Goal: Task Accomplishment & Management: Manage account settings

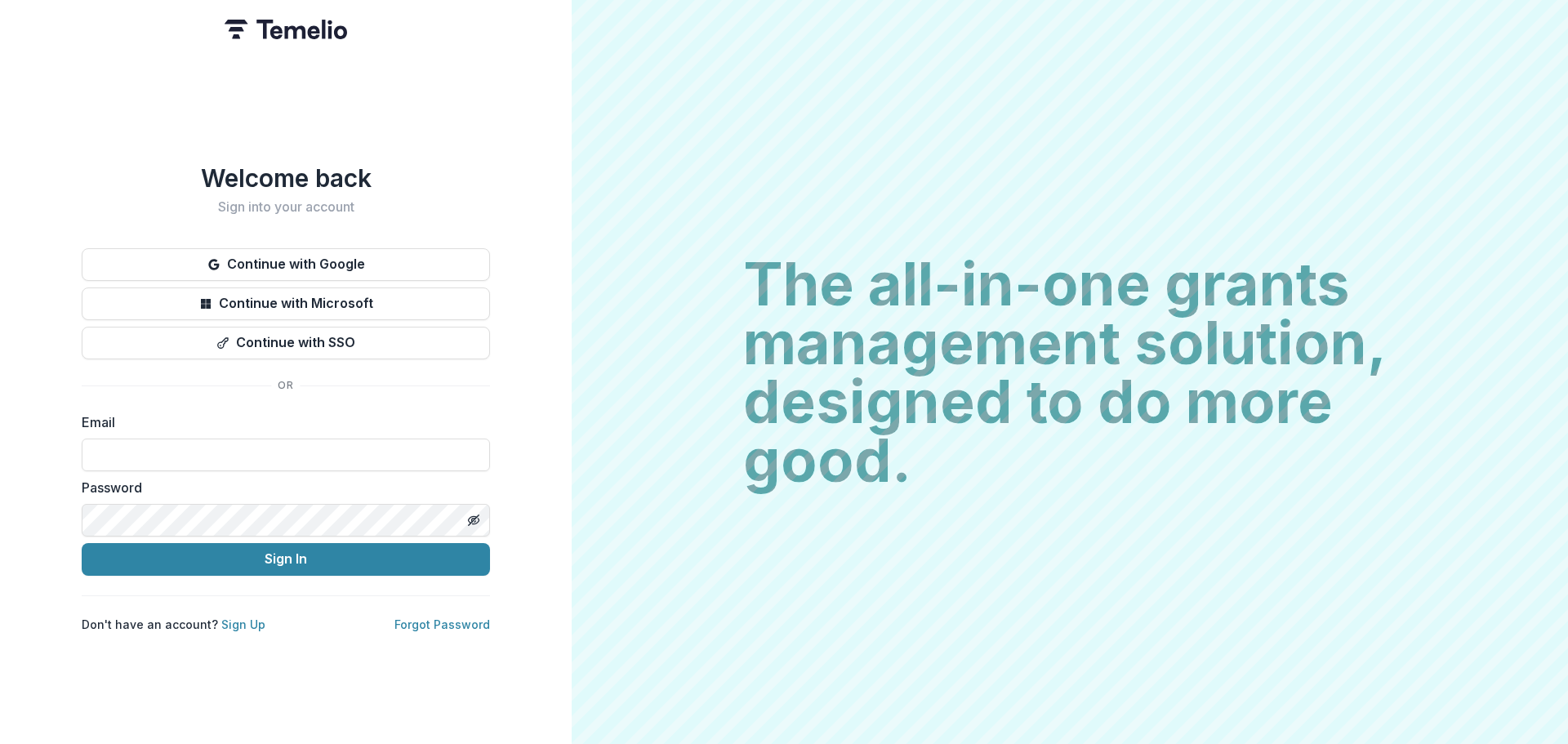
click at [206, 466] on form "Email Password Sign In" at bounding box center [286, 494] width 408 height 164
click at [207, 454] on input at bounding box center [286, 455] width 408 height 33
type input "**********"
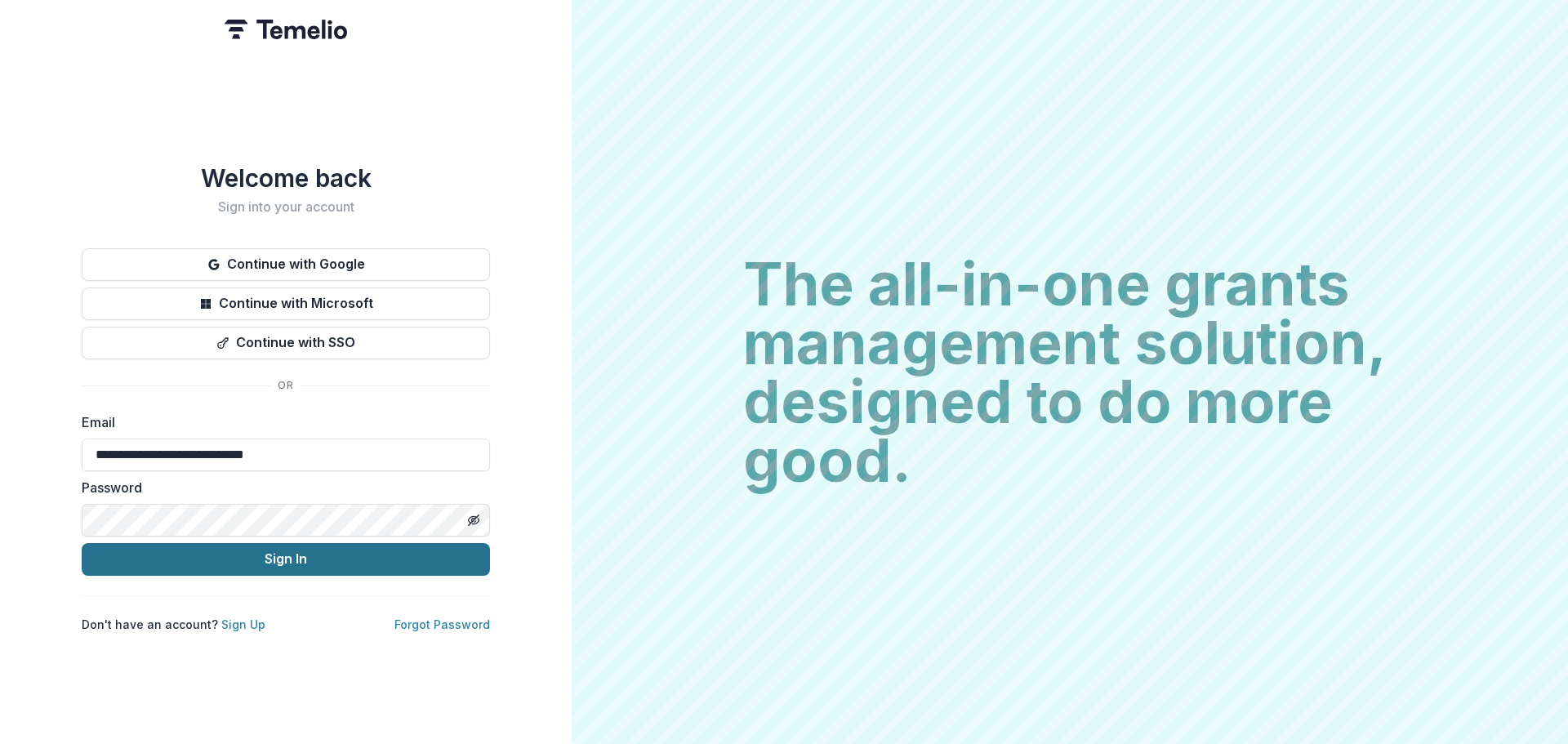
click at [300, 561] on button "Sign In" at bounding box center [286, 558] width 408 height 33
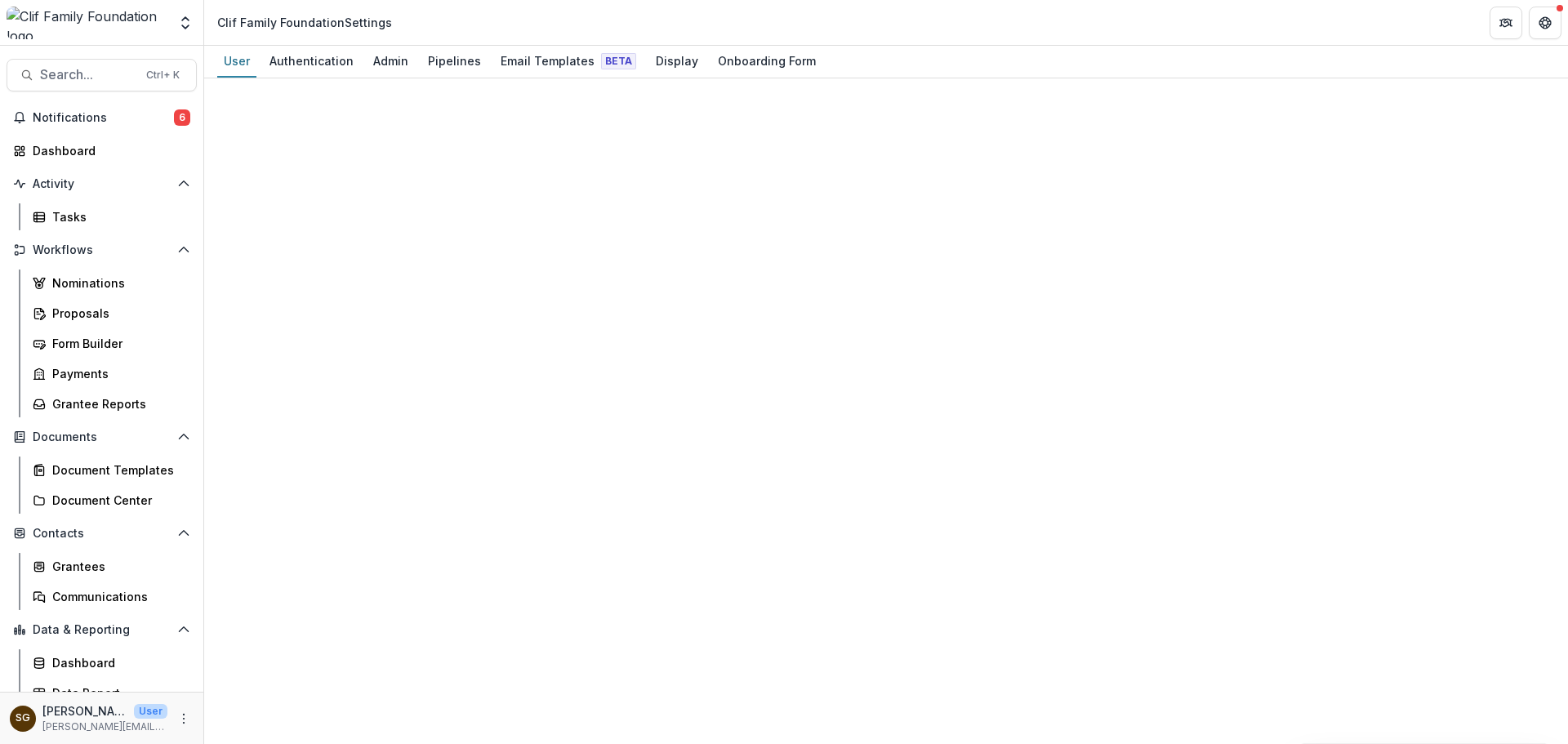
select select "****"
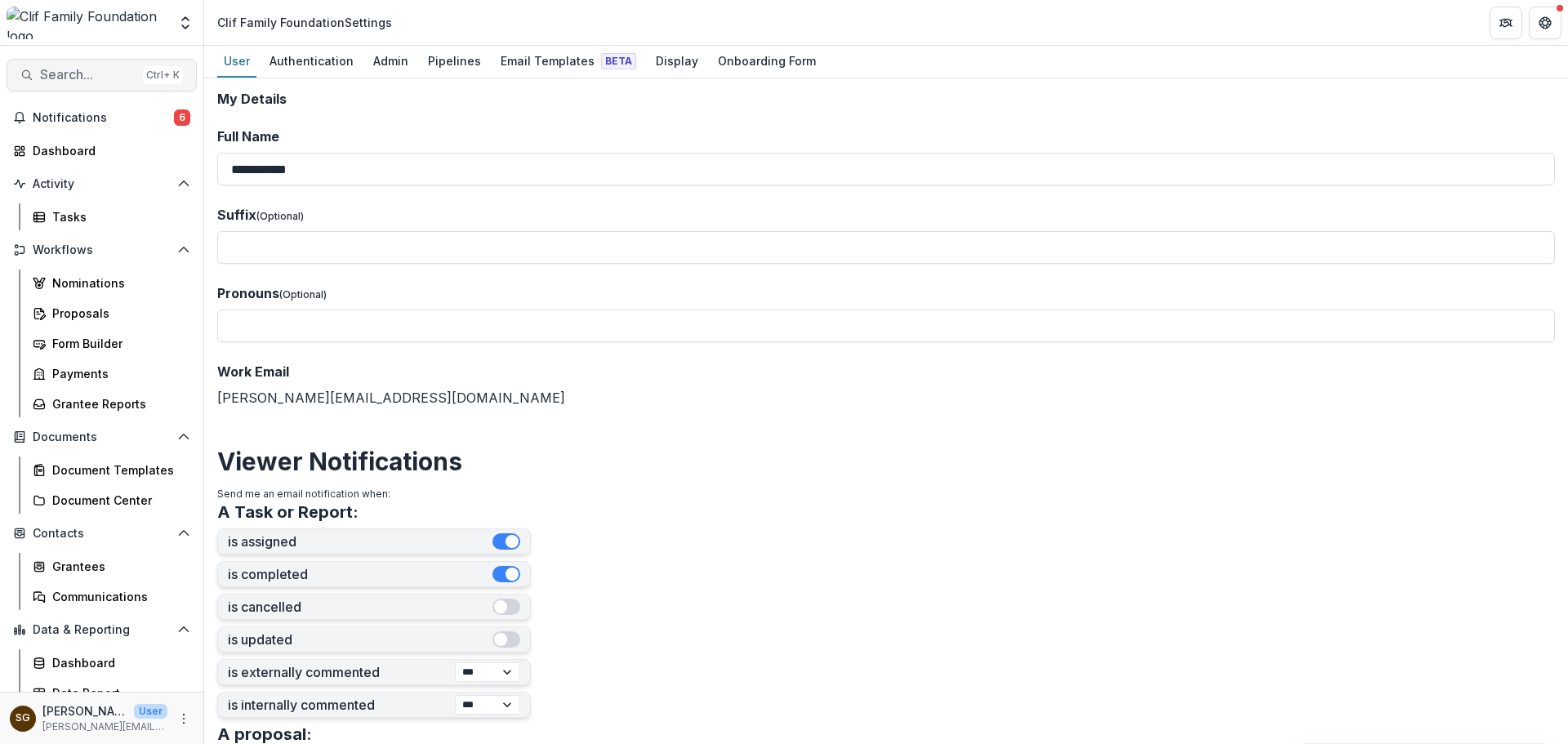
click at [47, 63] on button "Search... Ctrl + K" at bounding box center [101, 75] width 190 height 33
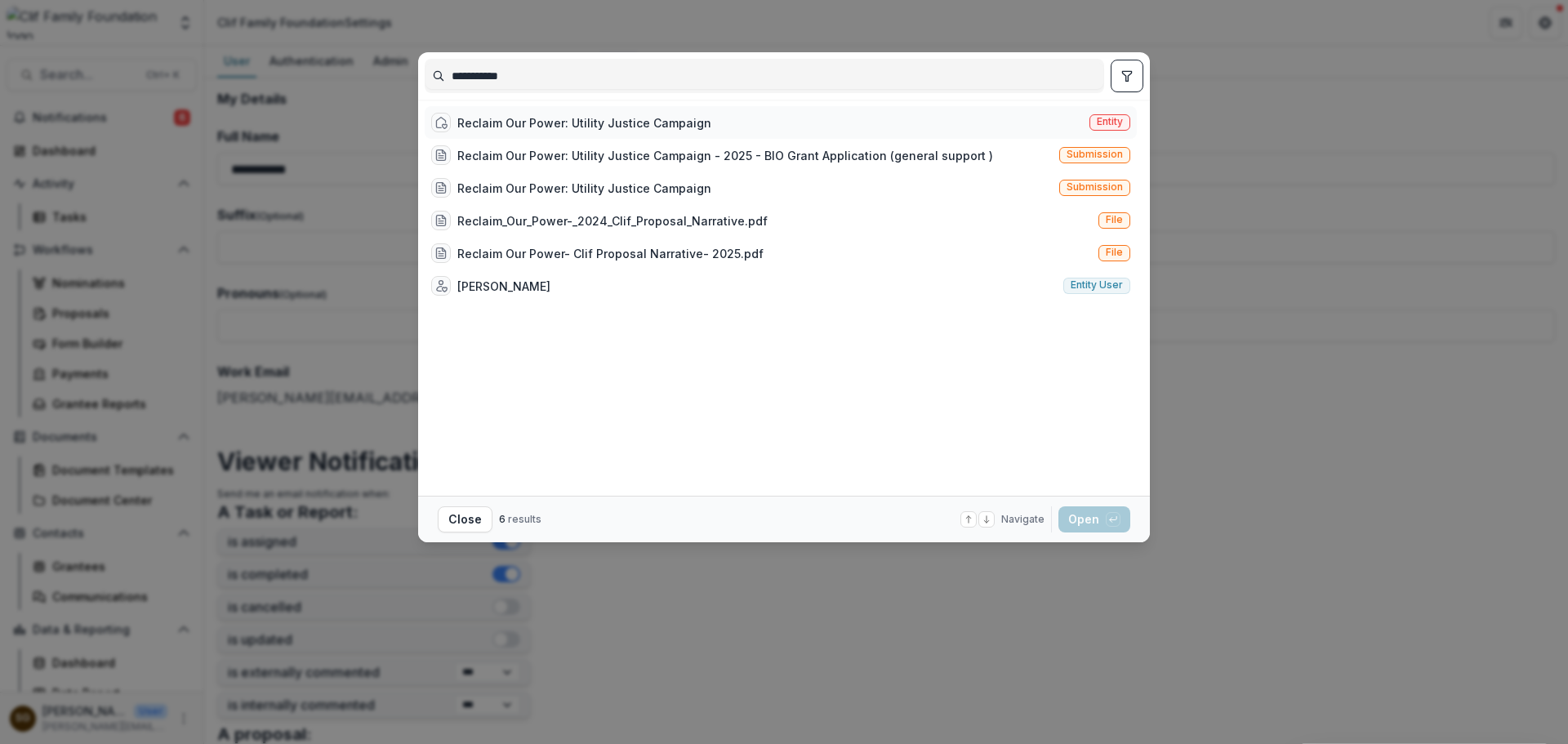
type input "**********"
click at [629, 120] on div "Reclaim Our Power: Utility Justice Campaign" at bounding box center [584, 122] width 254 height 17
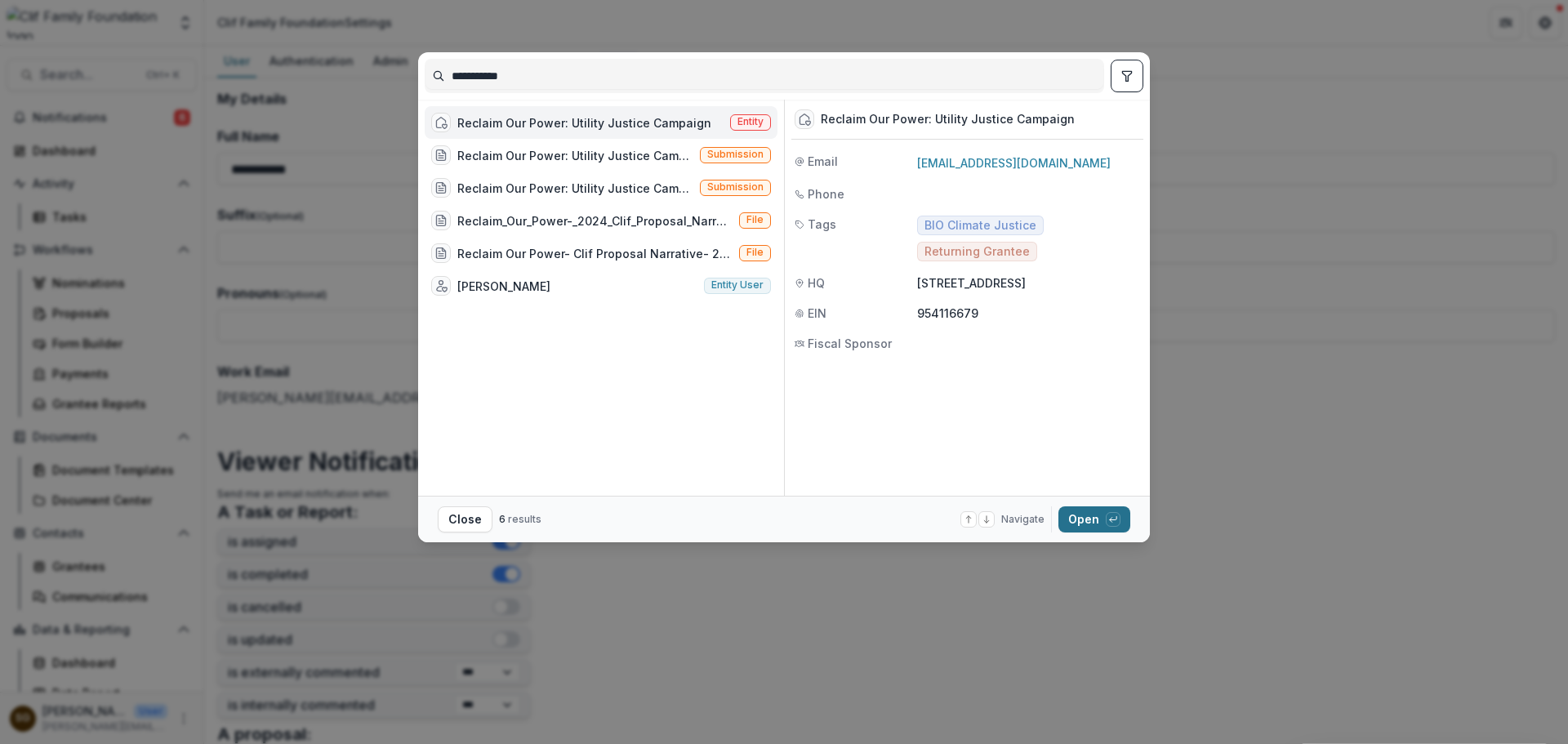
click at [1092, 515] on button "Open with enter key" at bounding box center [1095, 520] width 72 height 26
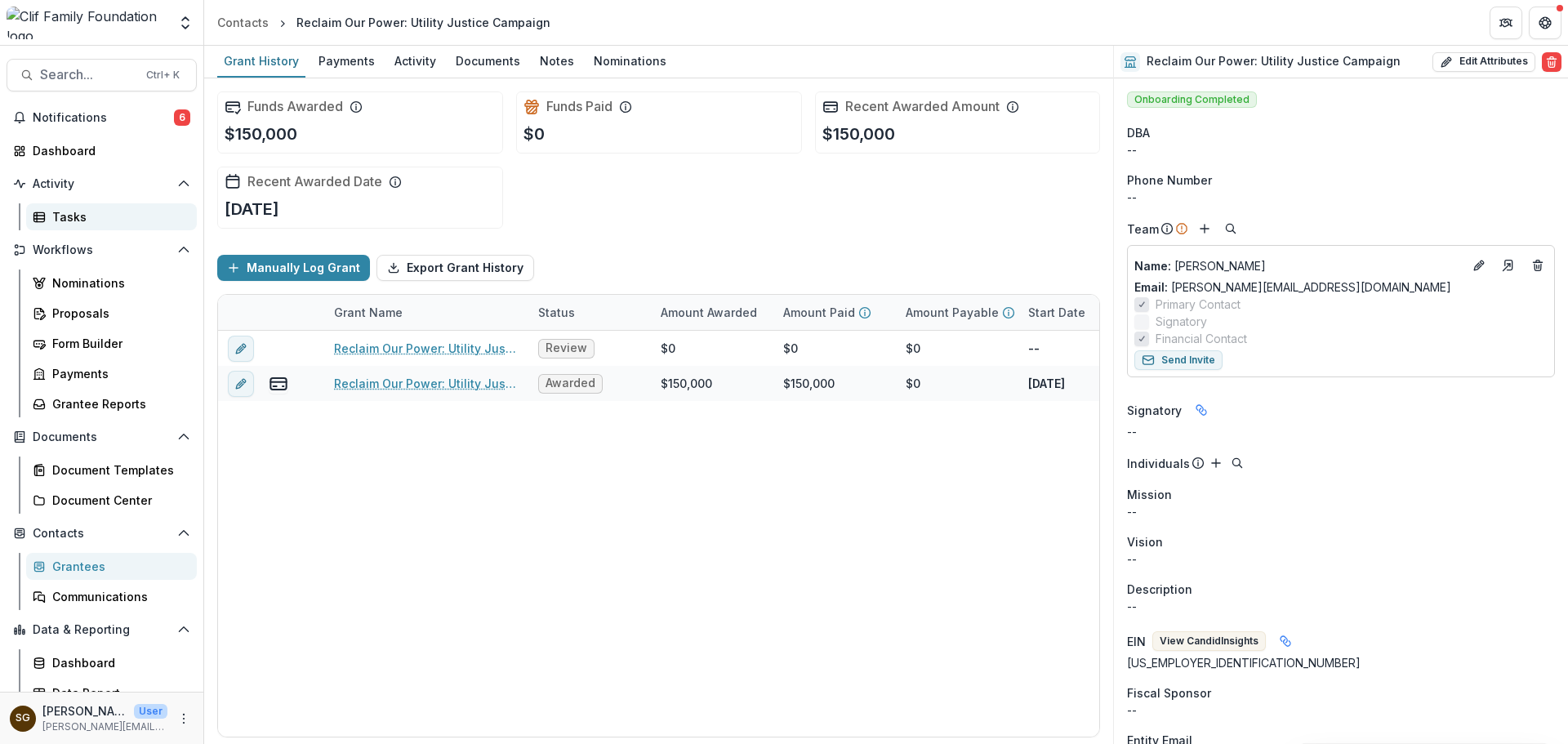
click at [78, 218] on div "Tasks" at bounding box center [117, 216] width 131 height 17
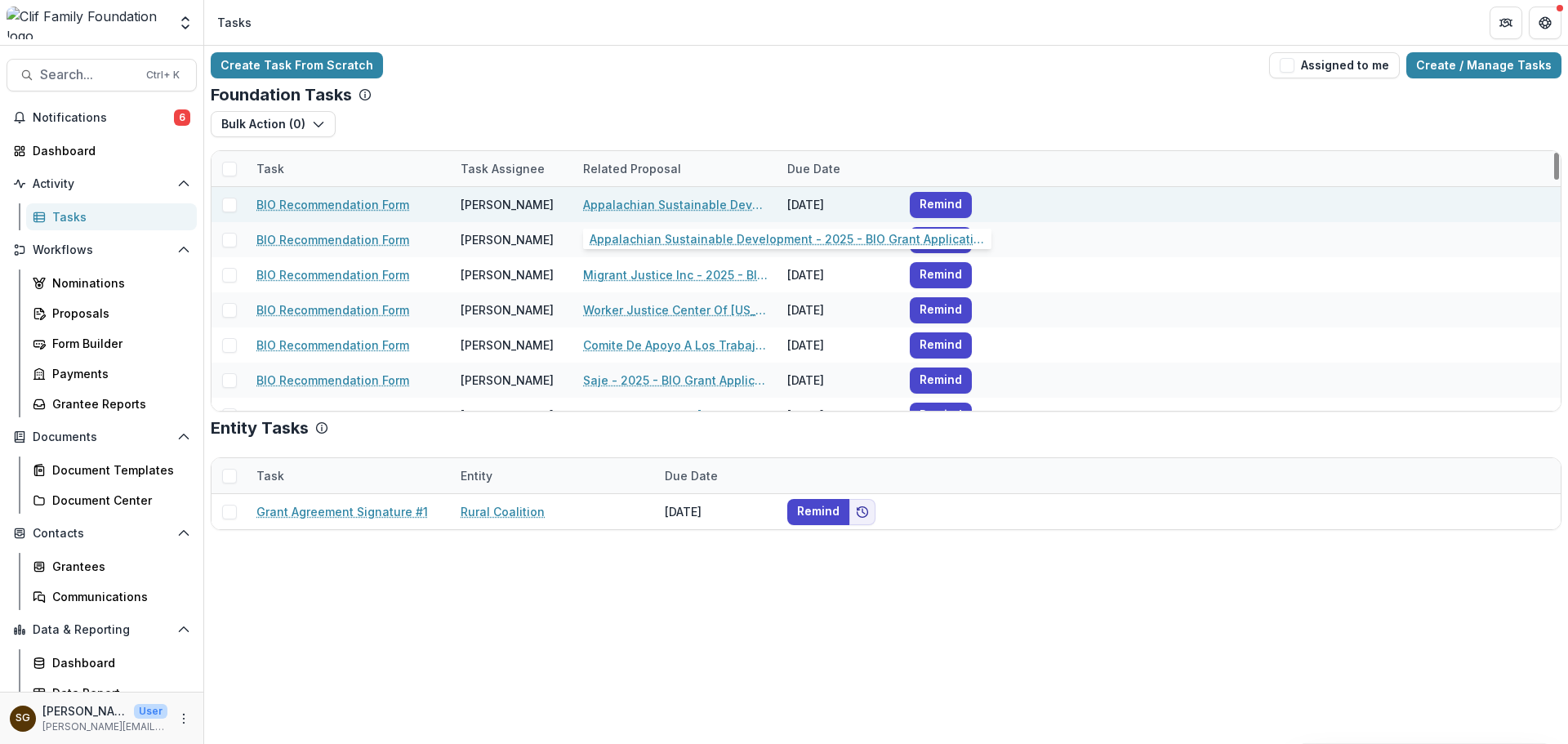
click at [686, 204] on link "Appalachian Sustainable Development - 2025 - BIO Grant Application" at bounding box center [676, 204] width 185 height 17
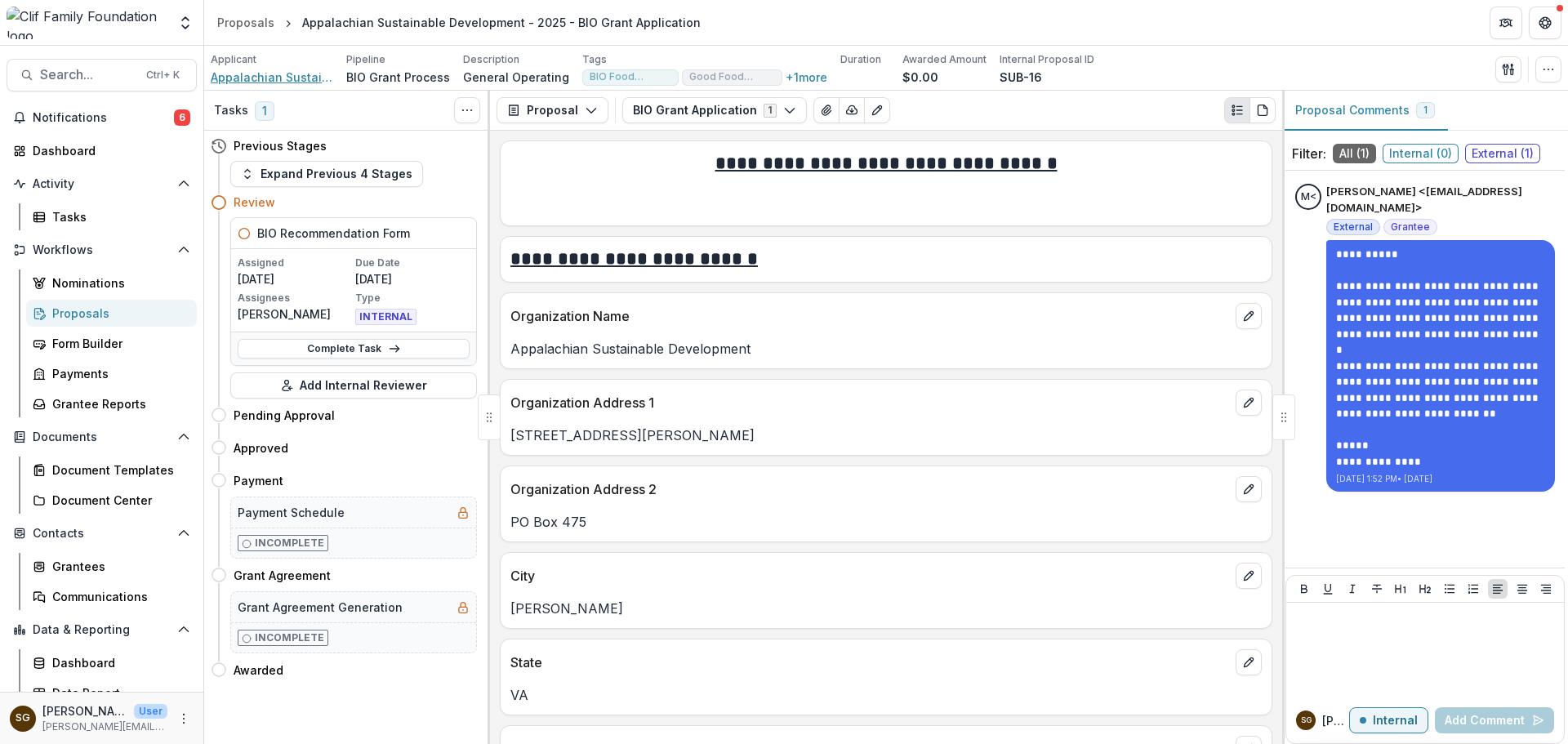
click at [295, 74] on span "Appalachian Sustainable Development" at bounding box center [272, 77] width 122 height 17
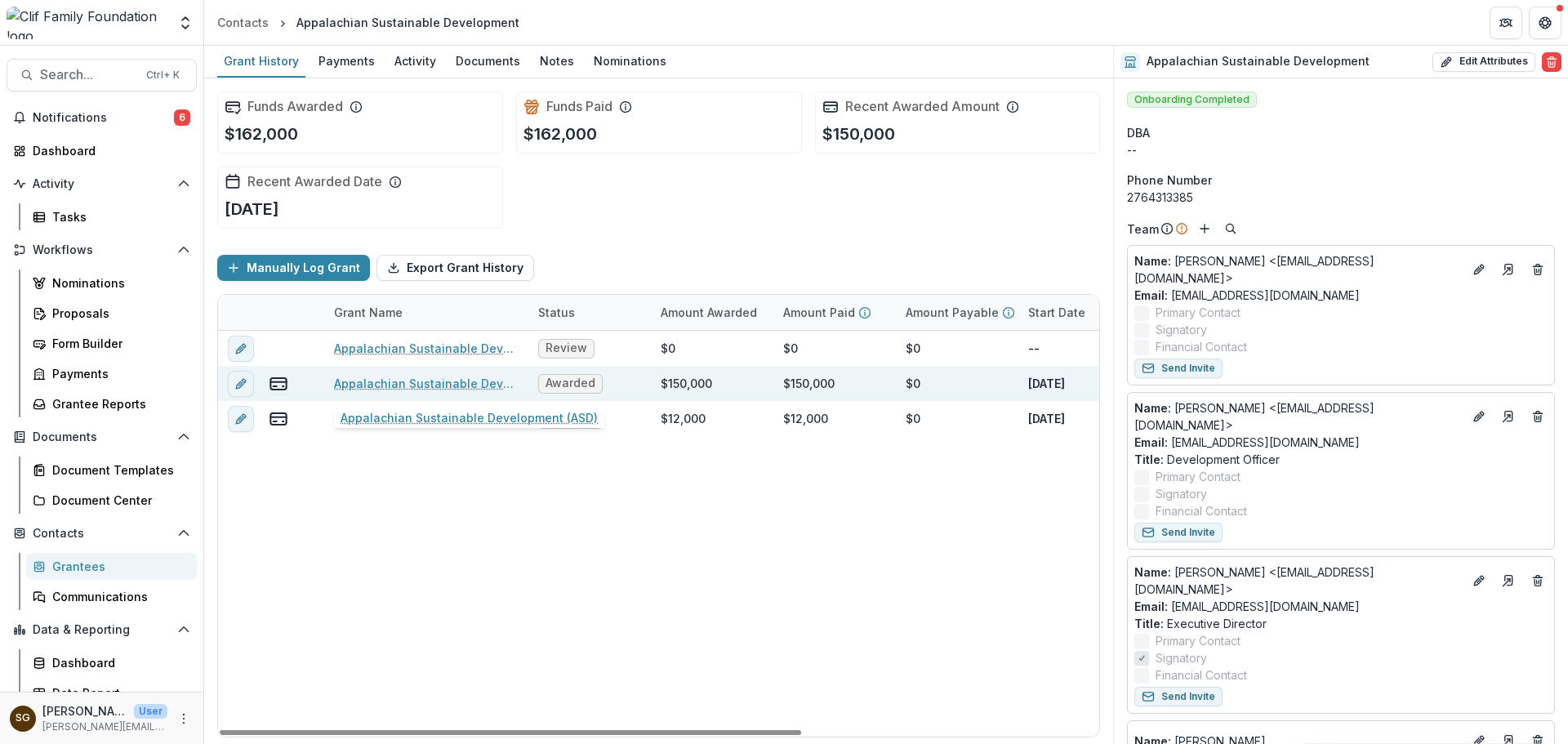
click at [444, 382] on link "Appalachian Sustainable Development (ASD)" at bounding box center [427, 383] width 185 height 17
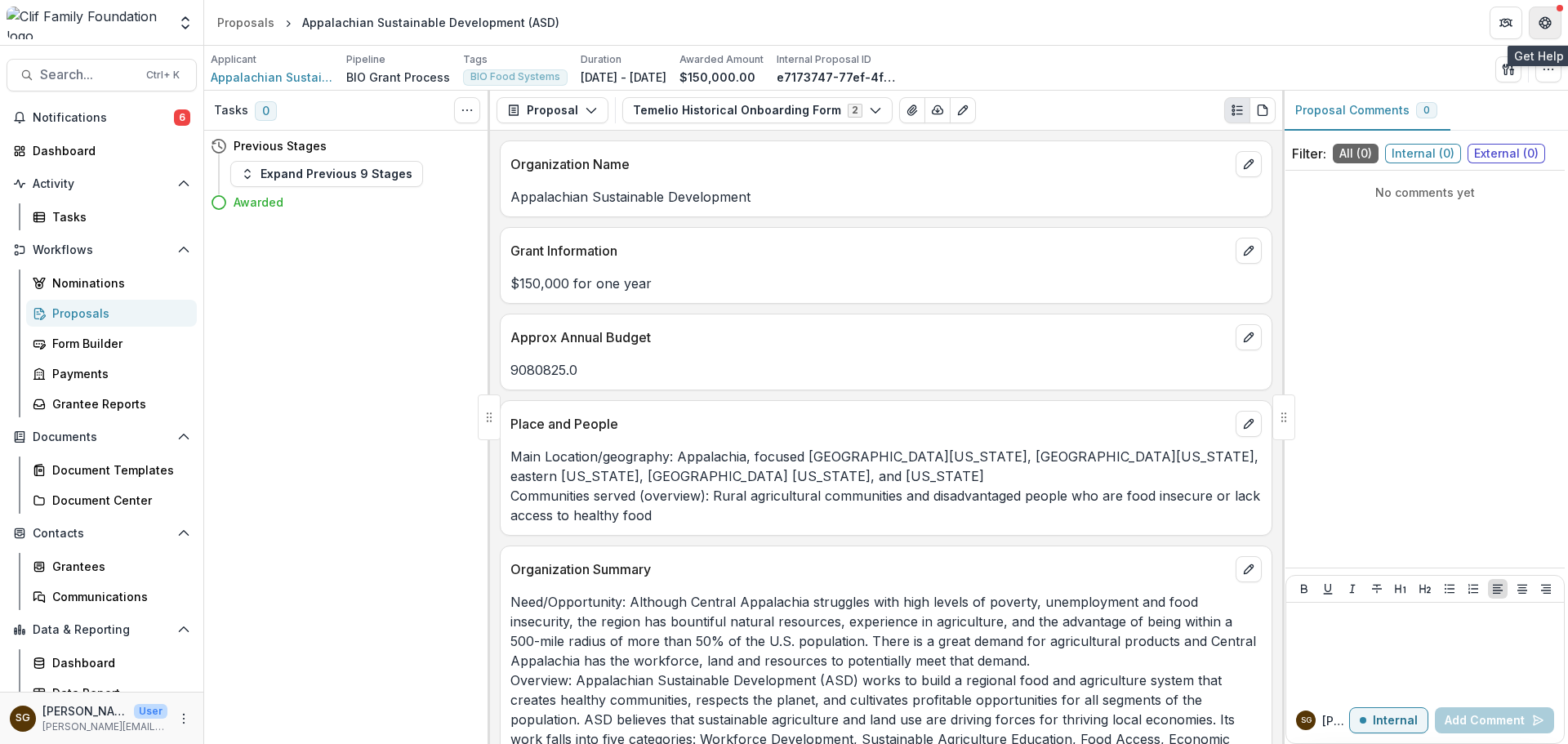
click at [1545, 31] on button "Get Help" at bounding box center [1545, 22] width 33 height 33
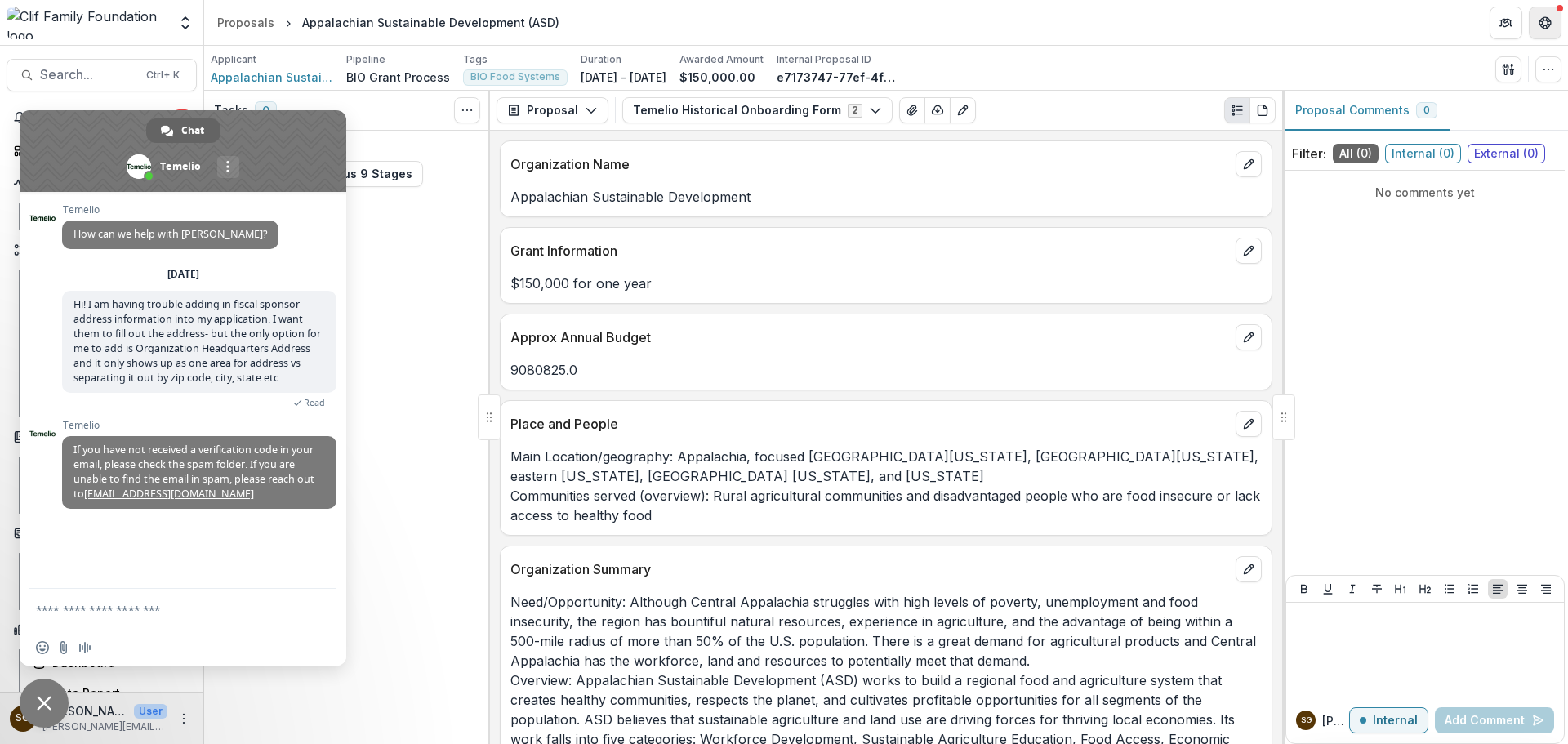
click at [1545, 31] on button "Get Help" at bounding box center [1545, 22] width 33 height 33
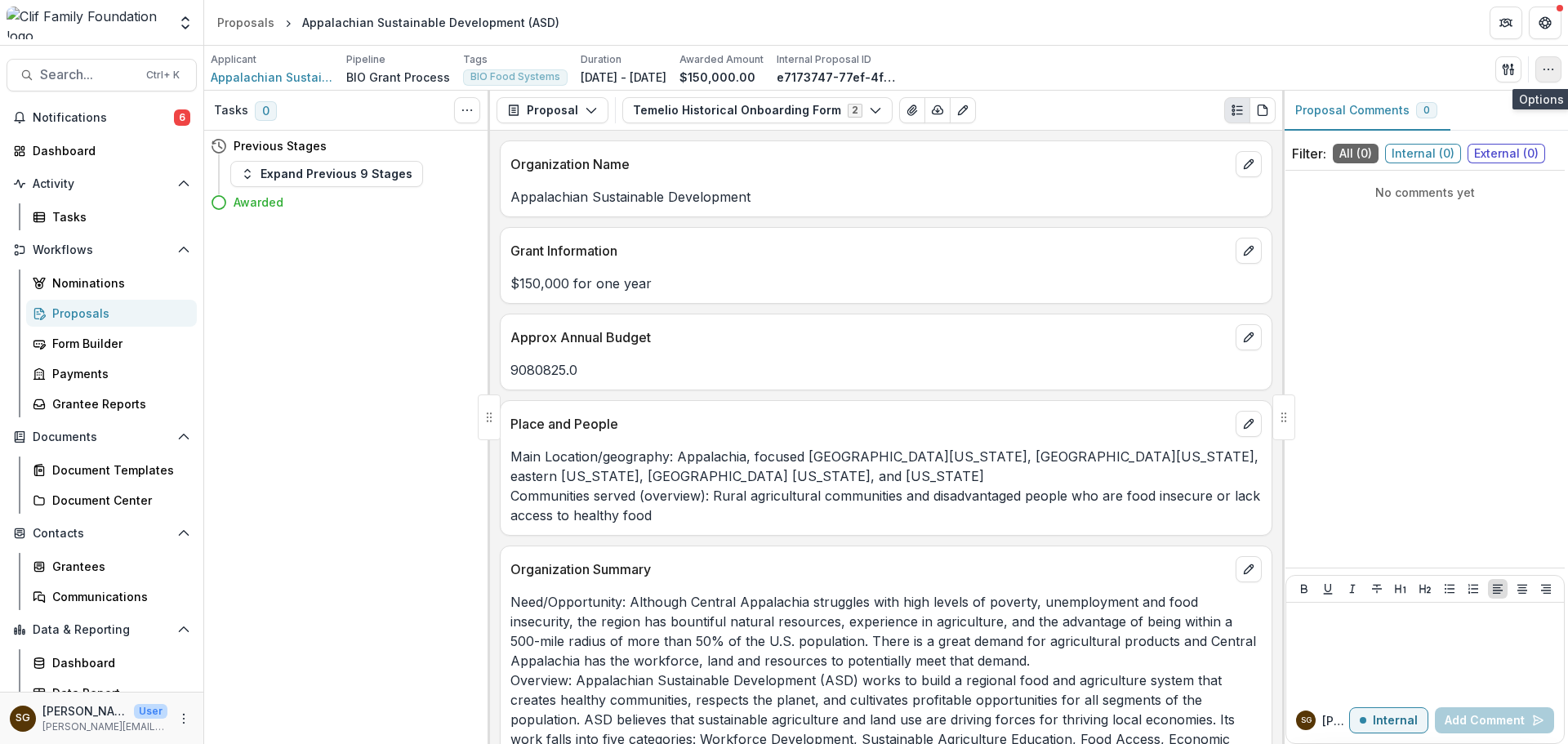
click at [1547, 67] on icon "button" at bounding box center [1549, 69] width 13 height 13
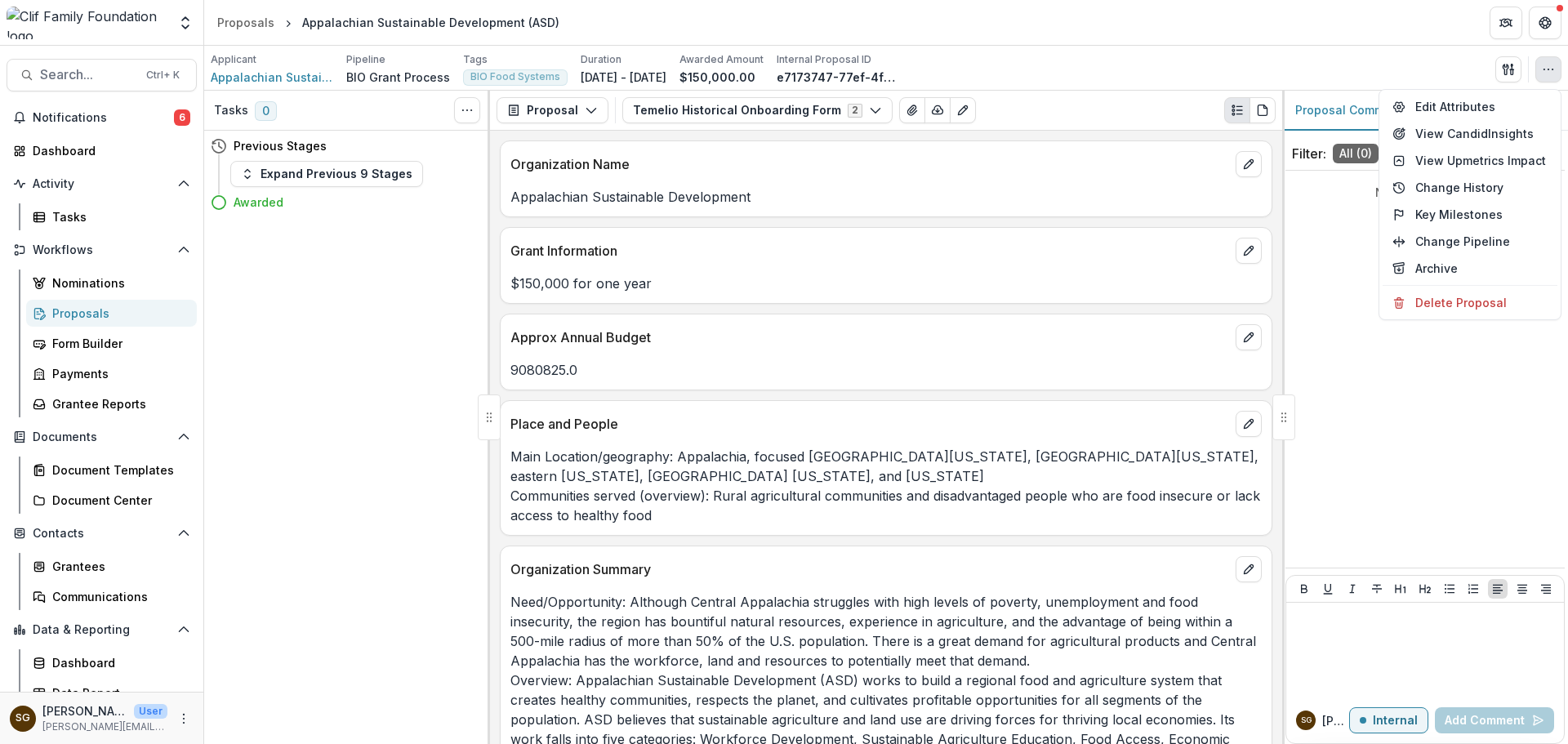
click at [1546, 70] on icon "button" at bounding box center [1549, 69] width 13 height 13
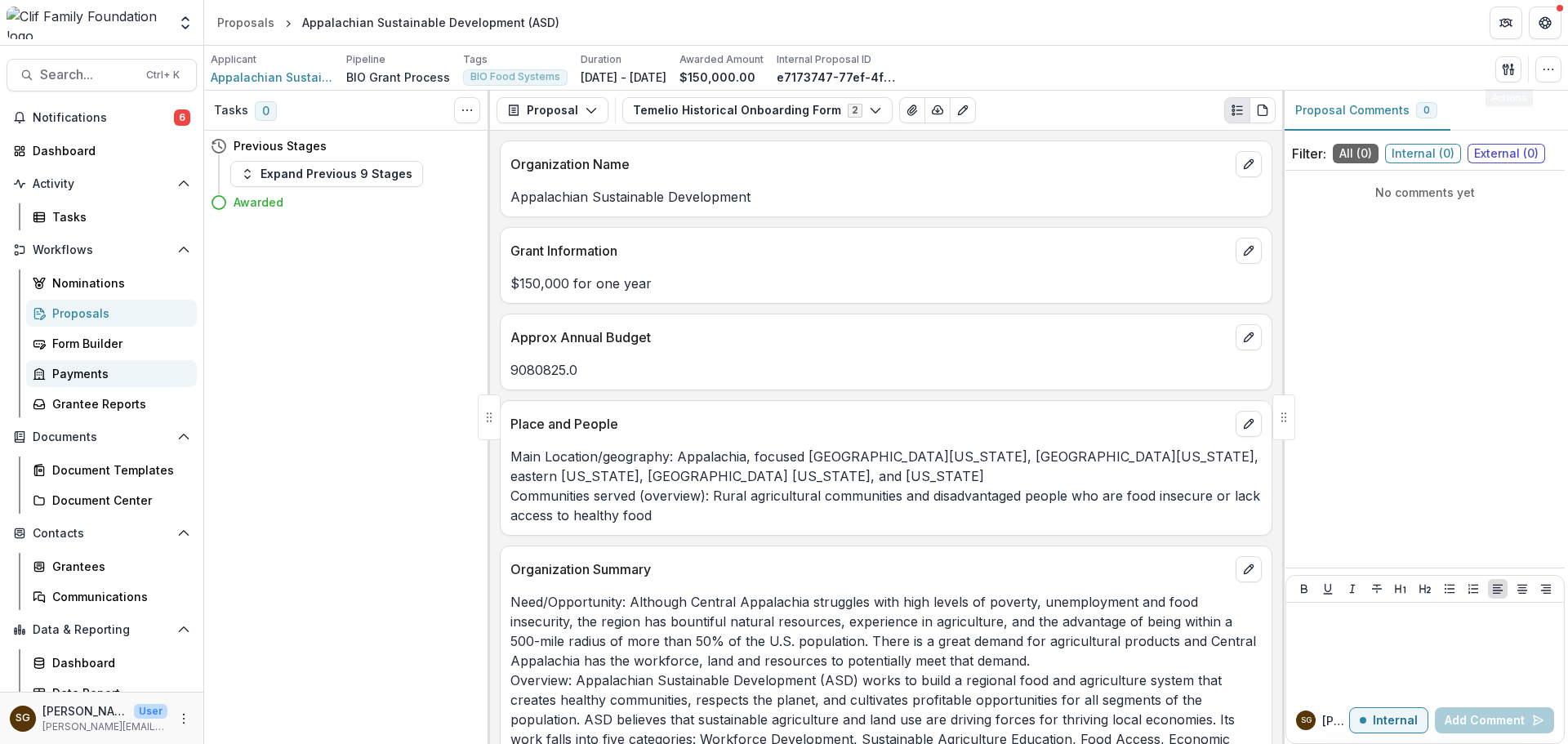
click at [179, 366] on link "Payments" at bounding box center [112, 373] width 171 height 27
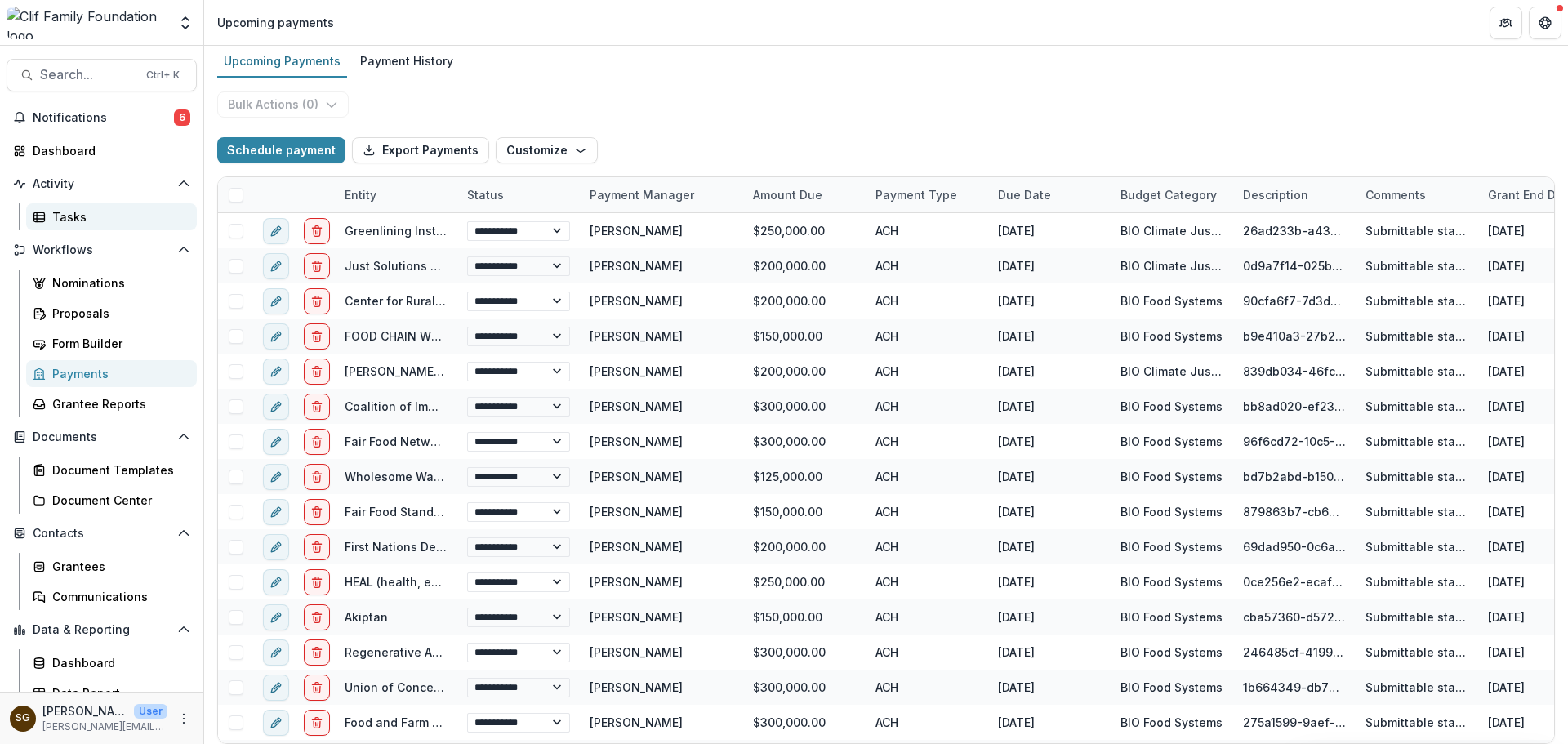
click at [76, 216] on div "Tasks" at bounding box center [117, 216] width 131 height 17
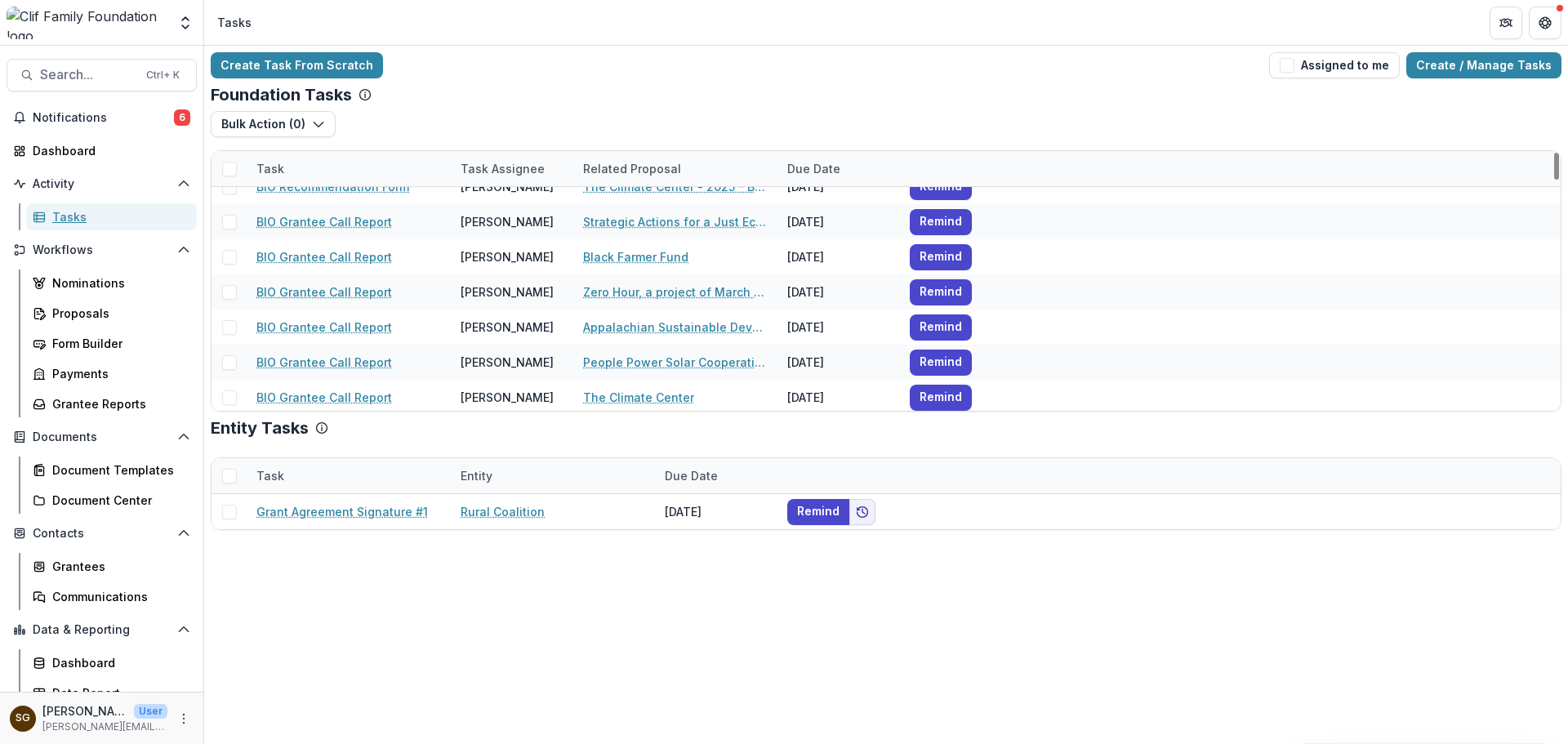
scroll to position [653, 0]
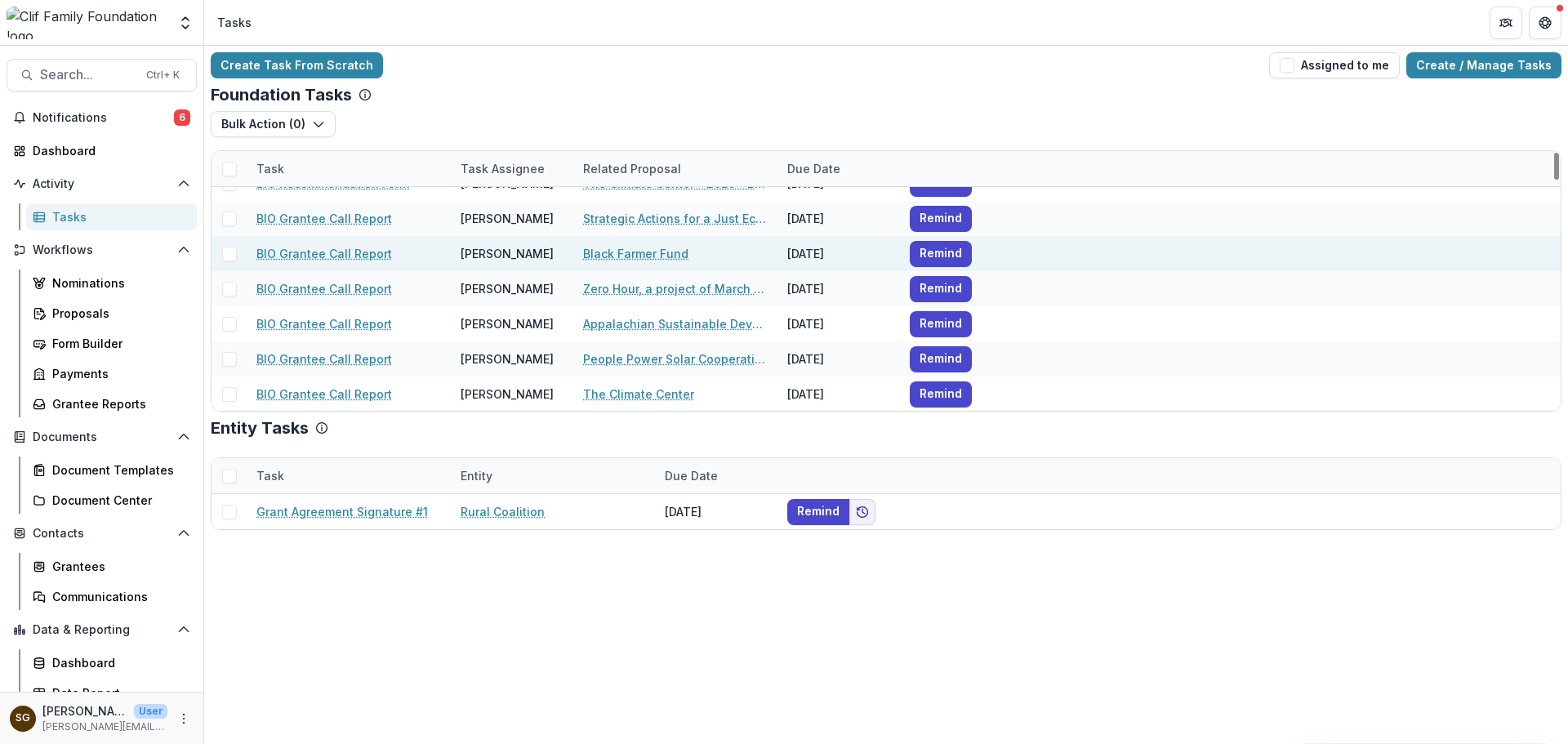
click at [659, 249] on link "Black Farmer Fund" at bounding box center [636, 253] width 106 height 17
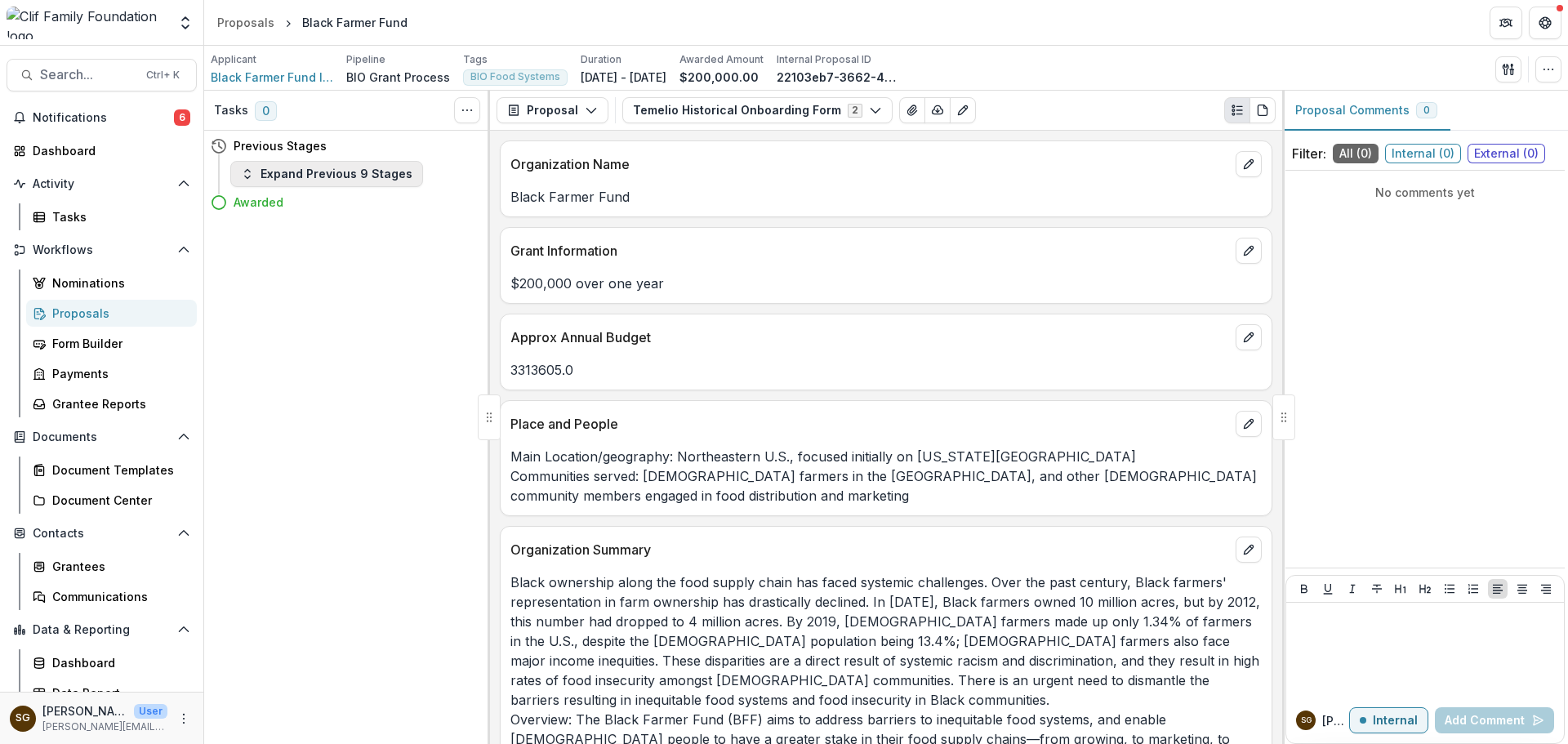
click at [376, 171] on button "Expand Previous 9 Stages" at bounding box center [326, 174] width 193 height 26
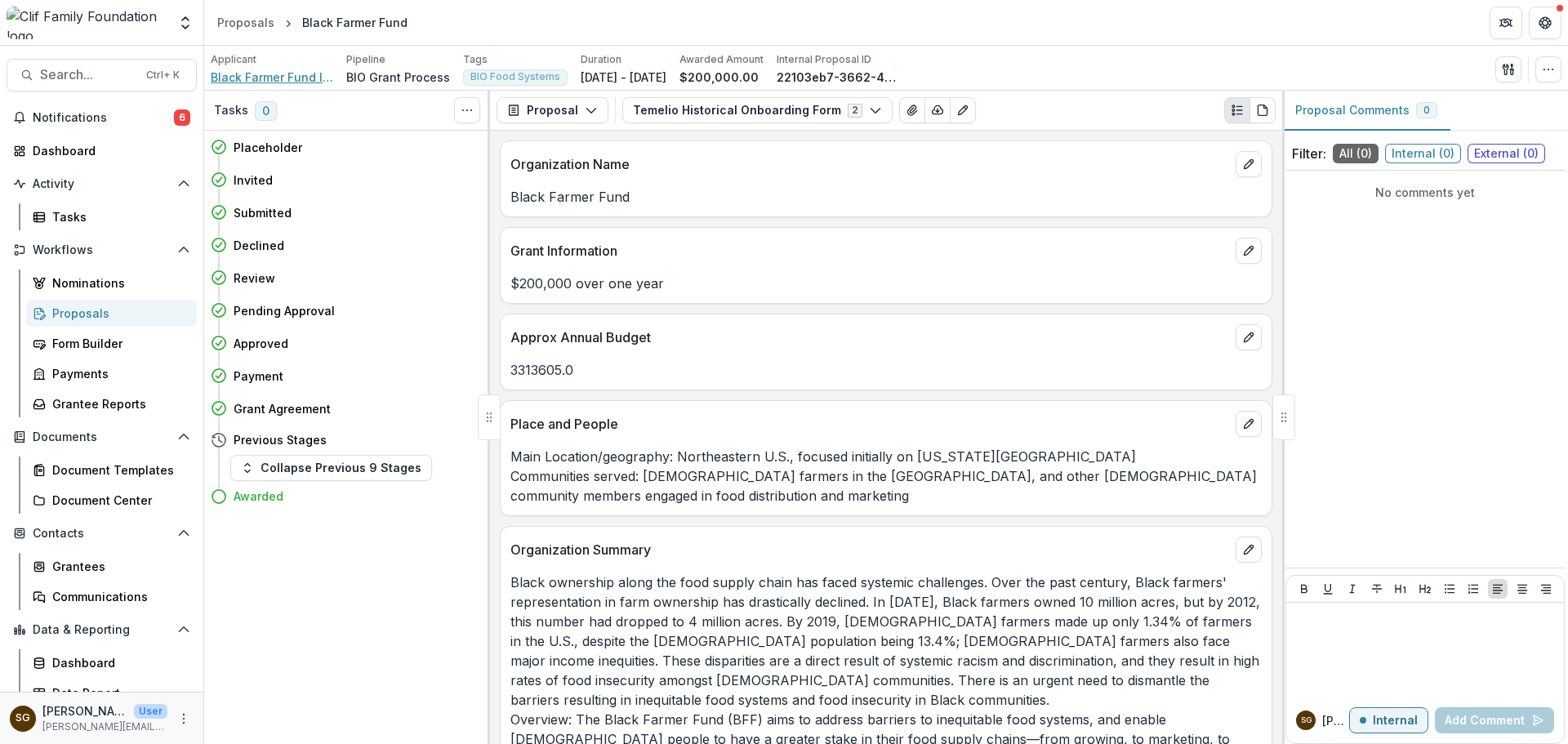
click at [235, 72] on span "Black Farmer Fund Inc" at bounding box center [272, 77] width 122 height 17
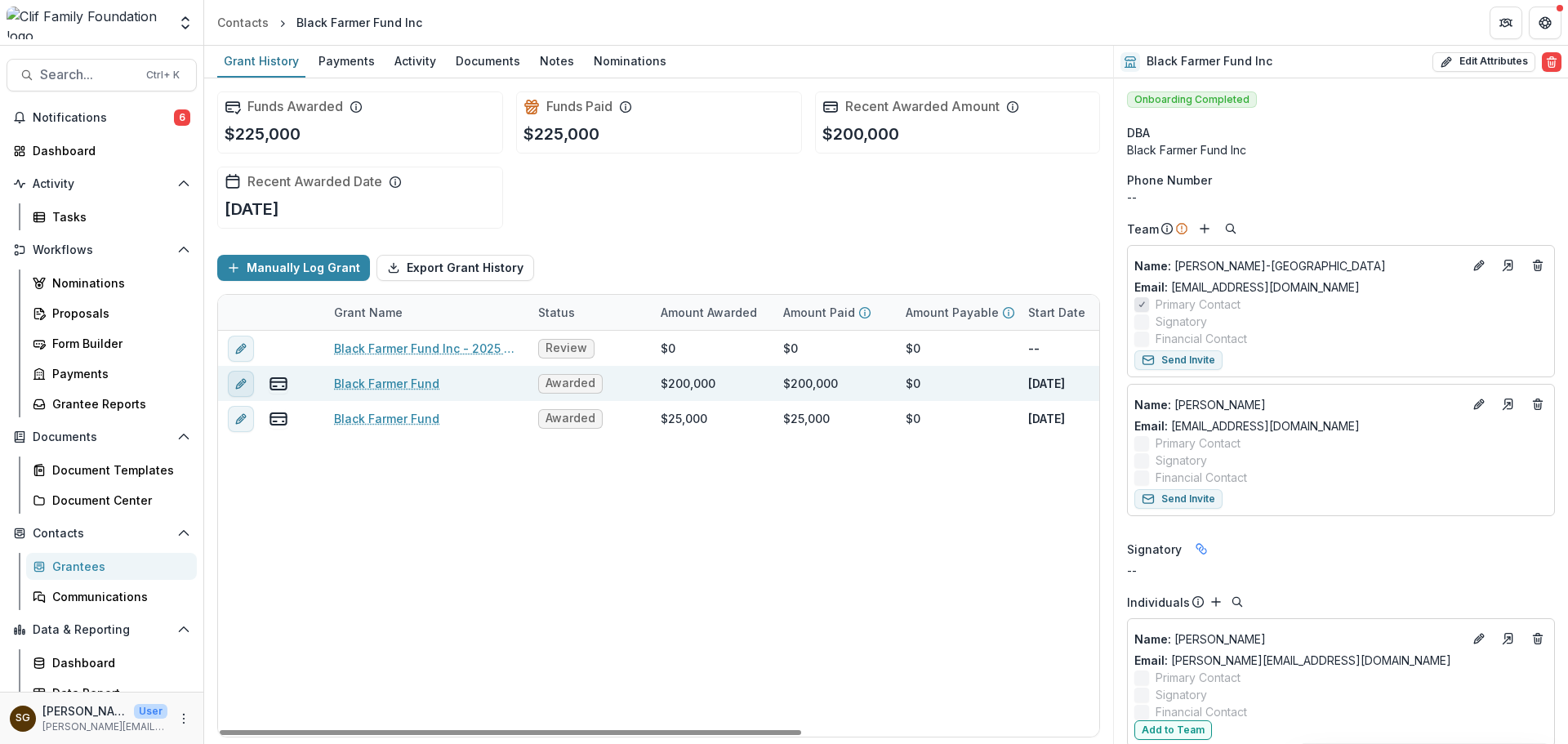
click at [247, 379] on button "edit" at bounding box center [241, 383] width 26 height 26
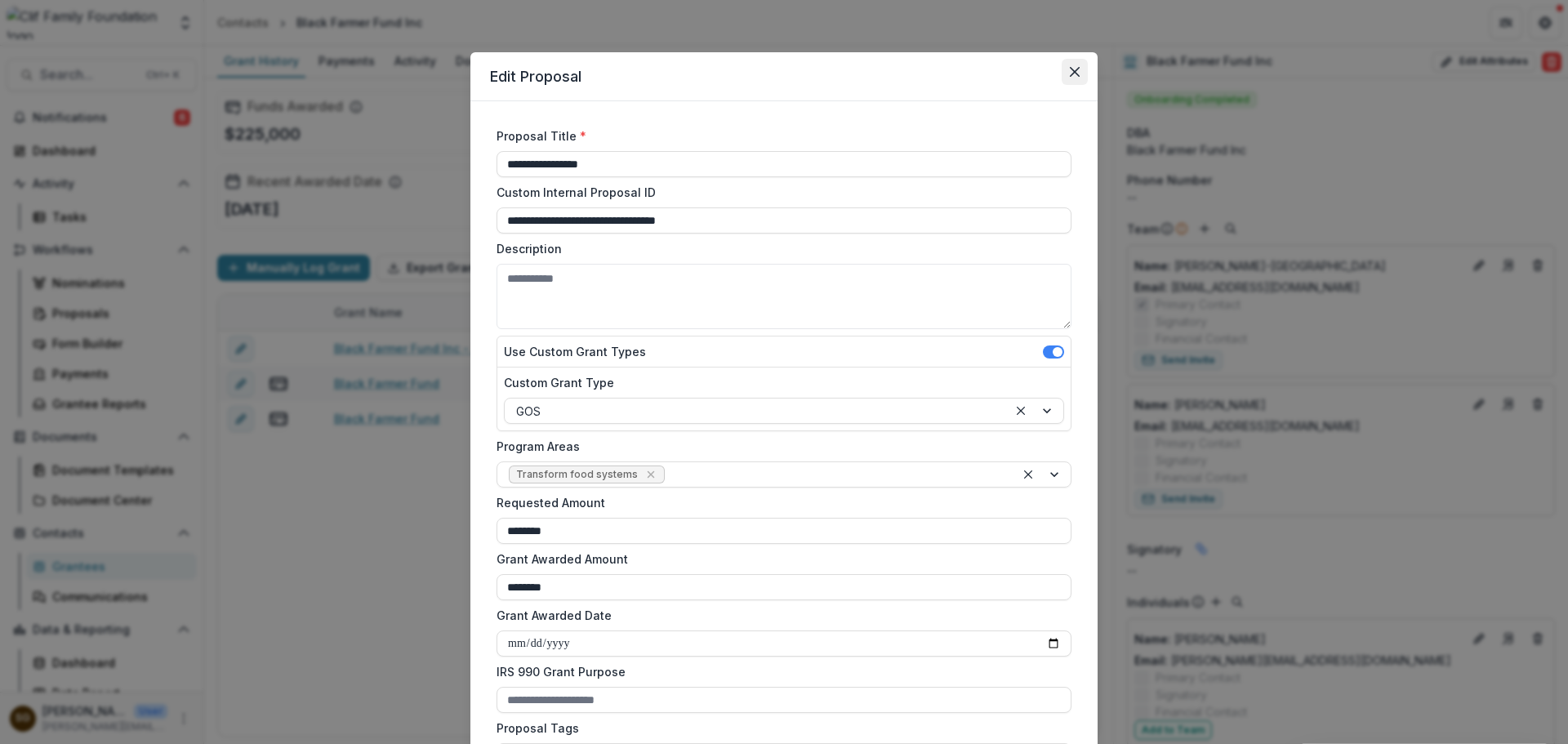
click at [1077, 74] on button "Close" at bounding box center [1075, 72] width 26 height 26
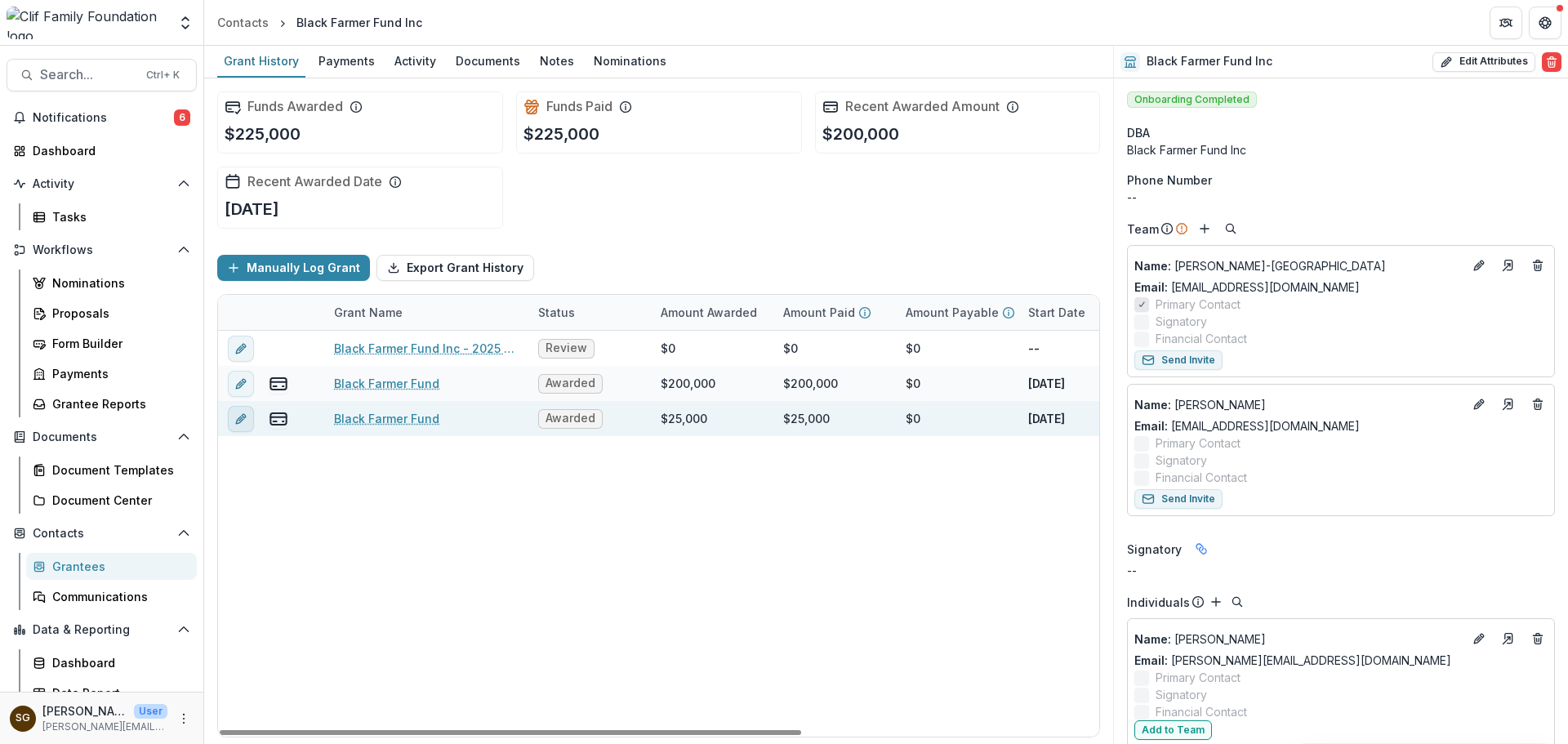
click at [241, 419] on icon "edit" at bounding box center [240, 419] width 13 height 13
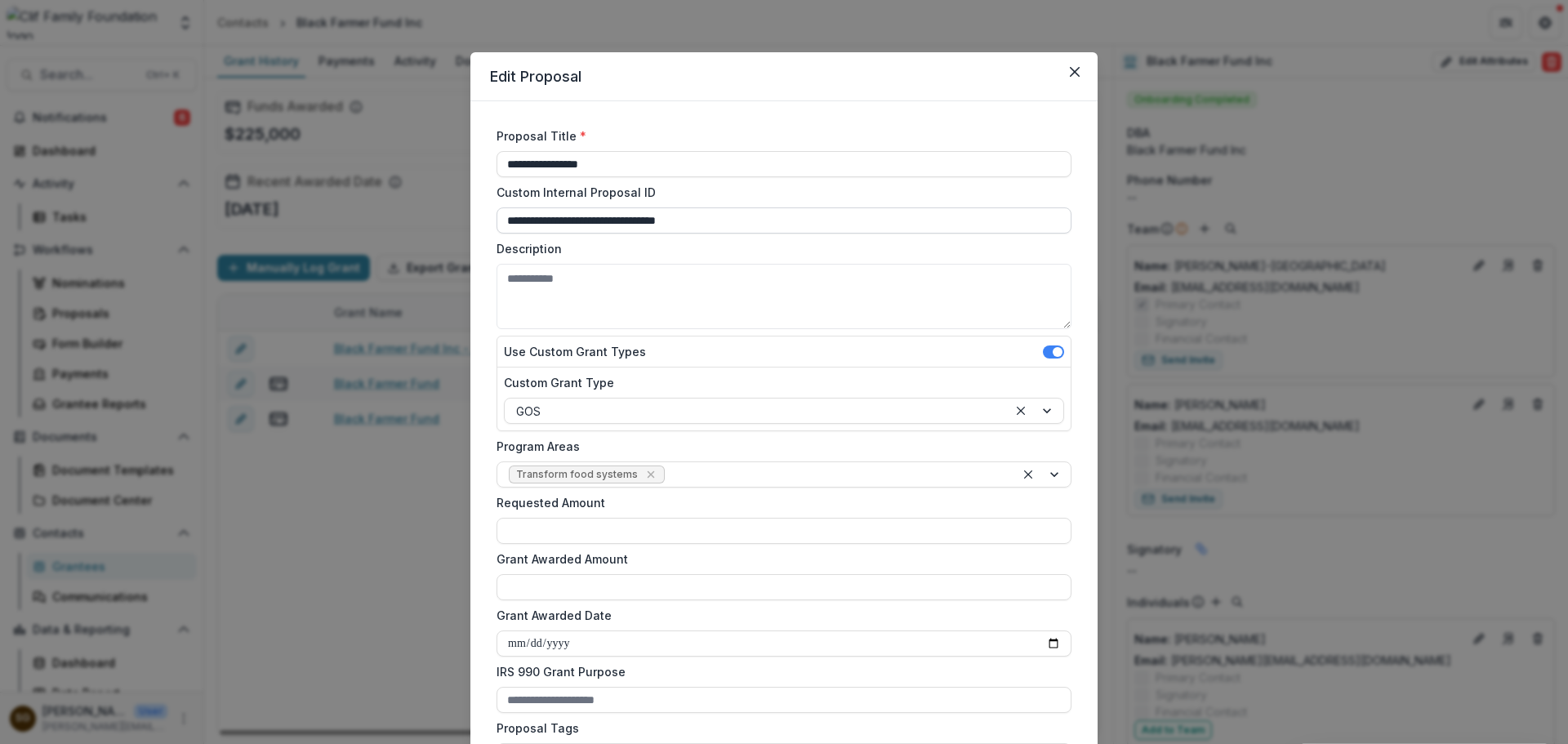
type input "*******"
click at [1085, 64] on button "Close" at bounding box center [1075, 72] width 26 height 26
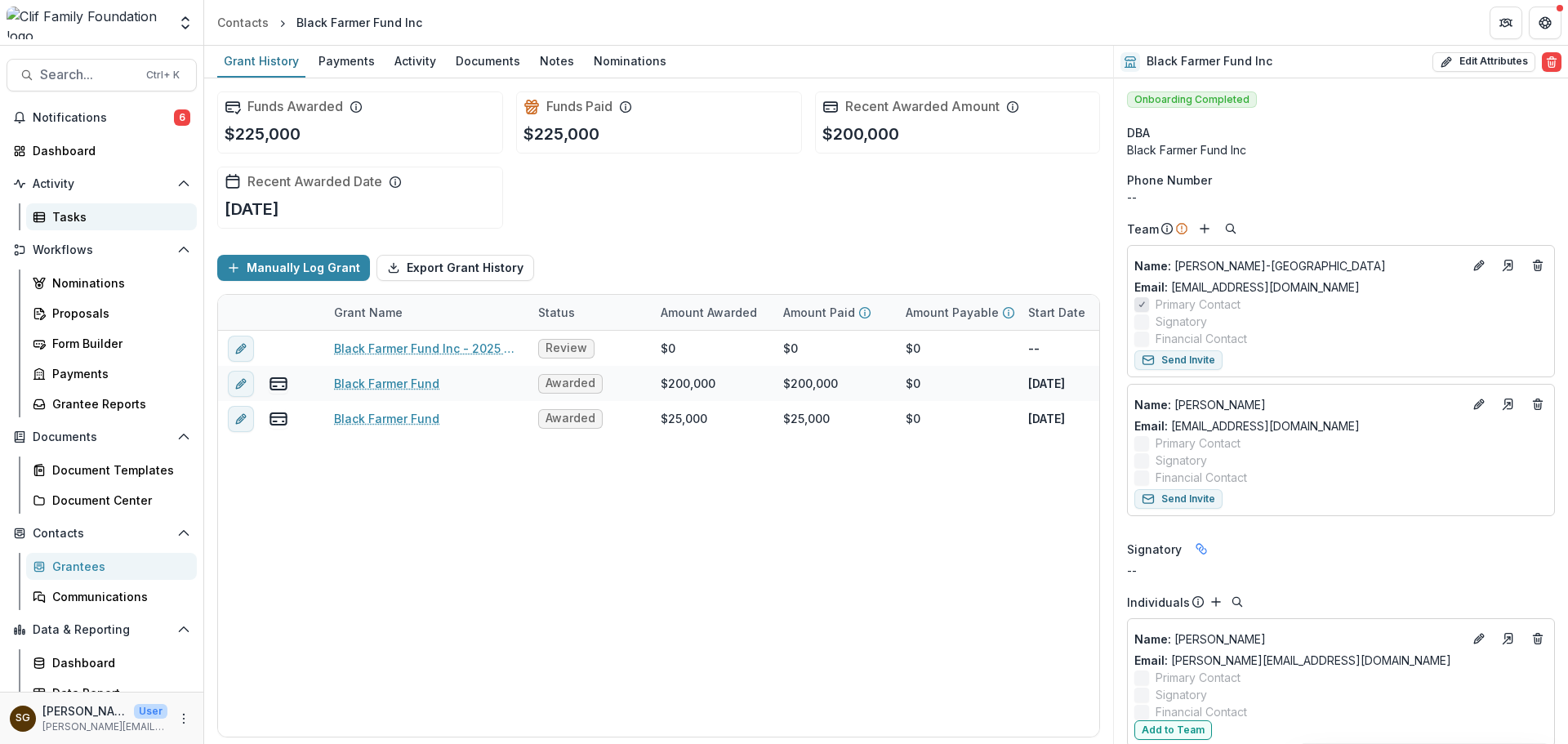
click at [75, 204] on link "Tasks" at bounding box center [112, 216] width 171 height 27
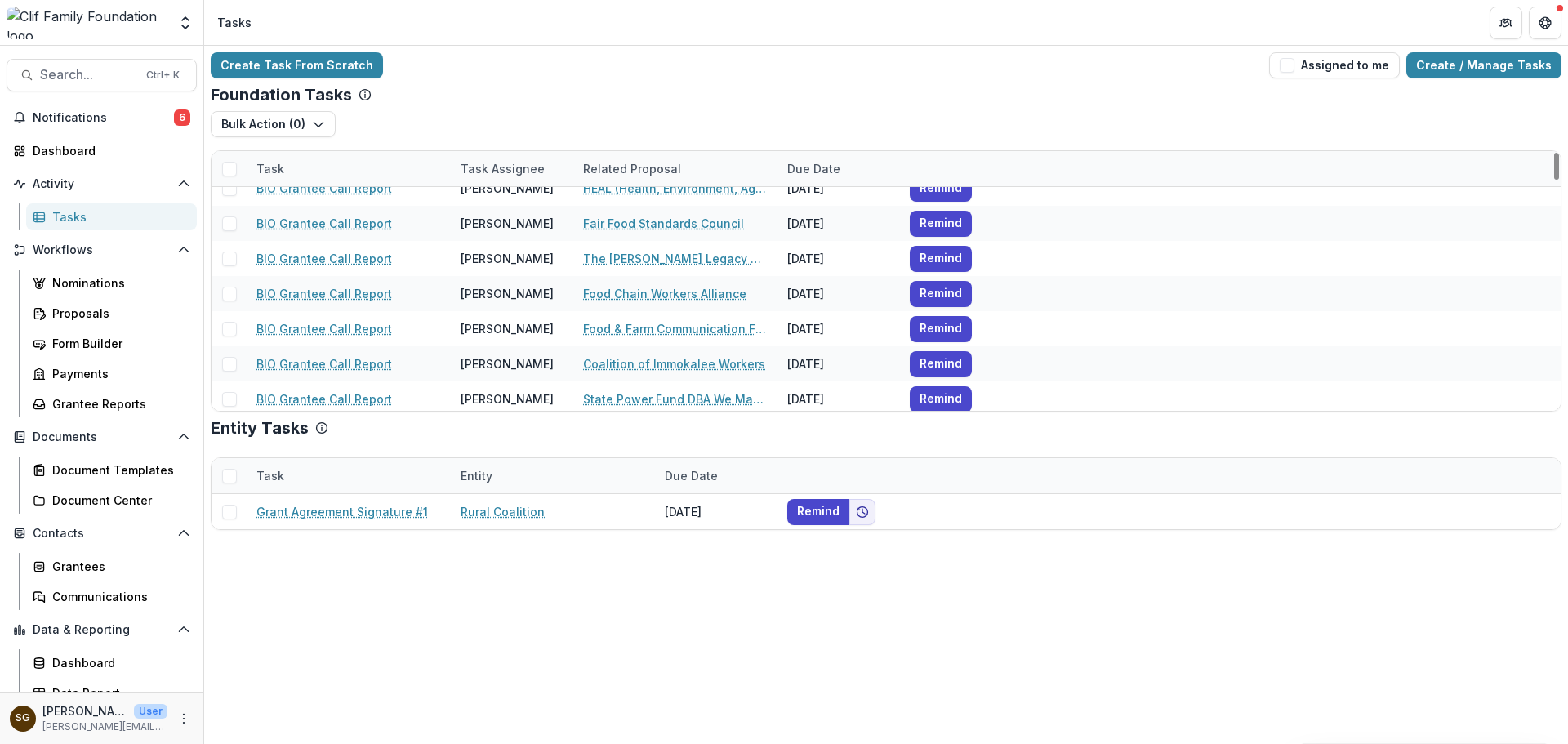
scroll to position [2199, 0]
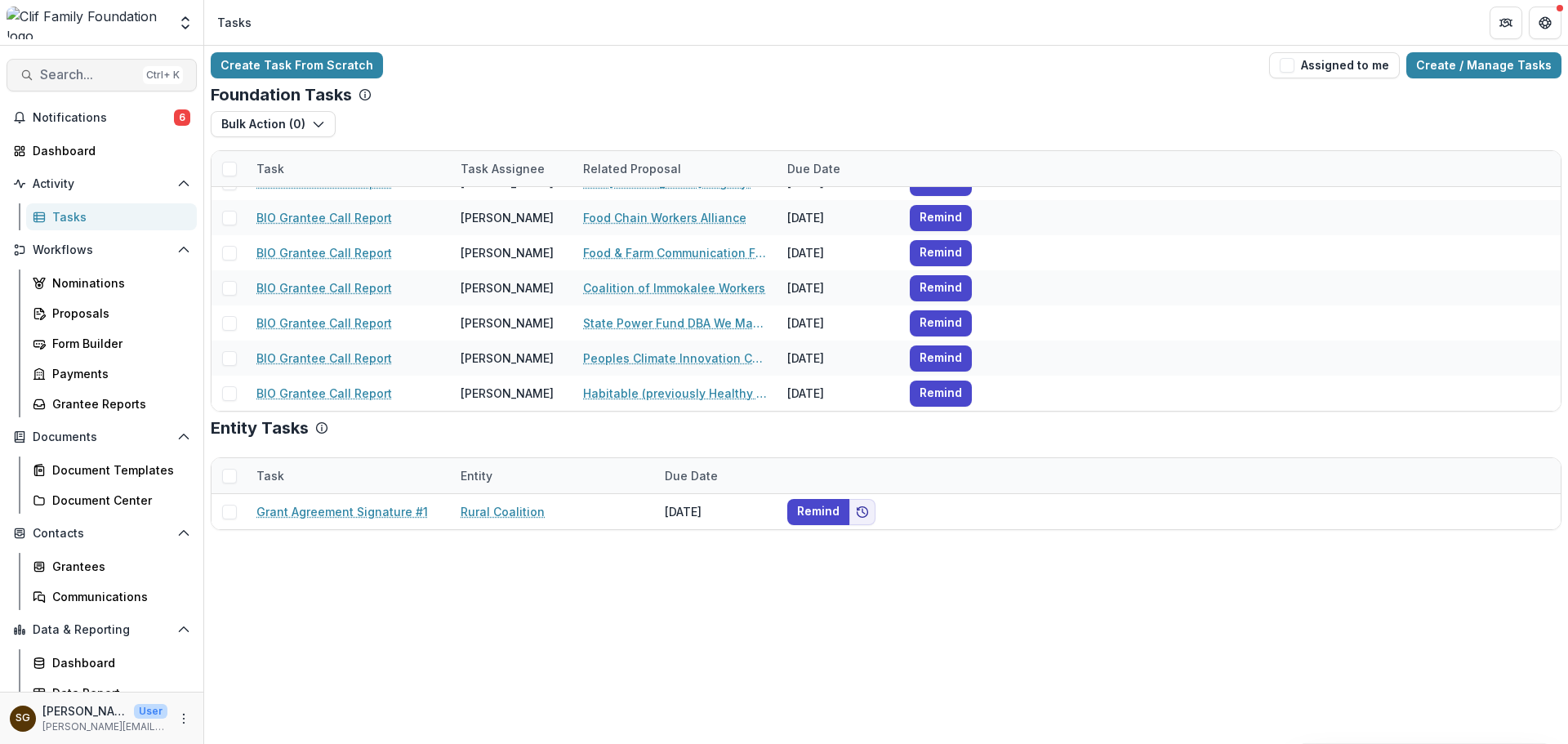
click at [103, 67] on span "Search..." at bounding box center [88, 75] width 97 height 16
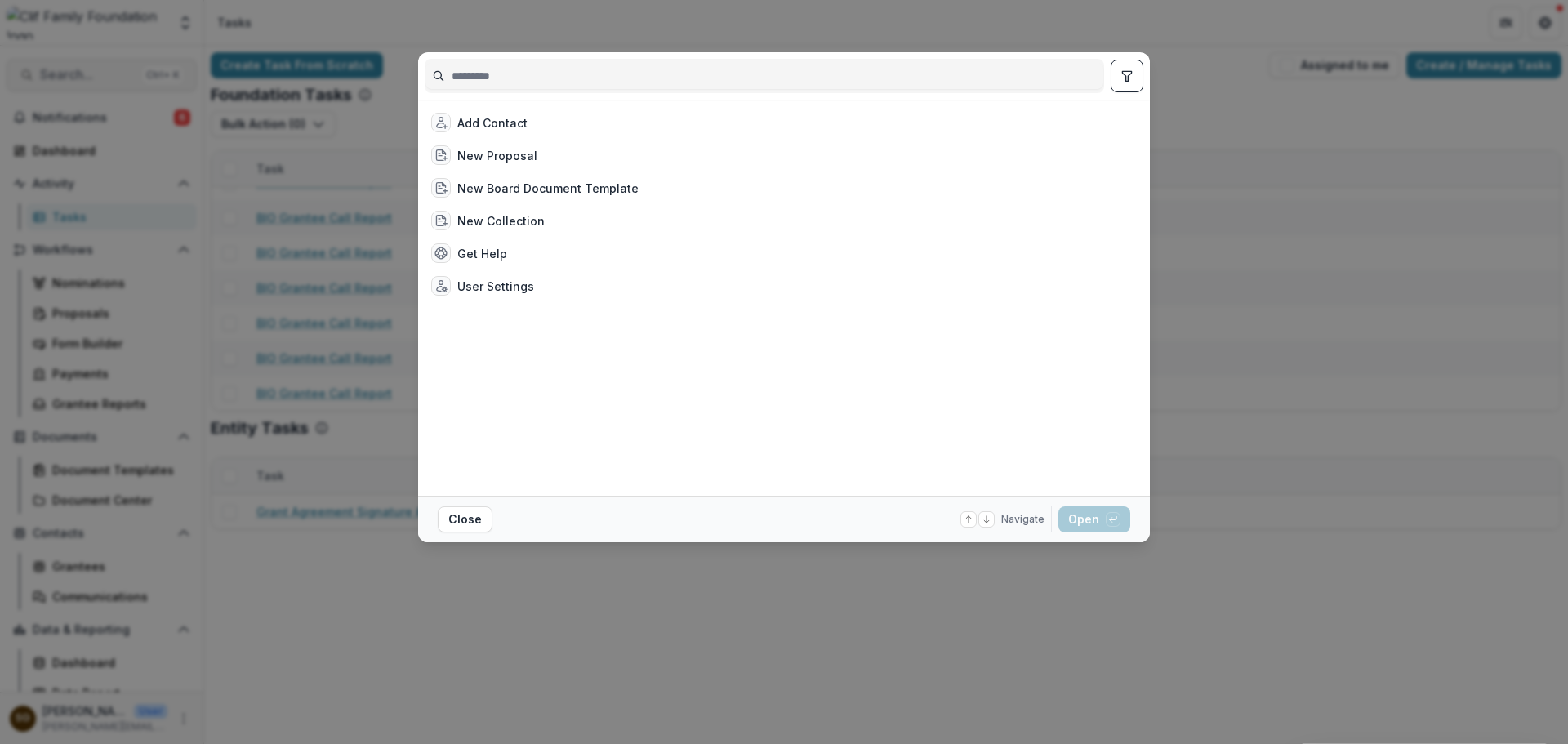
type input "*"
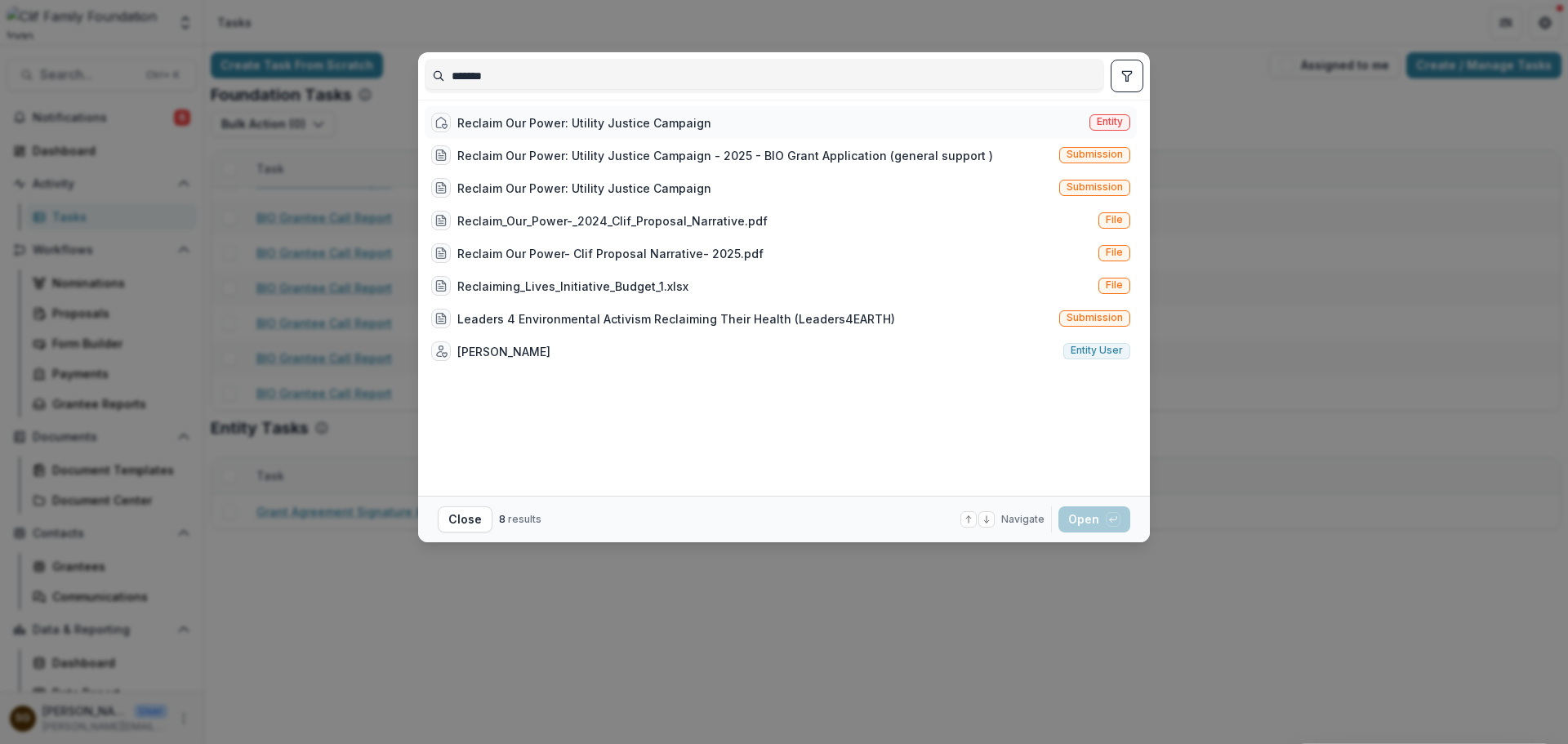
type input "*******"
click at [587, 124] on div "Reclaim Our Power: Utility Justice Campaign" at bounding box center [584, 122] width 254 height 17
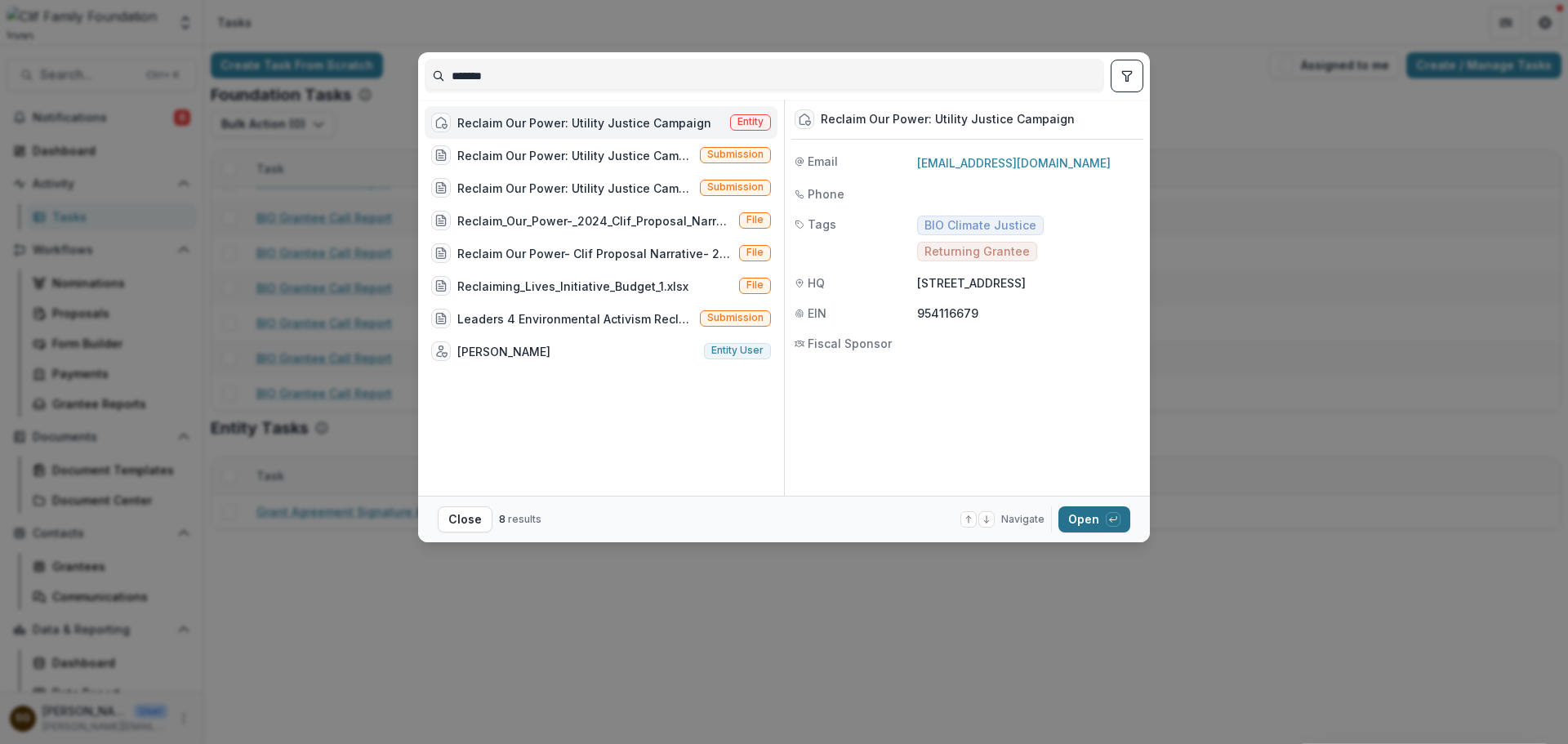
click at [1087, 522] on button "Open with enter key" at bounding box center [1095, 520] width 72 height 26
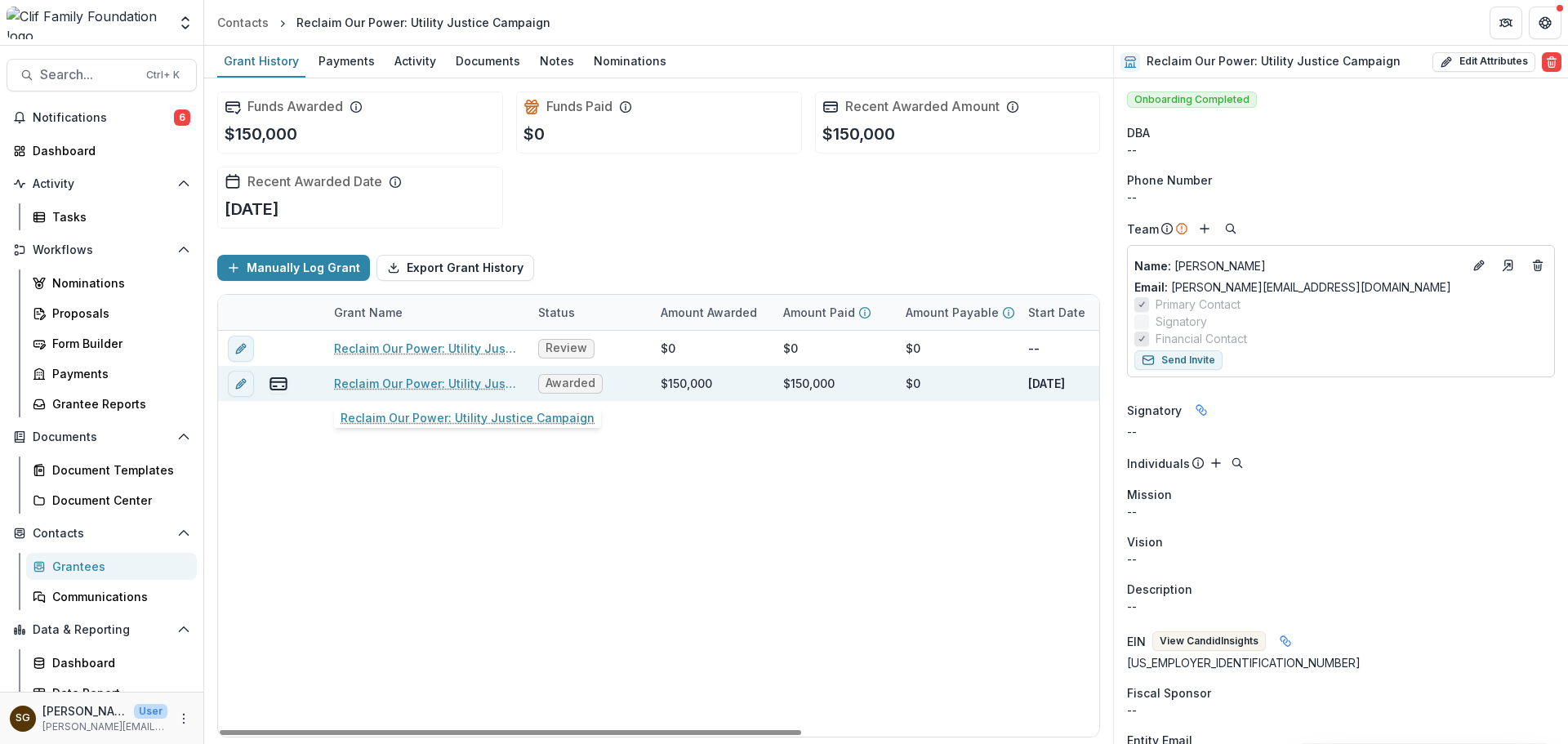
click at [383, 383] on link "Reclaim Our Power: Utility Justice Campaign" at bounding box center [427, 383] width 185 height 17
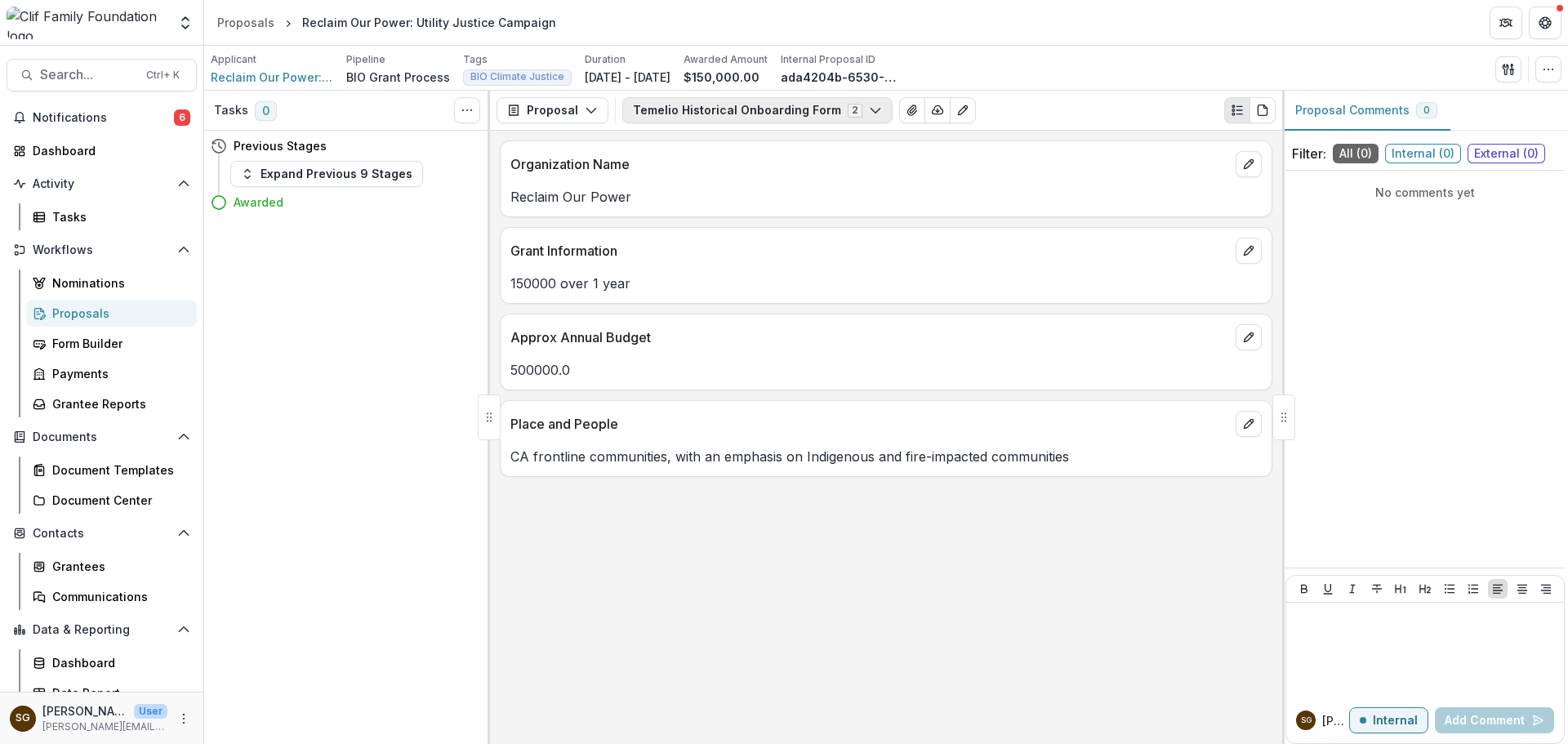
click at [869, 106] on icon "button" at bounding box center [876, 110] width 13 height 13
click at [459, 106] on button "Toggle View Cancelled Tasks" at bounding box center [467, 110] width 26 height 26
click at [607, 108] on div "Proposal Proposal Payments Reports Grant Agreements Board Summaries Bank Detail…" at bounding box center [886, 110] width 792 height 40
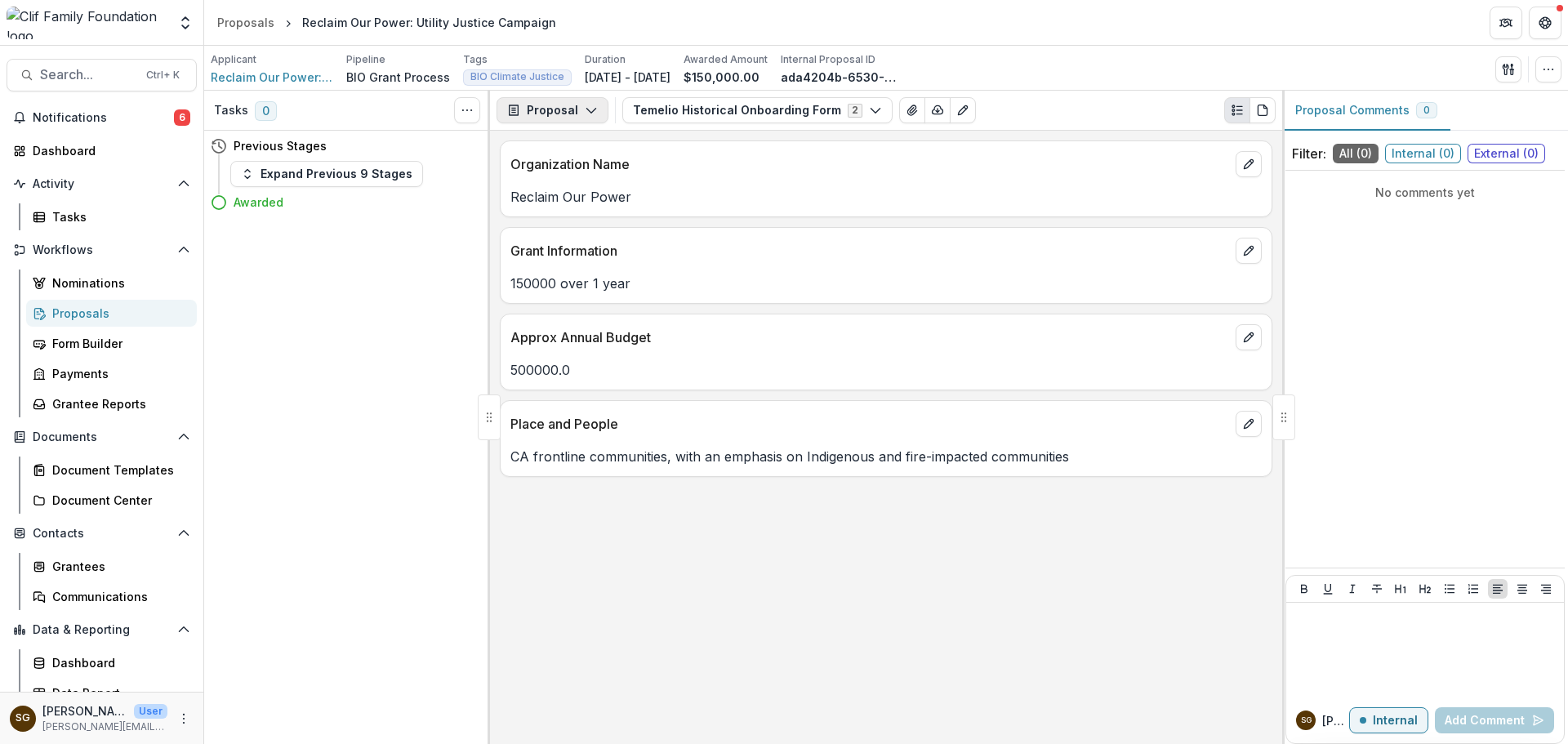
click at [587, 108] on icon "button" at bounding box center [591, 110] width 13 height 13
click at [578, 197] on div "Reports" at bounding box center [604, 201] width 150 height 17
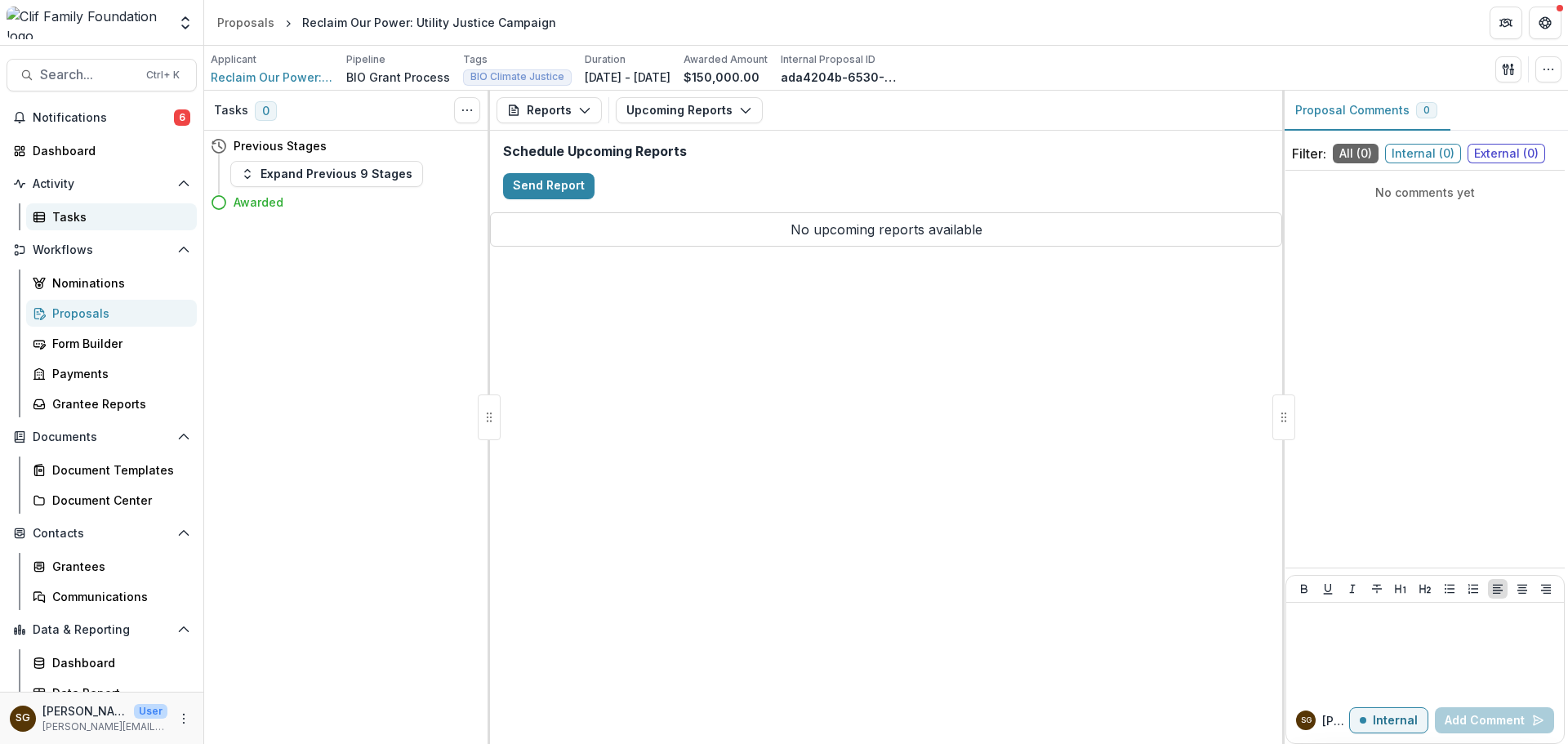
click at [120, 219] on div "Tasks" at bounding box center [117, 216] width 131 height 17
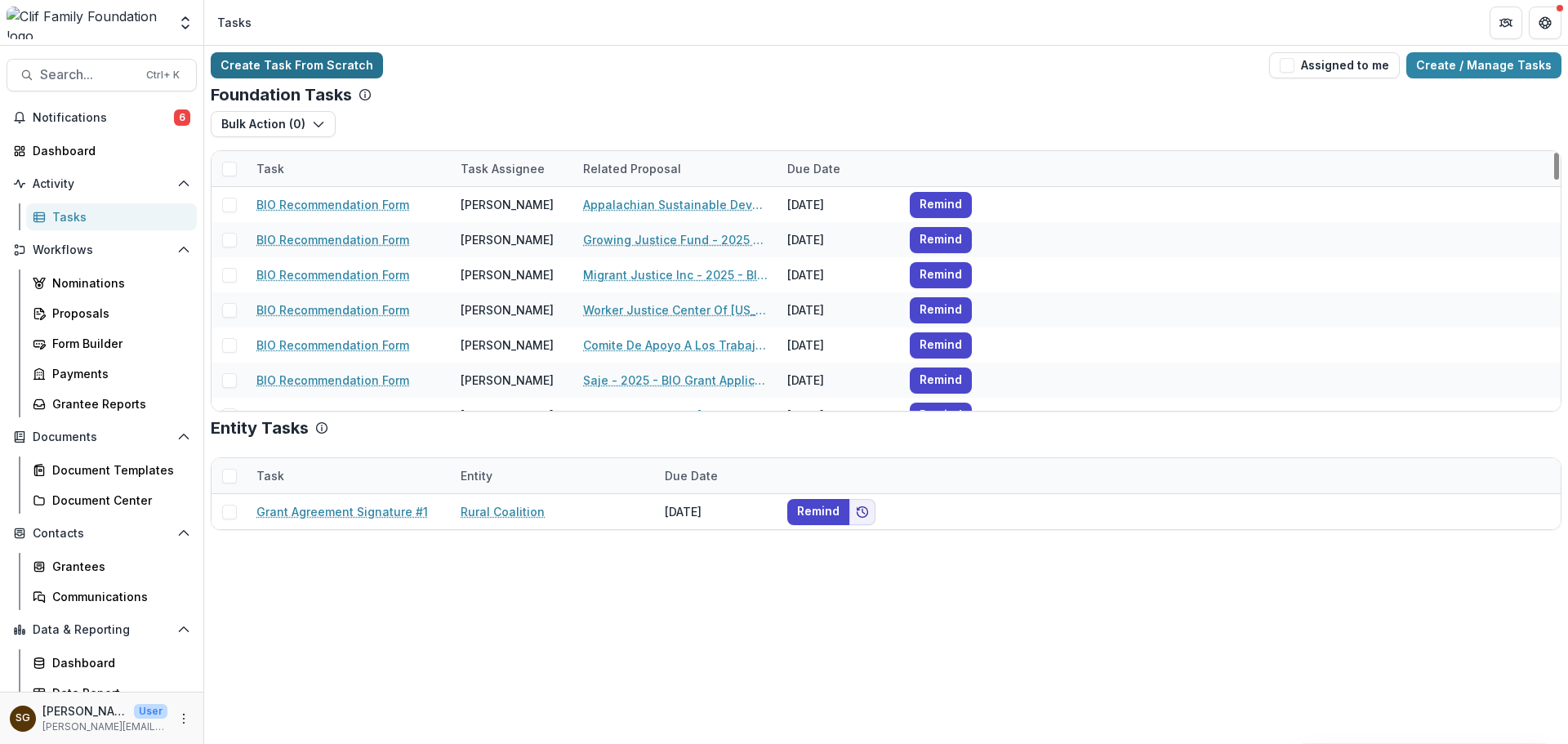
click at [348, 60] on link "Create Task From Scratch" at bounding box center [297, 65] width 172 height 26
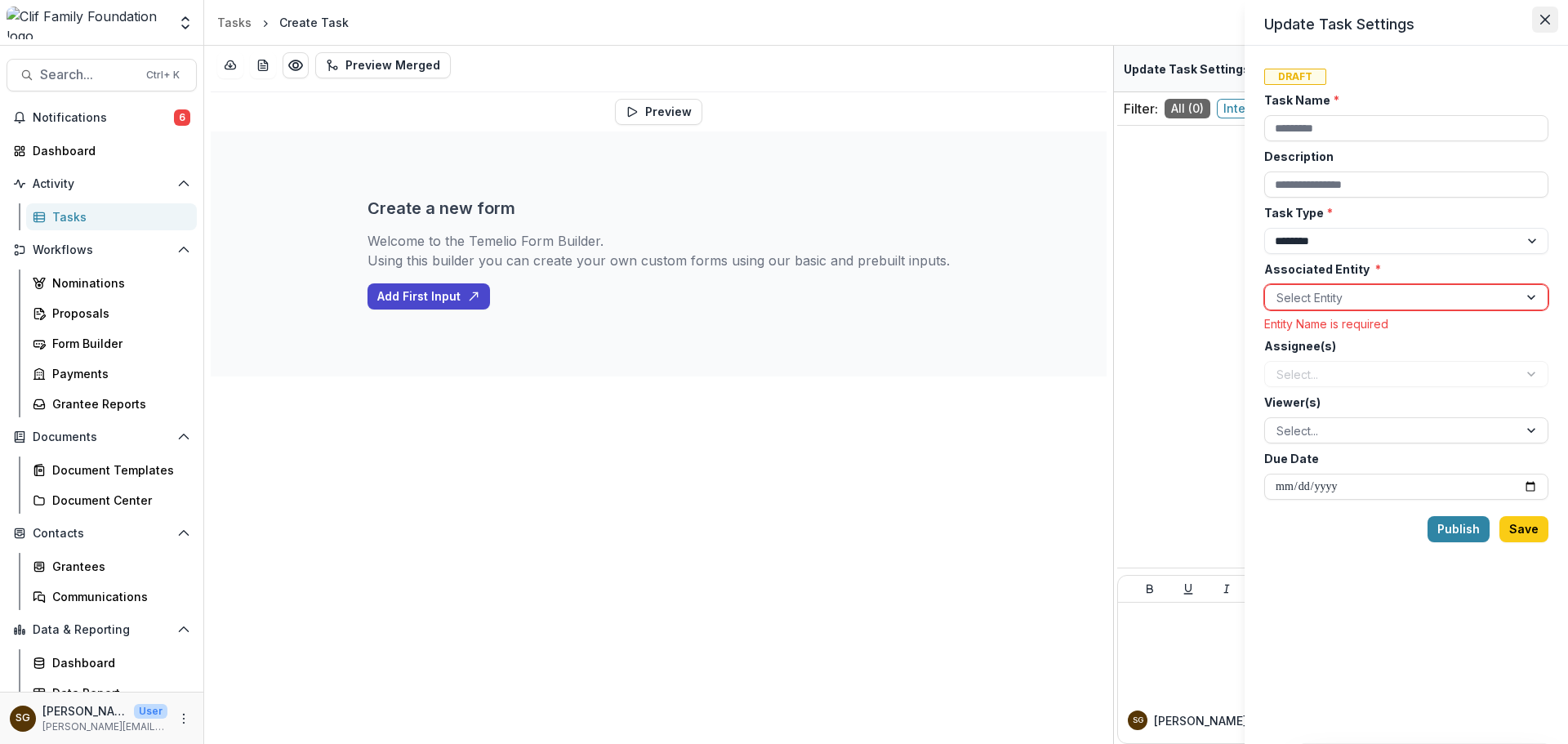
click at [1545, 23] on icon "Close" at bounding box center [1545, 19] width 10 height 10
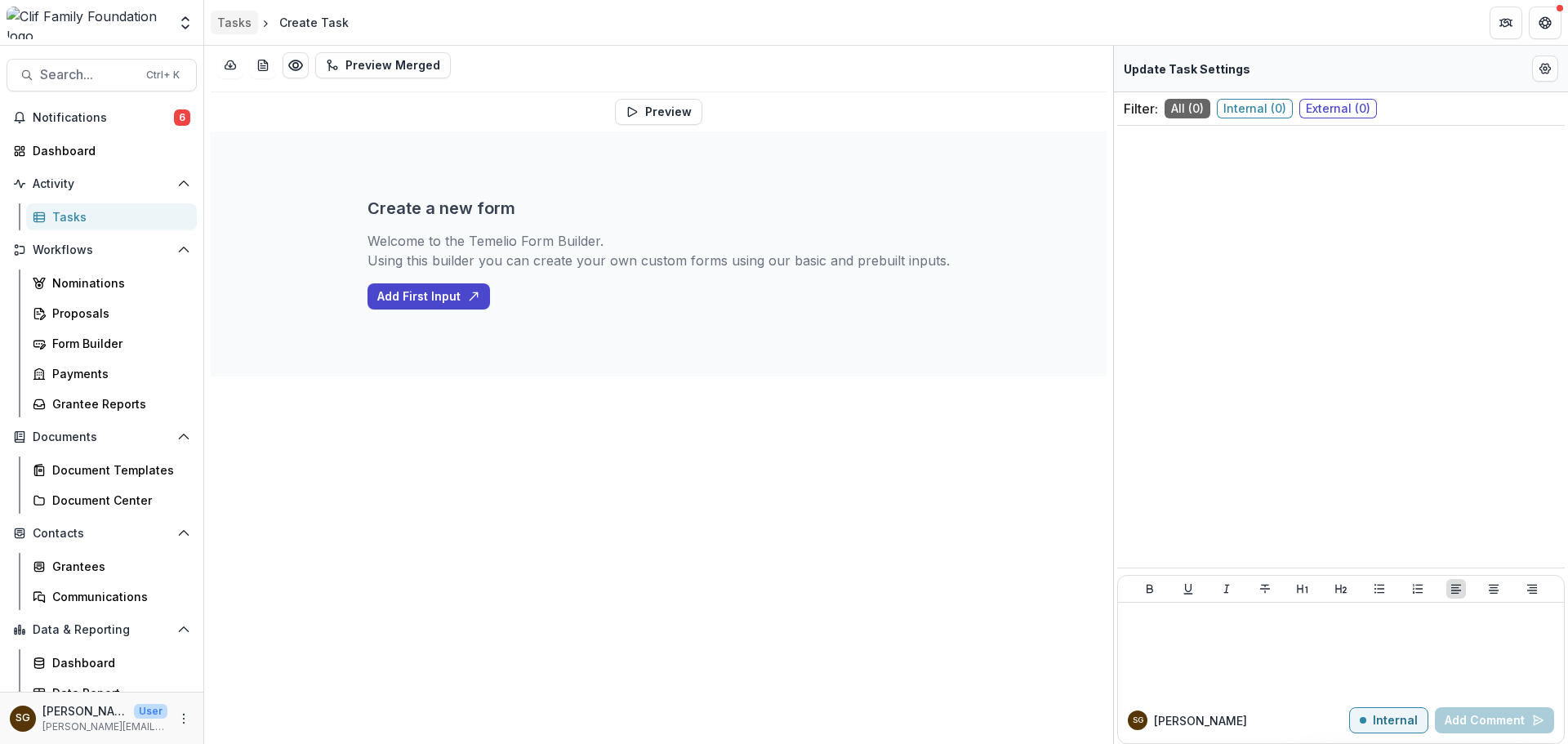
click at [246, 22] on div "Tasks" at bounding box center [234, 22] width 34 height 17
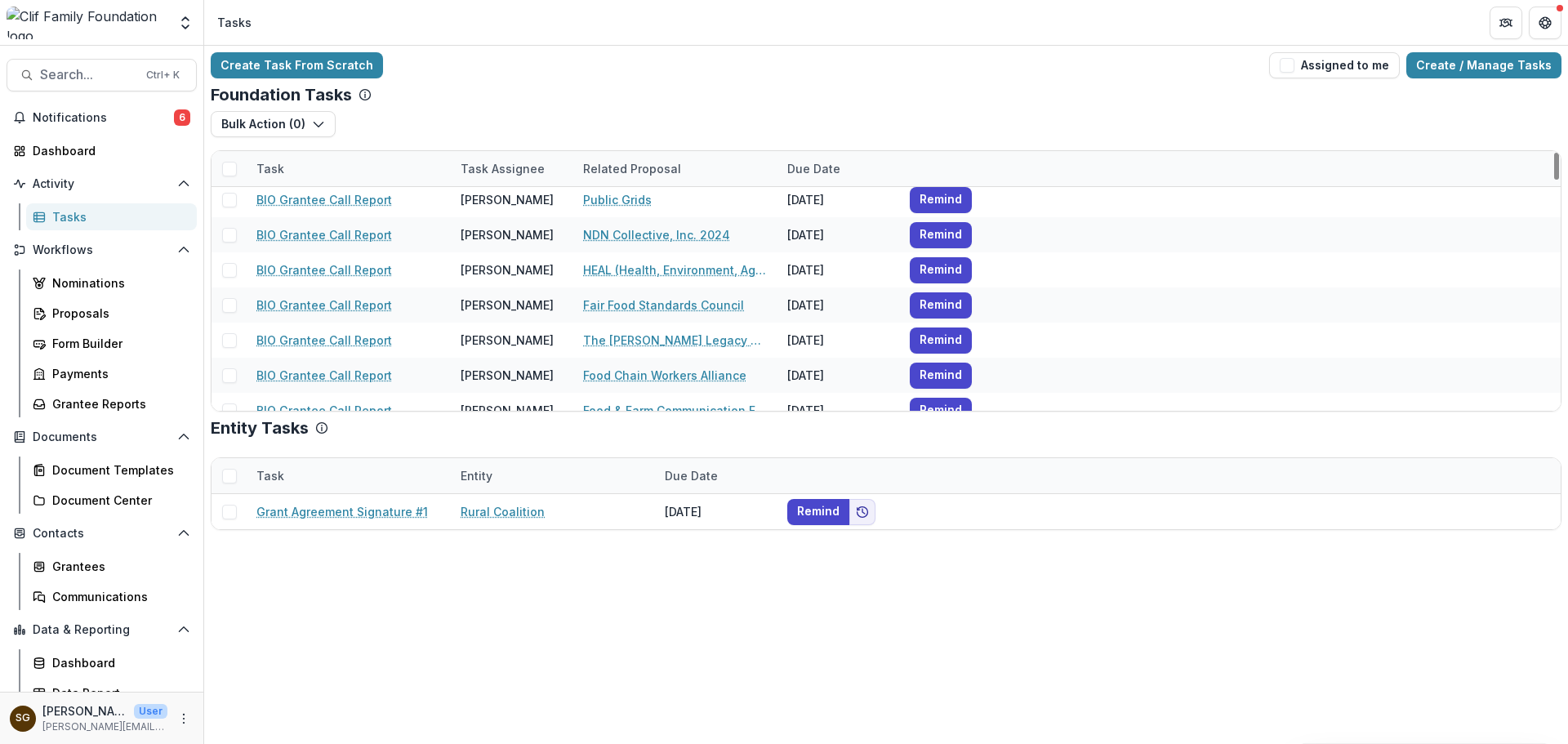
scroll to position [2199, 0]
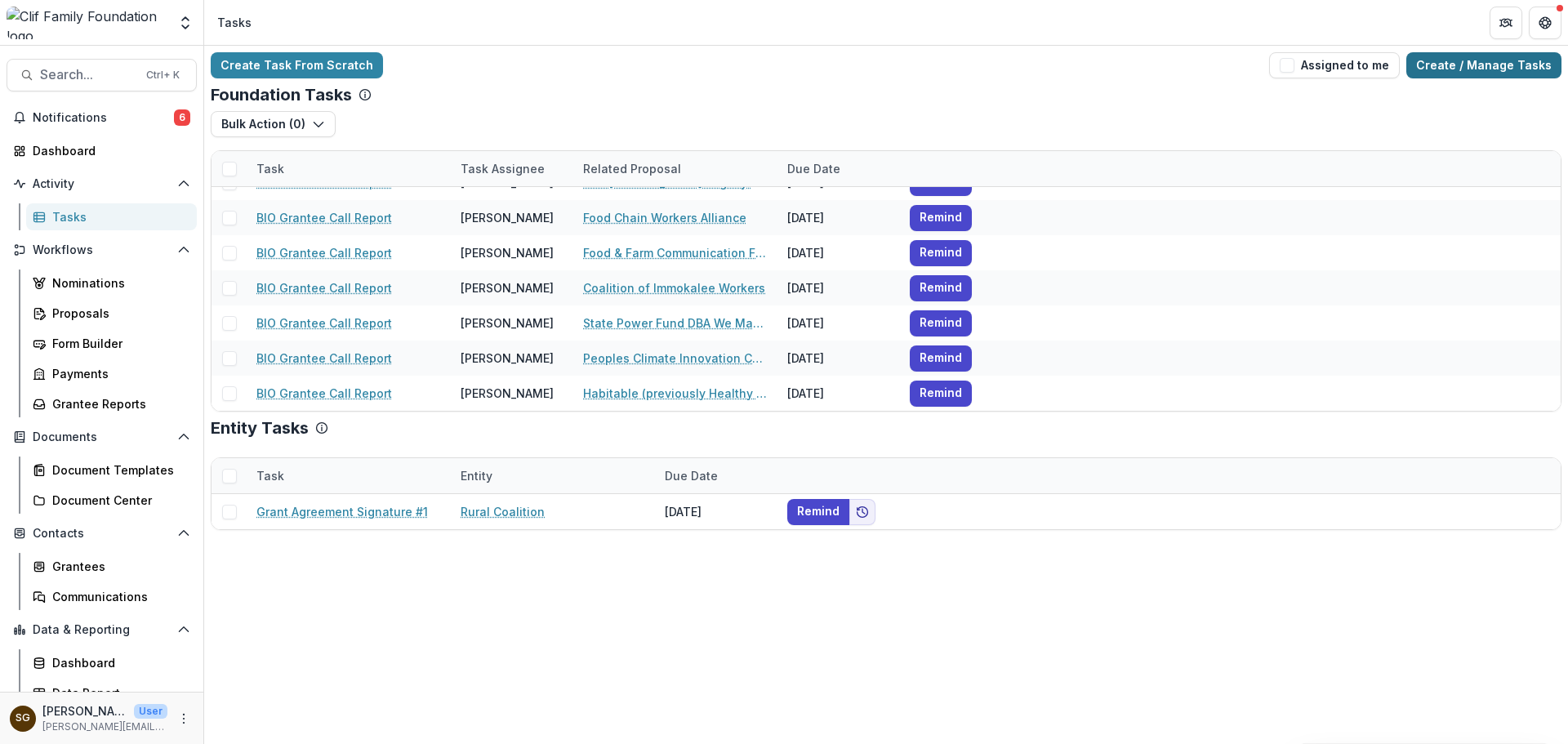
click at [1473, 62] on link "Create / Manage Tasks" at bounding box center [1484, 65] width 155 height 26
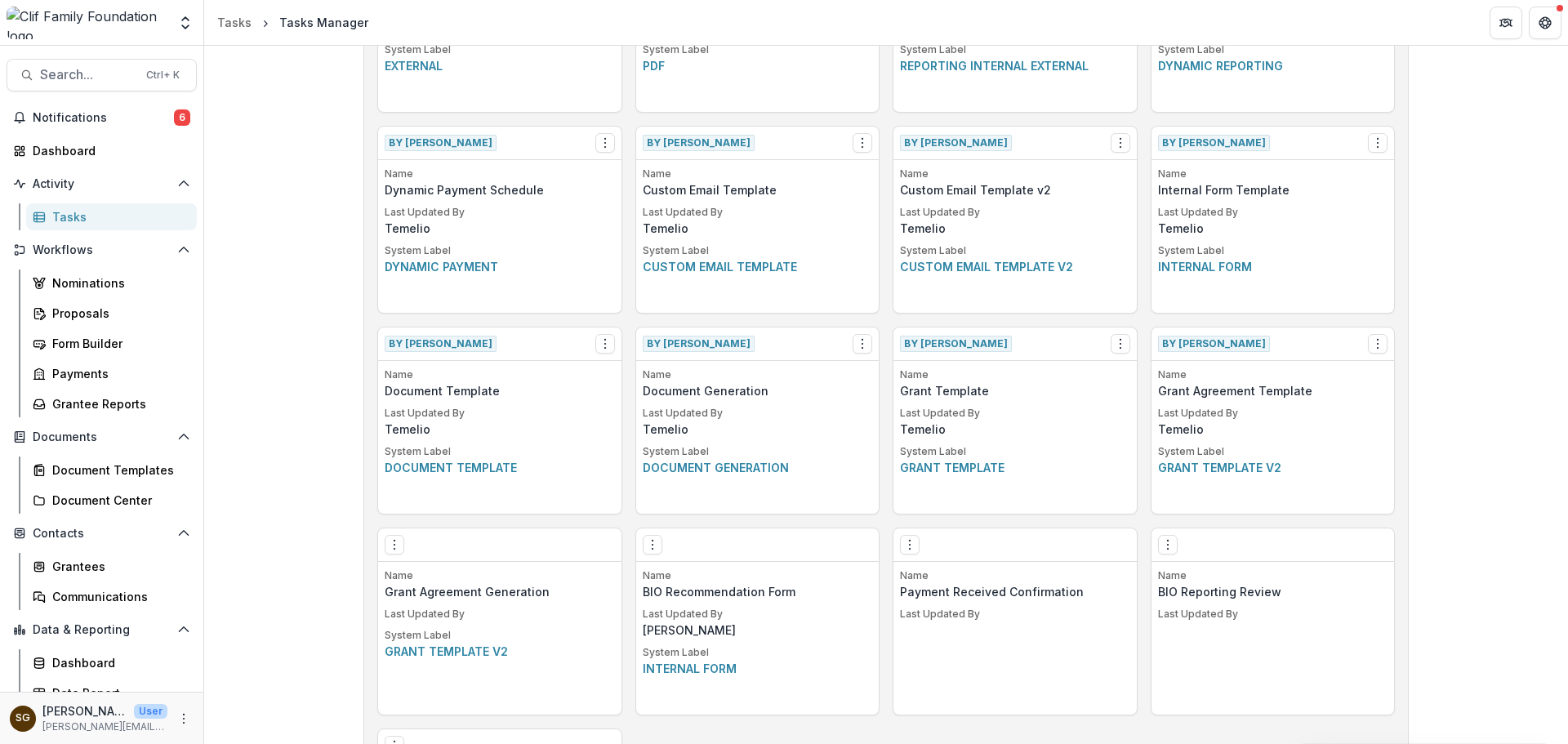
scroll to position [704, 0]
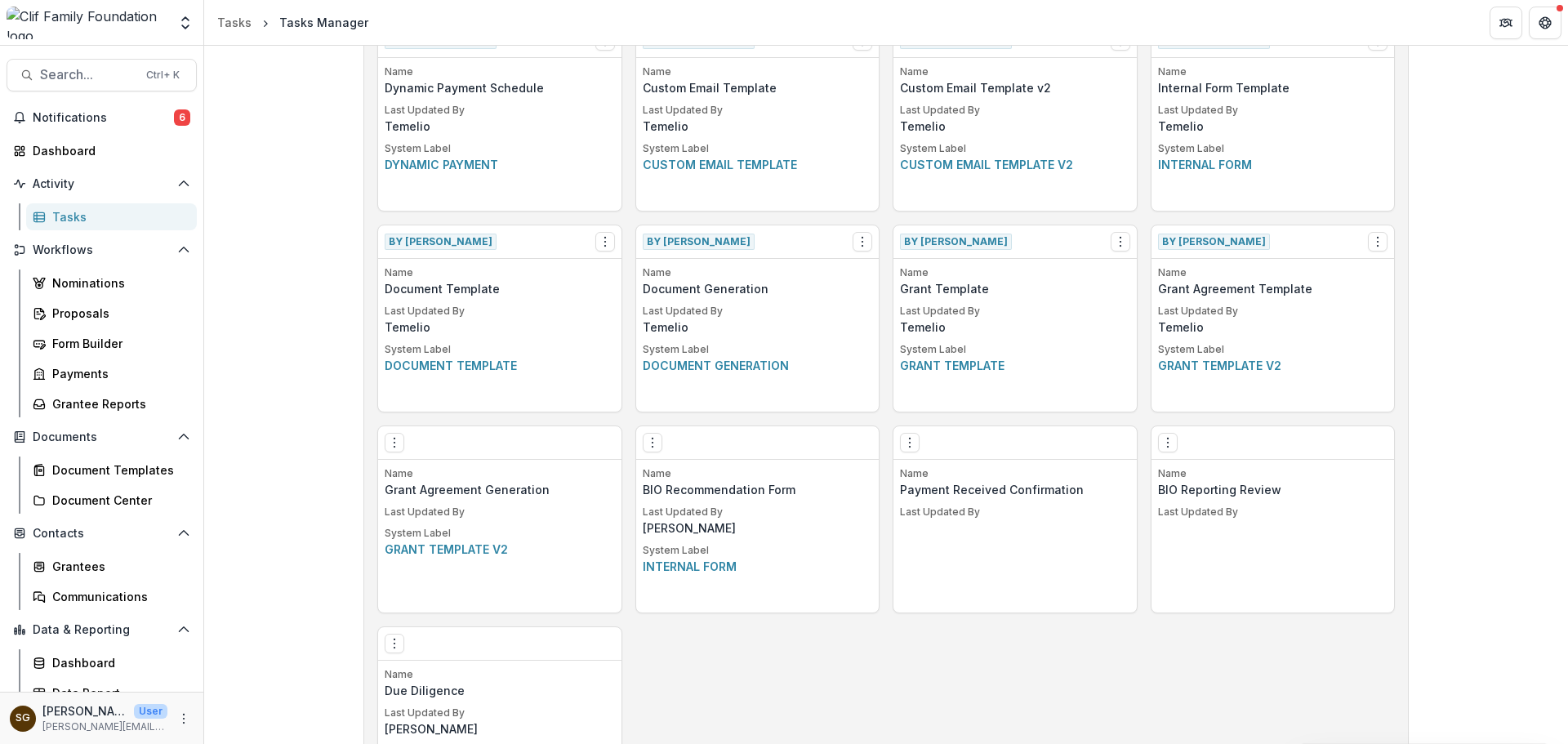
click at [1177, 521] on div "Name BIO Reporting Review Last Updated By" at bounding box center [1273, 539] width 244 height 146
click at [1166, 439] on icon "Options" at bounding box center [1168, 442] width 13 height 13
click at [1545, 463] on div "Build a New Task Template Create Task Template By Temelio View Make a Copy Crea…" at bounding box center [886, 206] width 1364 height 1728
click at [96, 217] on div "Tasks" at bounding box center [117, 216] width 131 height 17
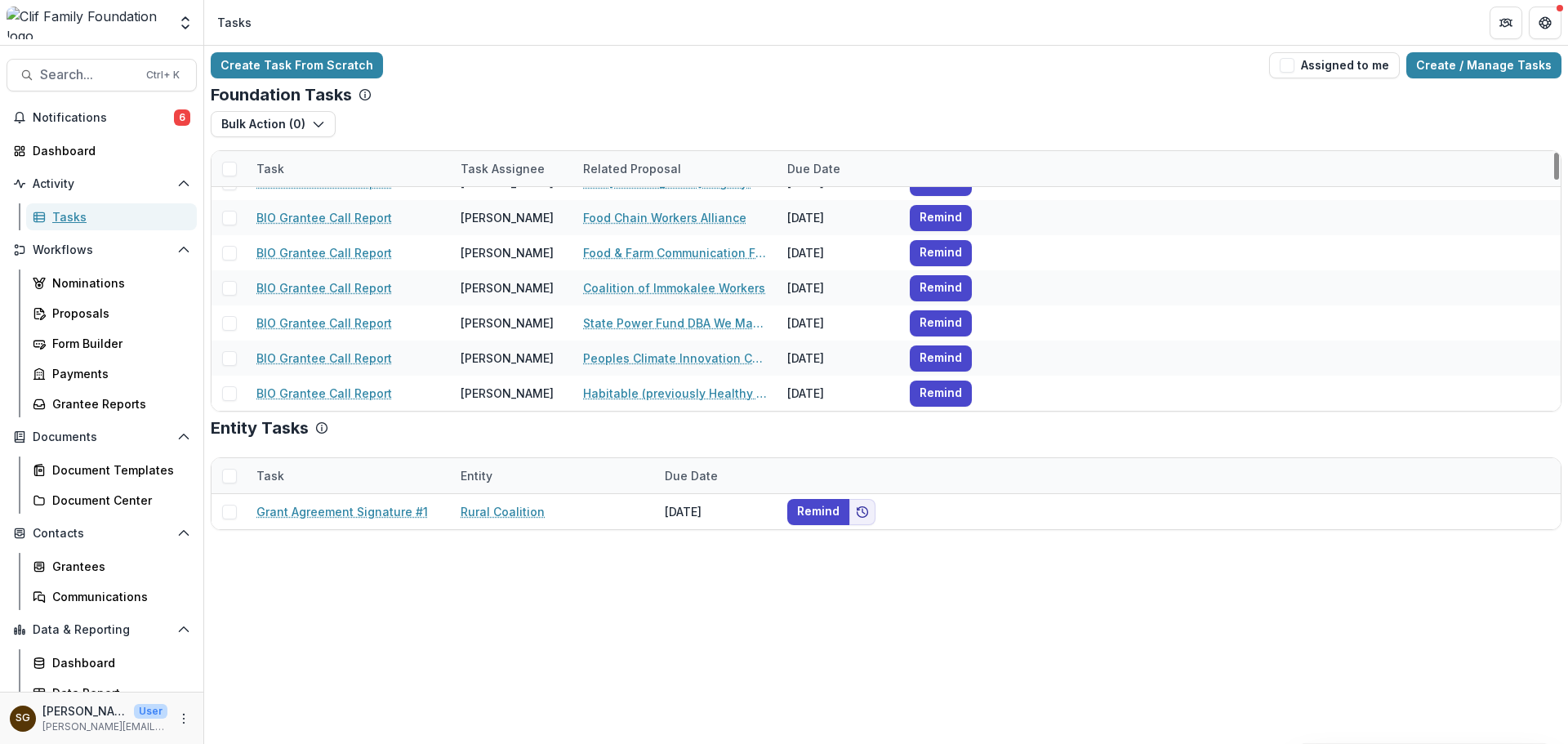
scroll to position [2199, 0]
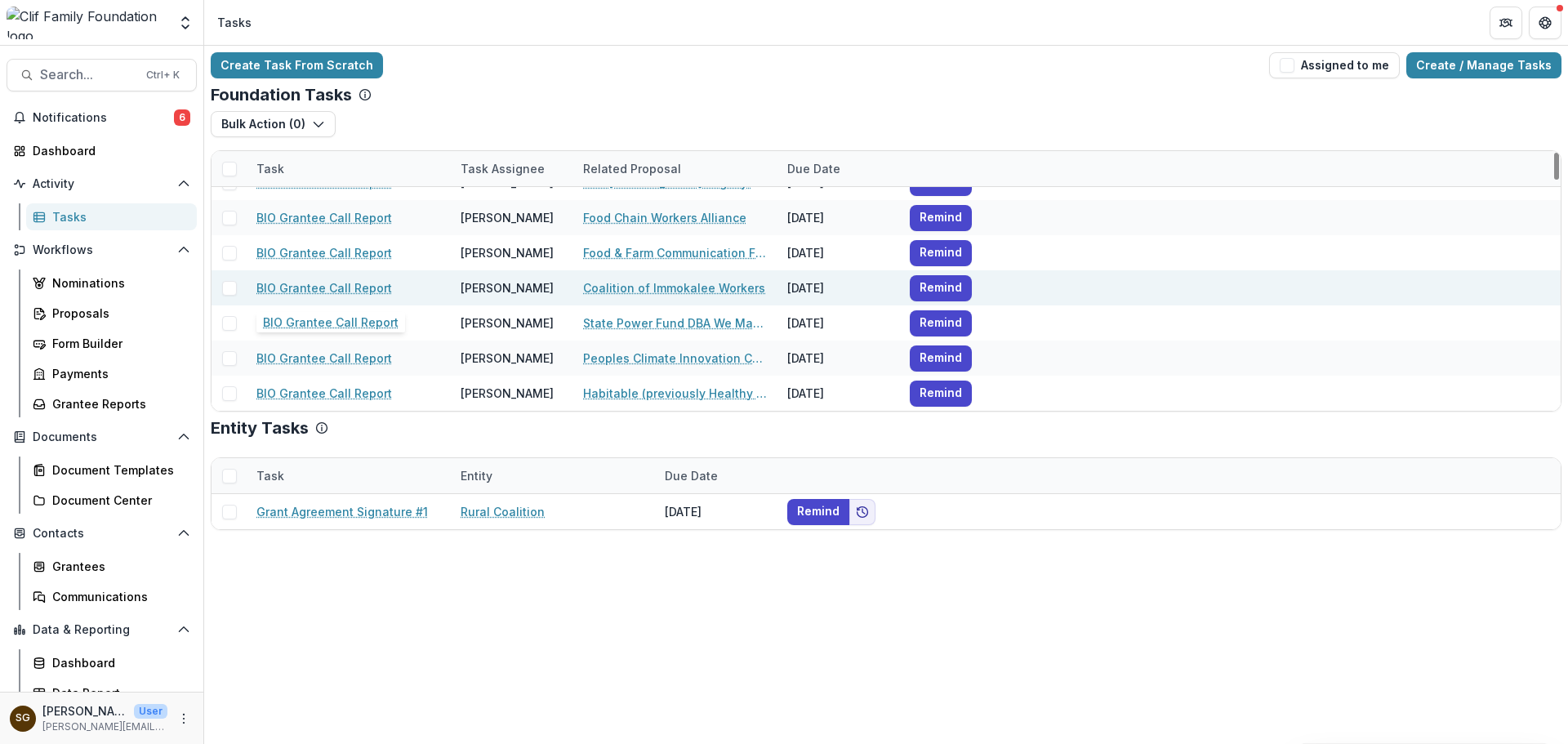
click at [361, 282] on link "BIO Grantee Call Report" at bounding box center [324, 287] width 136 height 17
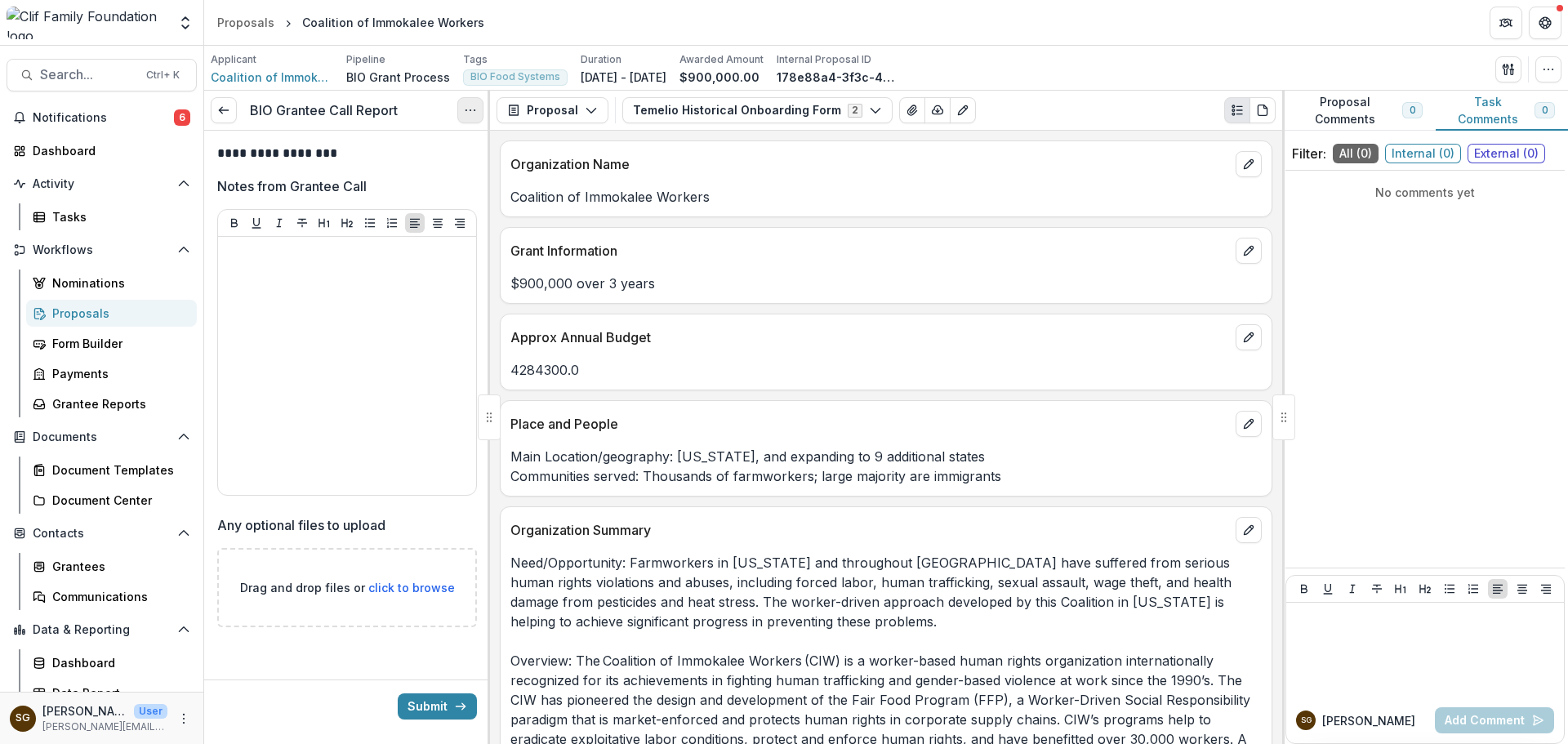
click at [479, 110] on button "Options" at bounding box center [471, 110] width 26 height 26
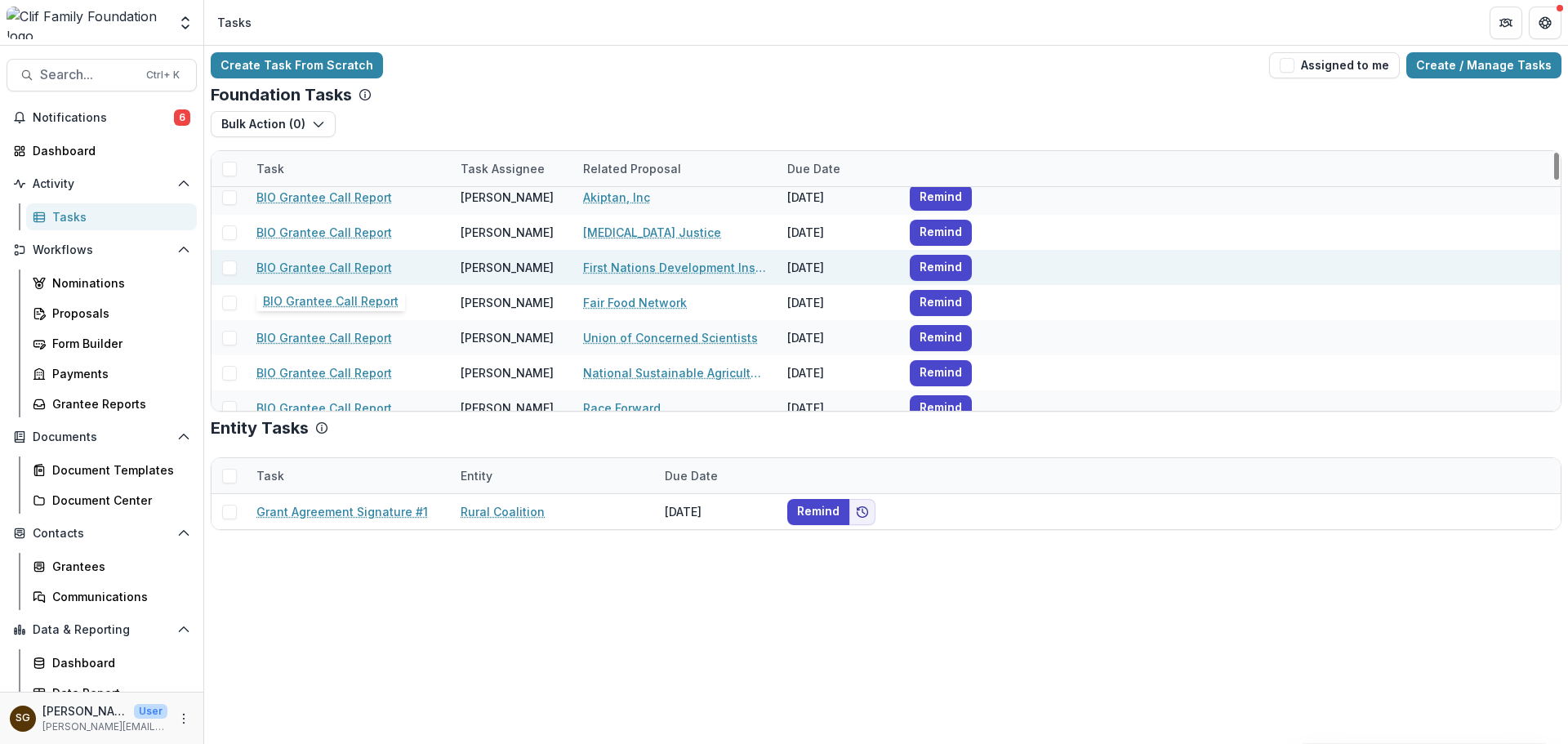
scroll to position [1878, 0]
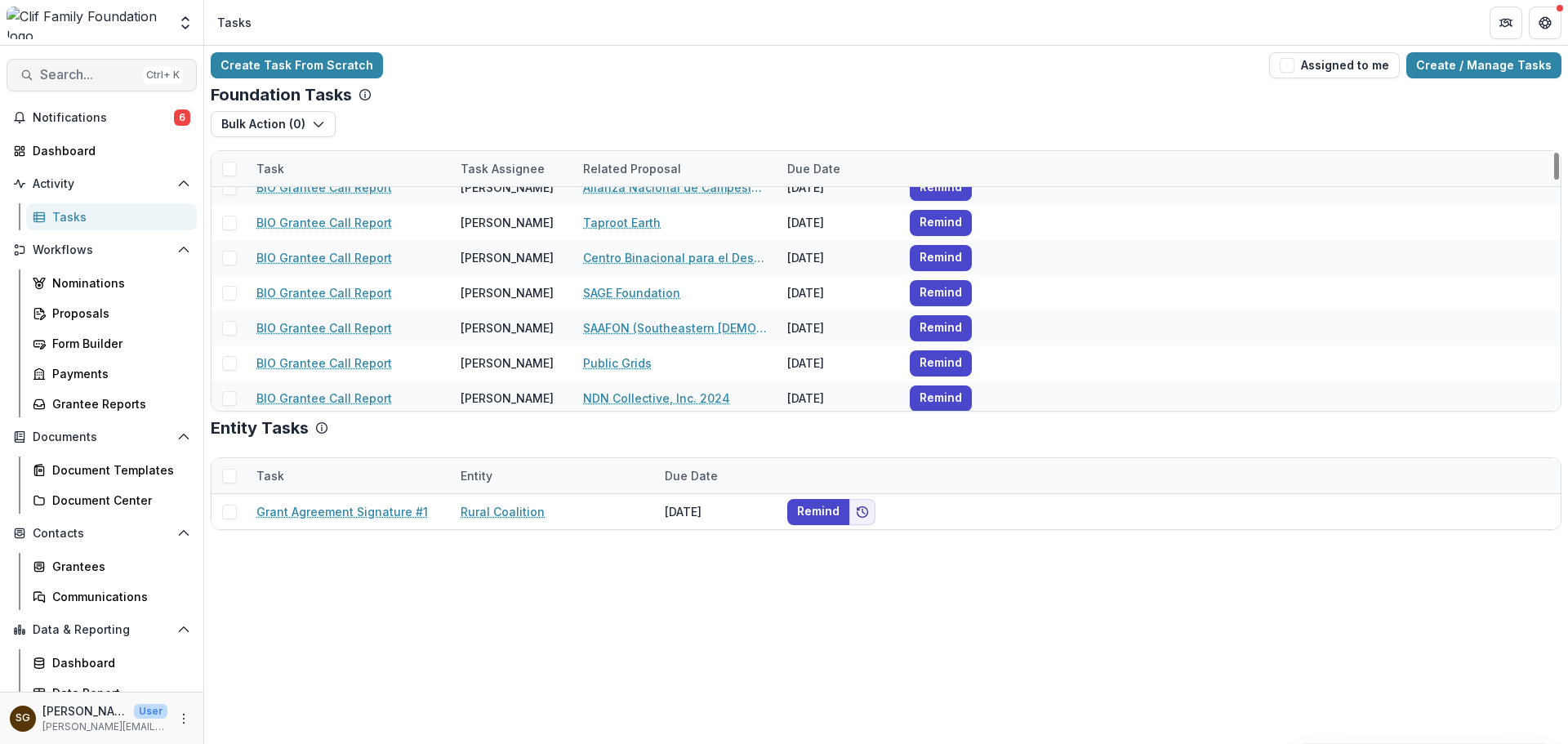
click at [81, 79] on span "Search..." at bounding box center [88, 75] width 97 height 16
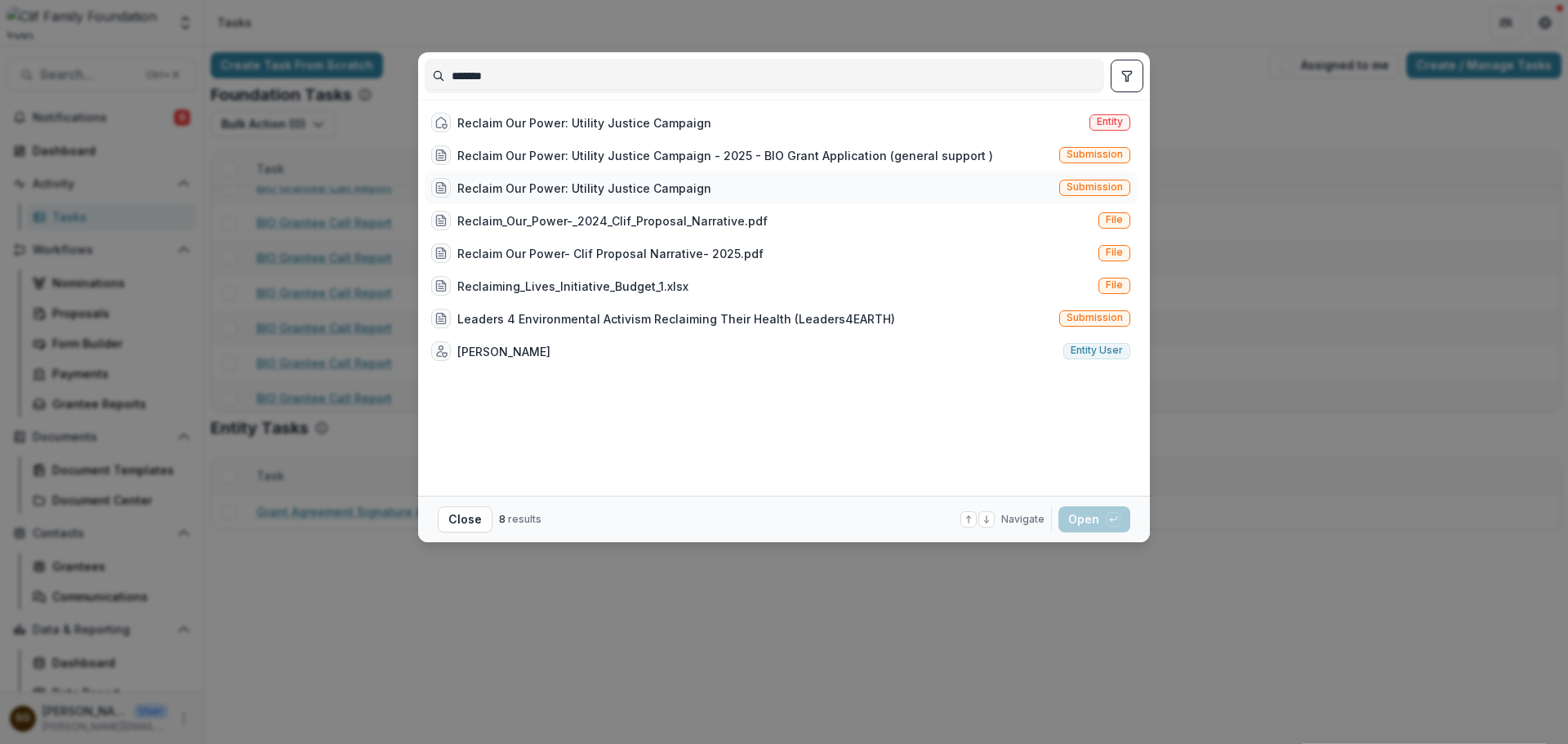
type input "*******"
click at [585, 189] on div "Reclaim Our Power: Utility Justice Campaign" at bounding box center [584, 187] width 254 height 17
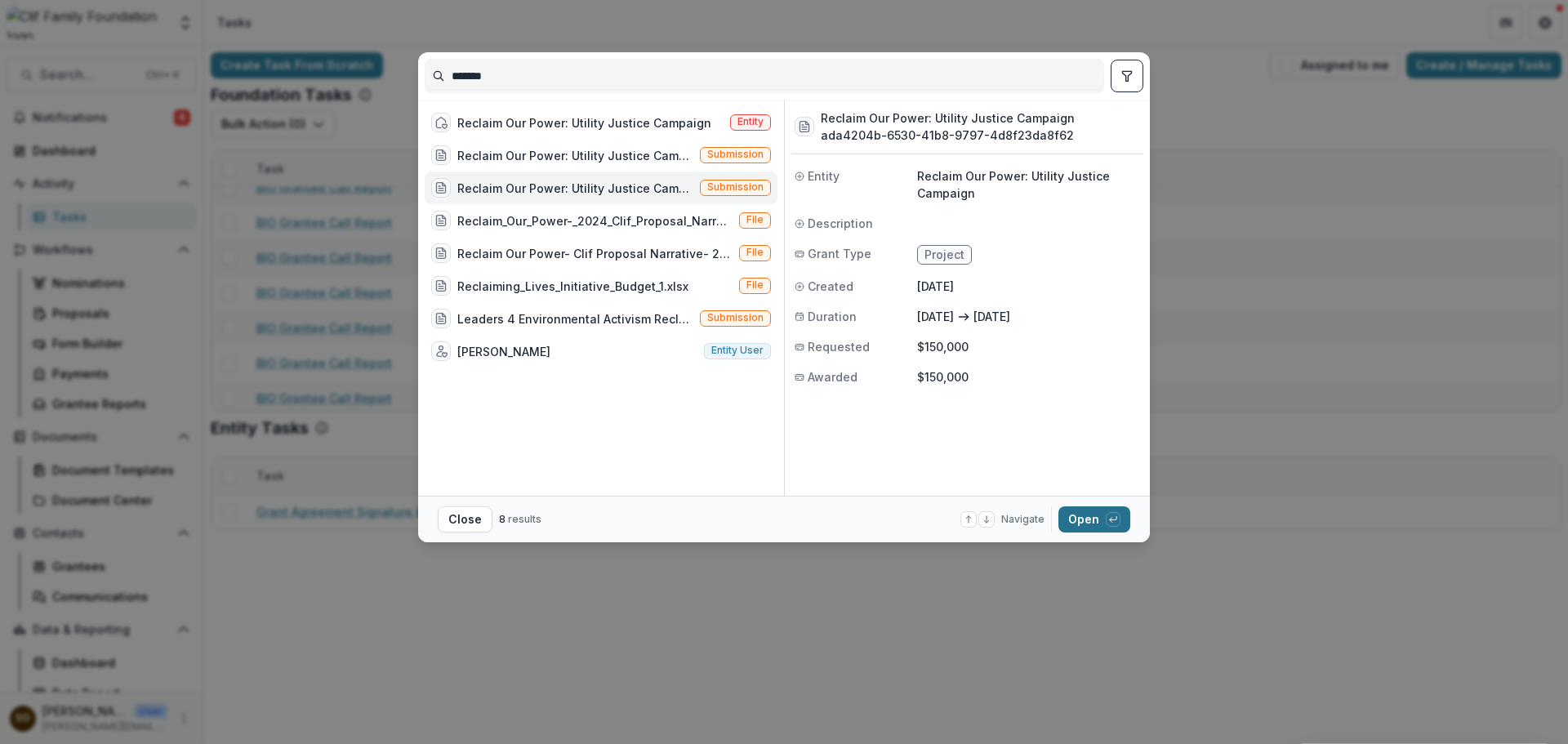
click at [1106, 515] on div "button" at bounding box center [1113, 519] width 15 height 15
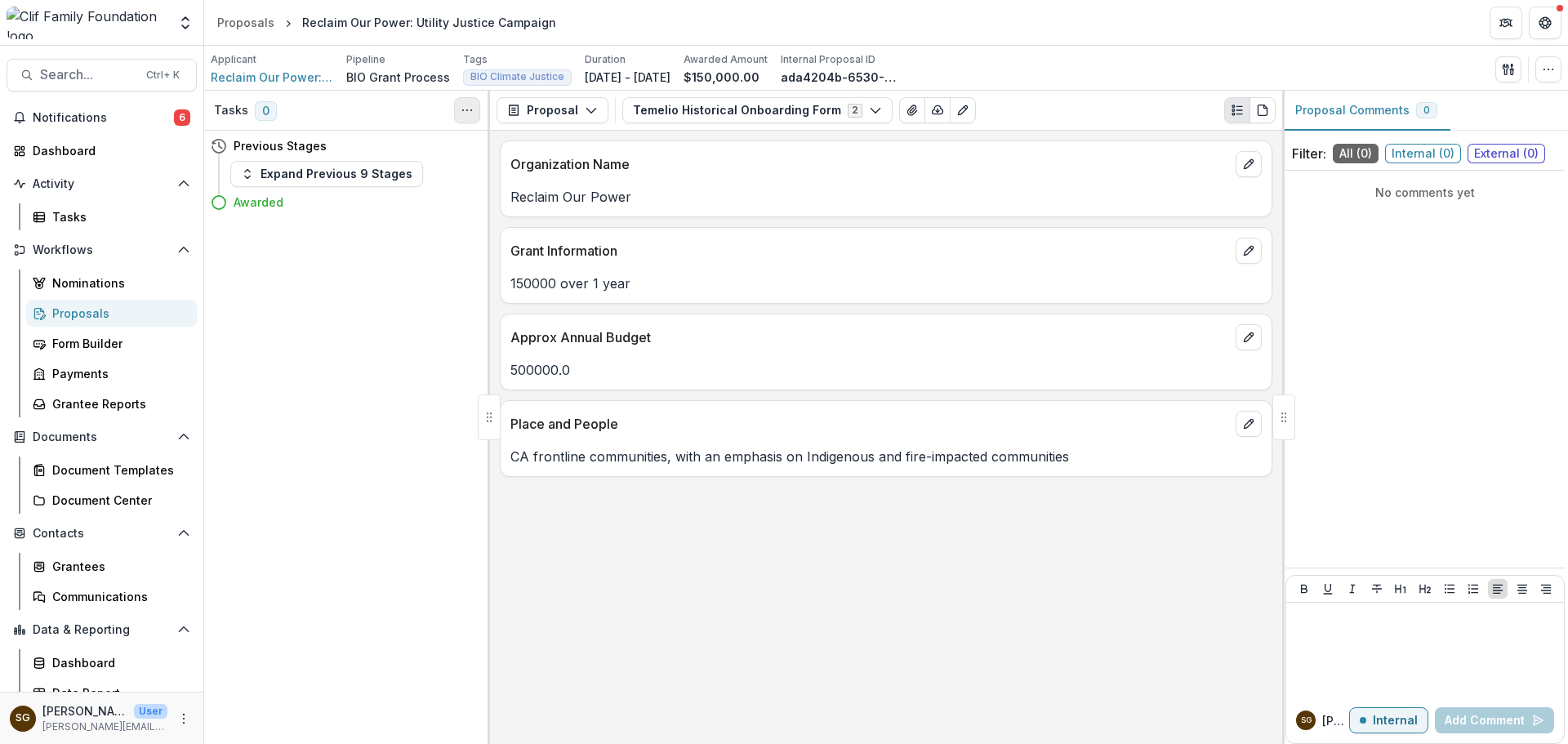
click at [472, 106] on icon "Toggle View Cancelled Tasks" at bounding box center [467, 110] width 13 height 13
click at [842, 114] on button "Temelio Historical Onboarding Form 2" at bounding box center [757, 110] width 270 height 26
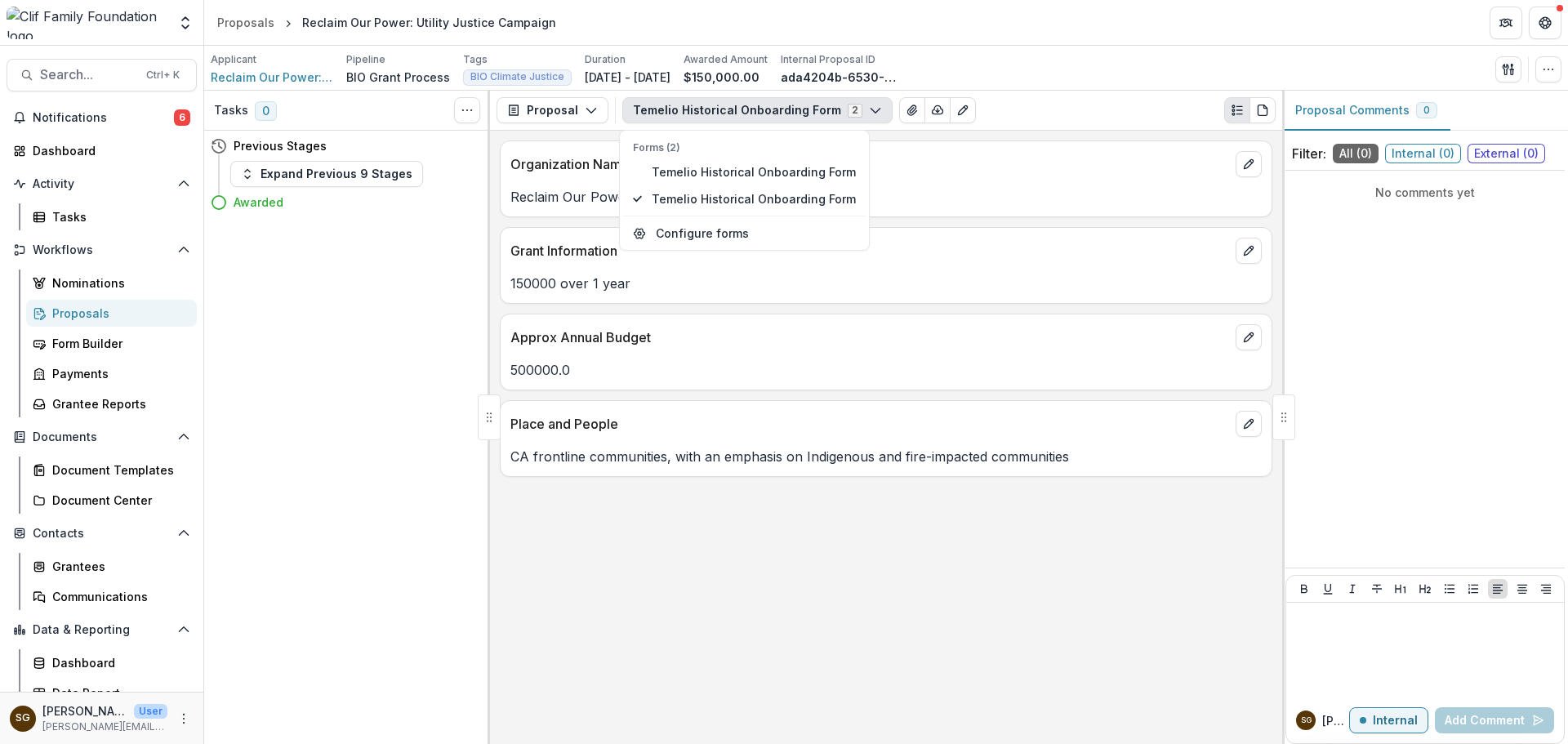
click at [842, 114] on button "Temelio Historical Onboarding Form 2" at bounding box center [757, 110] width 270 height 26
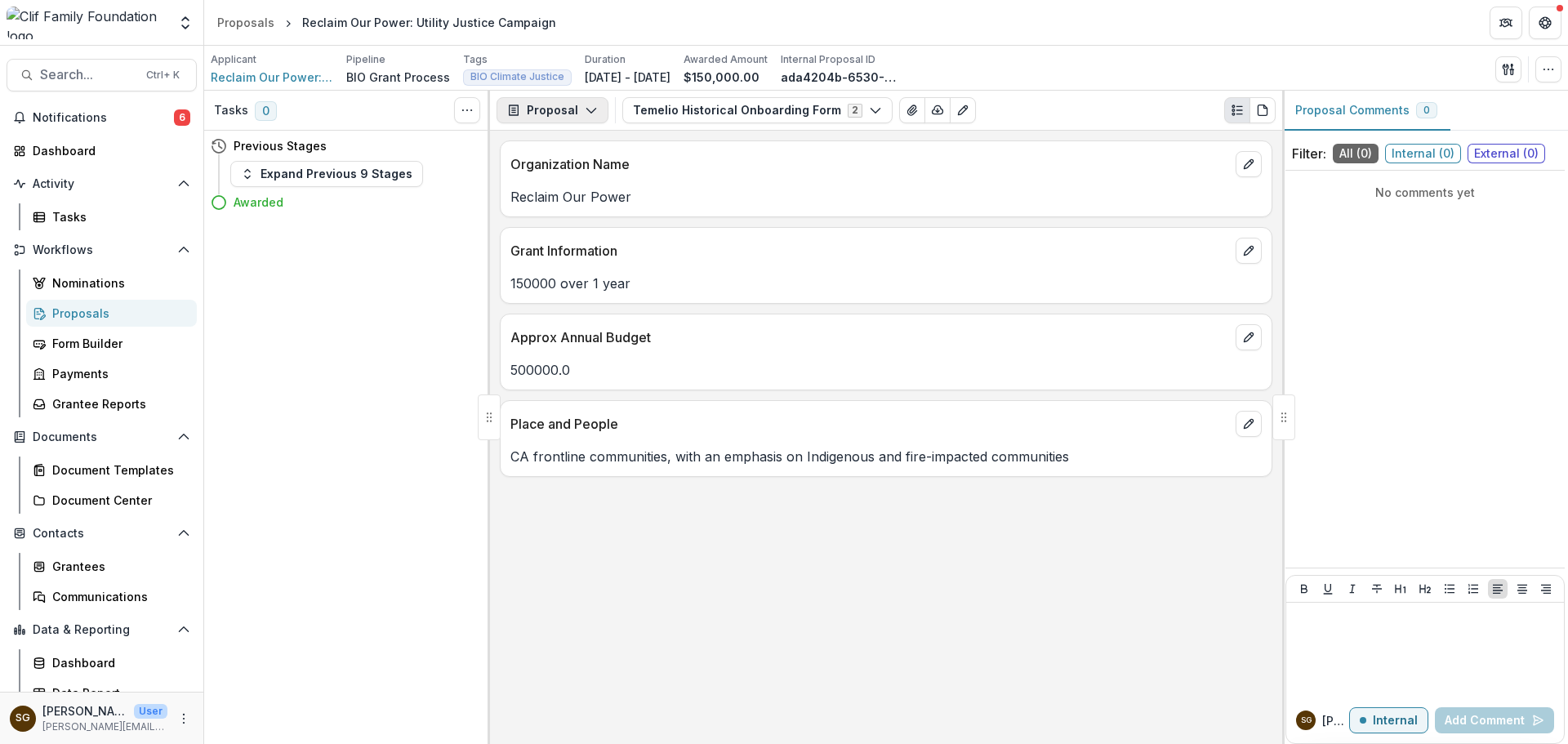
click at [545, 106] on button "Proposal" at bounding box center [552, 110] width 112 height 26
click at [566, 195] on div "Reports" at bounding box center [604, 201] width 150 height 17
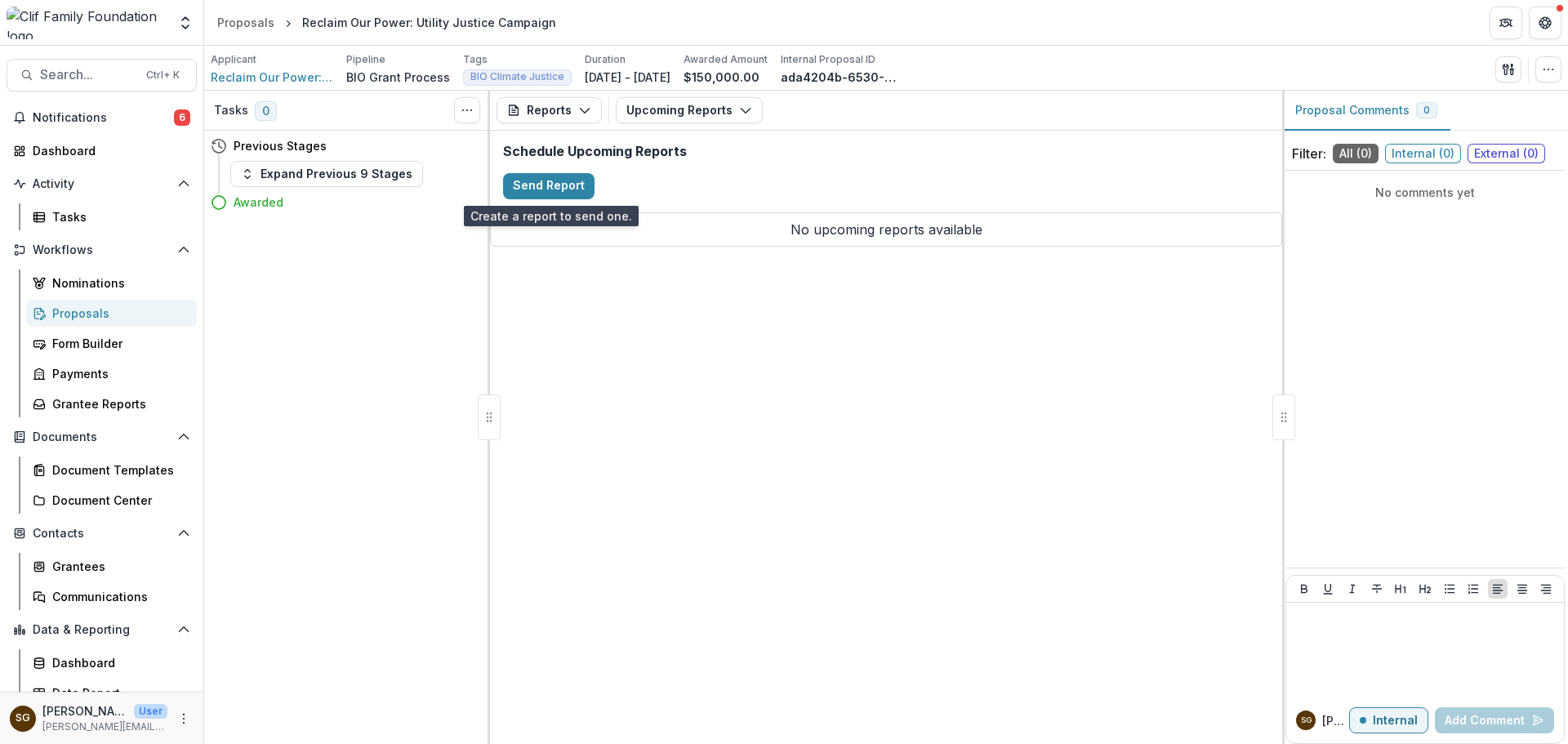
click at [566, 195] on button "Send Report" at bounding box center [549, 186] width 92 height 26
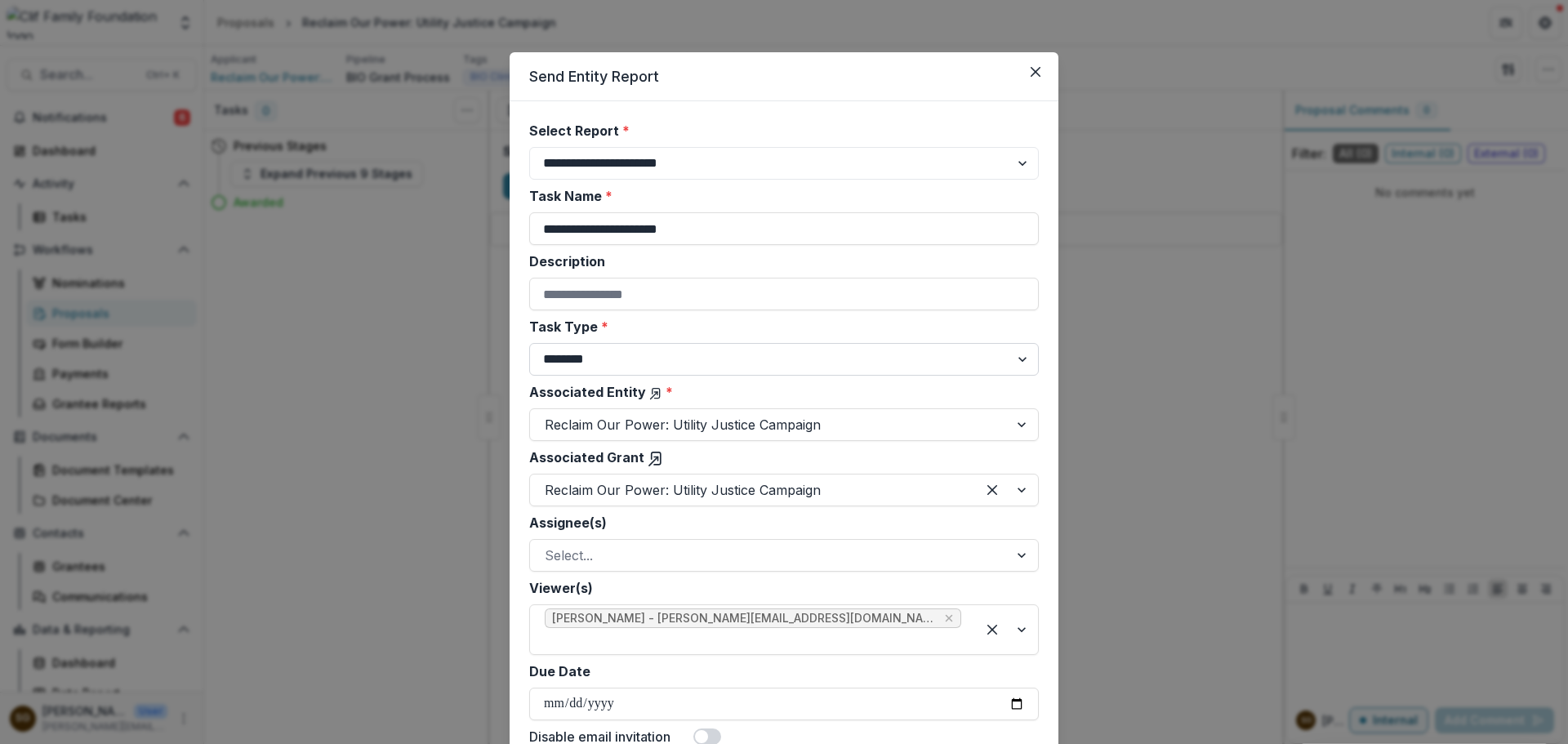
click at [641, 366] on select "******** ********" at bounding box center [784, 359] width 509 height 33
select select "********"
click at [530, 343] on select "******** ********" at bounding box center [784, 359] width 509 height 33
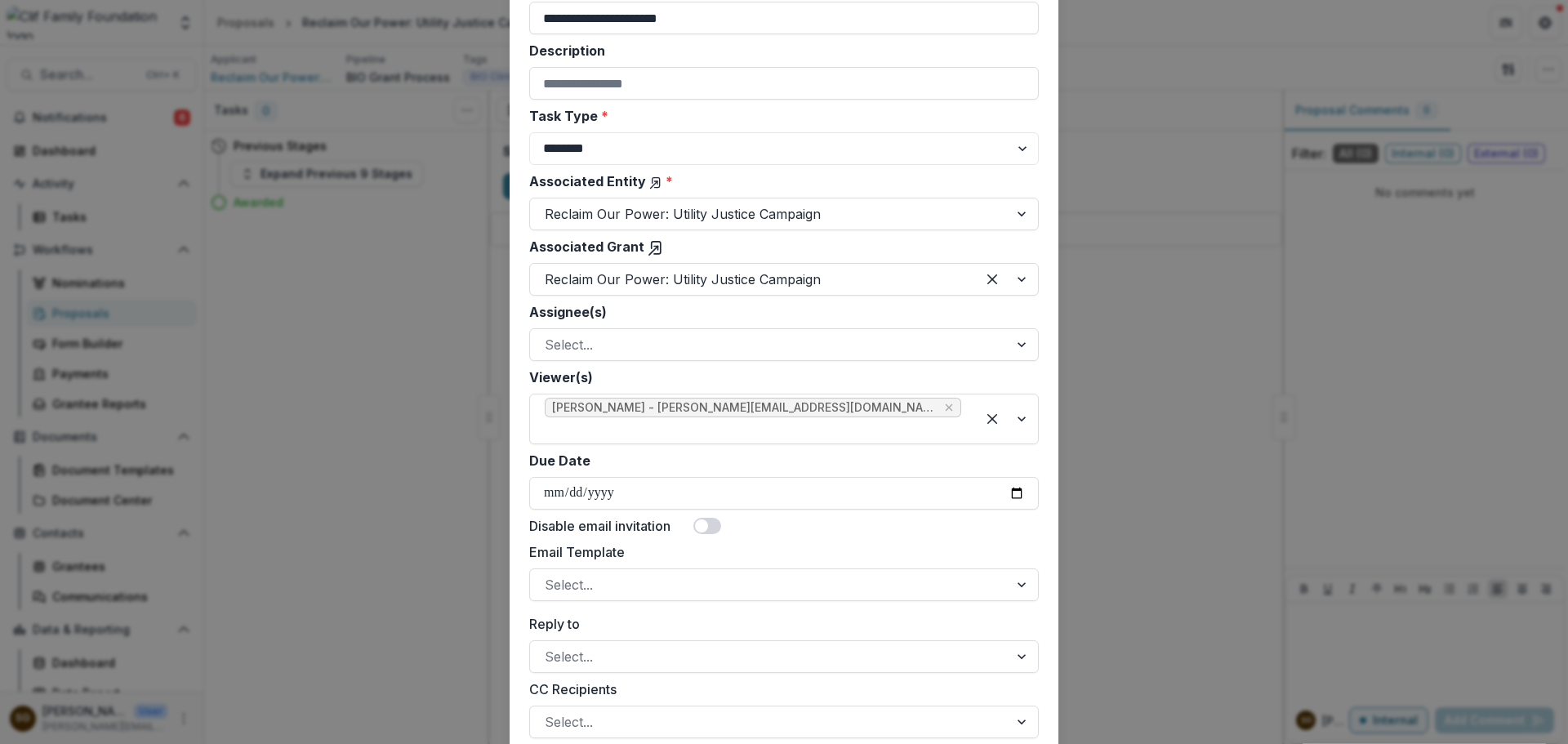
scroll to position [245, 0]
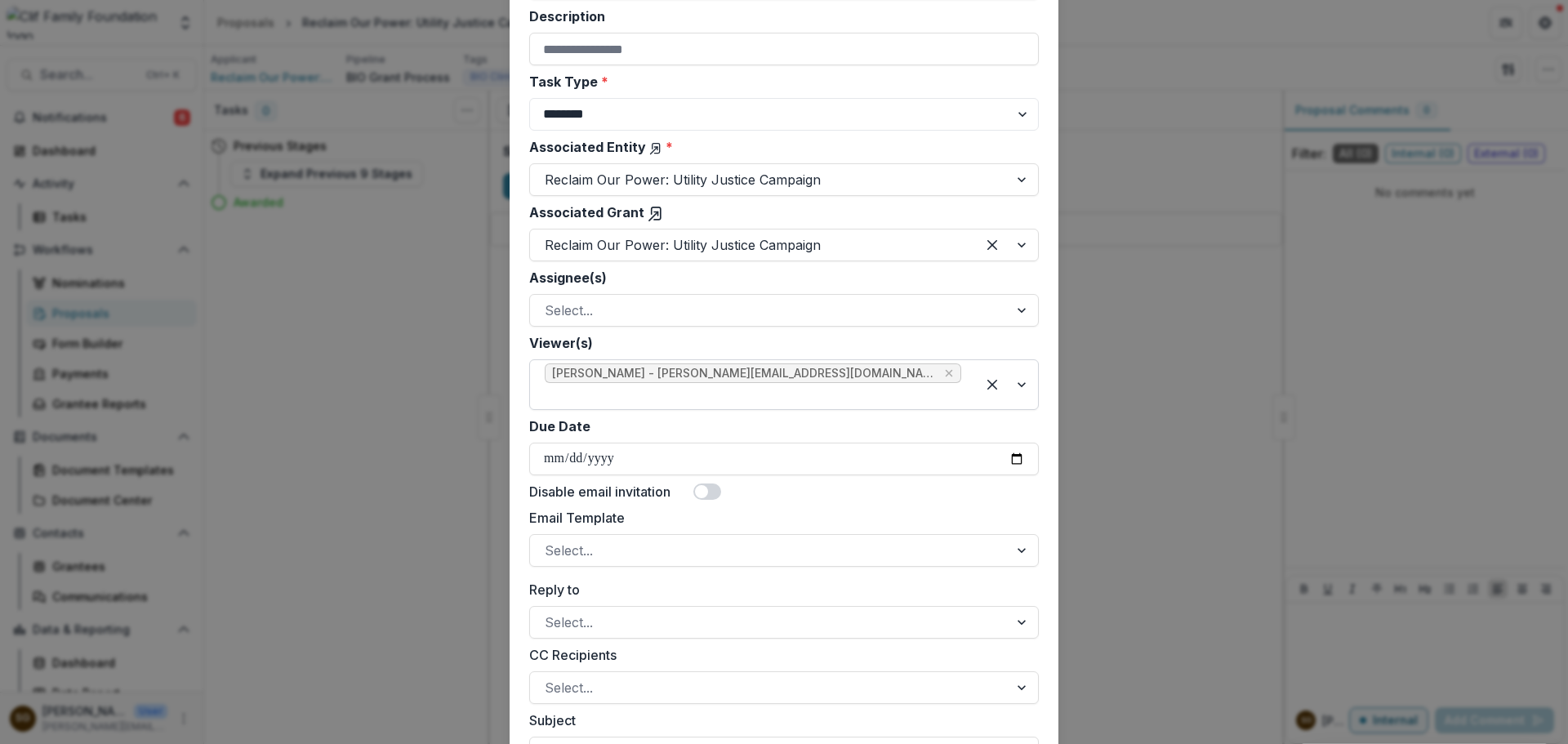
click at [719, 376] on span "Sarah Grady - sarah@cliffamilyfoundation.org" at bounding box center [744, 374] width 384 height 14
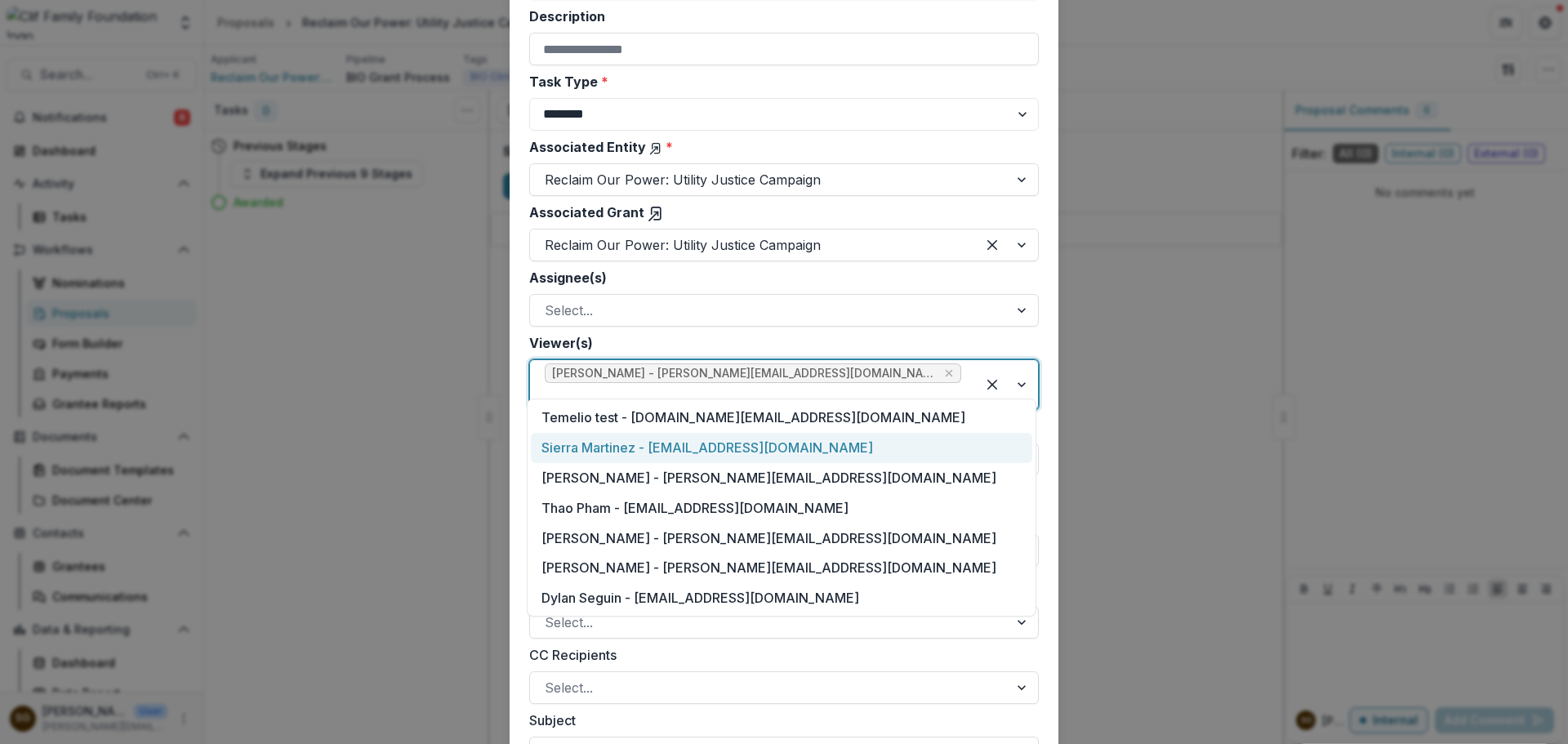
click at [756, 456] on div "Sierra Martinez - sierra@cliffamilyfoundation.org" at bounding box center [781, 448] width 502 height 30
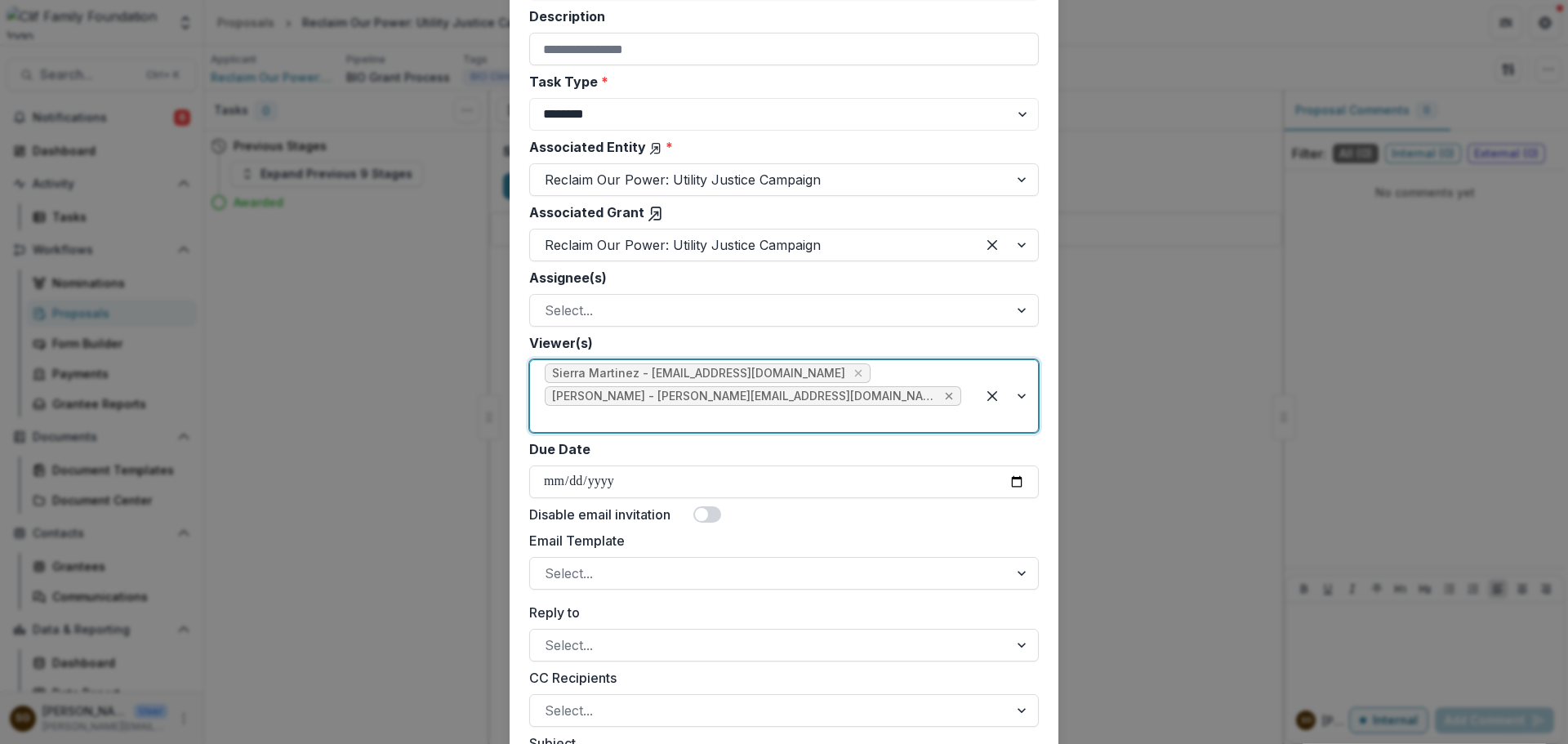
click at [942, 398] on icon "Remove Sarah Grady - sarah@cliffamilyfoundation.org" at bounding box center [949, 396] width 13 height 13
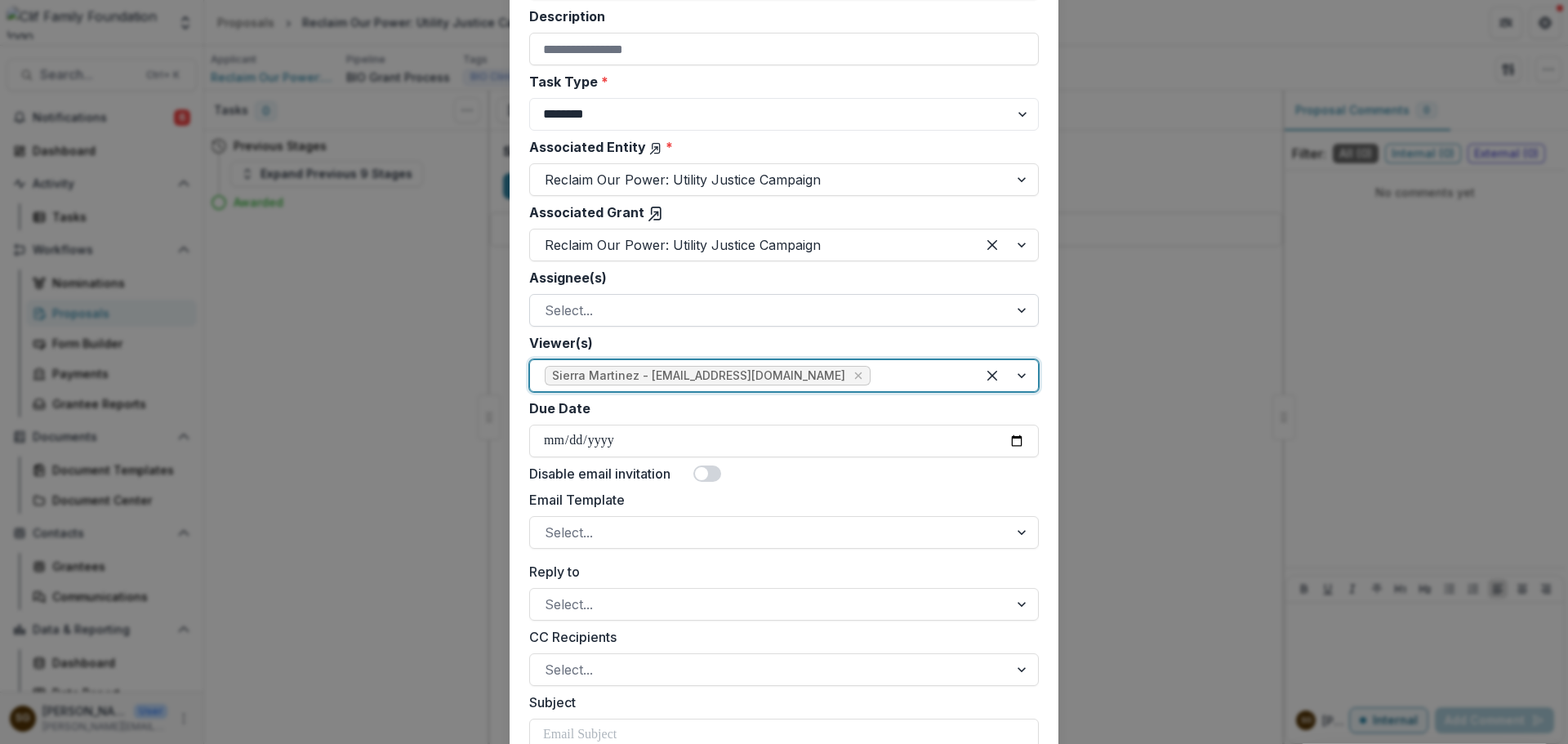
click at [714, 319] on div at bounding box center [769, 310] width 450 height 23
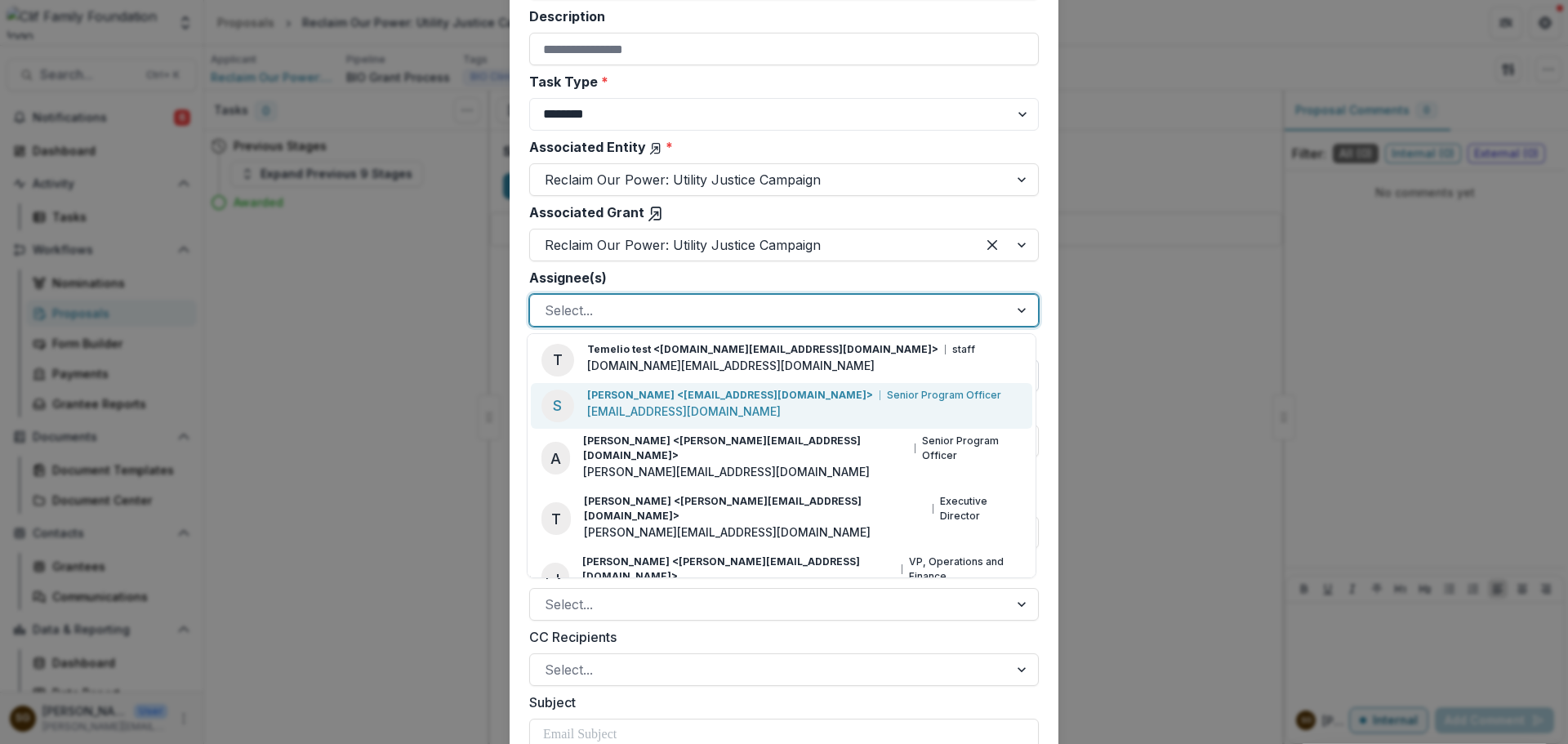
click at [744, 399] on p "Sierra Martinez <sierra@cliffamilyfoundation.org>" at bounding box center [729, 395] width 286 height 15
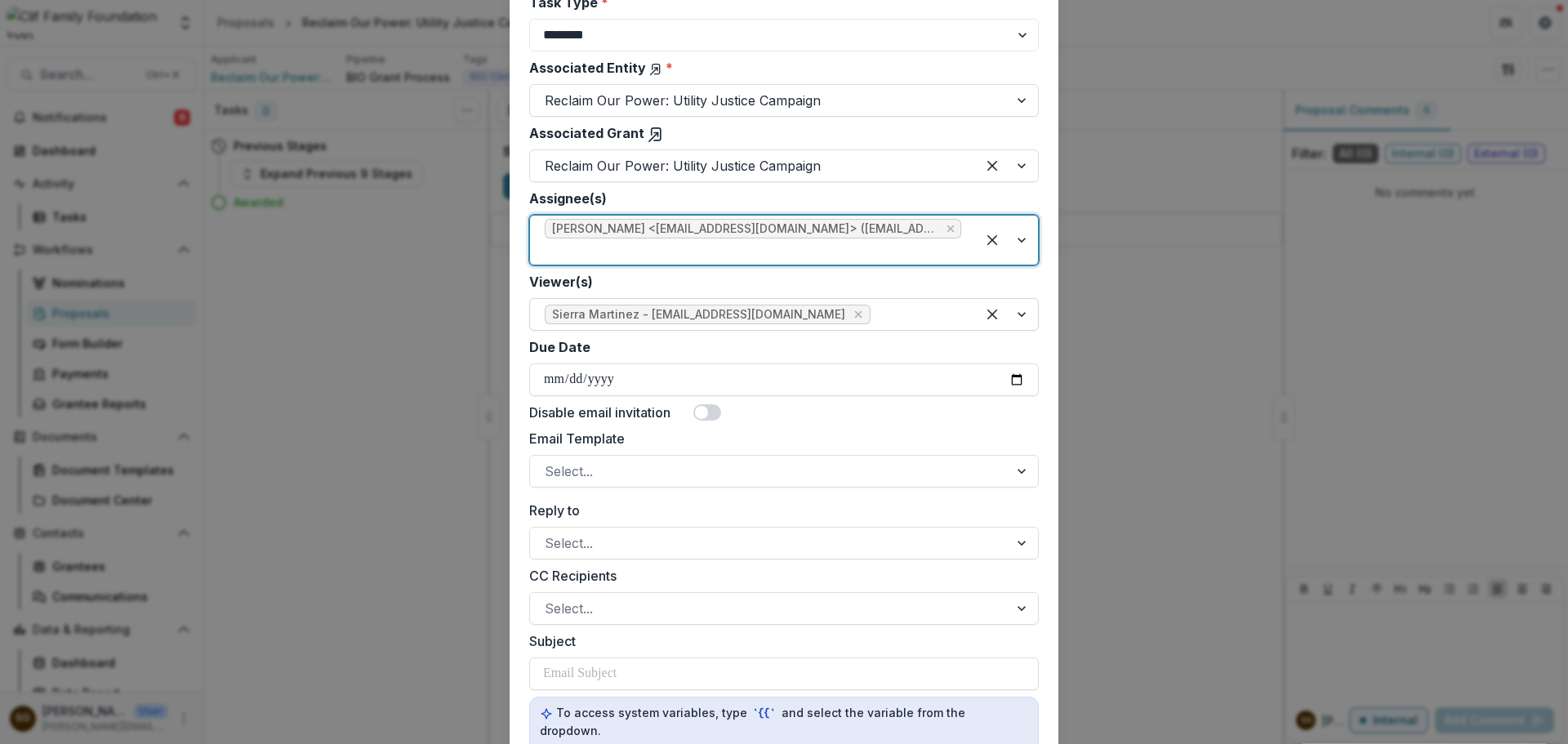
scroll to position [408, 0]
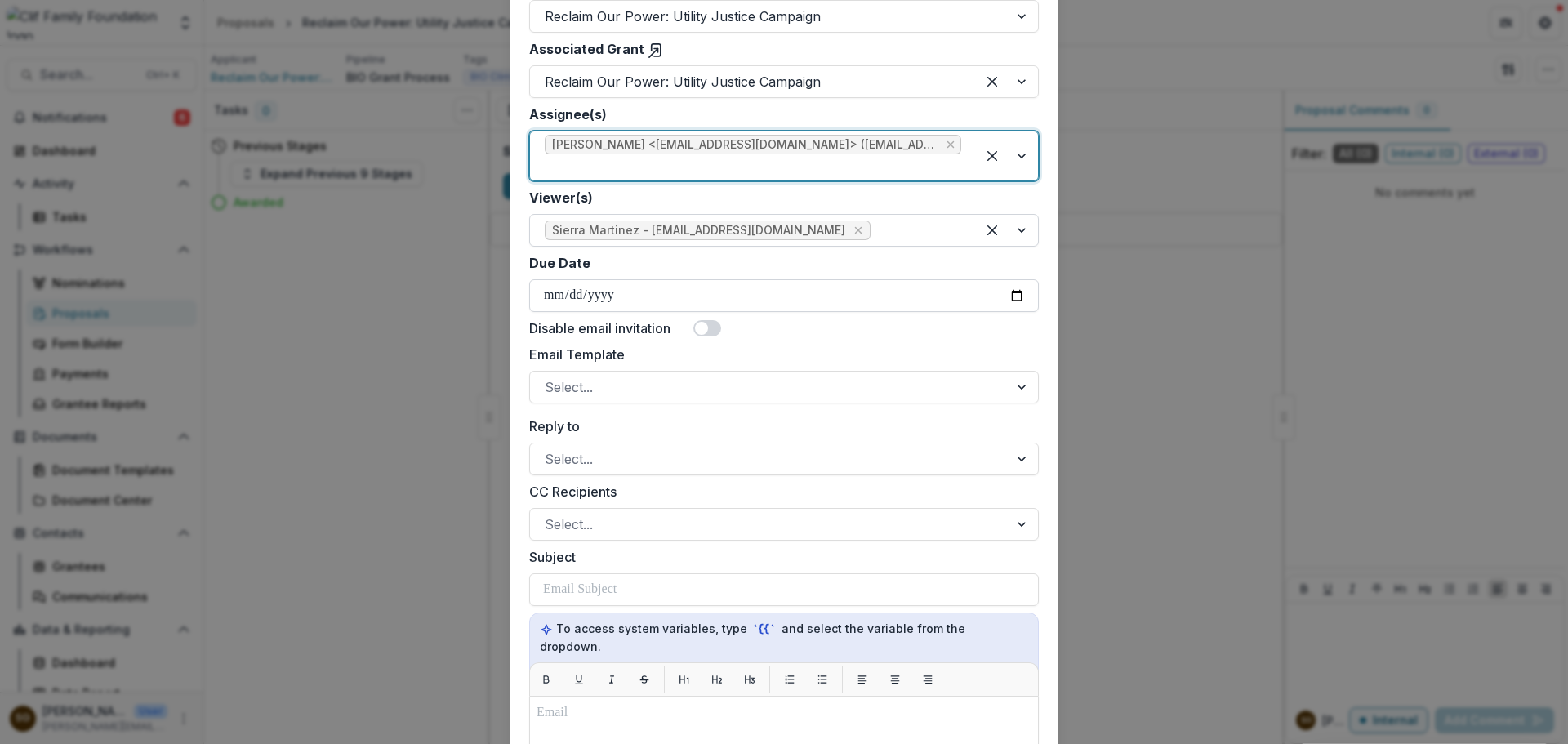
click at [1020, 295] on input "Due Date" at bounding box center [784, 295] width 509 height 33
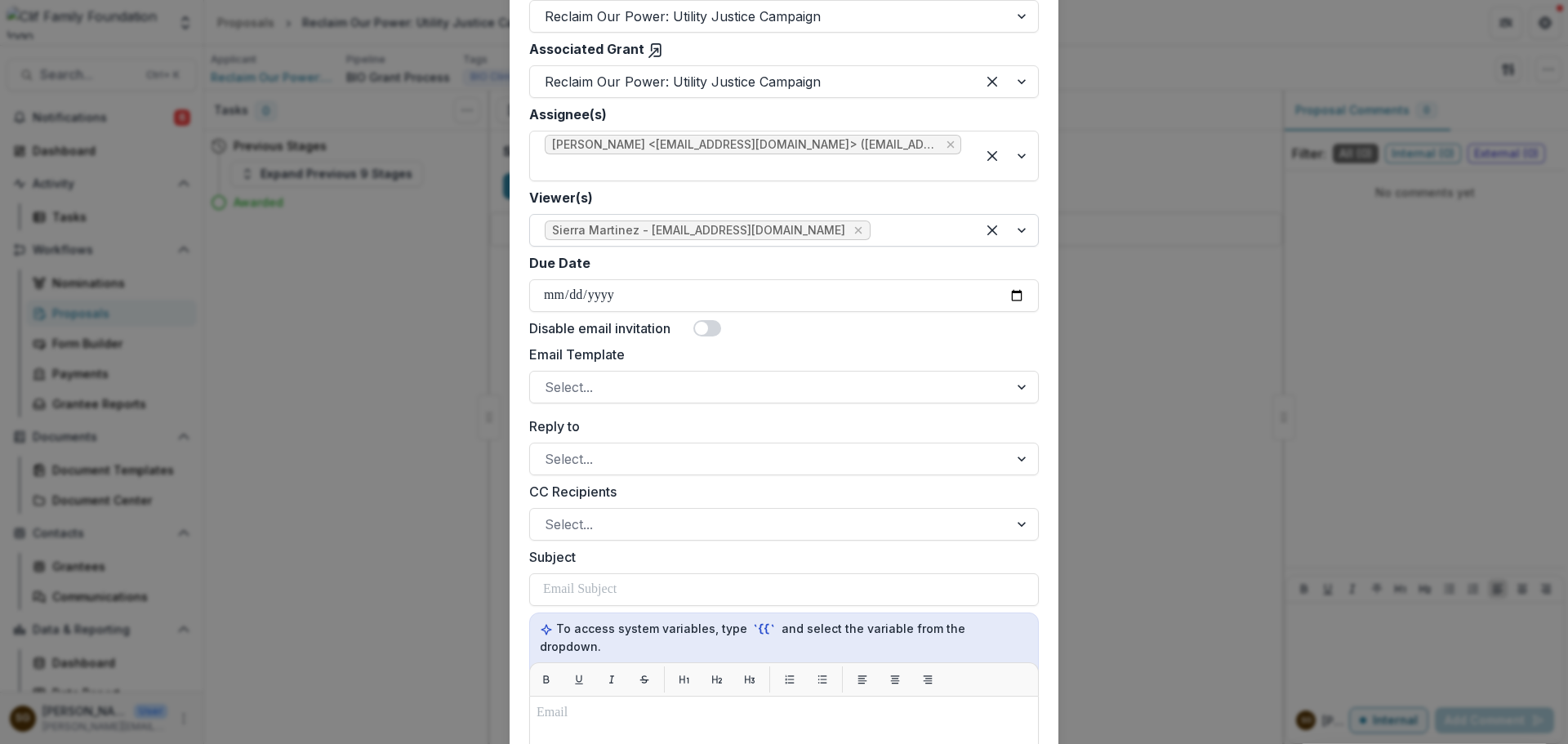
scroll to position [0, 0]
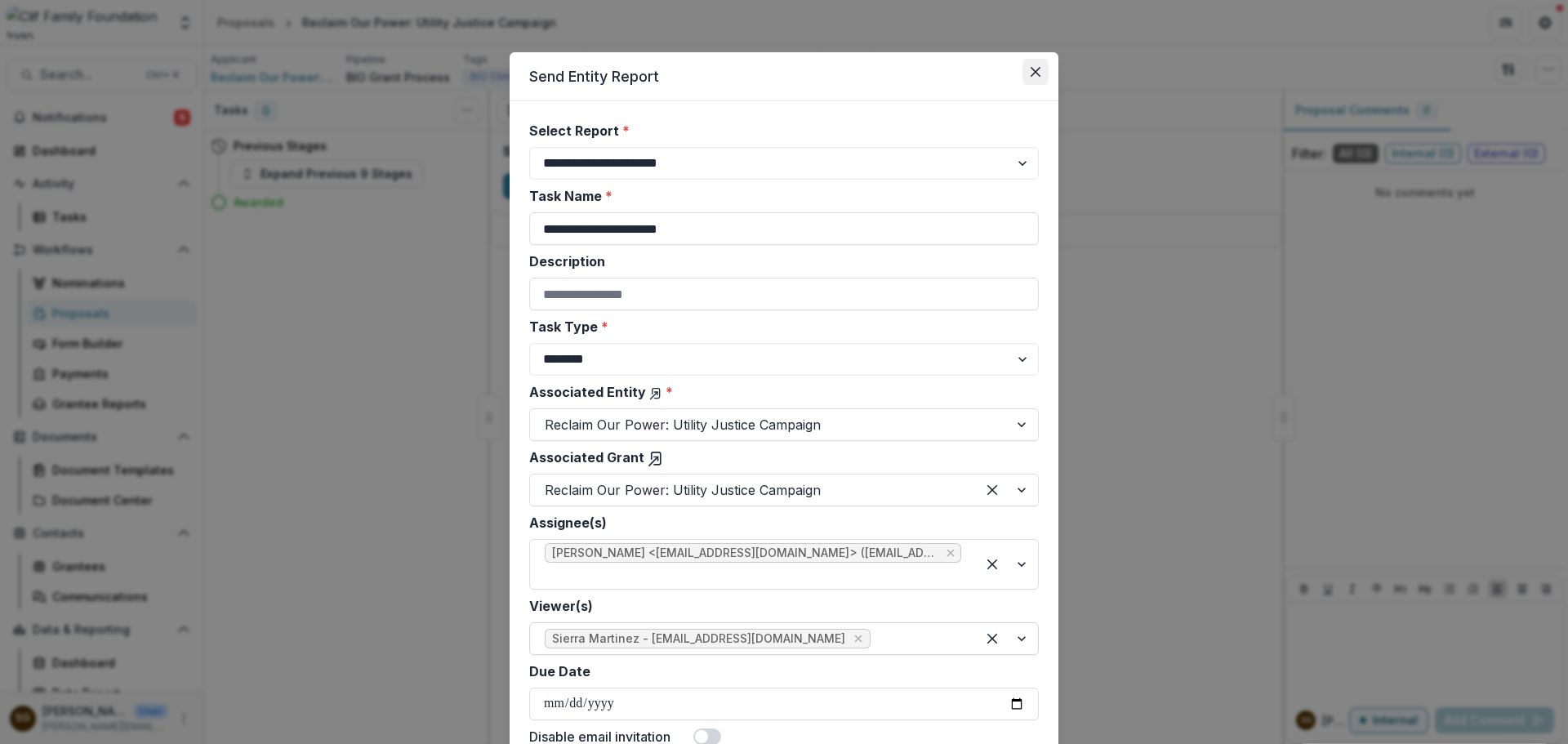
click at [1034, 69] on icon "Close" at bounding box center [1036, 71] width 10 height 10
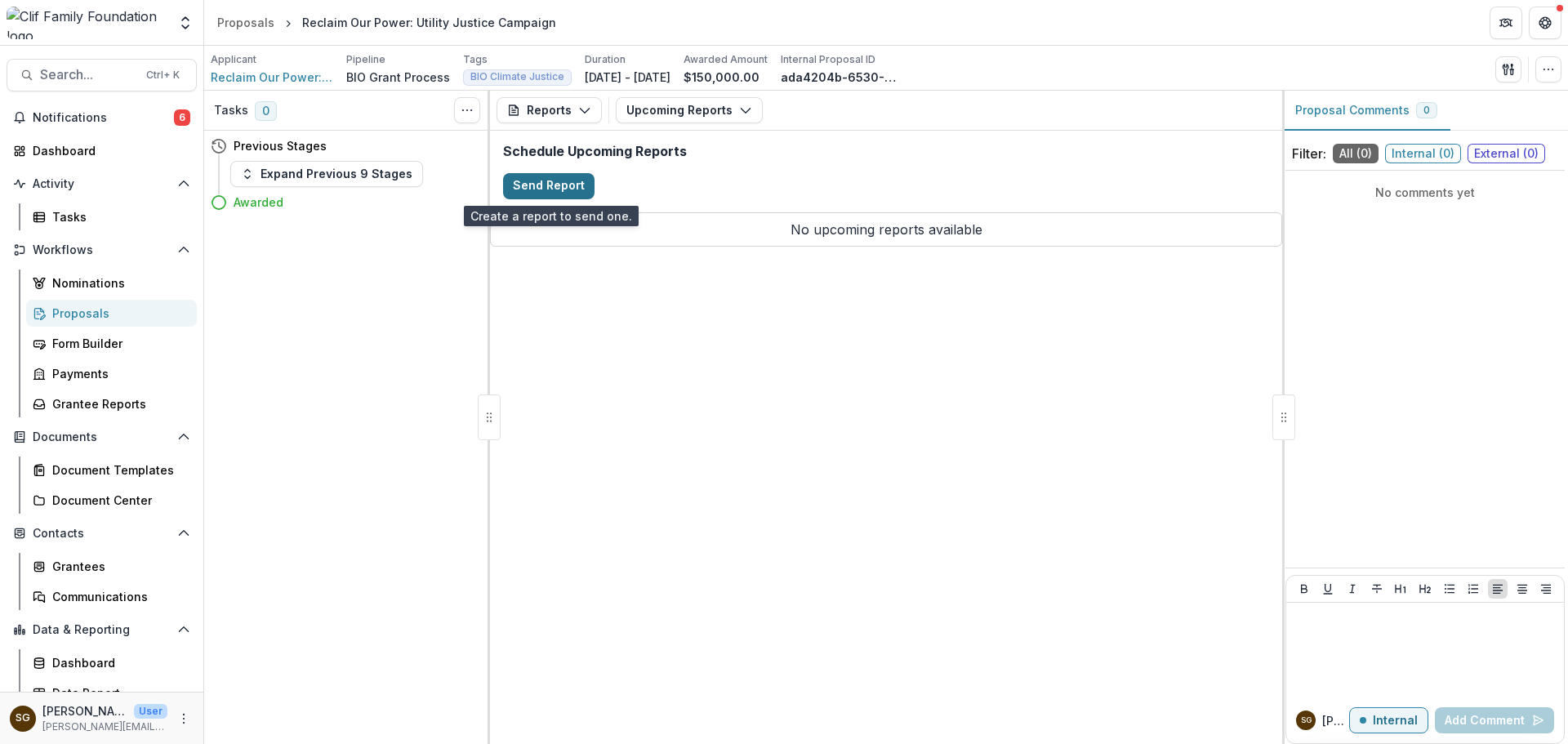
click at [578, 182] on button "Send Report" at bounding box center [549, 186] width 92 height 26
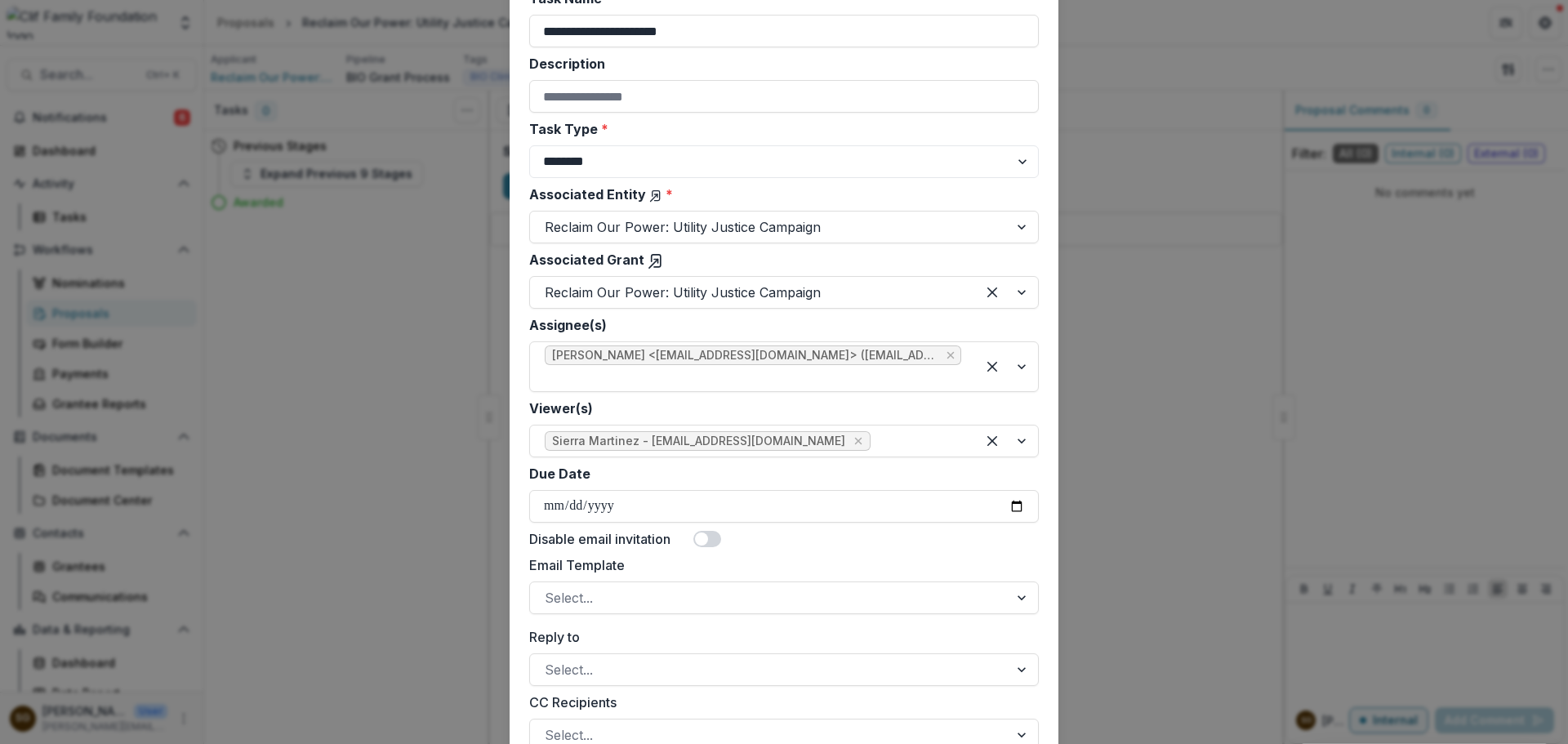
scroll to position [245, 0]
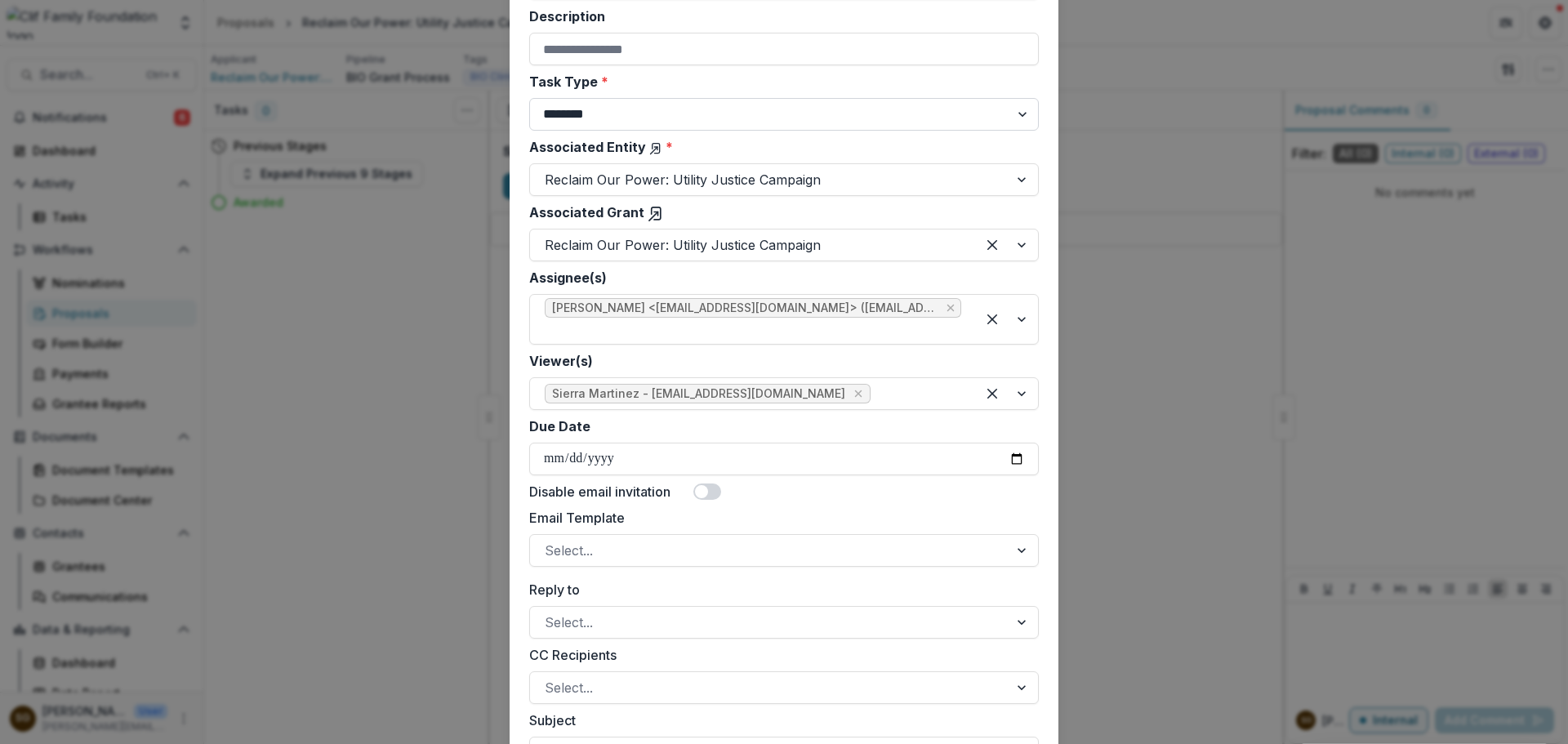
click at [618, 121] on select "******** ********" at bounding box center [784, 113] width 509 height 33
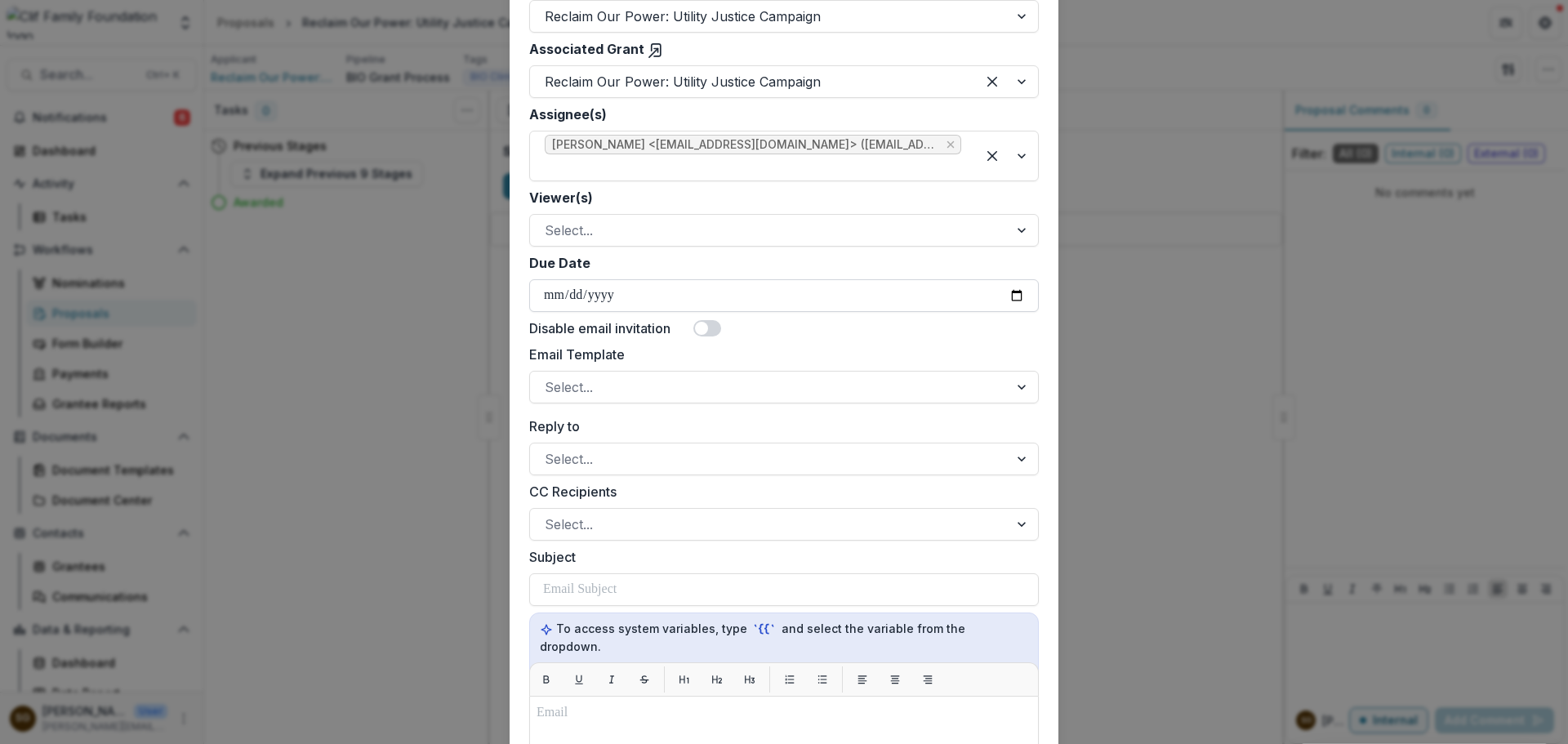
click at [1015, 294] on input "Due Date" at bounding box center [784, 295] width 509 height 33
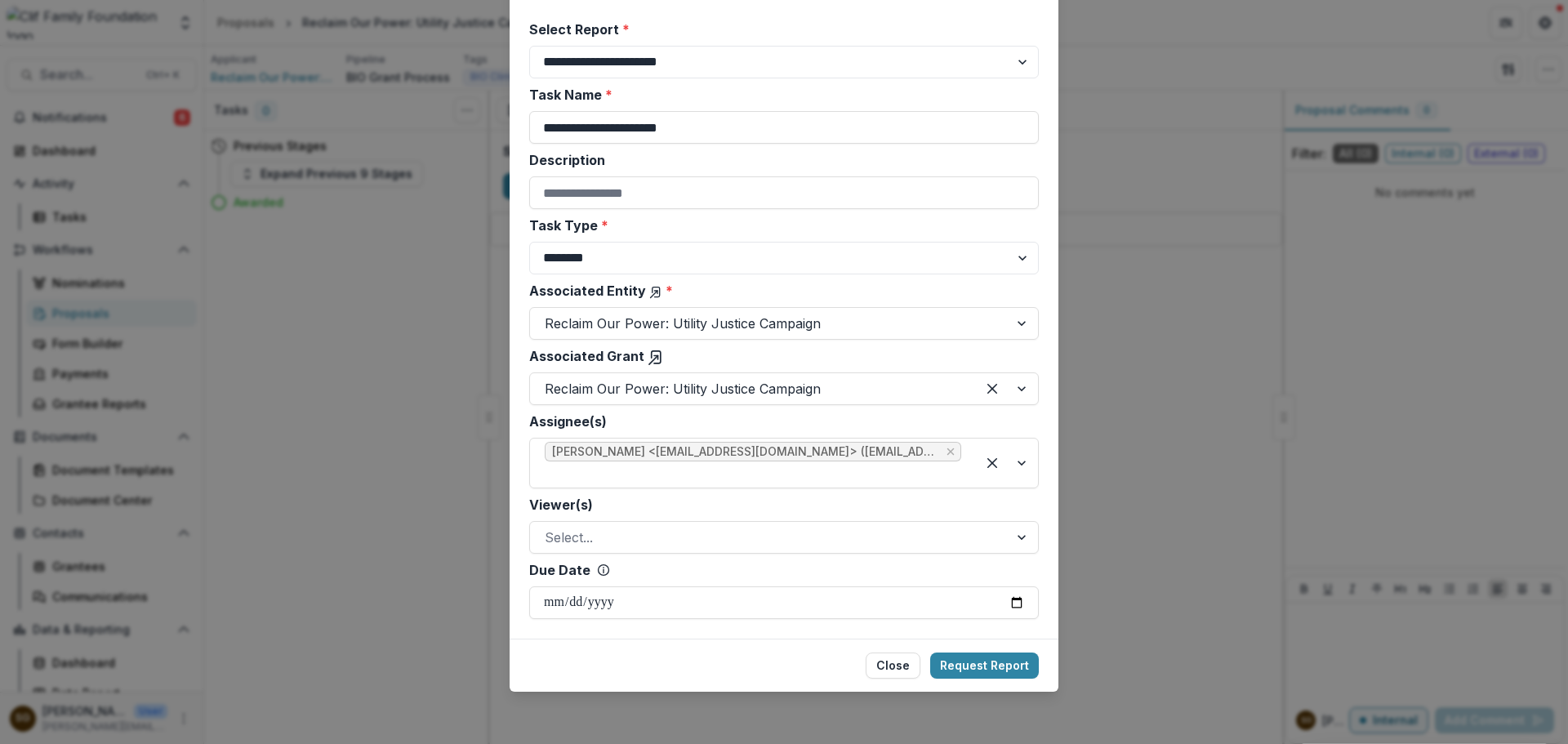
scroll to position [101, 0]
type input "**********"
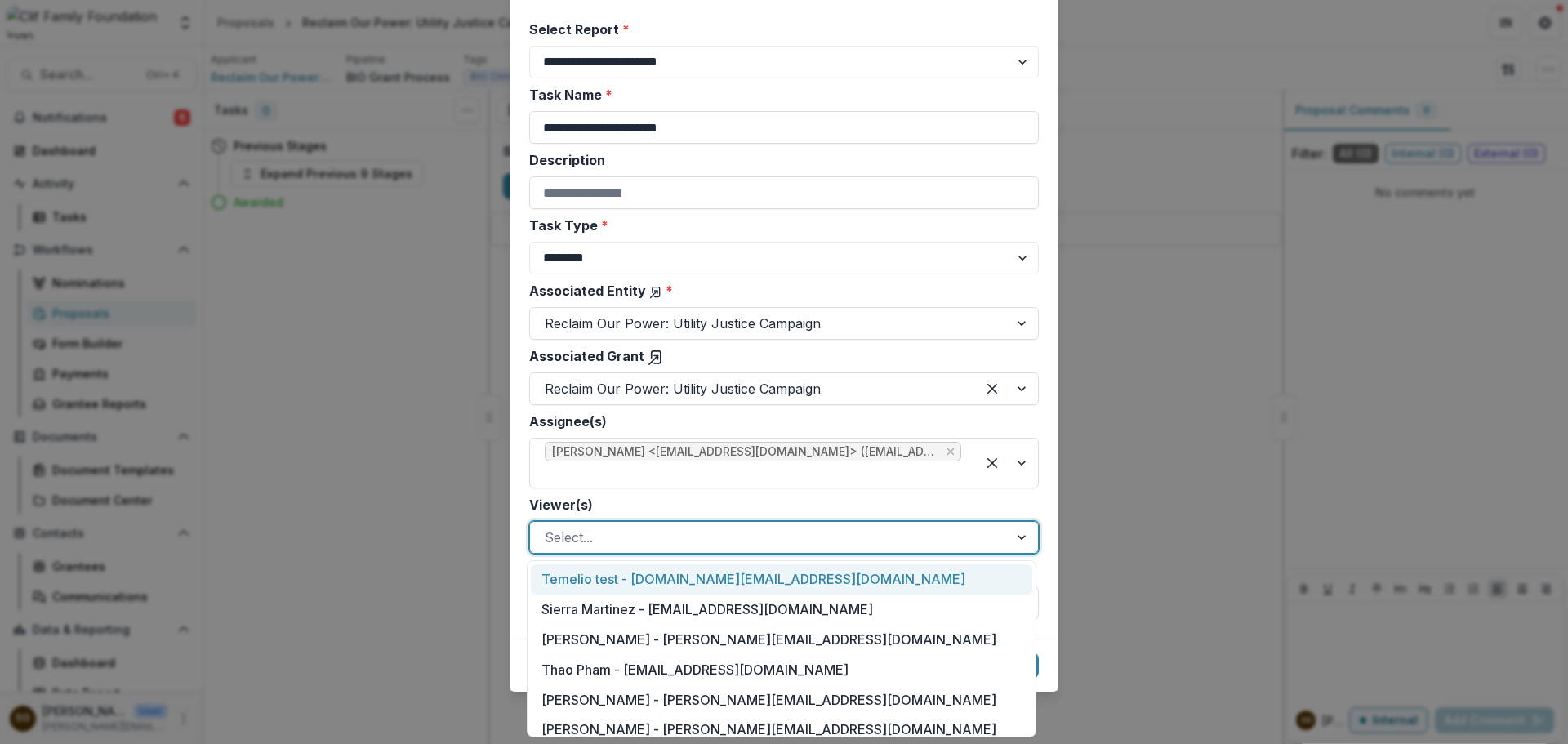
click at [668, 540] on div at bounding box center [769, 537] width 450 height 23
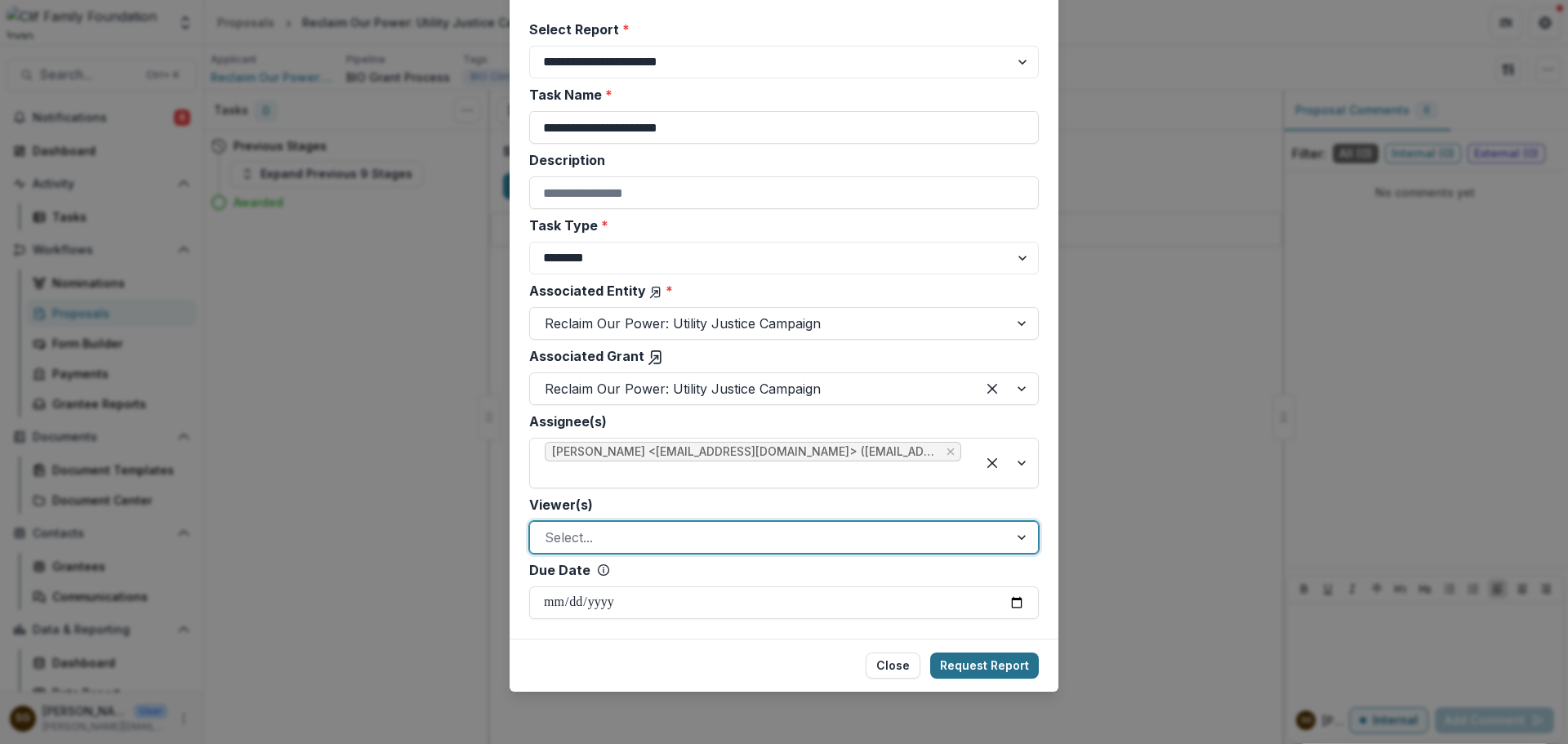
click at [993, 664] on button "Request Report" at bounding box center [984, 666] width 108 height 26
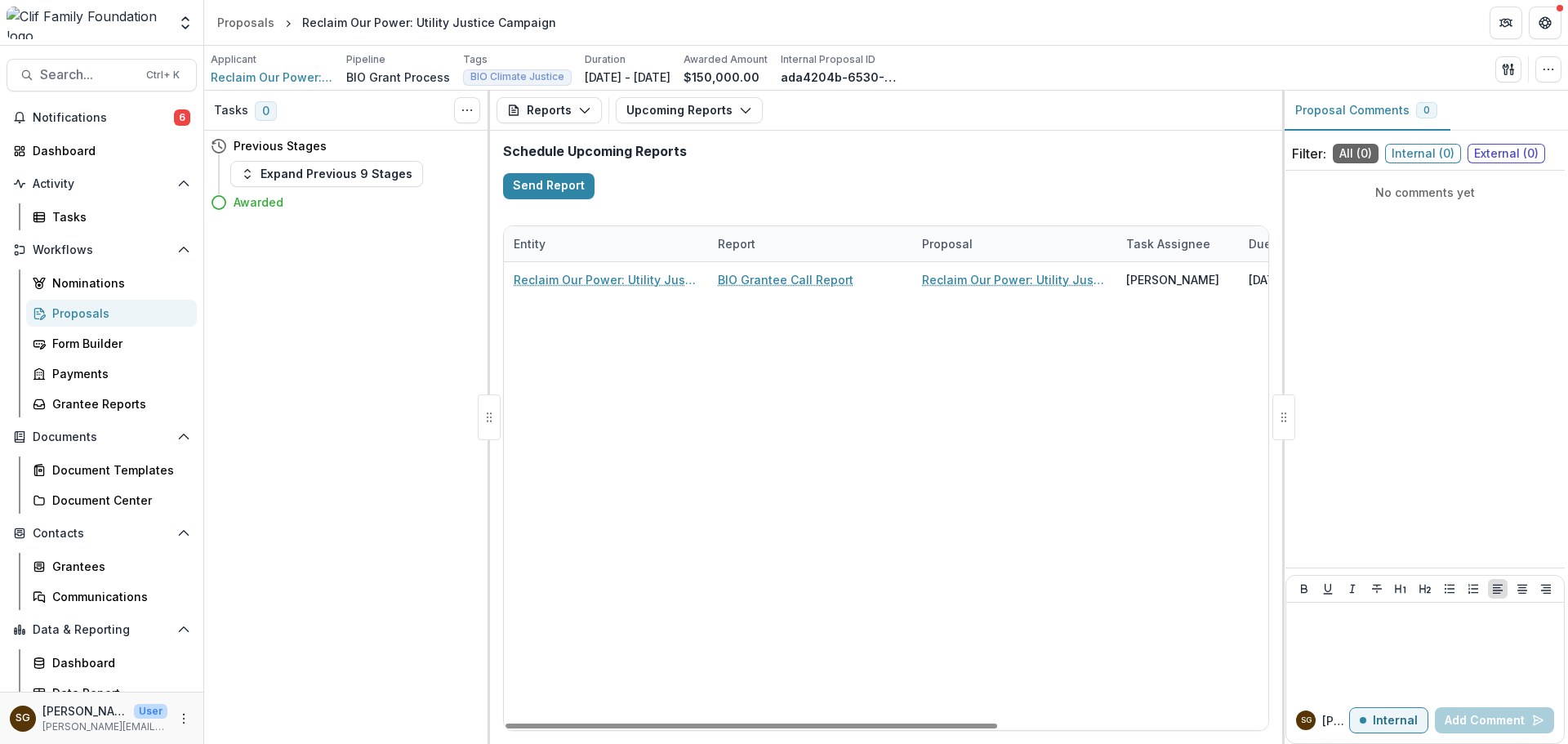
click at [126, 315] on div "Proposals" at bounding box center [117, 312] width 131 height 17
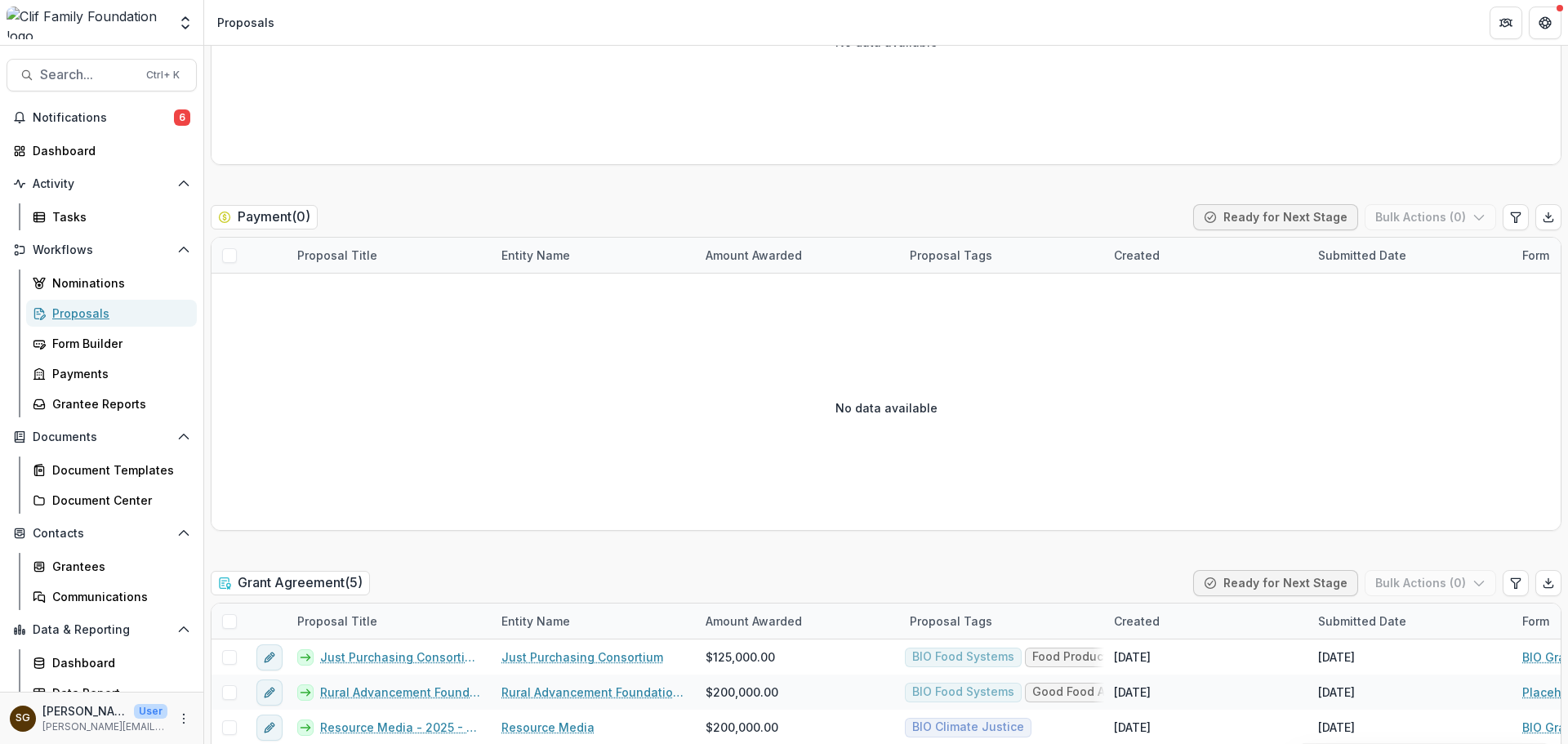
scroll to position [3464, 0]
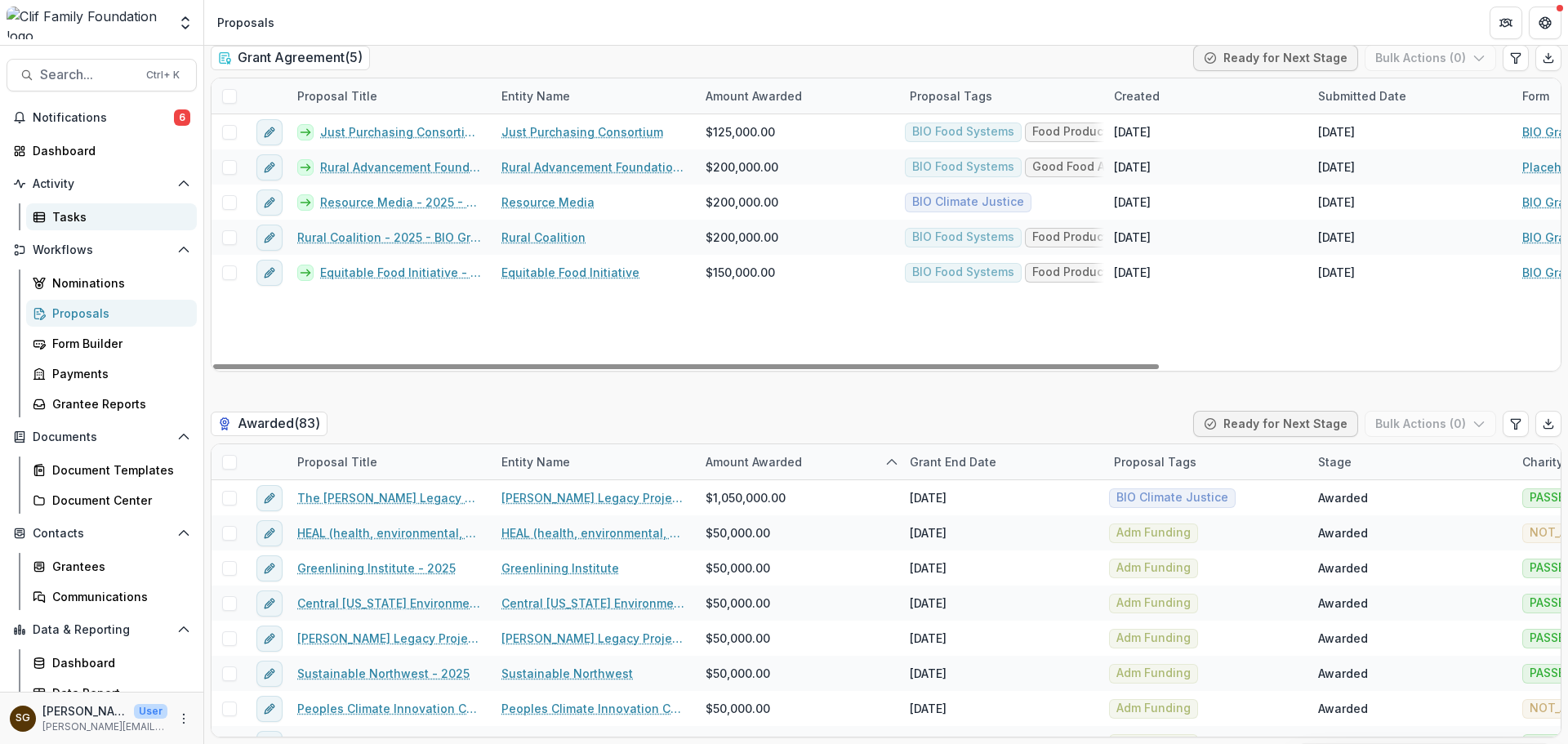
click at [100, 220] on div "Tasks" at bounding box center [117, 216] width 131 height 17
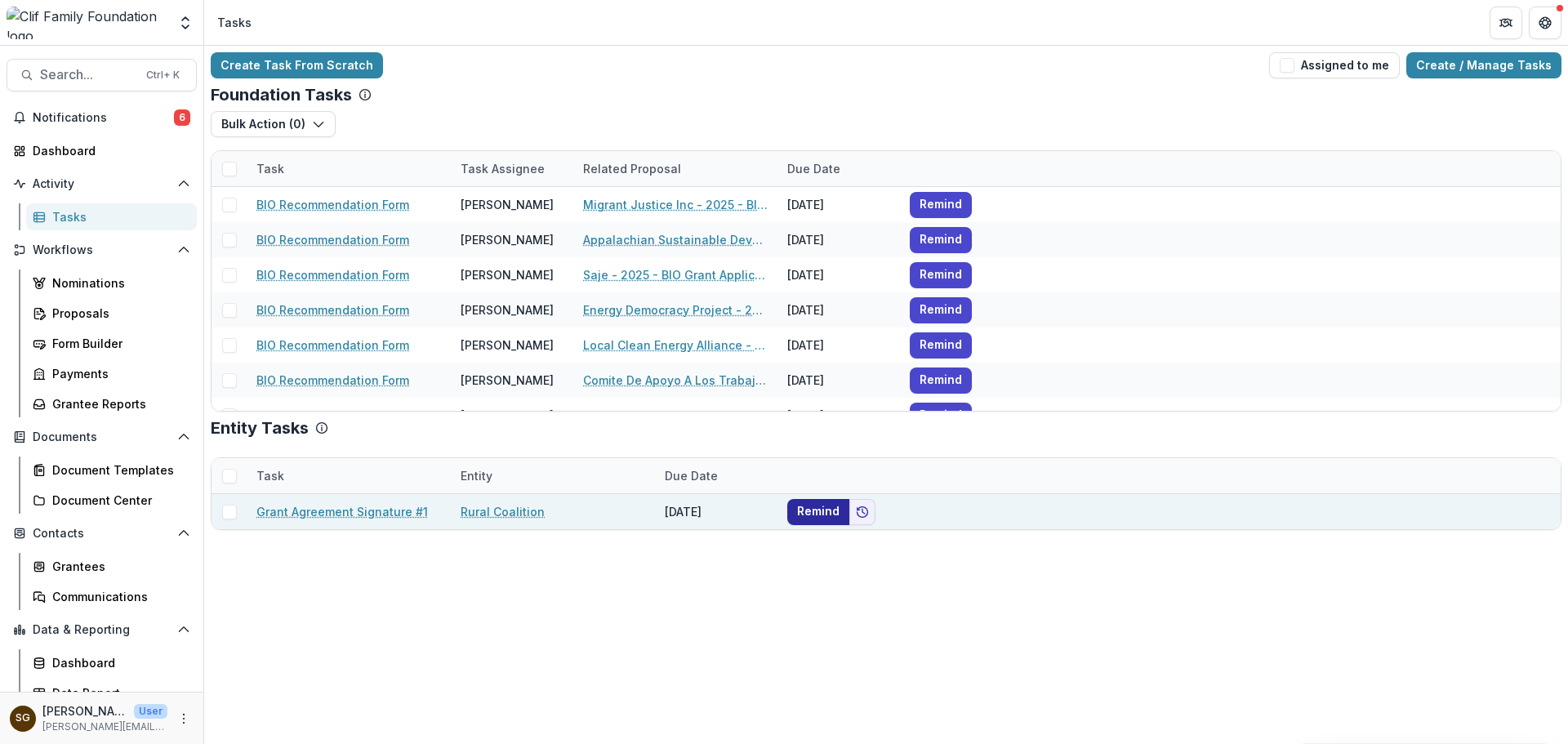
click at [816, 509] on button "Remind" at bounding box center [818, 512] width 62 height 26
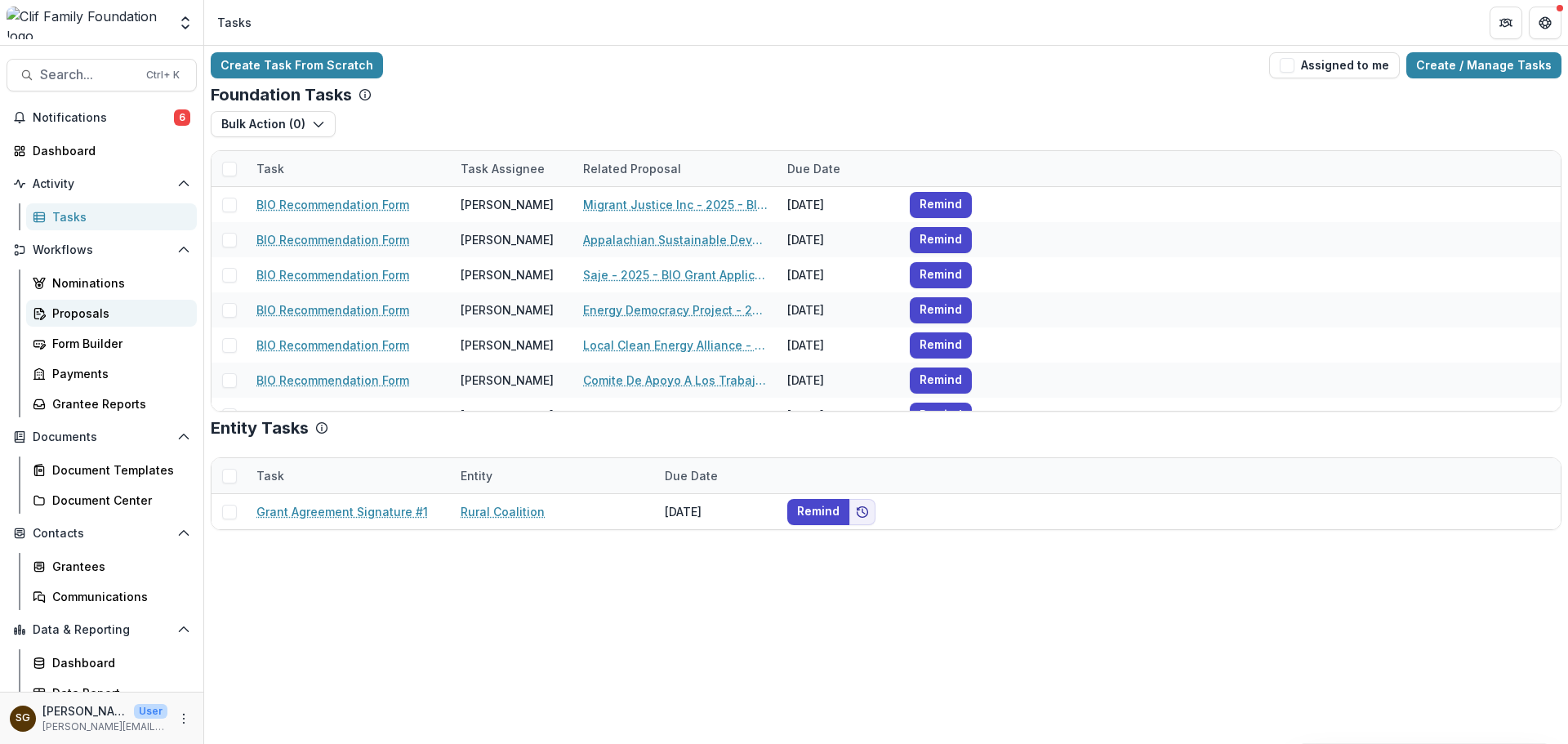
click at [63, 305] on div "Proposals" at bounding box center [117, 312] width 131 height 17
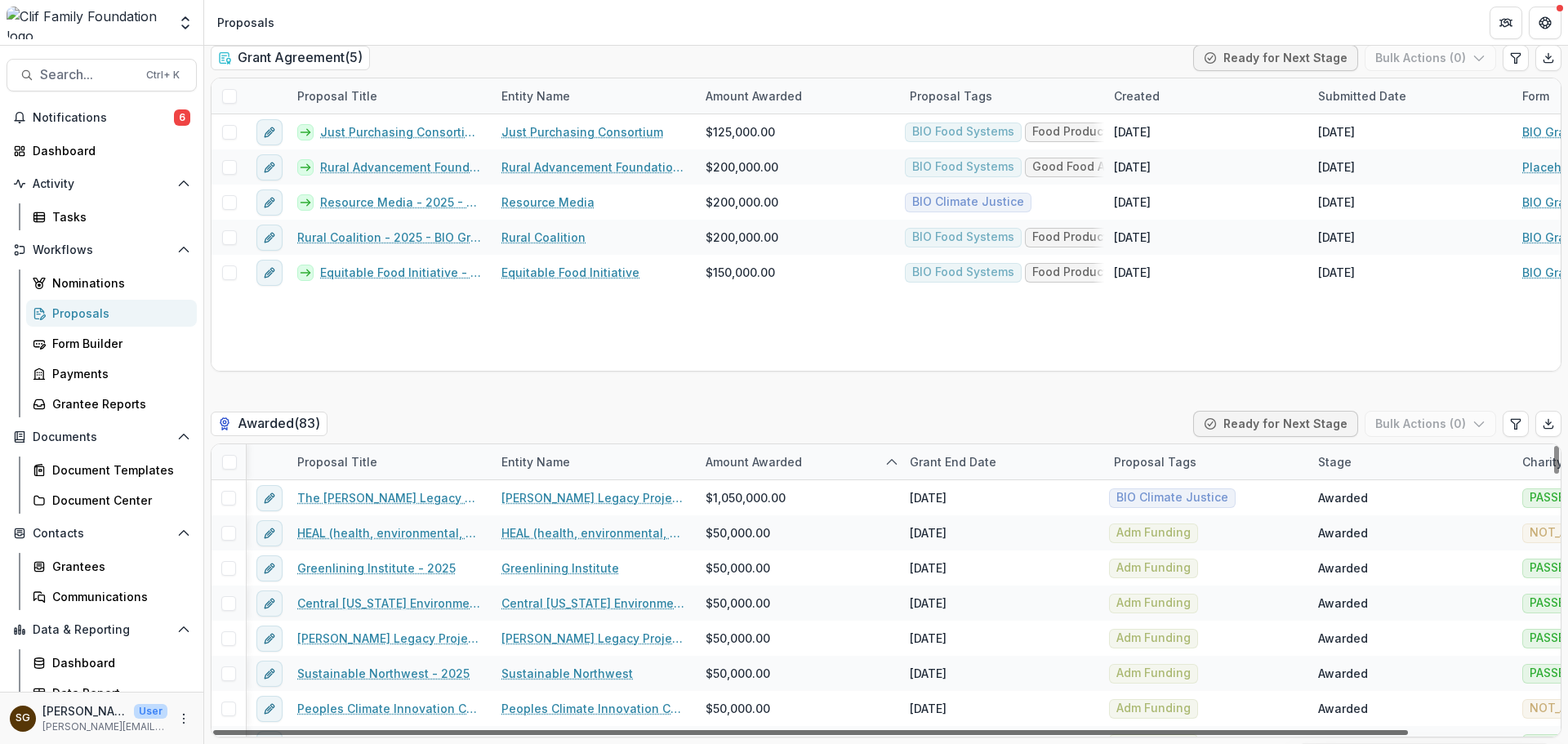
scroll to position [0, 161]
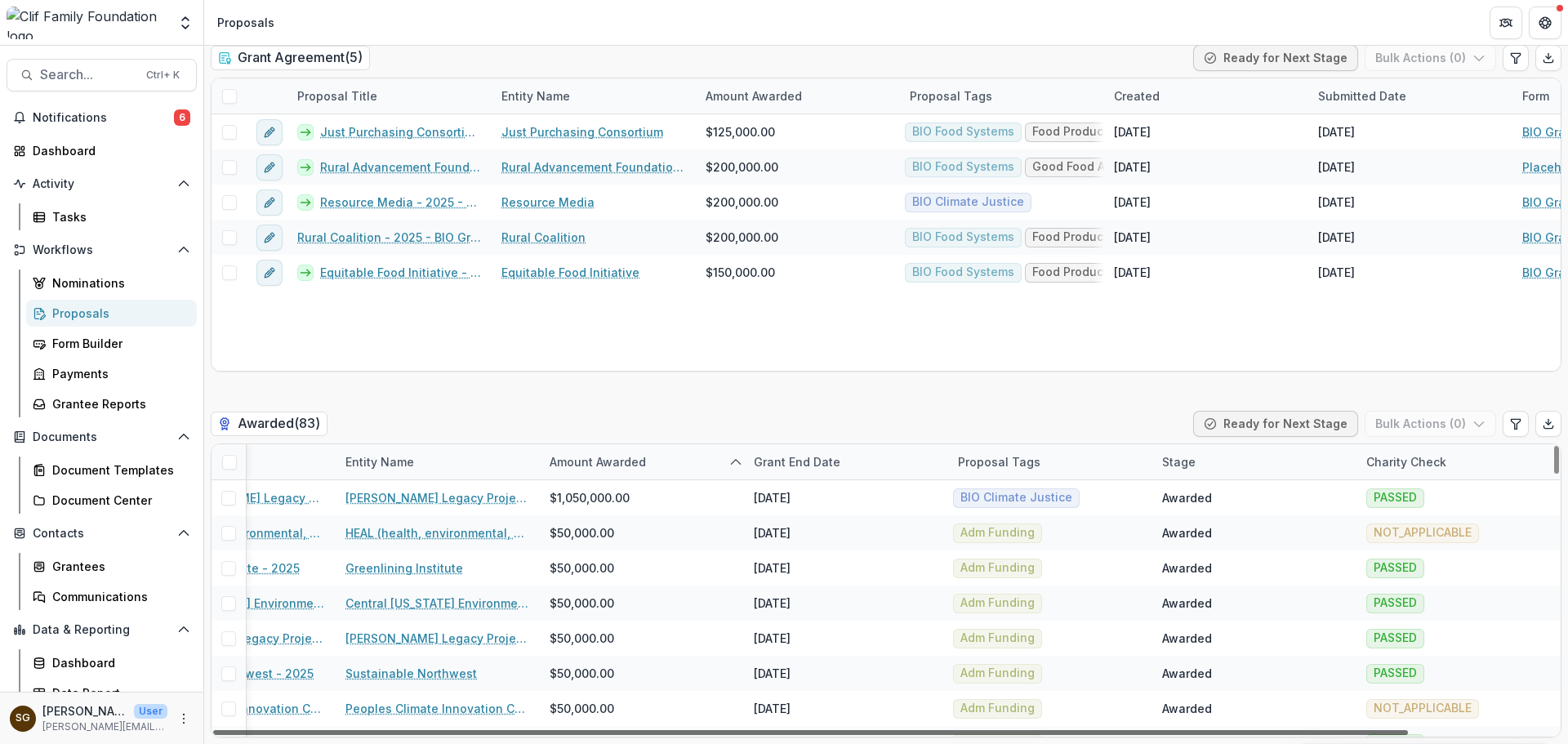
drag, startPoint x: 973, startPoint y: 733, endPoint x: 1289, endPoint y: 736, distance: 316.0
click at [1289, 735] on div at bounding box center [810, 733] width 1195 height 5
click at [1519, 428] on button "Edit table settings" at bounding box center [1516, 424] width 26 height 26
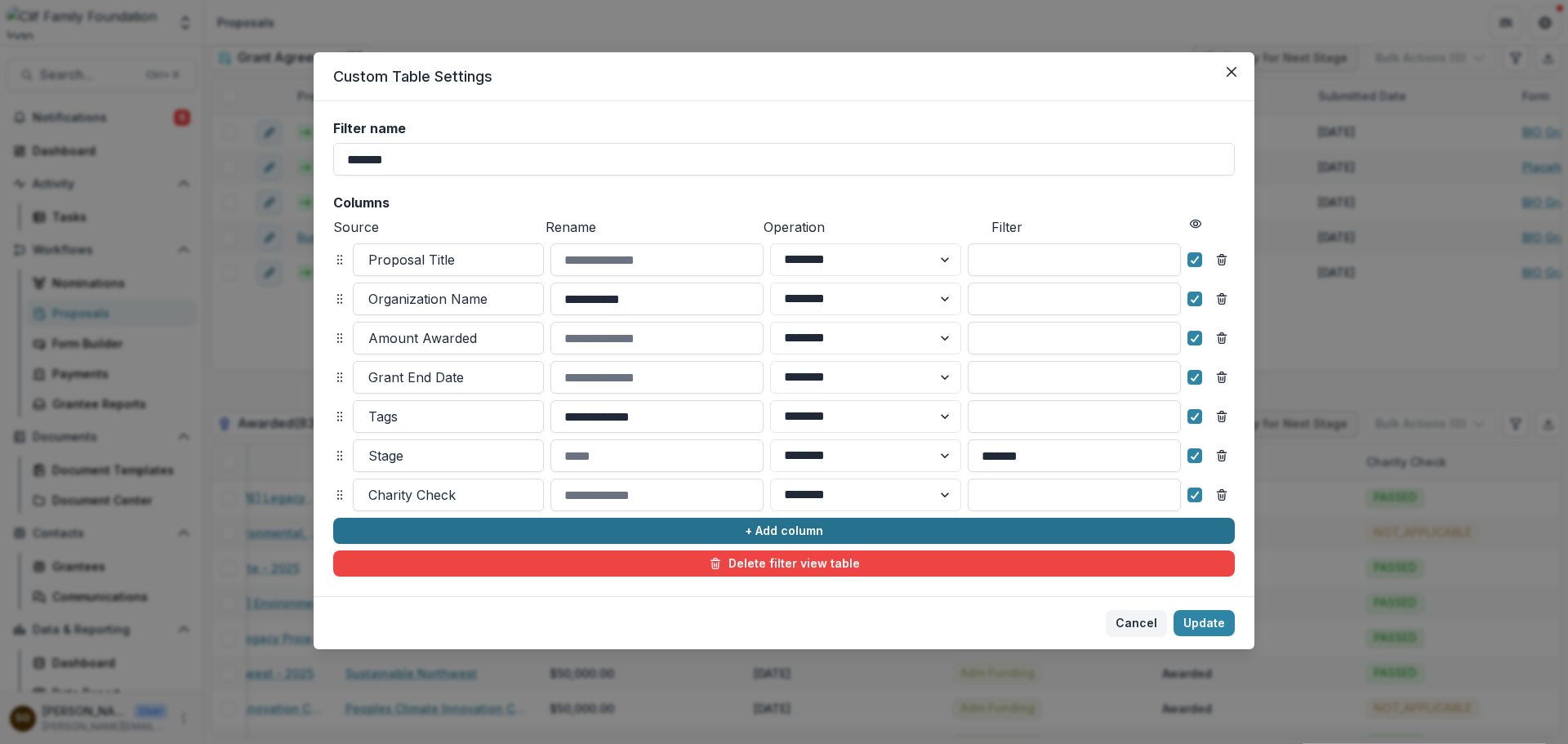
click at [432, 529] on button "+ Add column" at bounding box center [784, 531] width 902 height 26
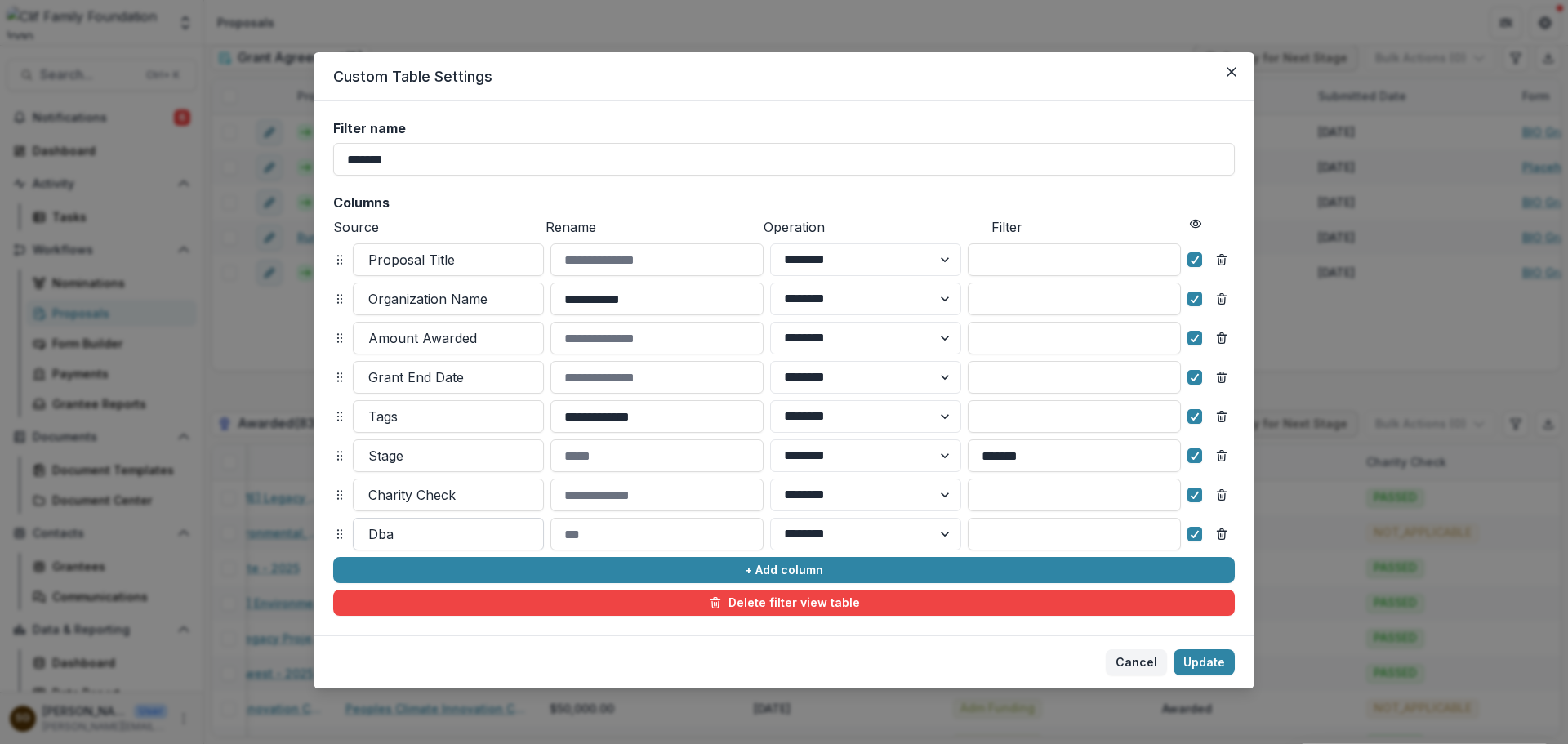
click at [421, 537] on div at bounding box center [449, 534] width 160 height 23
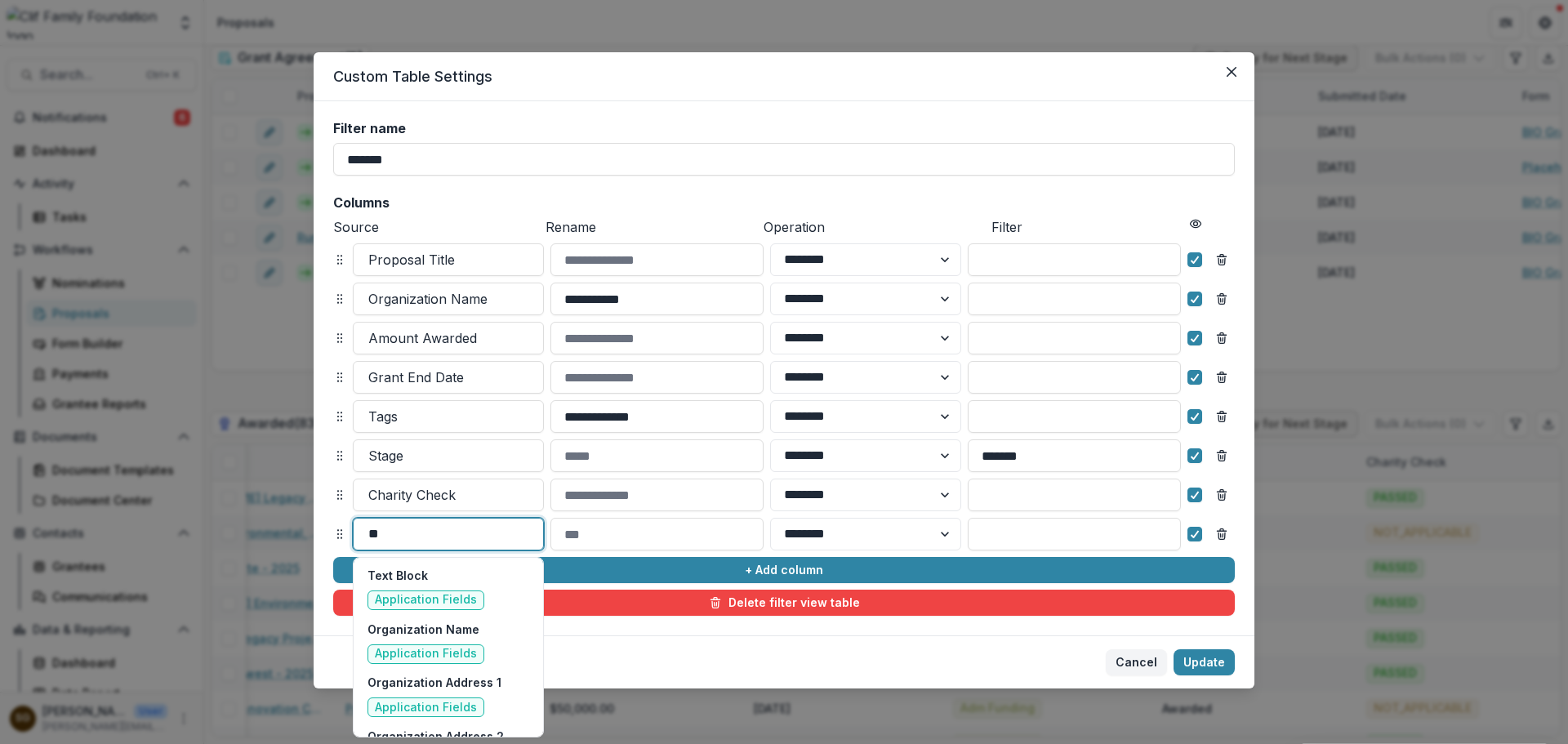
type input "*"
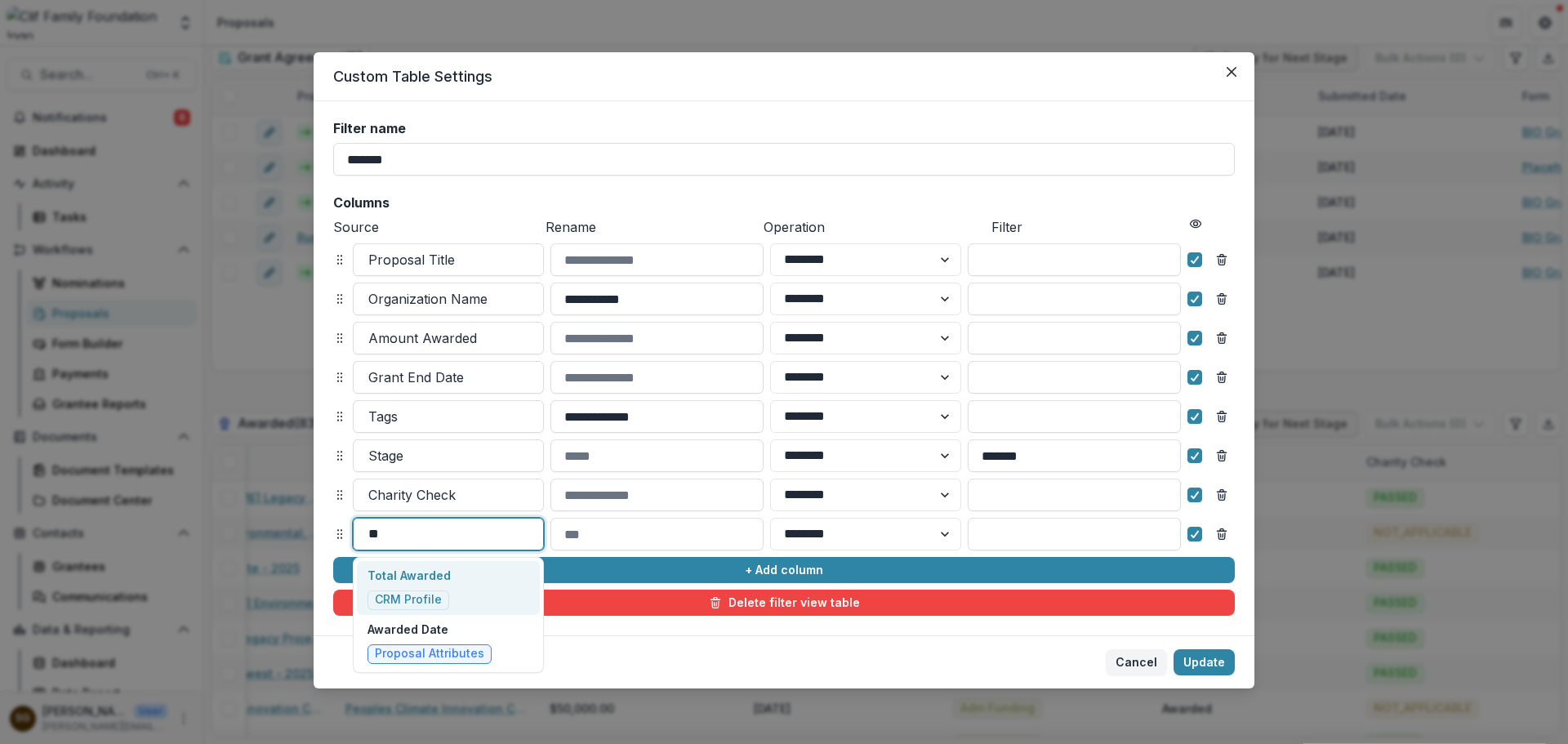
type input "***"
click at [438, 631] on p "Awarded Date" at bounding box center [429, 629] width 124 height 17
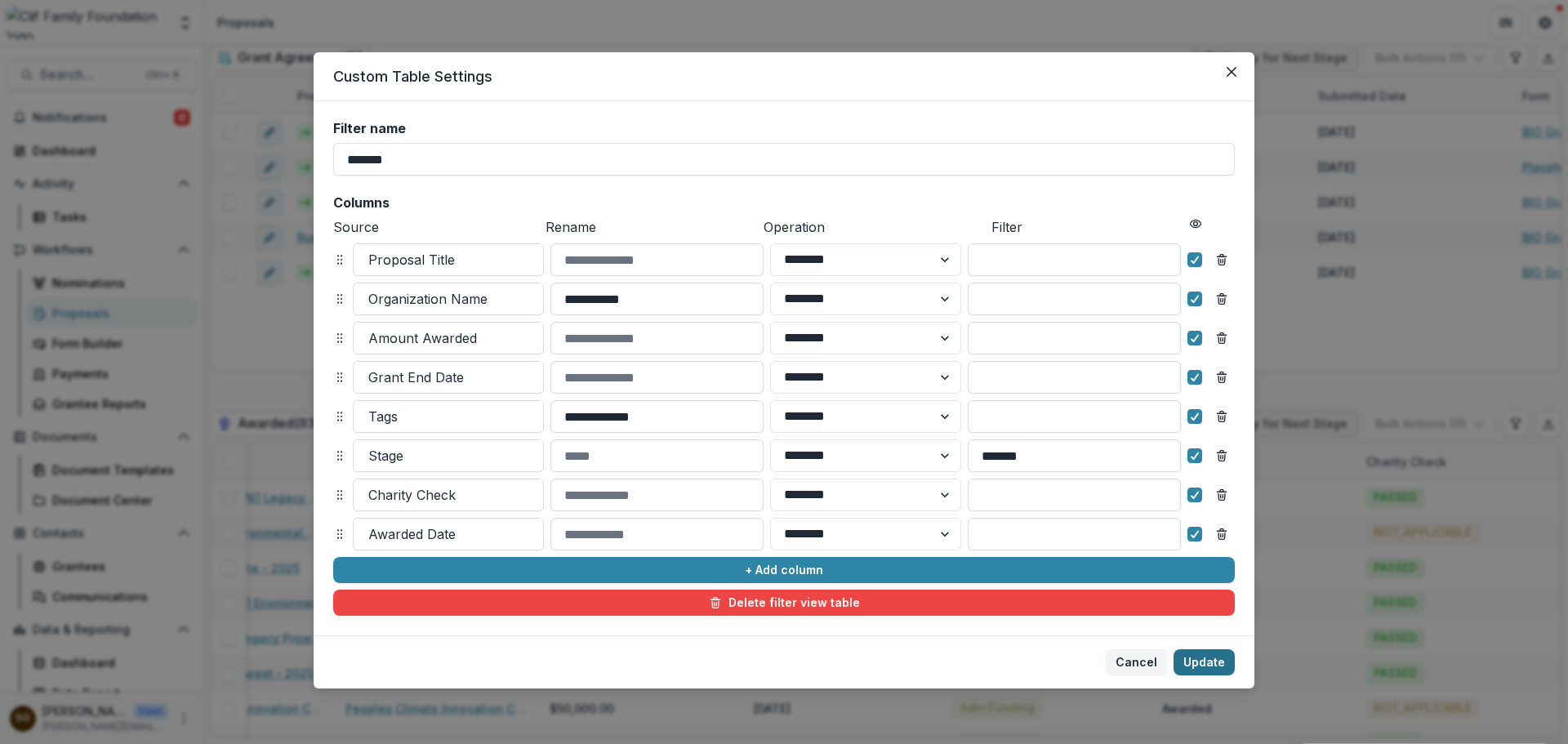
click at [1191, 663] on button "Update" at bounding box center [1205, 662] width 62 height 26
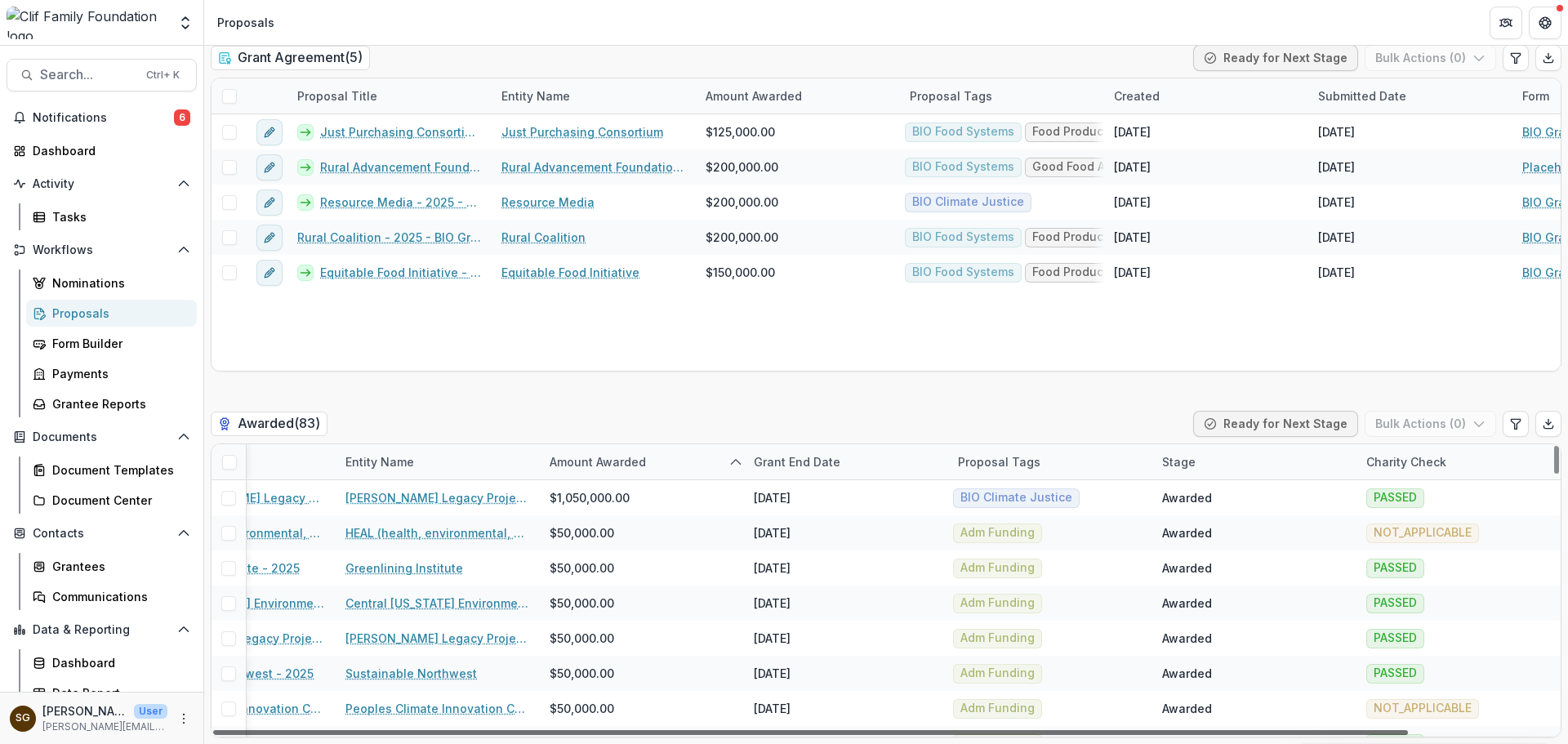
drag, startPoint x: 1131, startPoint y: 731, endPoint x: 1327, endPoint y: 731, distance: 196.0
click at [1327, 731] on div at bounding box center [810, 733] width 1195 height 5
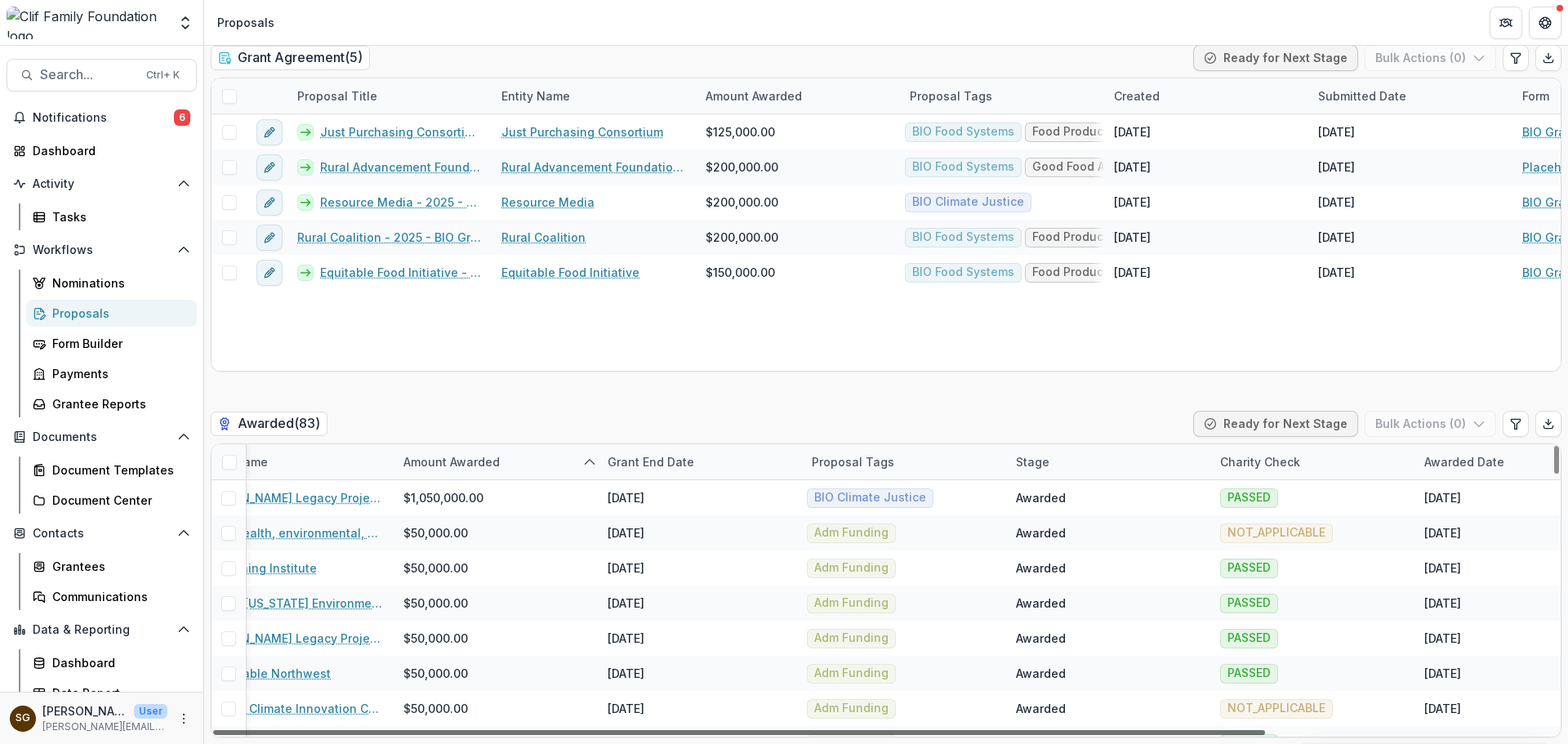
scroll to position [0, 365]
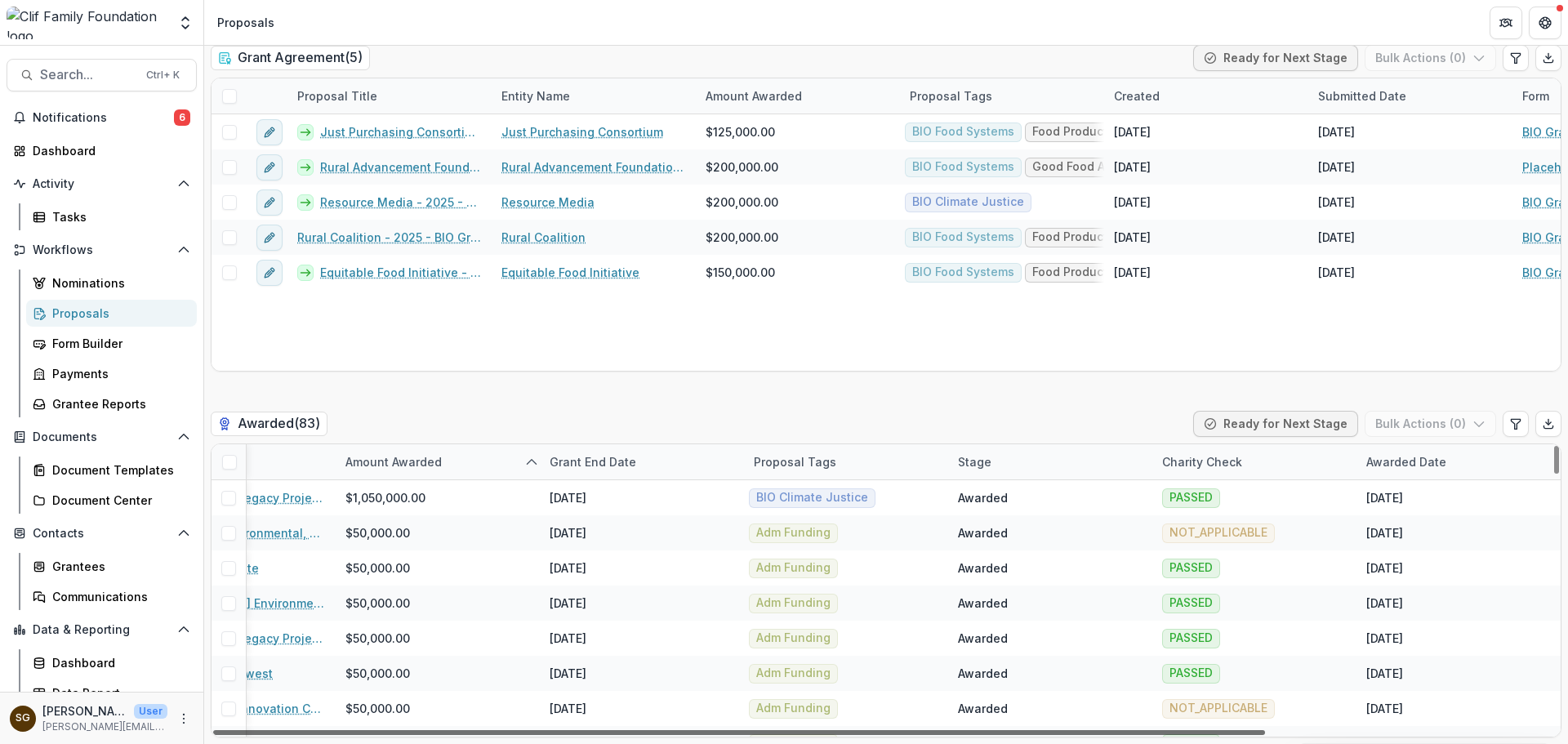
drag, startPoint x: 1034, startPoint y: 729, endPoint x: 1396, endPoint y: 730, distance: 362.0
click at [1265, 730] on div at bounding box center [739, 733] width 1052 height 5
click at [1447, 460] on div "Awarded Date" at bounding box center [1406, 461] width 99 height 17
click at [1442, 536] on span "Sort Ascending" at bounding box center [1428, 533] width 86 height 14
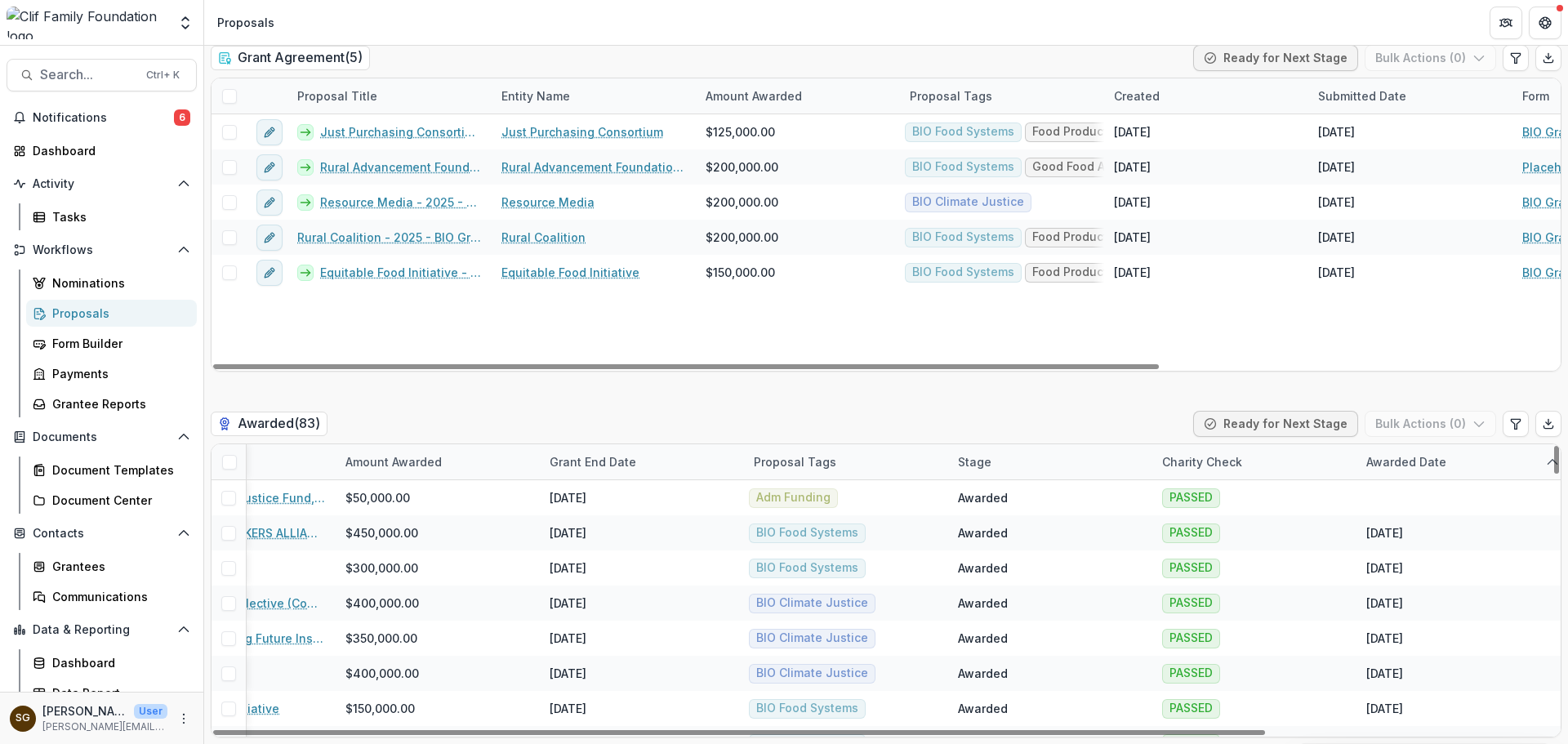
click at [1408, 466] on div "Awarded Date" at bounding box center [1406, 461] width 99 height 17
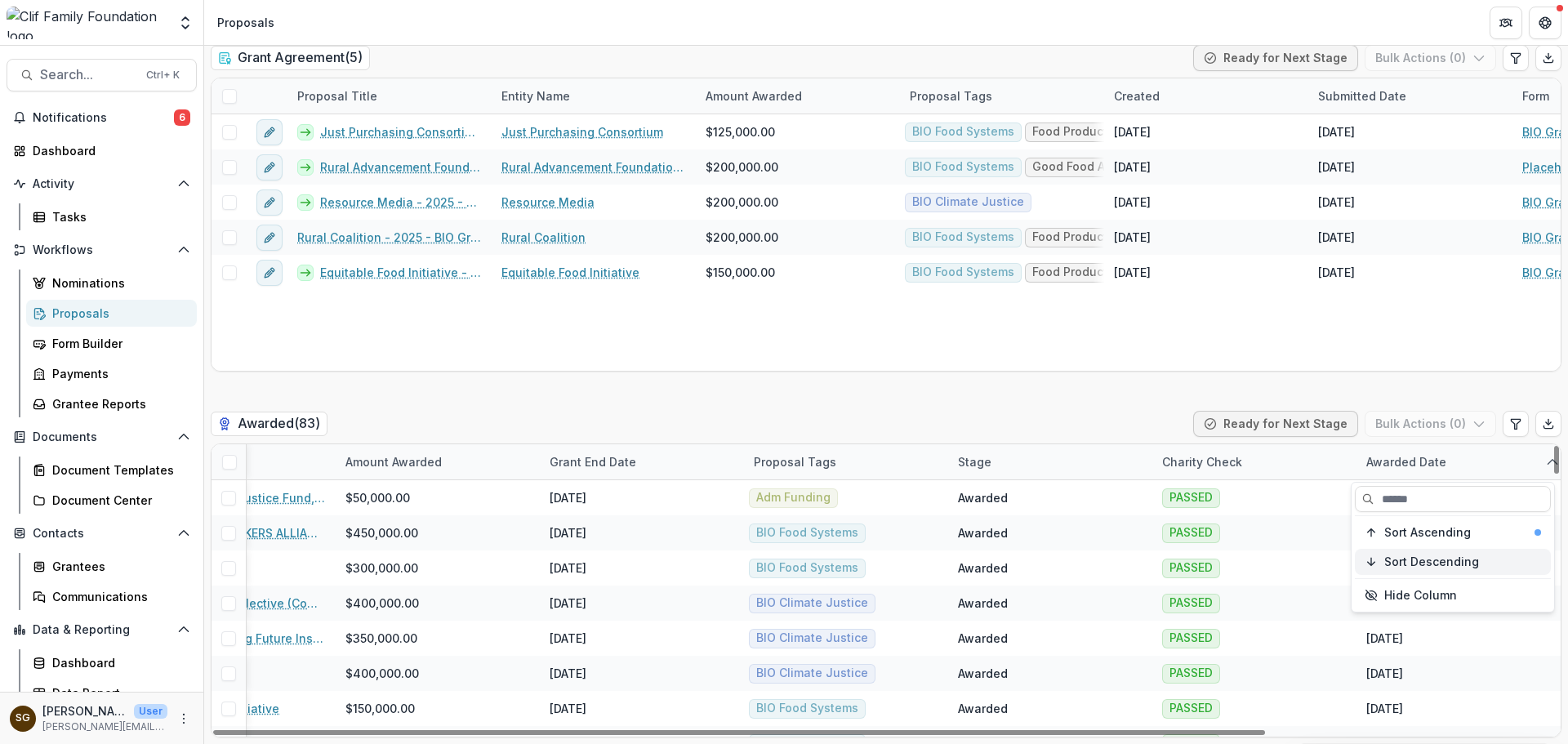
click at [1416, 558] on span "Sort Descending" at bounding box center [1432, 562] width 95 height 14
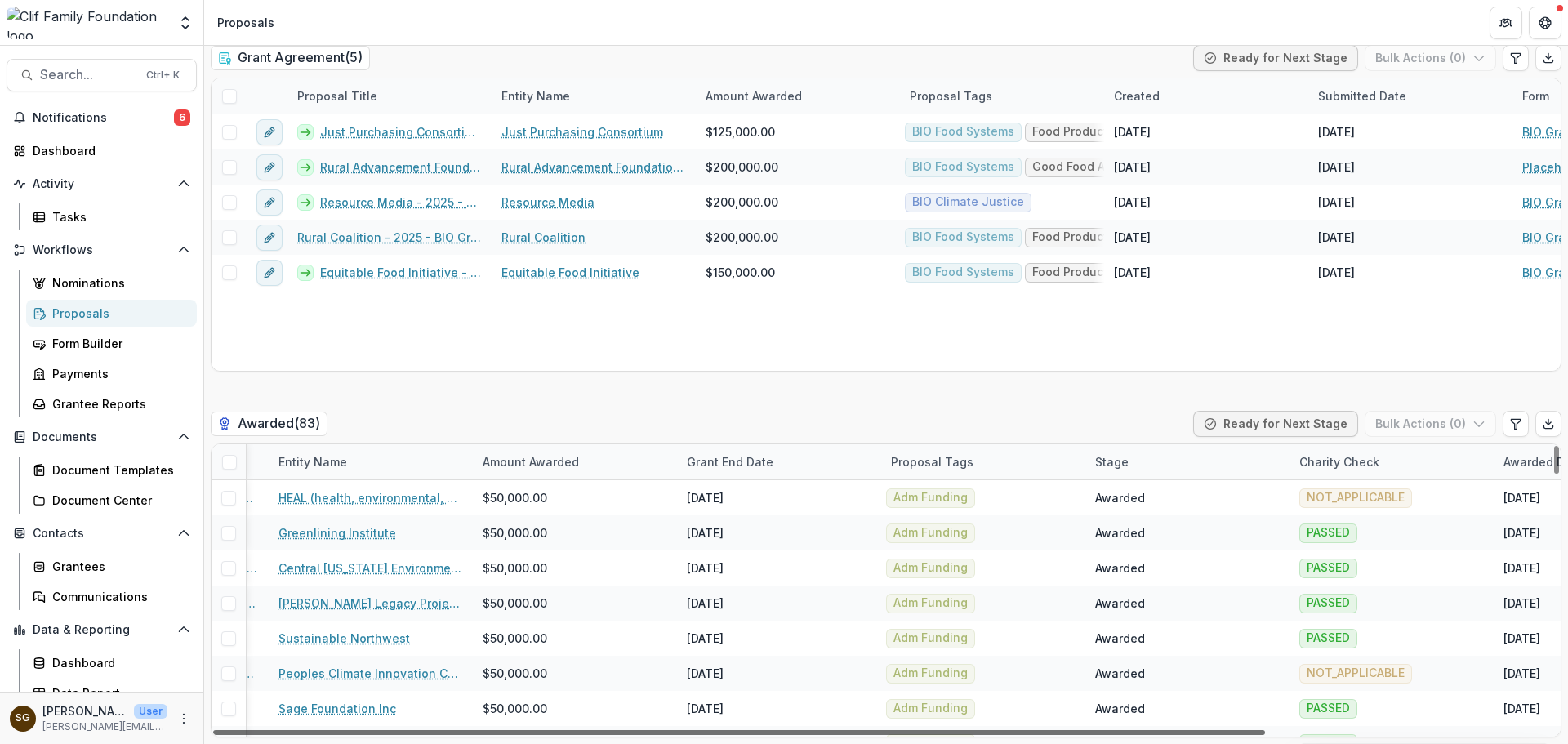
scroll to position [0, 0]
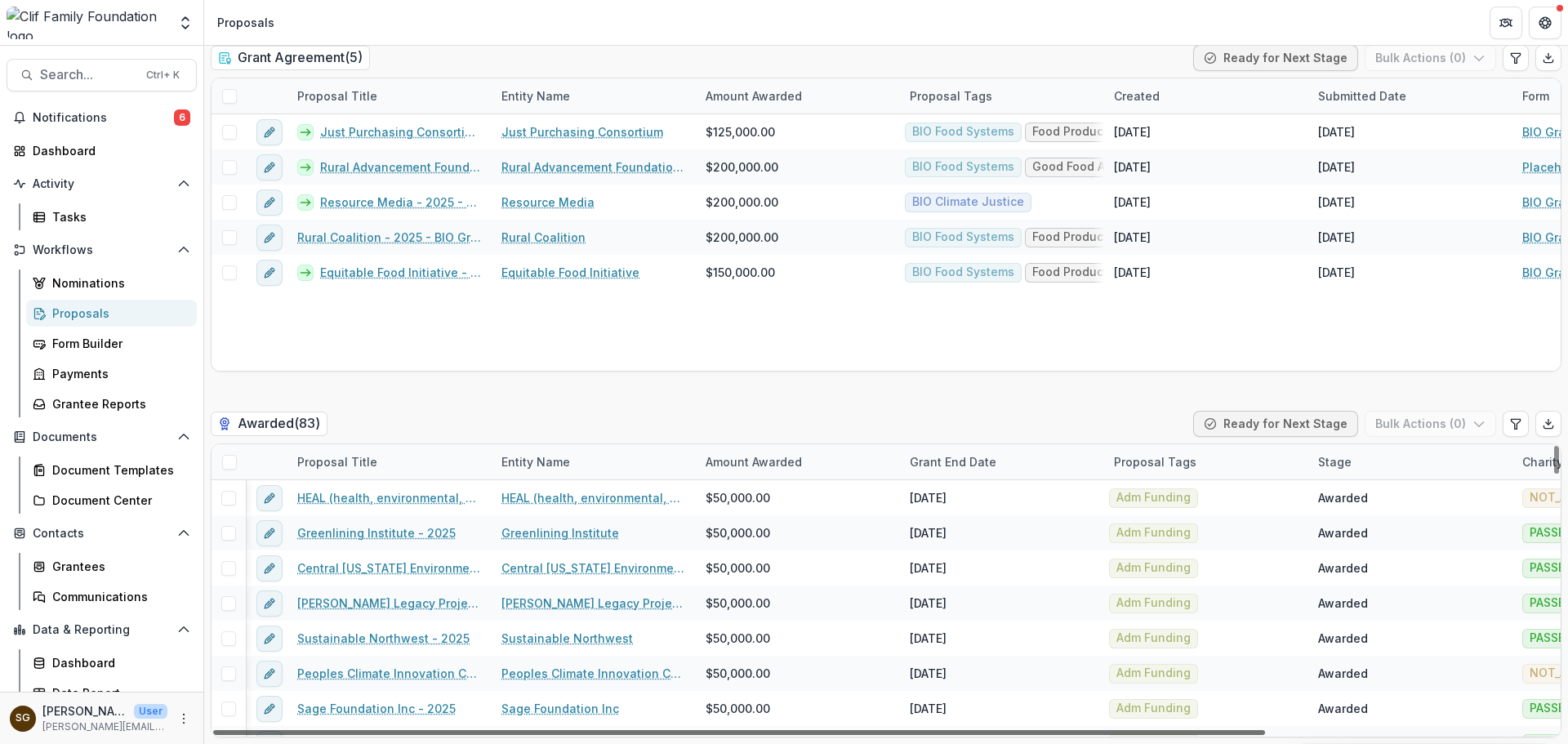
drag, startPoint x: 1247, startPoint y: 734, endPoint x: 861, endPoint y: 736, distance: 386.0
click at [861, 735] on div at bounding box center [739, 733] width 1052 height 5
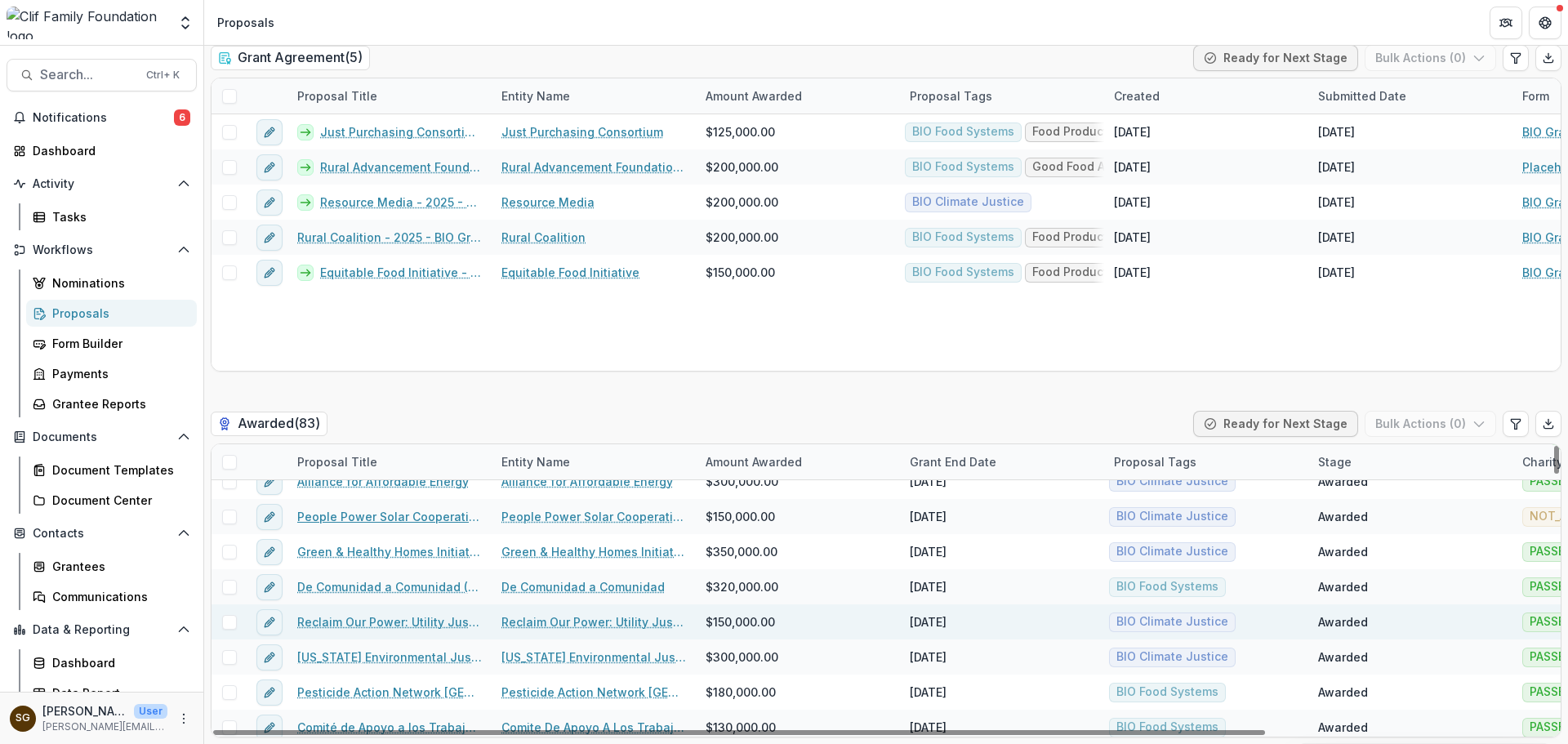
scroll to position [816, 0]
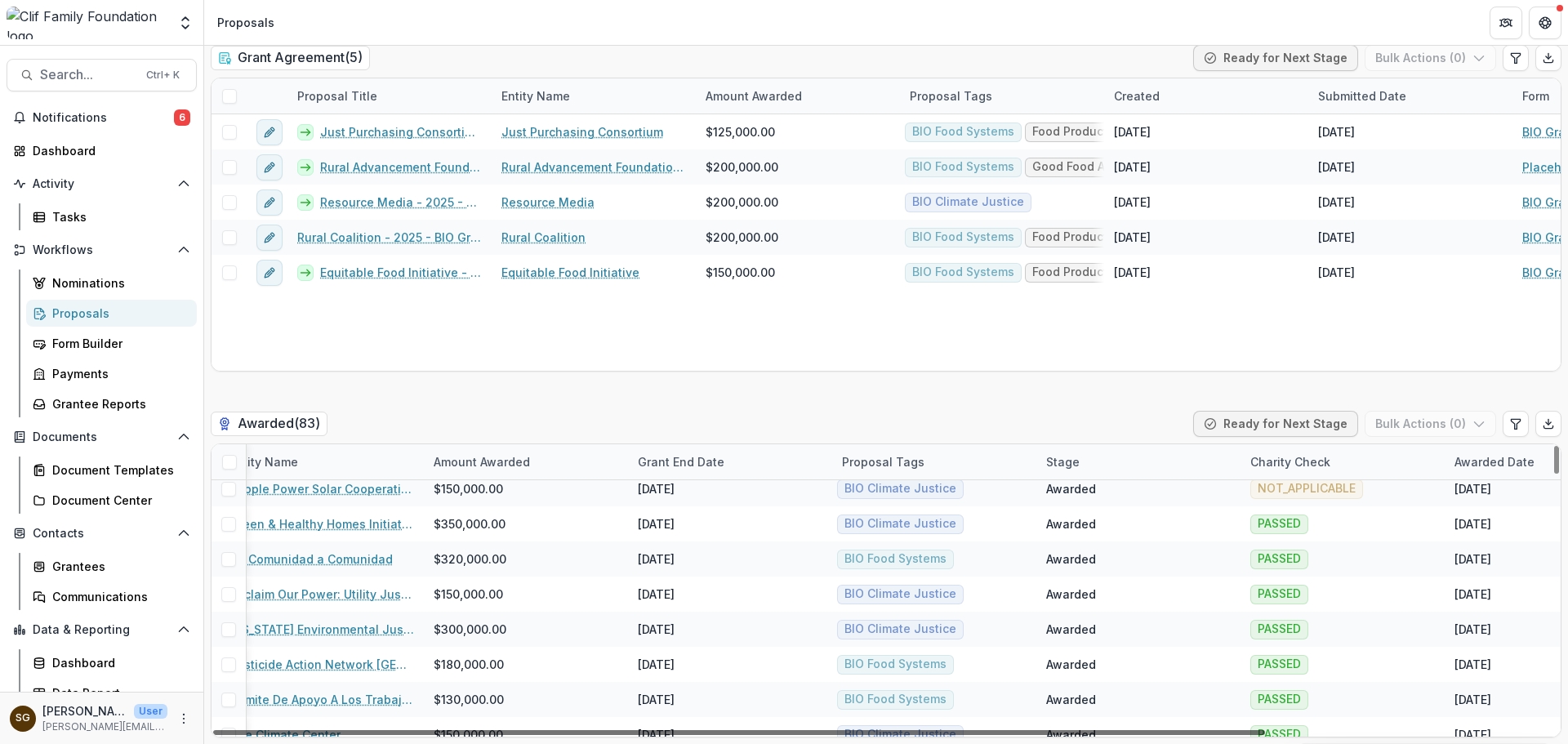
drag, startPoint x: 780, startPoint y: 731, endPoint x: 992, endPoint y: 717, distance: 212.5
click at [992, 730] on div at bounding box center [739, 733] width 1052 height 5
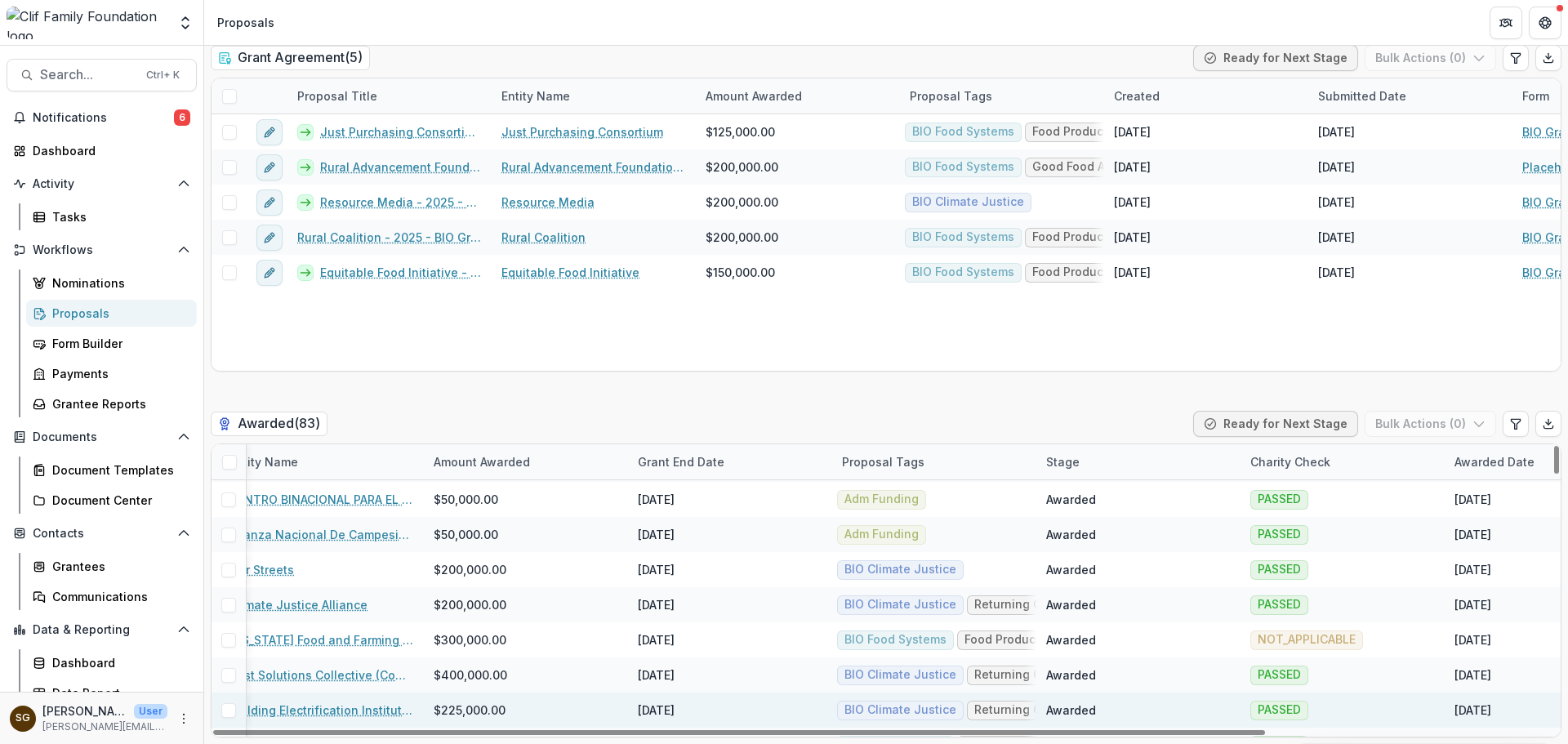
scroll to position [572, 272]
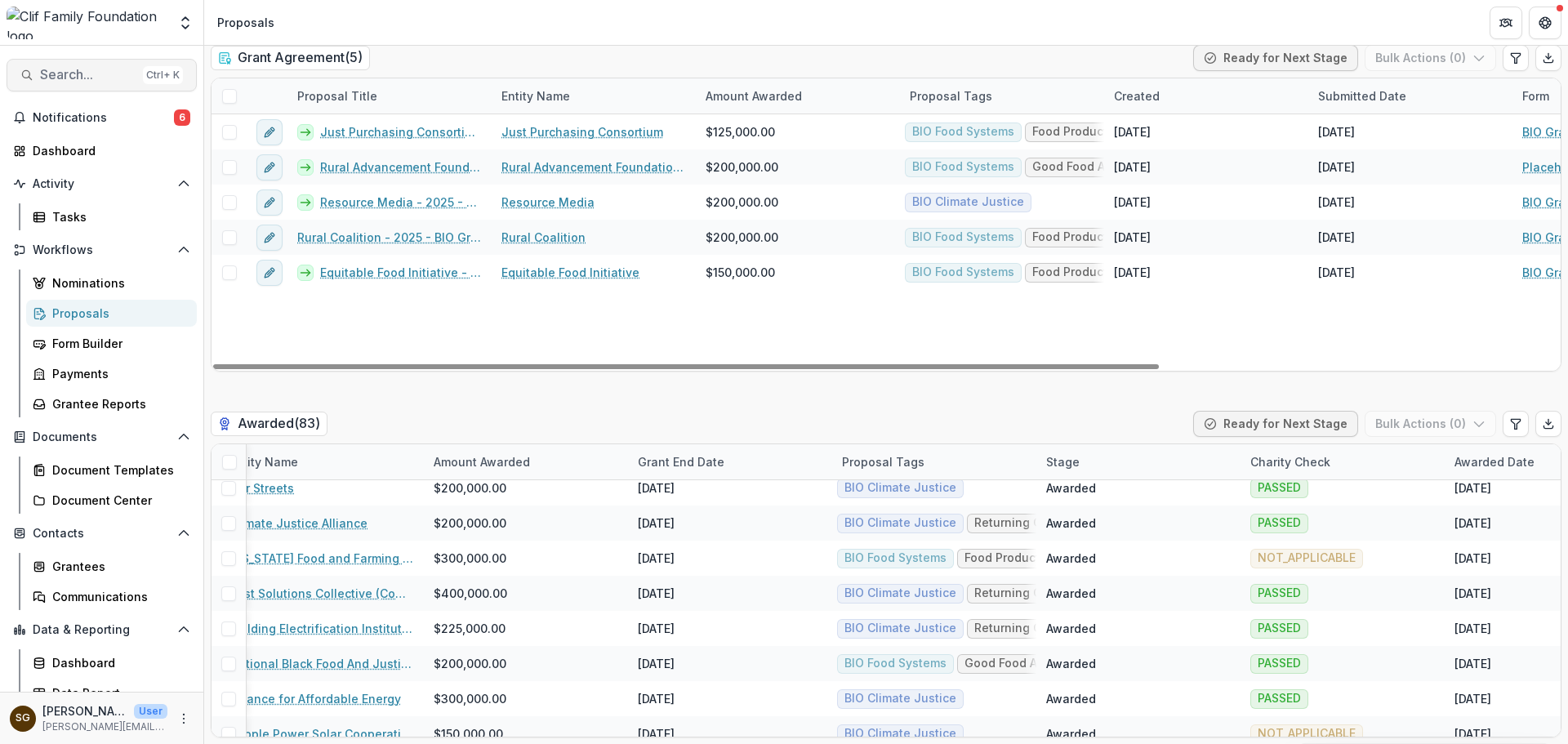
click at [89, 87] on button "Search... Ctrl + K" at bounding box center [101, 75] width 190 height 33
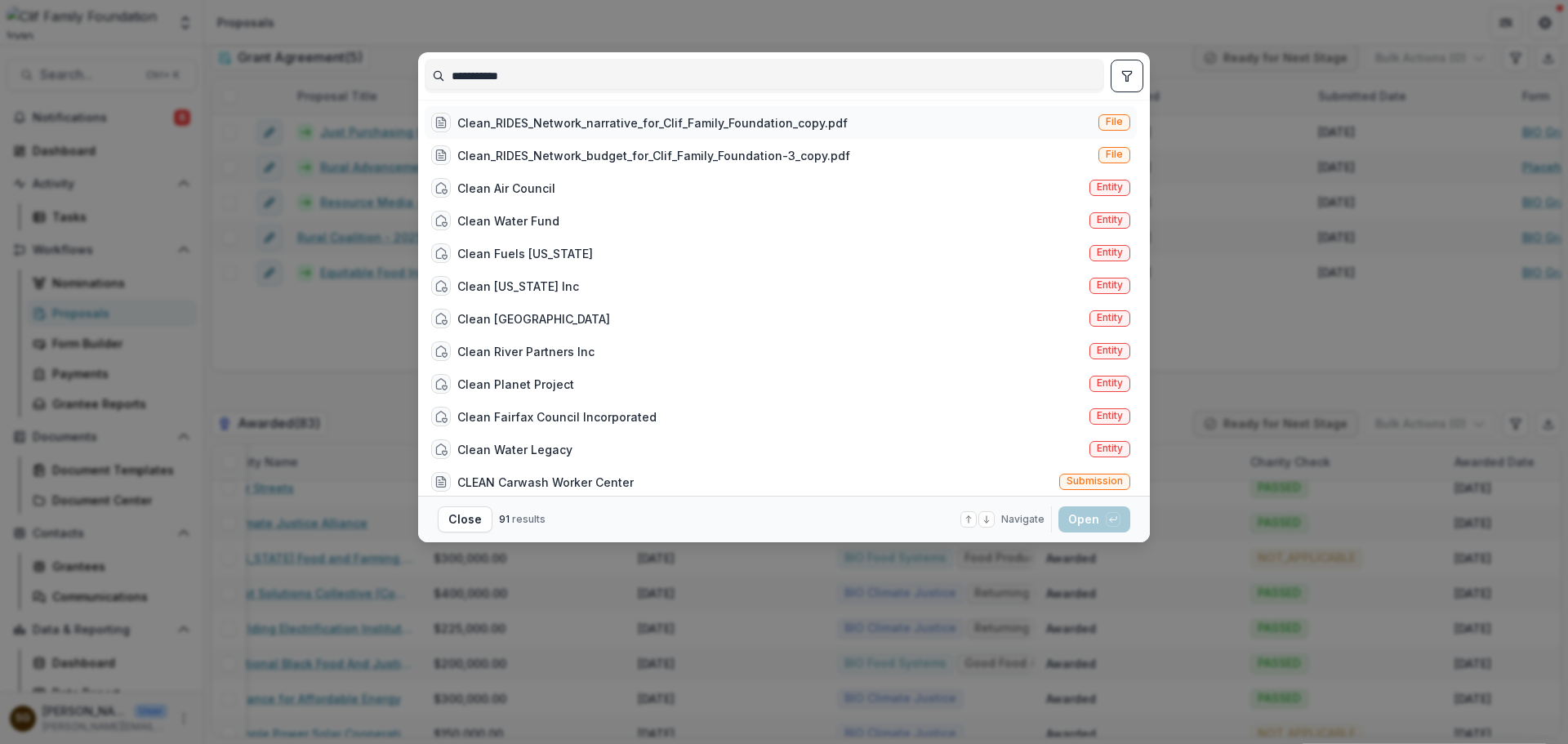
type input "**********"
click at [587, 122] on div "Clean_RIDES_Network_narrative_for_Clif_Family_Foundation_copy.pdf" at bounding box center [653, 122] width 391 height 17
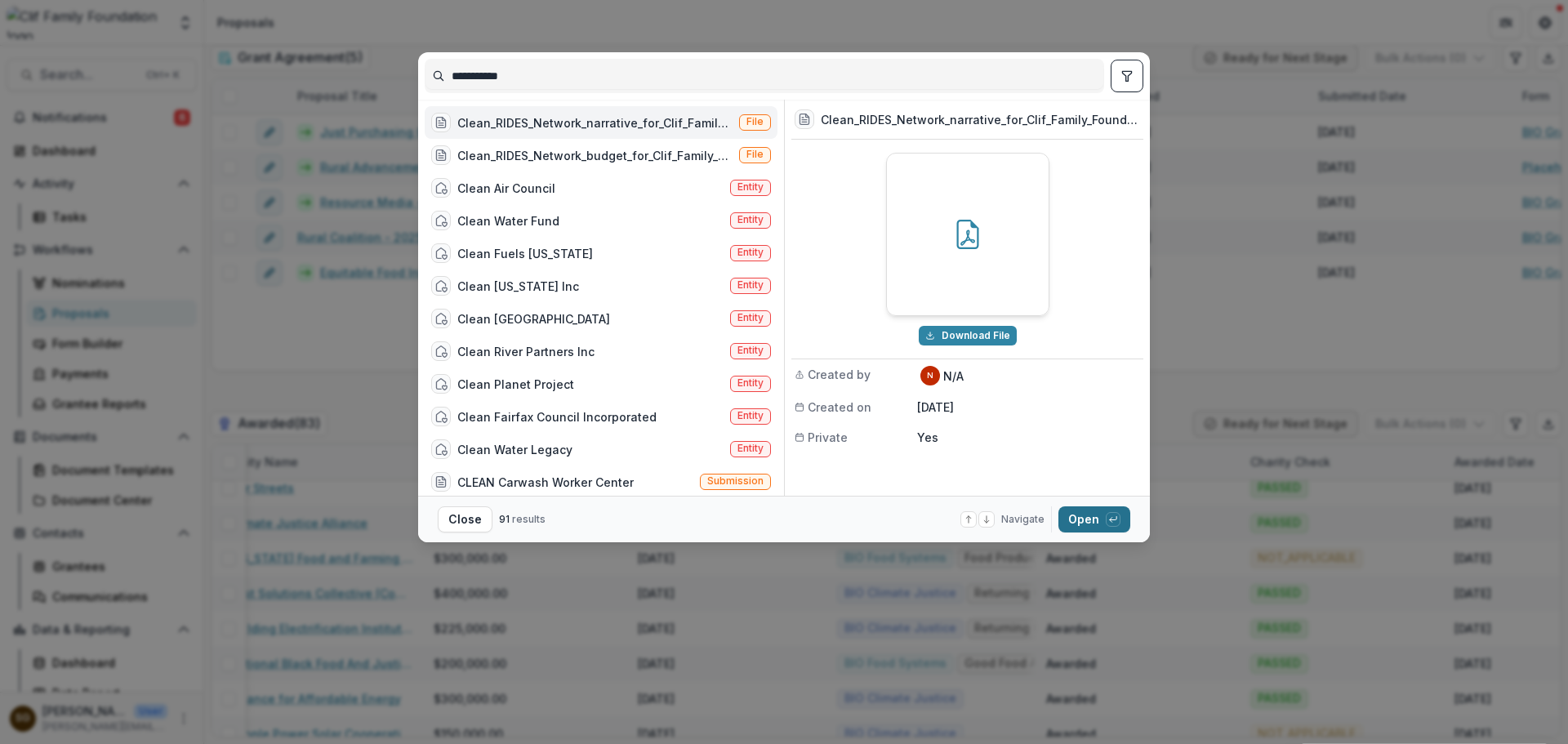
click at [1108, 527] on button "Open with enter key" at bounding box center [1095, 520] width 72 height 26
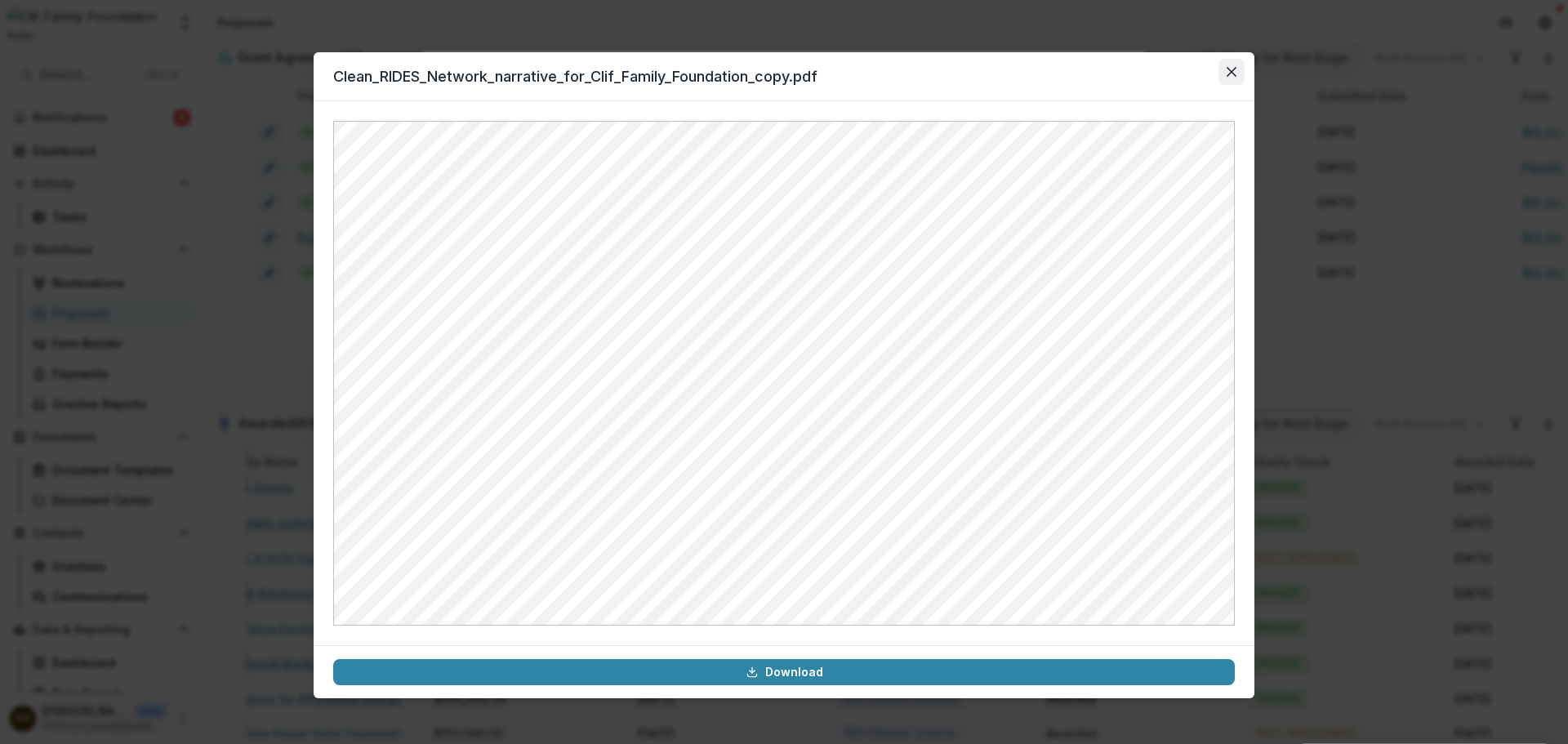
click at [1237, 74] on button "Close" at bounding box center [1232, 72] width 26 height 26
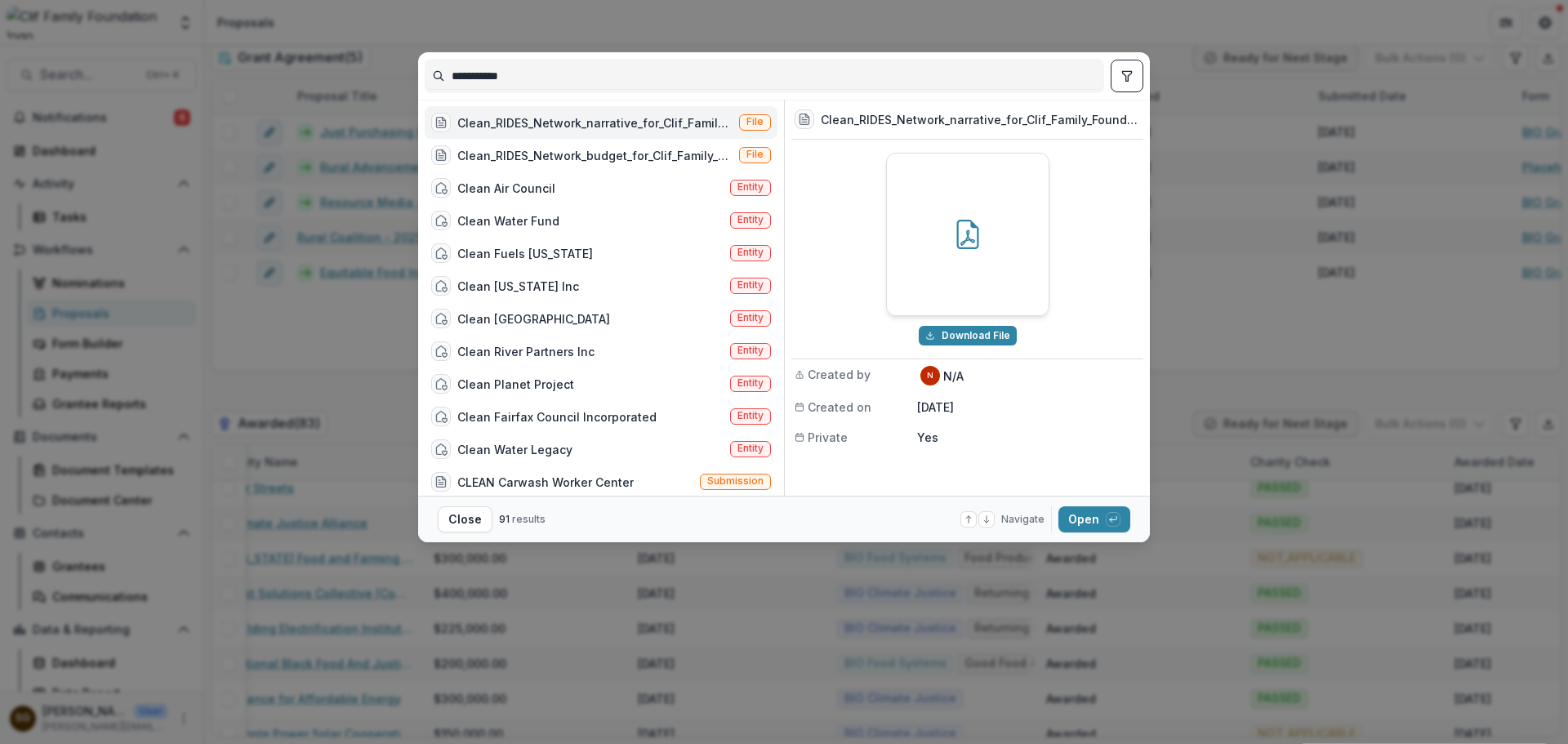
click at [1249, 259] on div "**********" at bounding box center [784, 372] width 1568 height 744
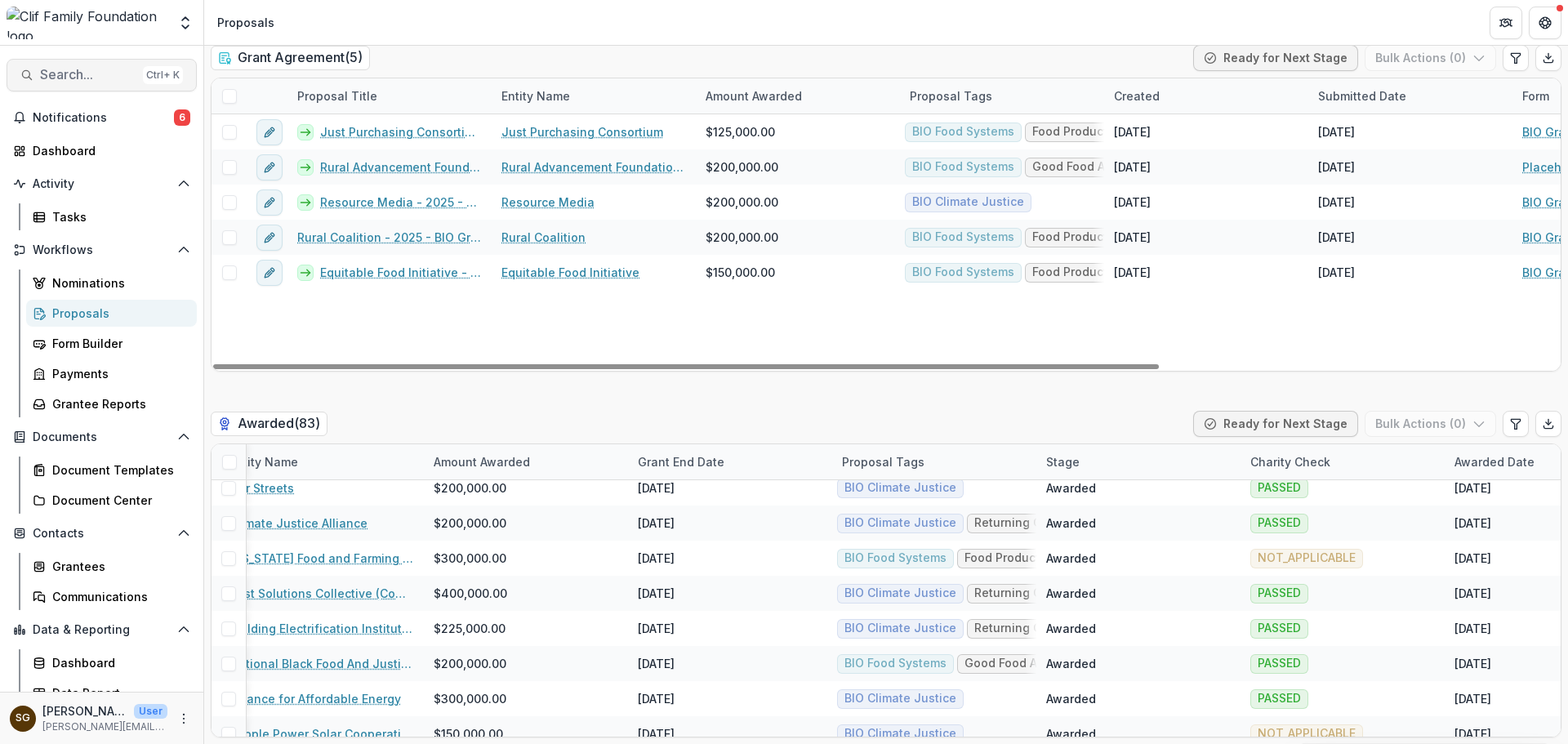
click at [120, 66] on button "Search... Ctrl + K" at bounding box center [101, 75] width 190 height 33
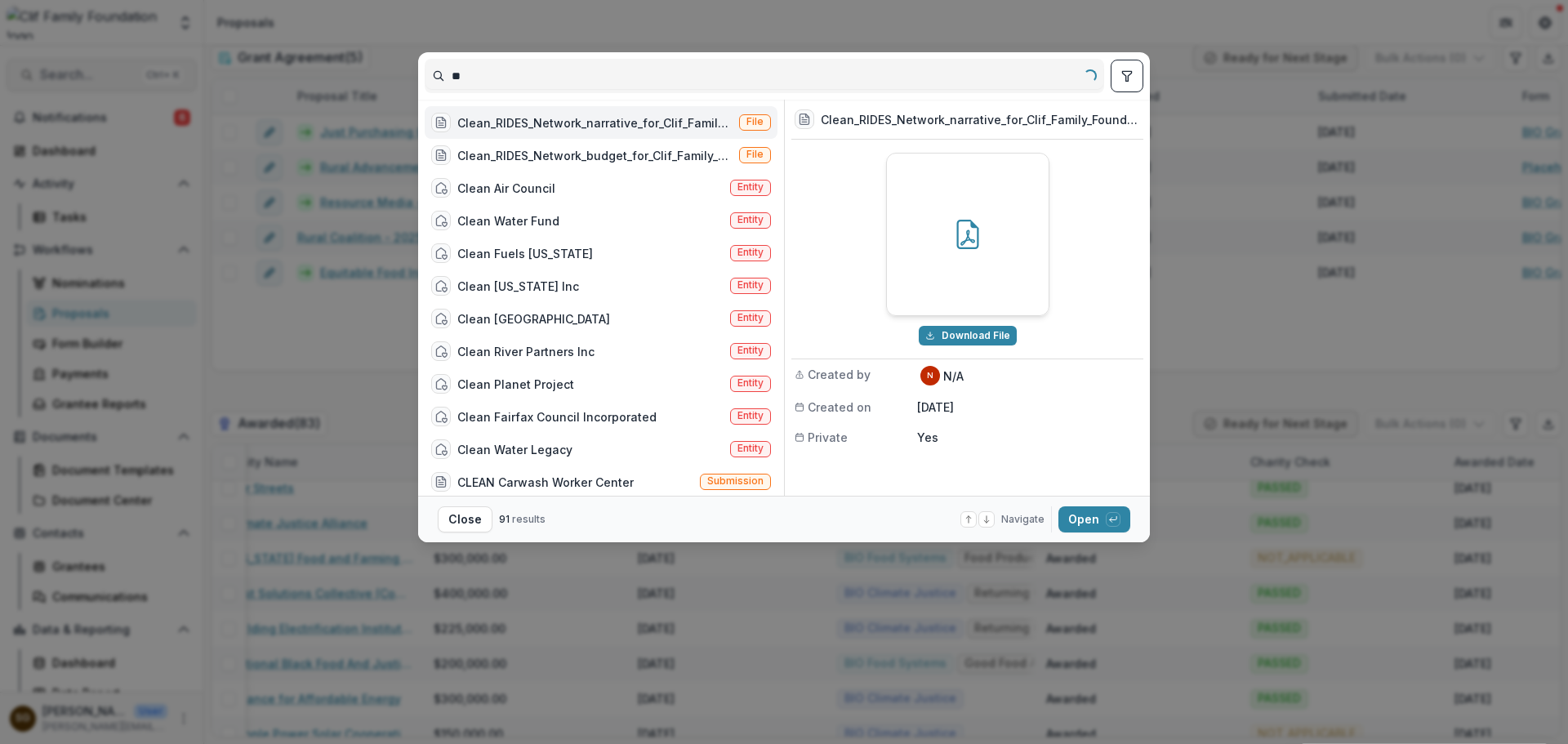
type input "*"
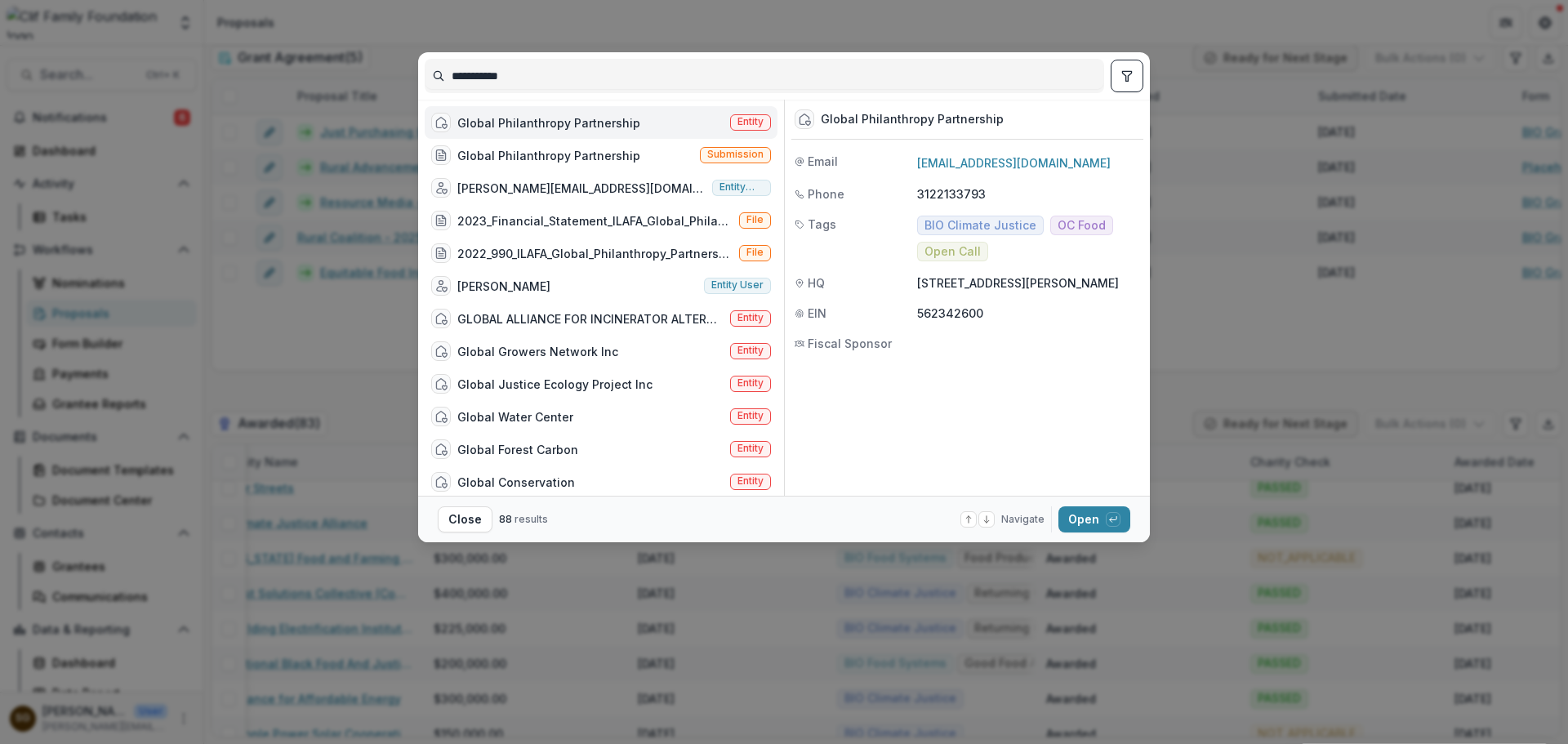
type input "**********"
click at [577, 127] on div "Global Philanthropy Partnership" at bounding box center [549, 122] width 183 height 17
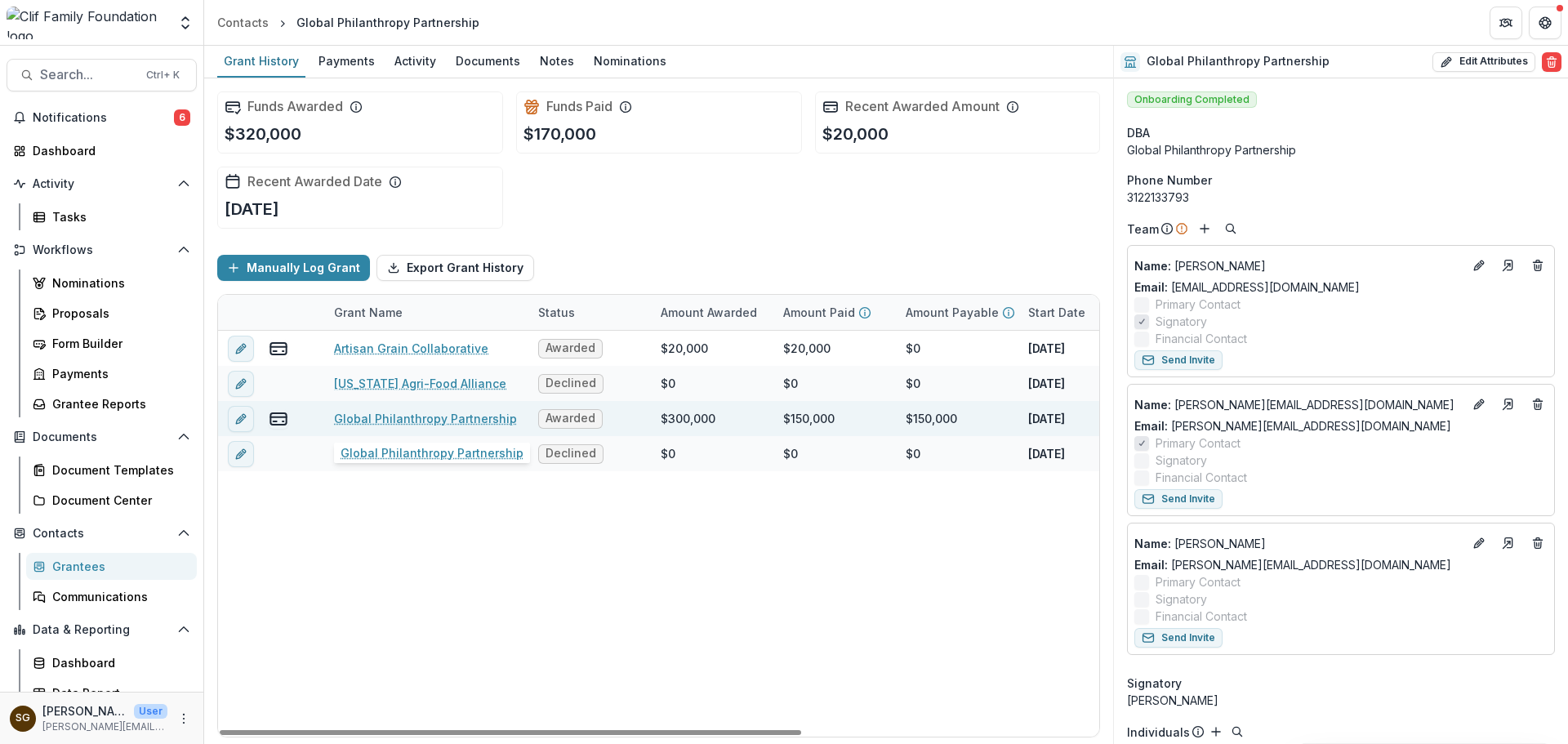
click at [442, 419] on link "Global Philanthropy Partnership" at bounding box center [426, 418] width 183 height 17
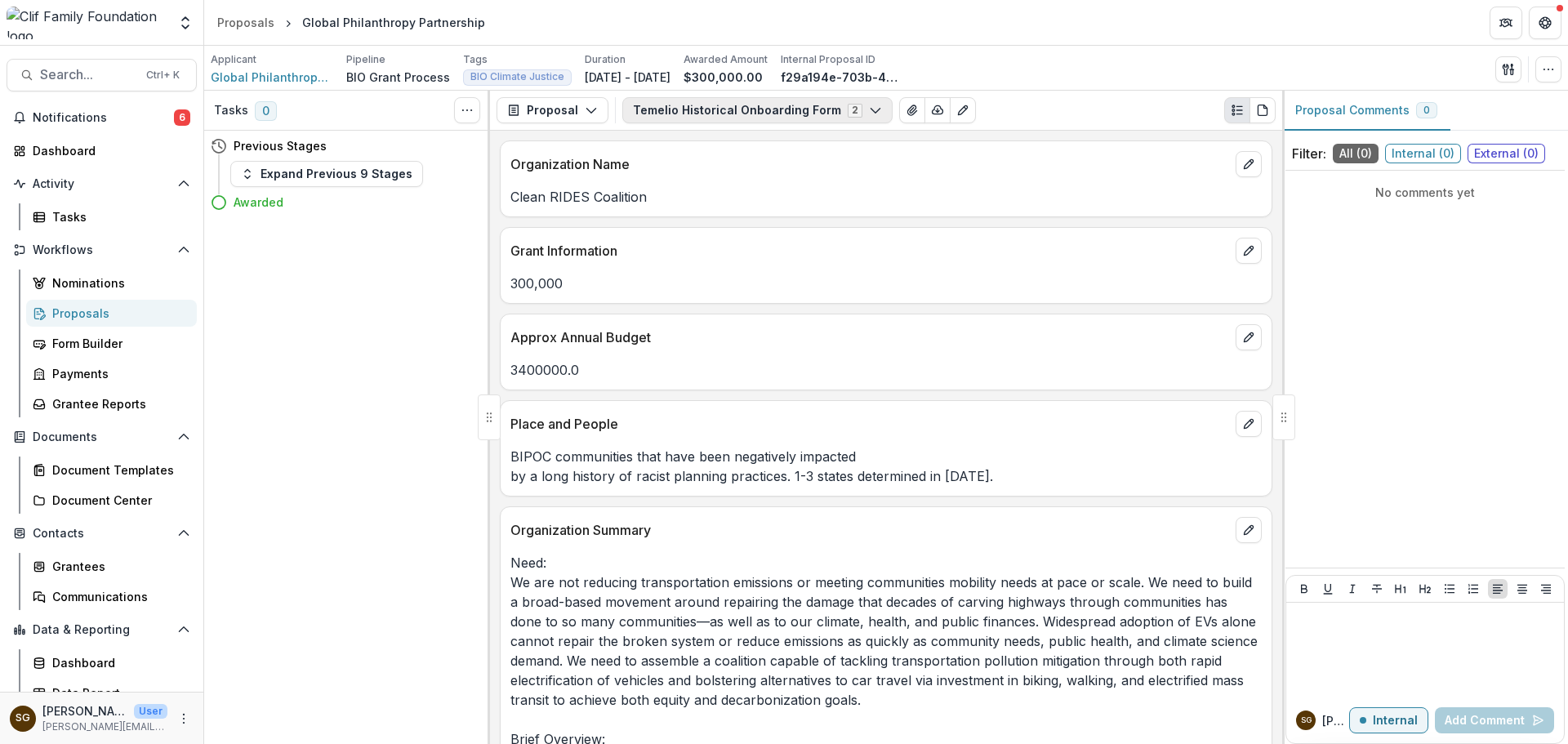
click at [805, 109] on button "Temelio Historical Onboarding Form 2" at bounding box center [757, 110] width 270 height 26
click at [502, 108] on button "Proposal" at bounding box center [552, 110] width 112 height 26
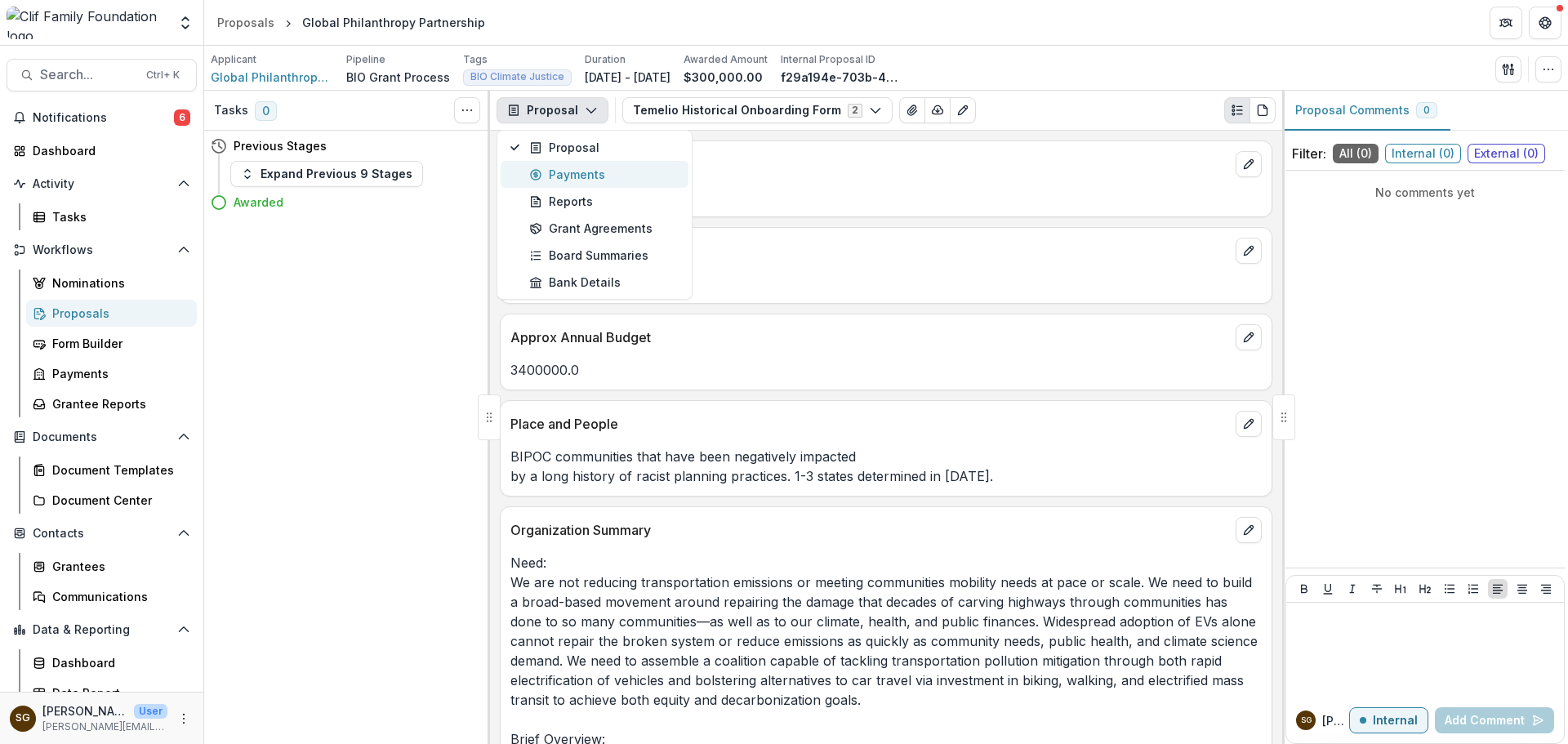
click at [542, 171] on icon "button" at bounding box center [536, 174] width 13 height 13
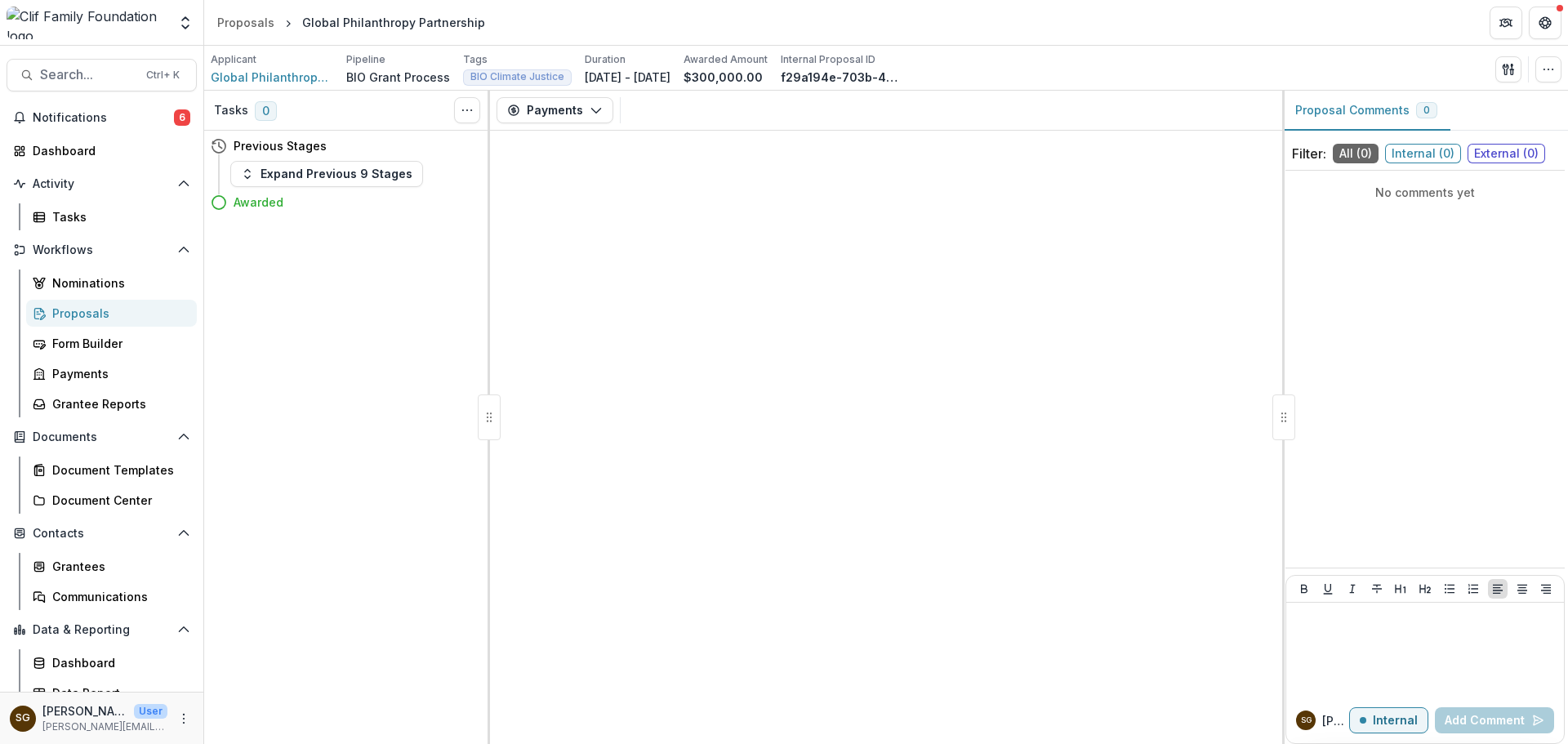
select select "****"
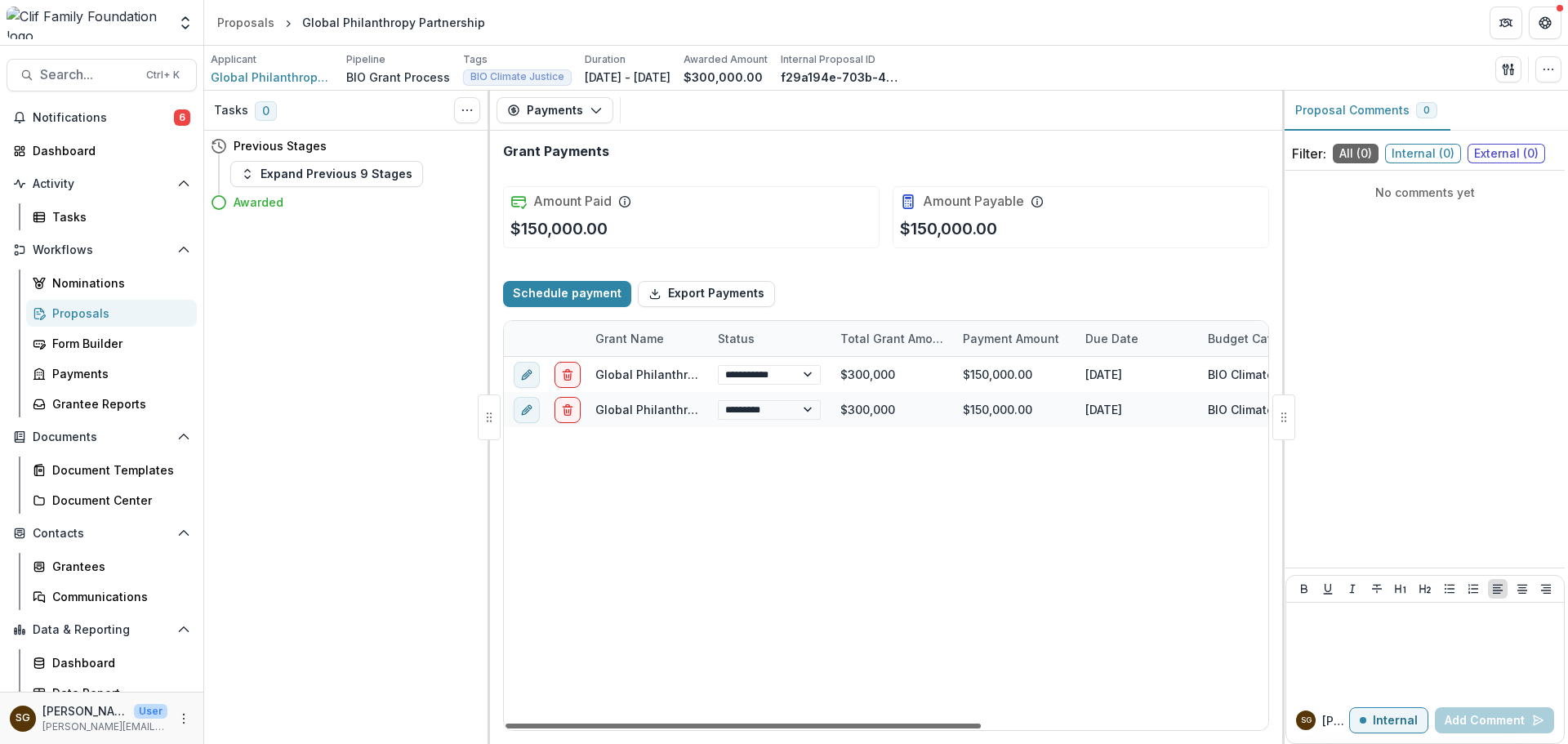
drag, startPoint x: 764, startPoint y: 723, endPoint x: 677, endPoint y: 725, distance: 87.0
click at [676, 726] on div at bounding box center [744, 726] width 475 height 5
select select "****"
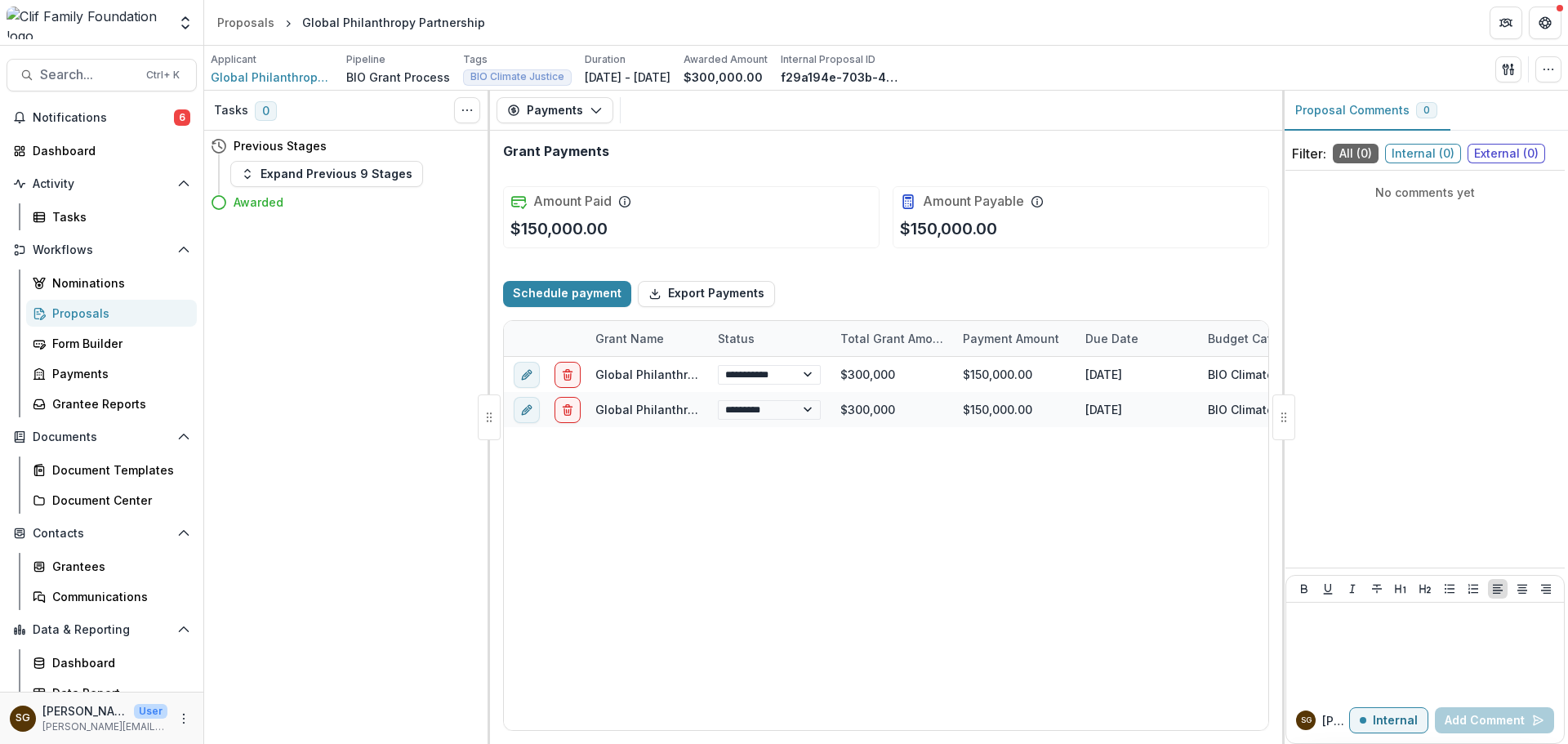
select select "****"
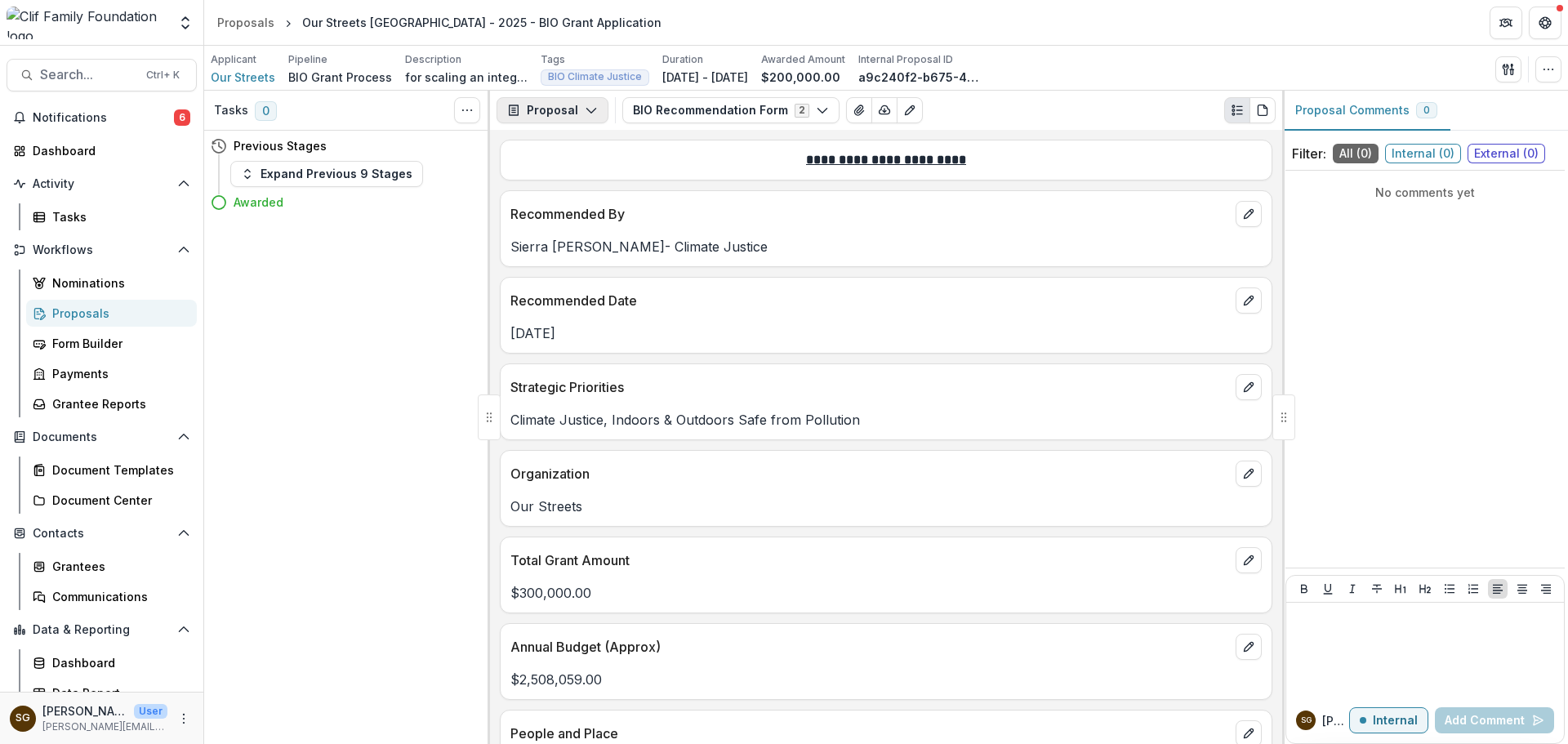
click at [590, 114] on icon "button" at bounding box center [591, 110] width 13 height 13
click at [592, 202] on div "Reports" at bounding box center [604, 201] width 150 height 17
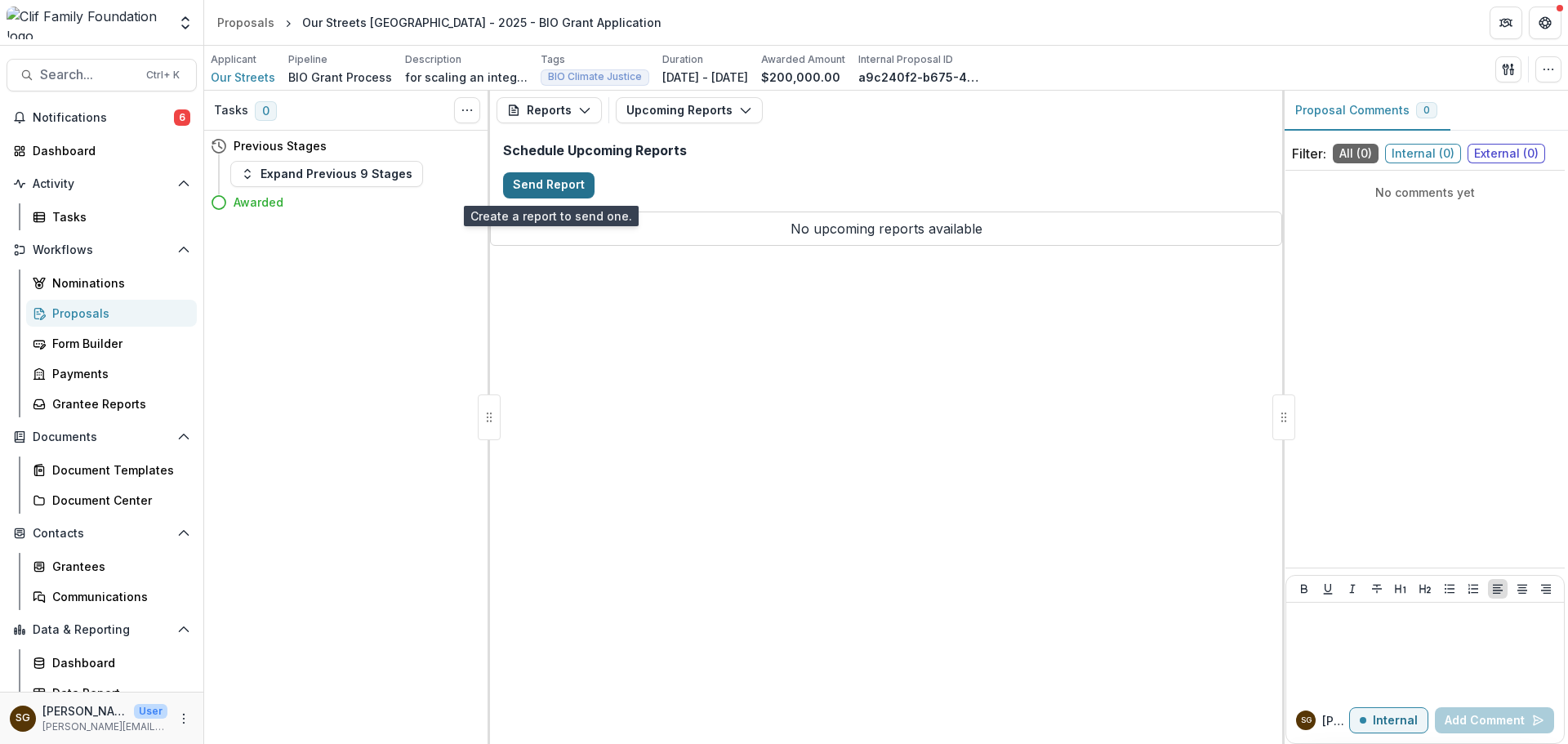
click at [546, 188] on button "Send Report" at bounding box center [549, 186] width 92 height 26
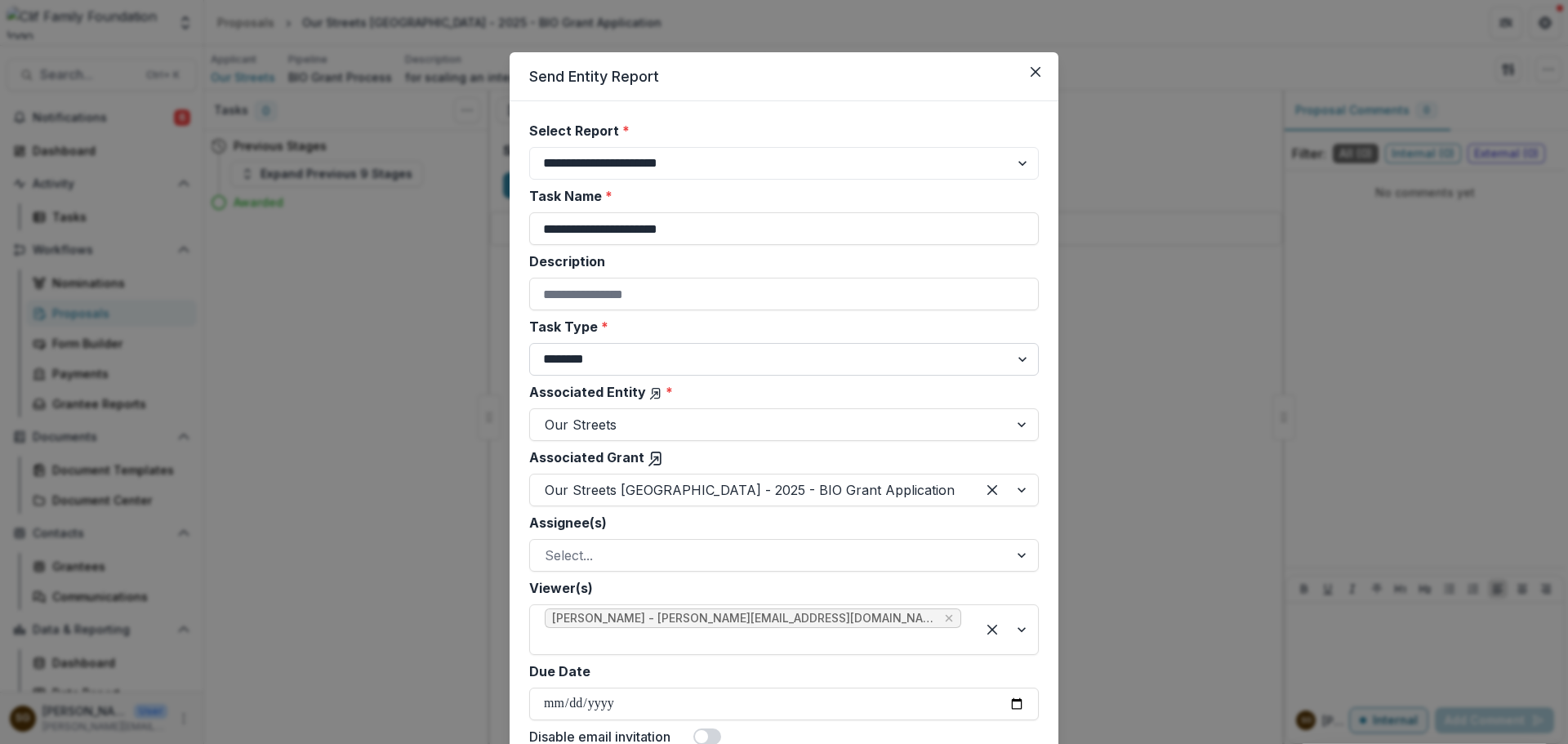
click at [645, 360] on select "******** ********" at bounding box center [784, 359] width 509 height 33
select select "********"
click at [530, 343] on select "******** ********" at bounding box center [784, 359] width 509 height 33
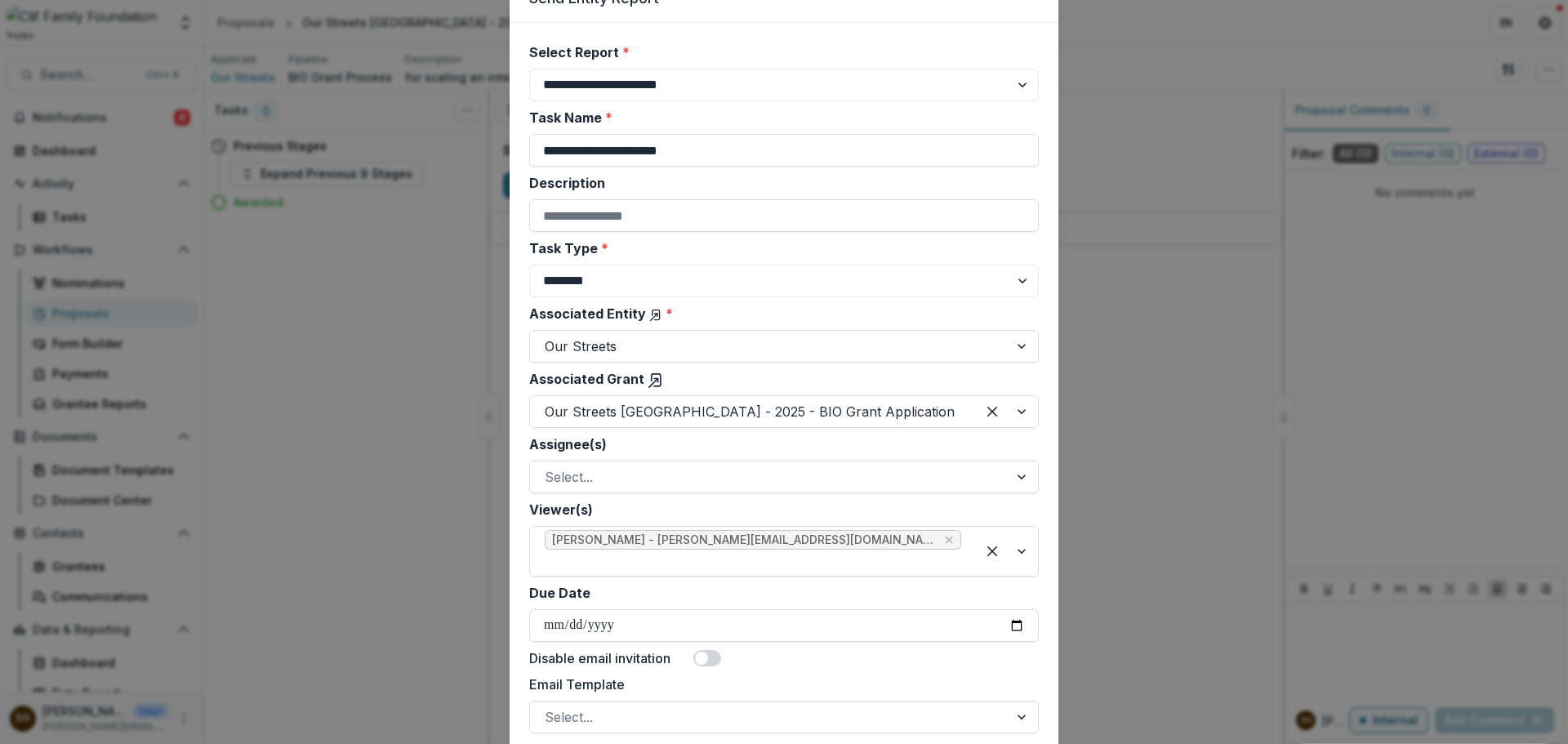
scroll to position [164, 0]
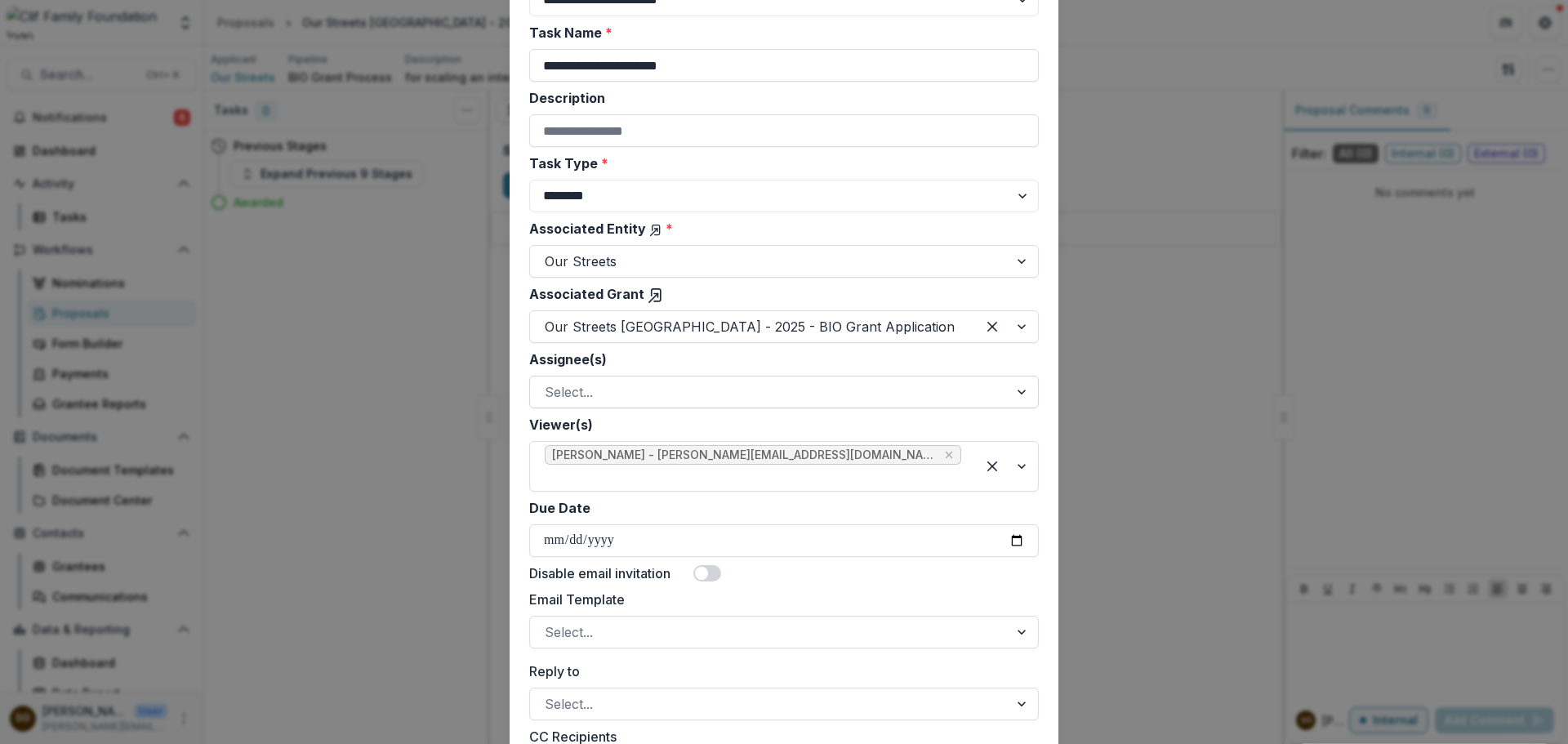
click at [670, 398] on div at bounding box center [769, 392] width 450 height 23
click at [675, 376] on div "Select..." at bounding box center [784, 391] width 509 height 33
click at [942, 457] on icon "Remove Sarah Grady - sarah@cliffamilyfoundation.org" at bounding box center [949, 455] width 13 height 13
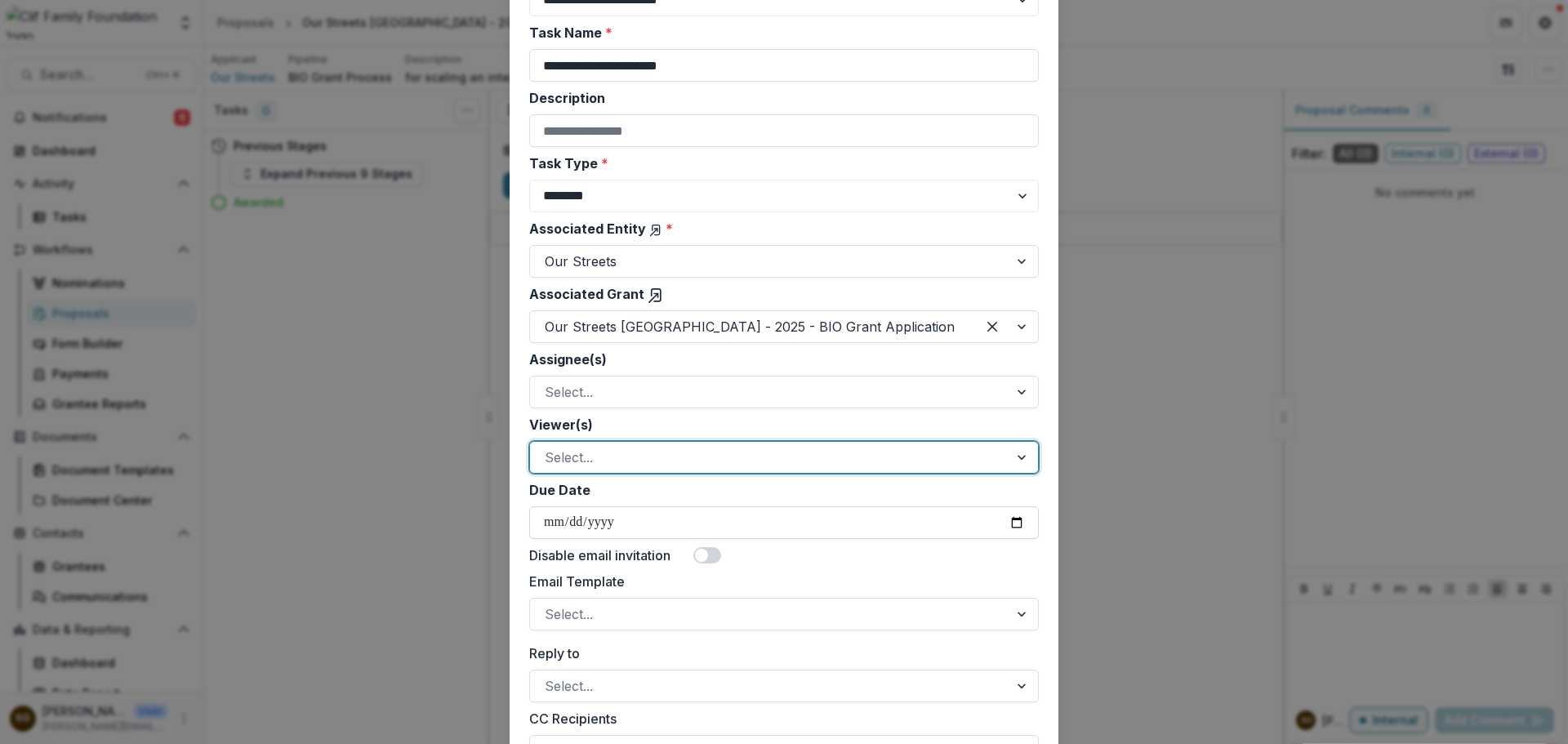
click at [1019, 523] on input "Due Date" at bounding box center [784, 522] width 509 height 33
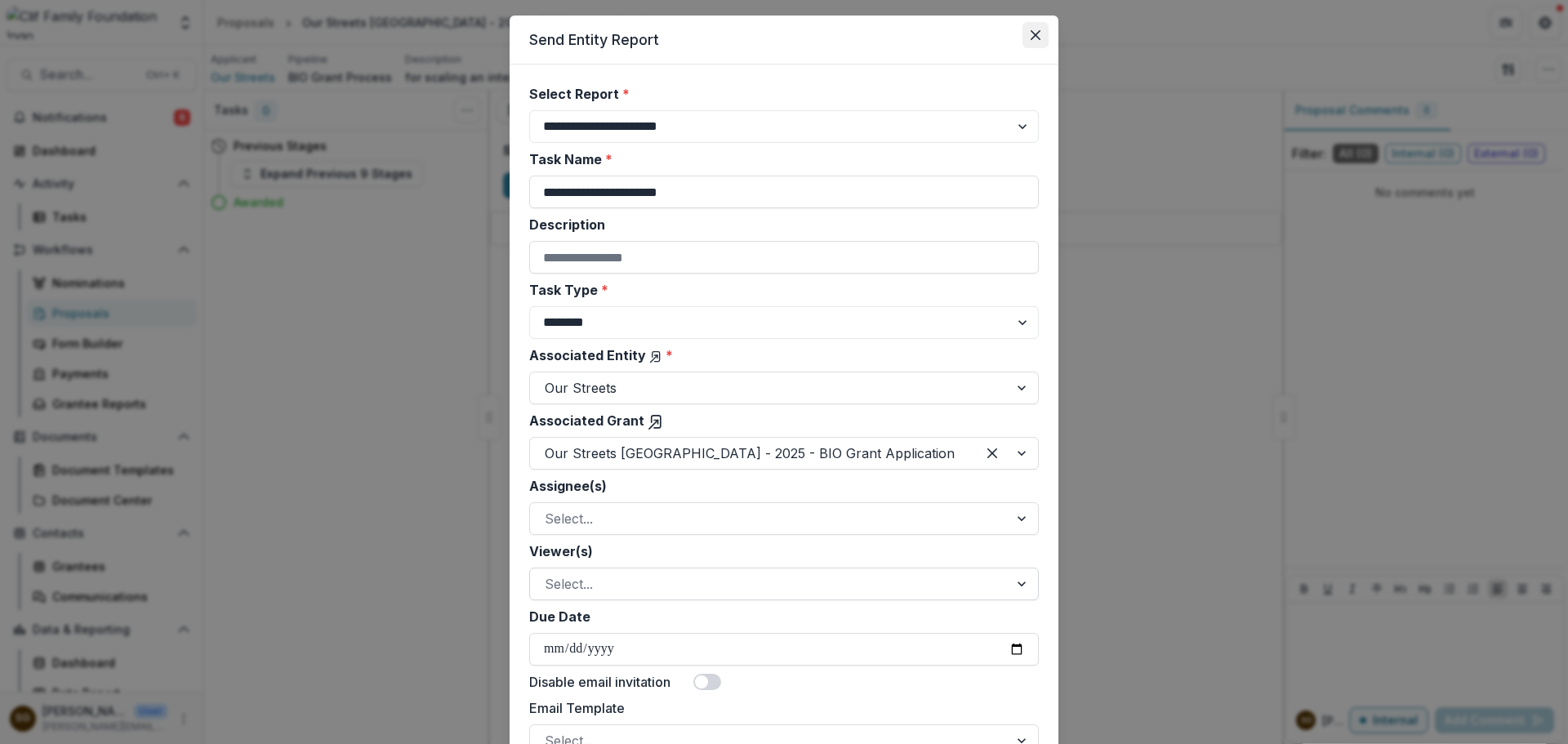
scroll to position [0, 0]
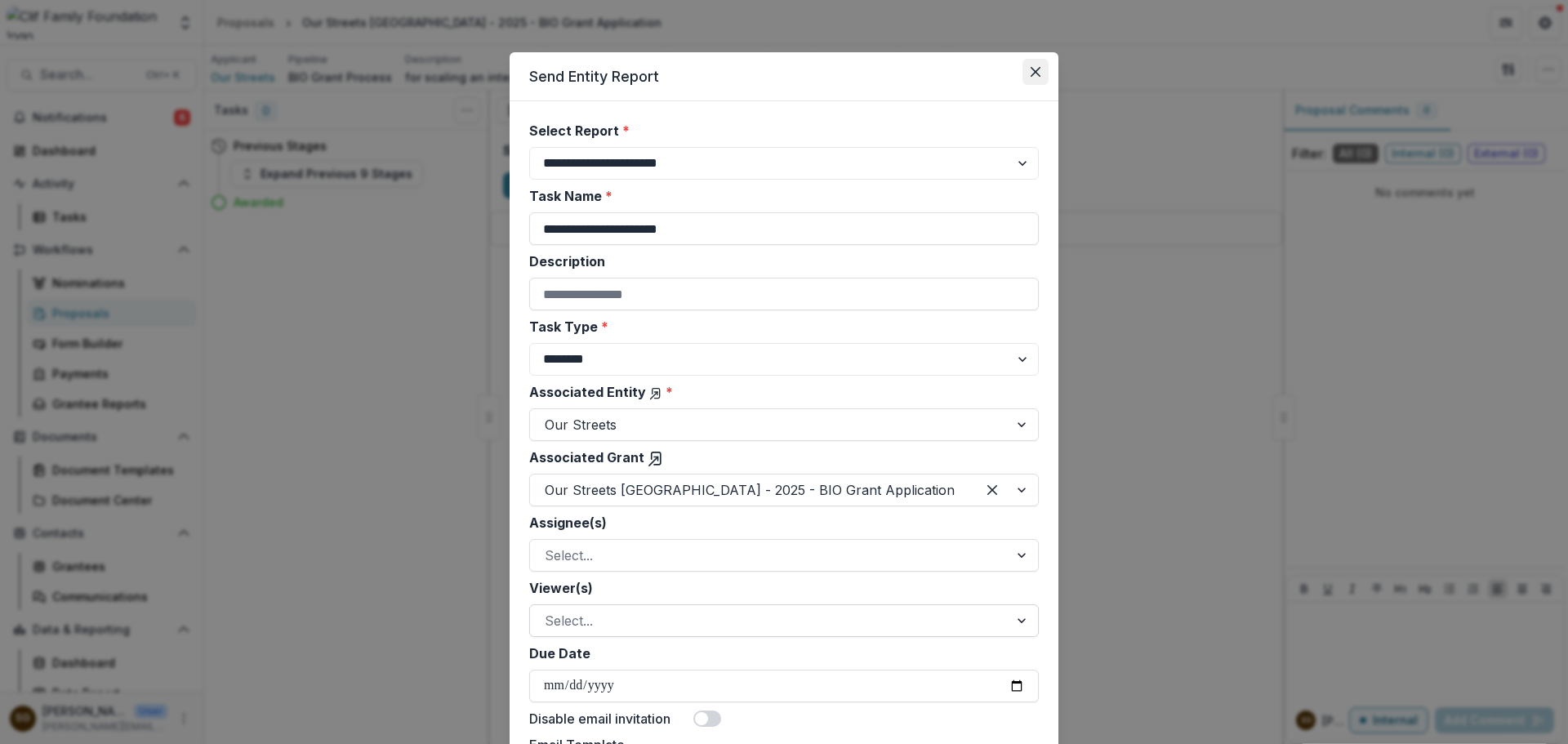
click at [1037, 65] on button "Close" at bounding box center [1036, 72] width 26 height 26
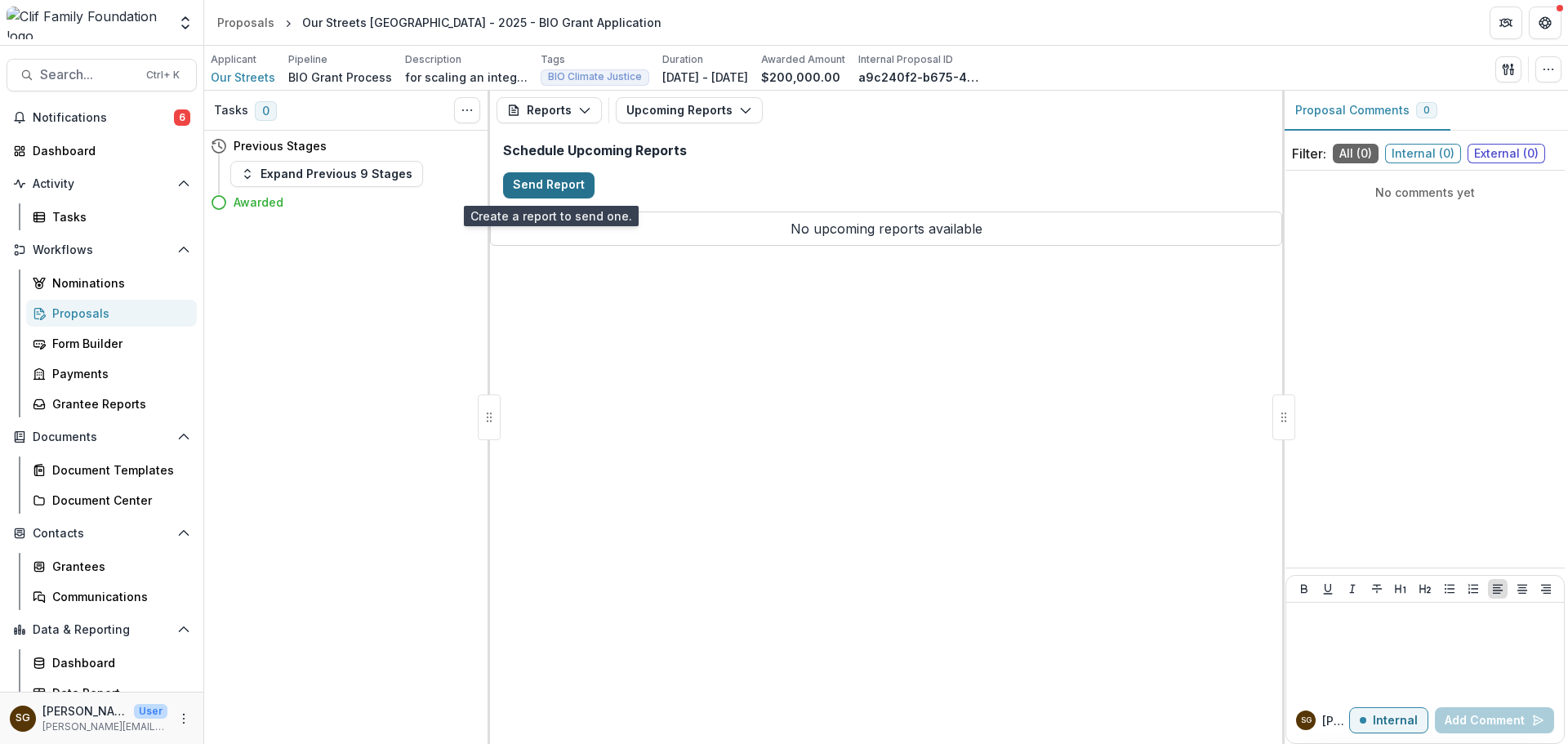
click at [548, 189] on button "Send Report" at bounding box center [549, 186] width 92 height 26
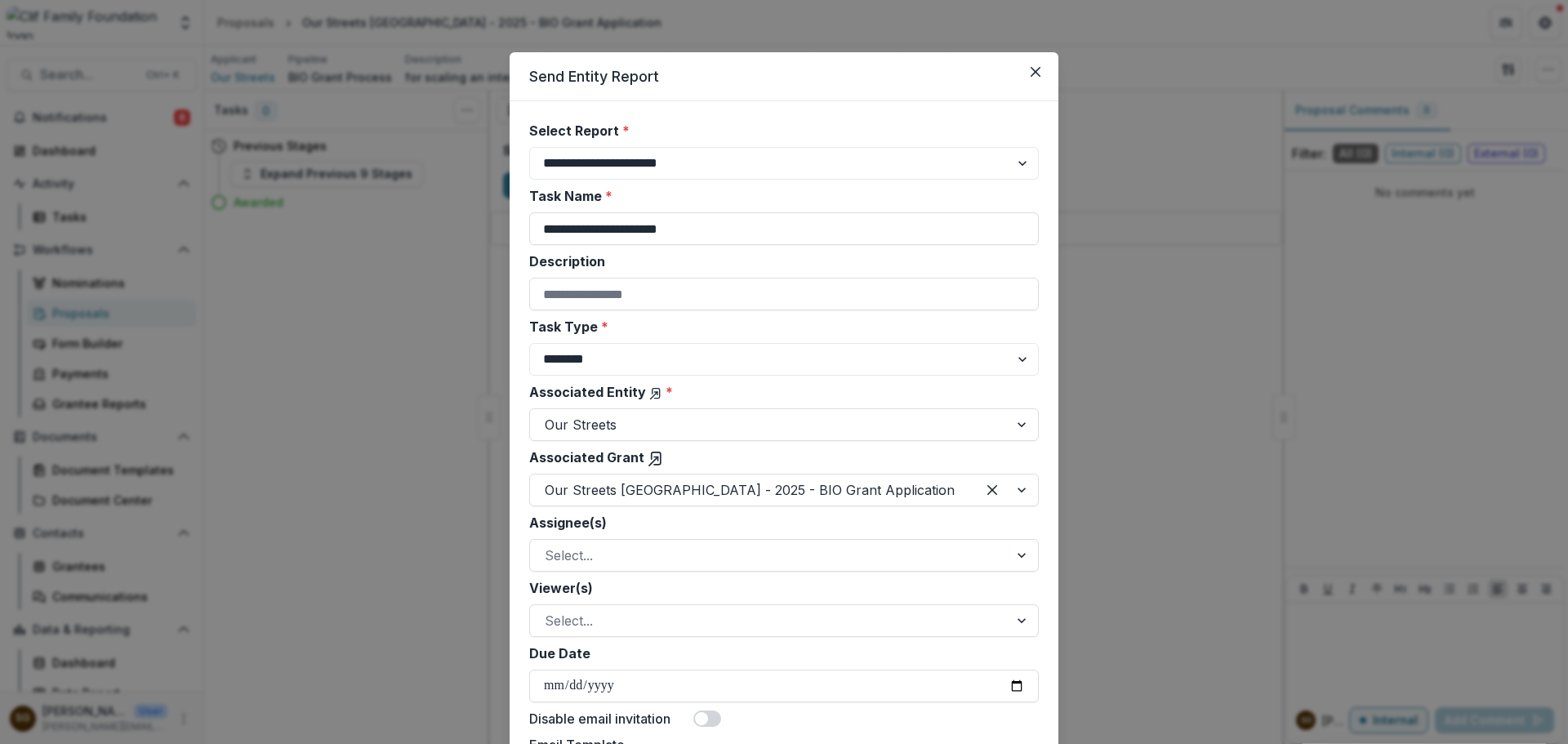
scroll to position [164, 0]
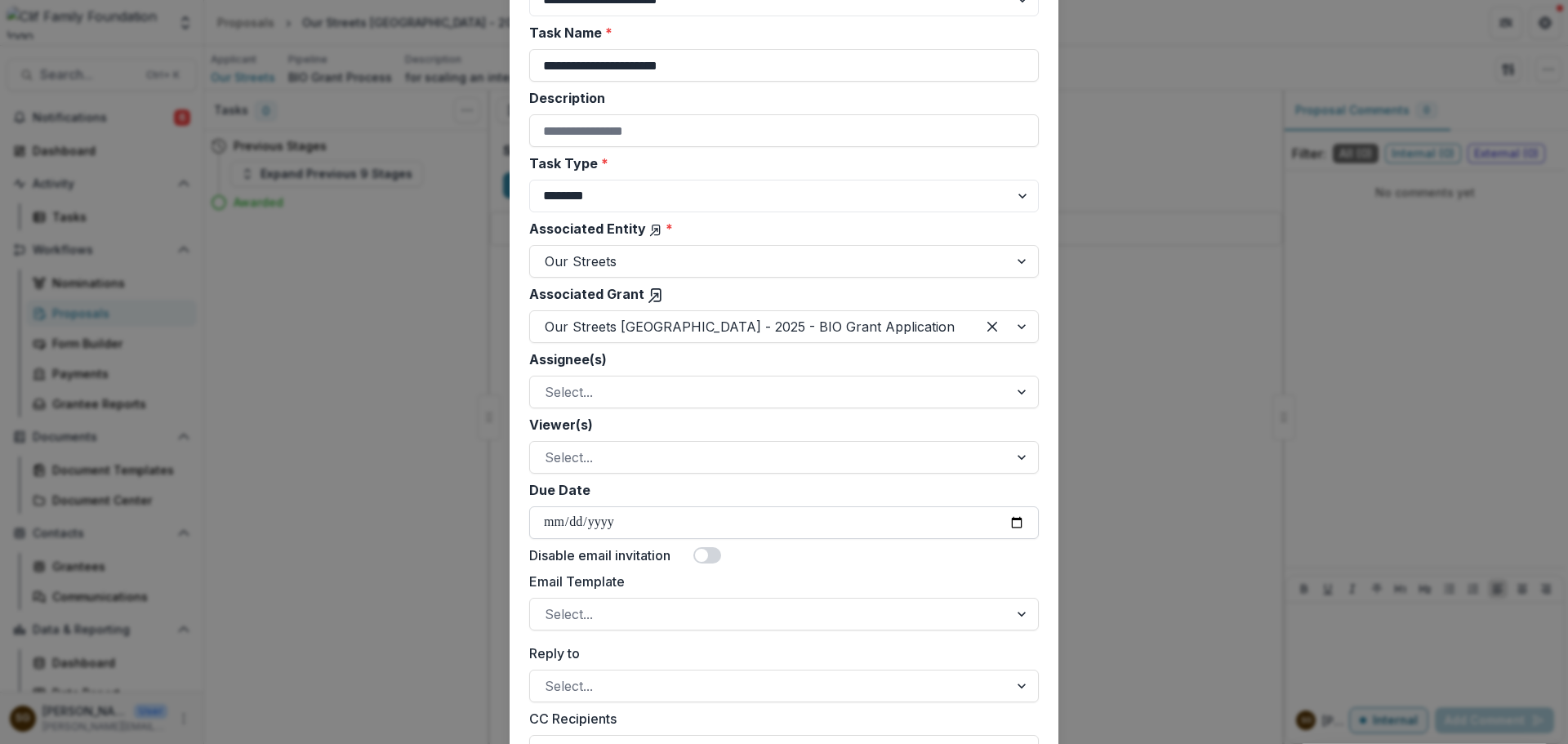
click at [1016, 518] on input "Due Date" at bounding box center [784, 522] width 509 height 33
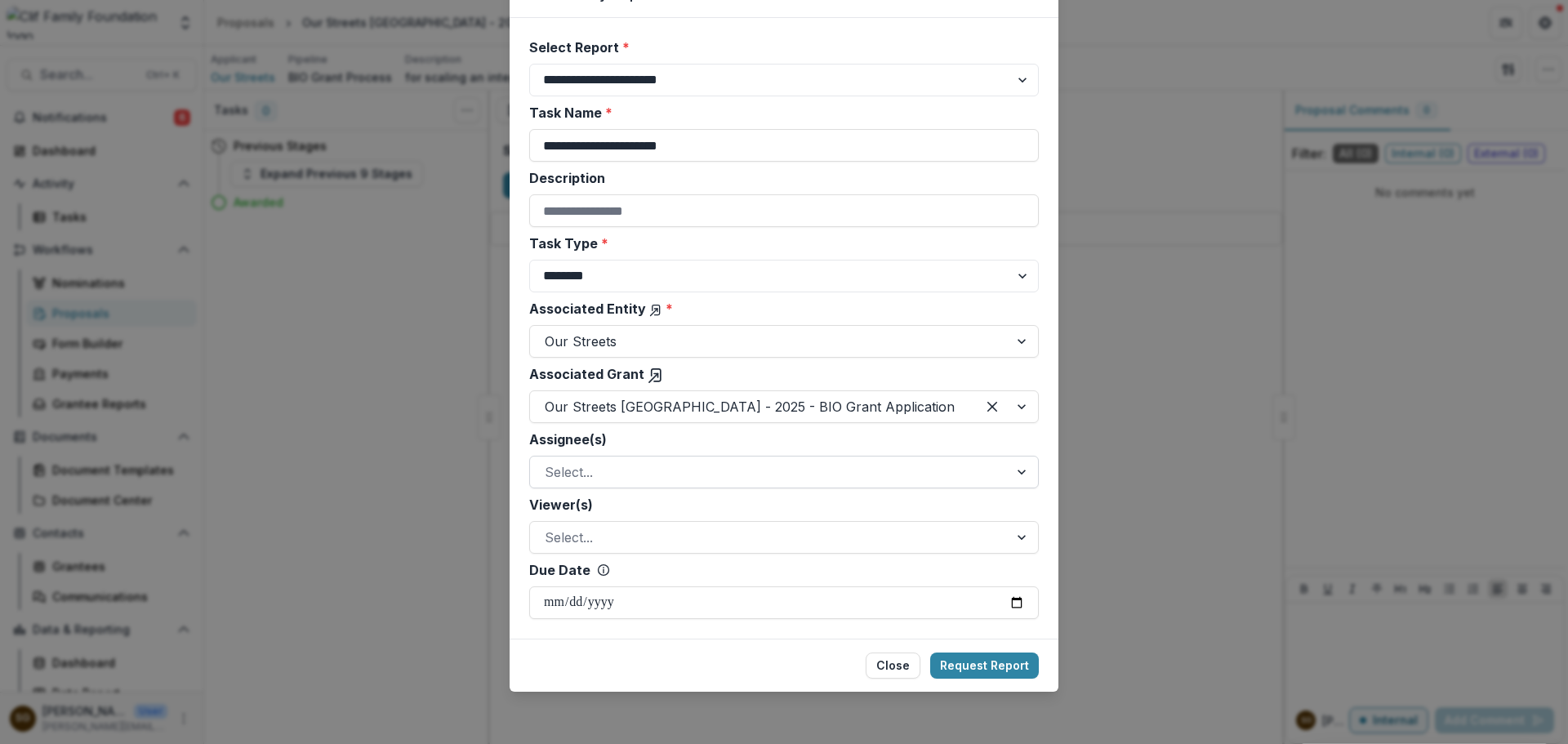
type input "**********"
click at [997, 665] on button "Request Report" at bounding box center [984, 666] width 108 height 26
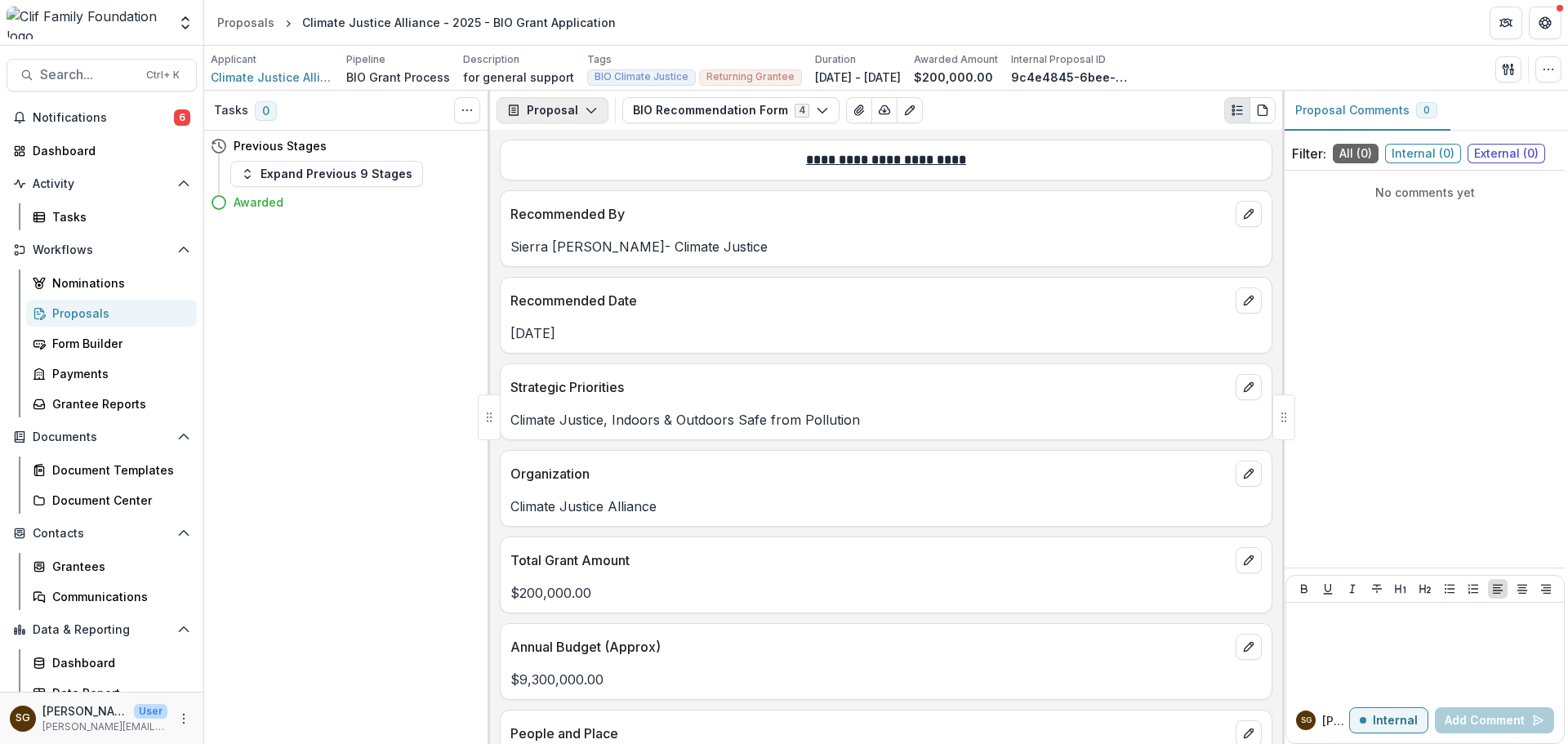
click at [565, 113] on button "Proposal" at bounding box center [552, 110] width 112 height 26
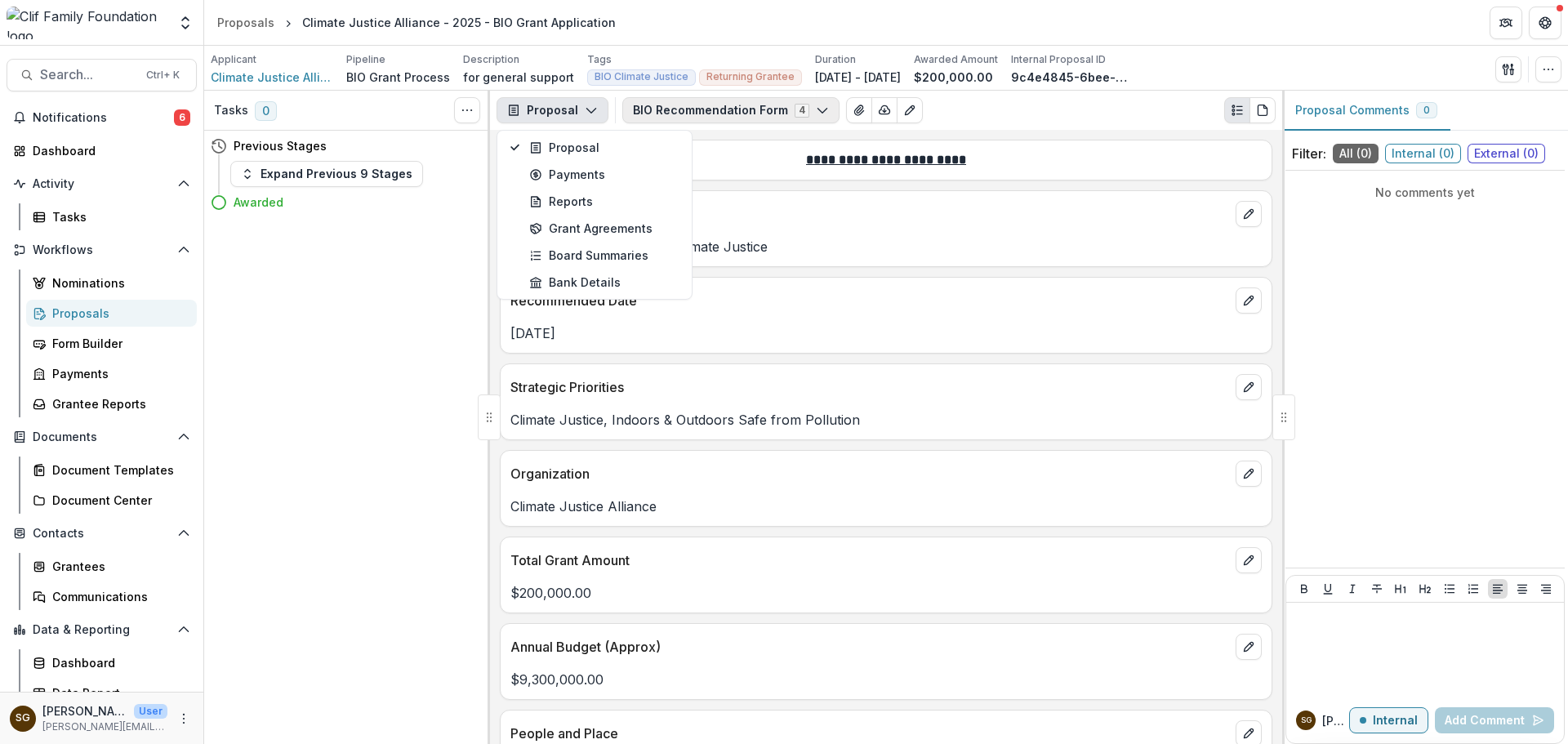
click at [713, 112] on button "BIO Recommendation Form 4" at bounding box center [730, 110] width 217 height 26
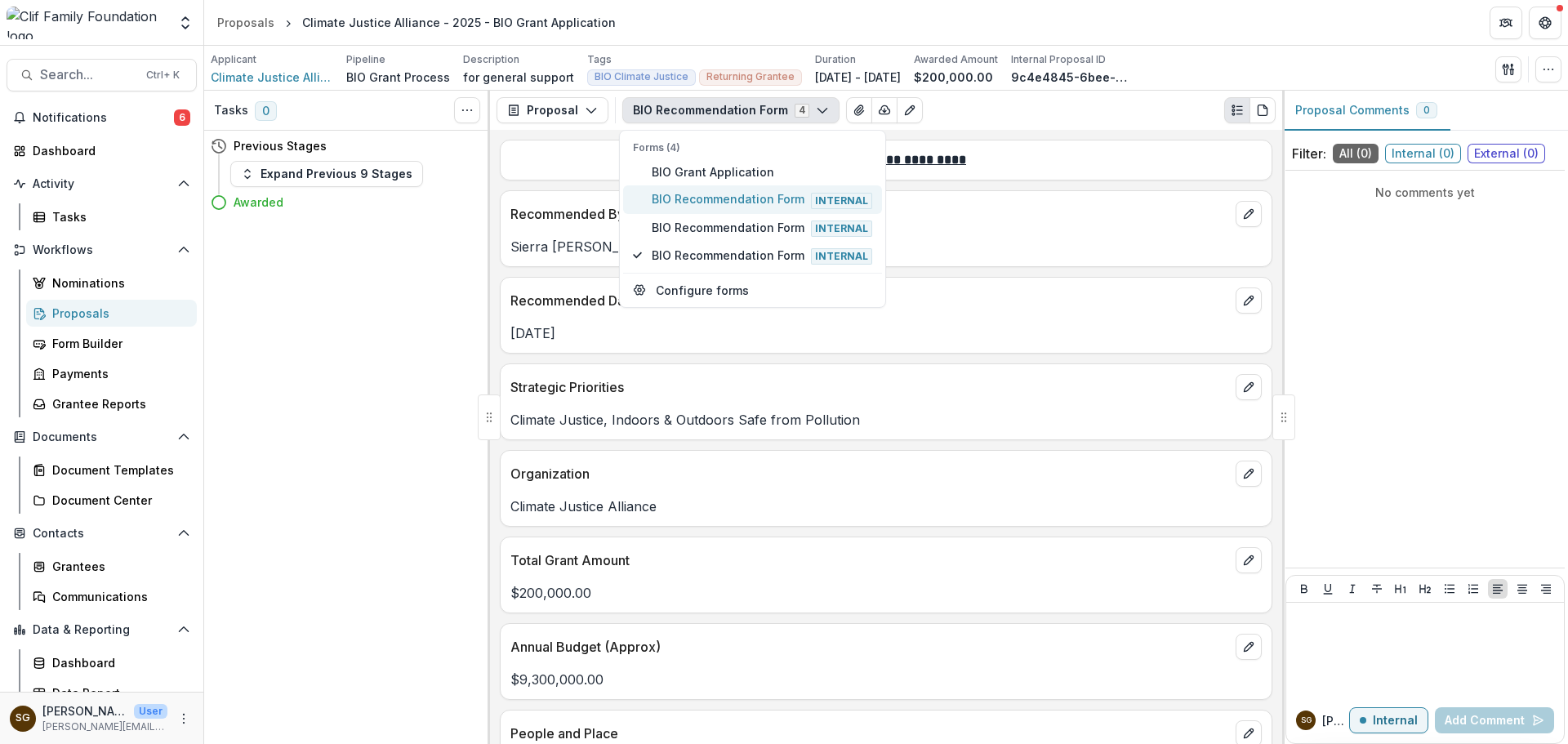
click at [715, 206] on span "BIO Recommendation Form Internal" at bounding box center [762, 199] width 221 height 18
click at [713, 231] on span "BIO Recommendation Form Internal" at bounding box center [762, 228] width 221 height 18
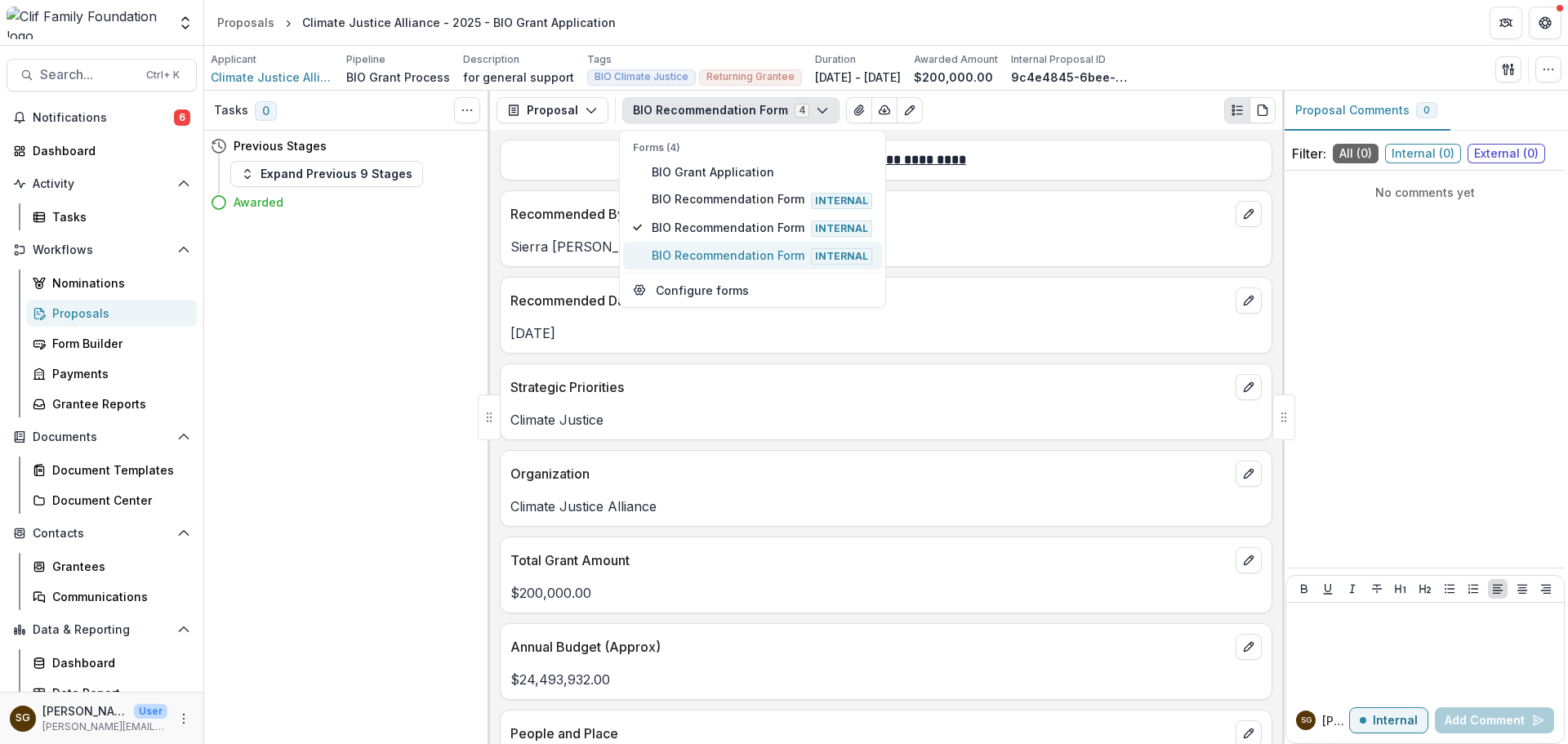
click at [713, 251] on span "BIO Recommendation Form Internal" at bounding box center [762, 255] width 221 height 18
click at [841, 371] on div "Strategic Priorities" at bounding box center [886, 382] width 771 height 36
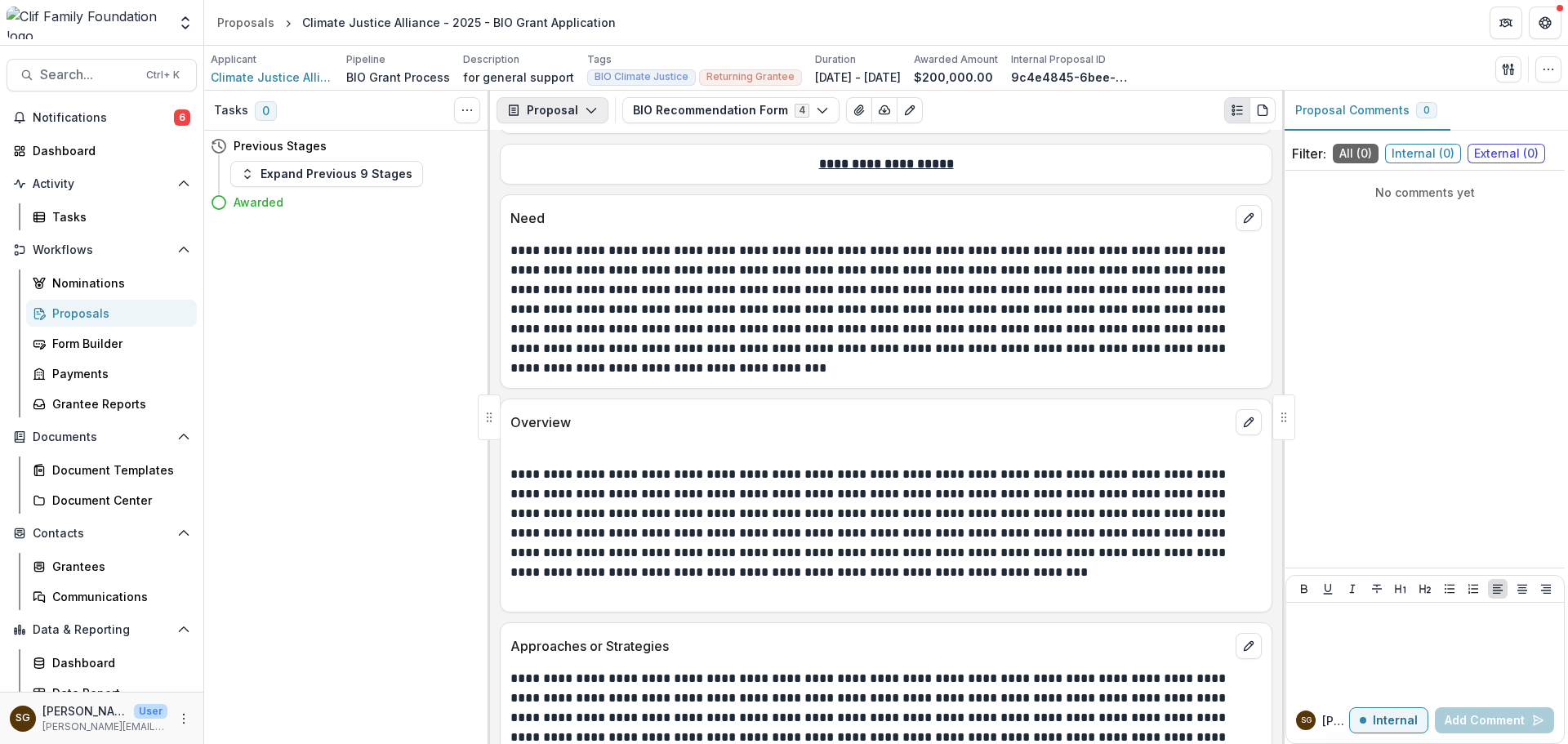
scroll to position [735, 0]
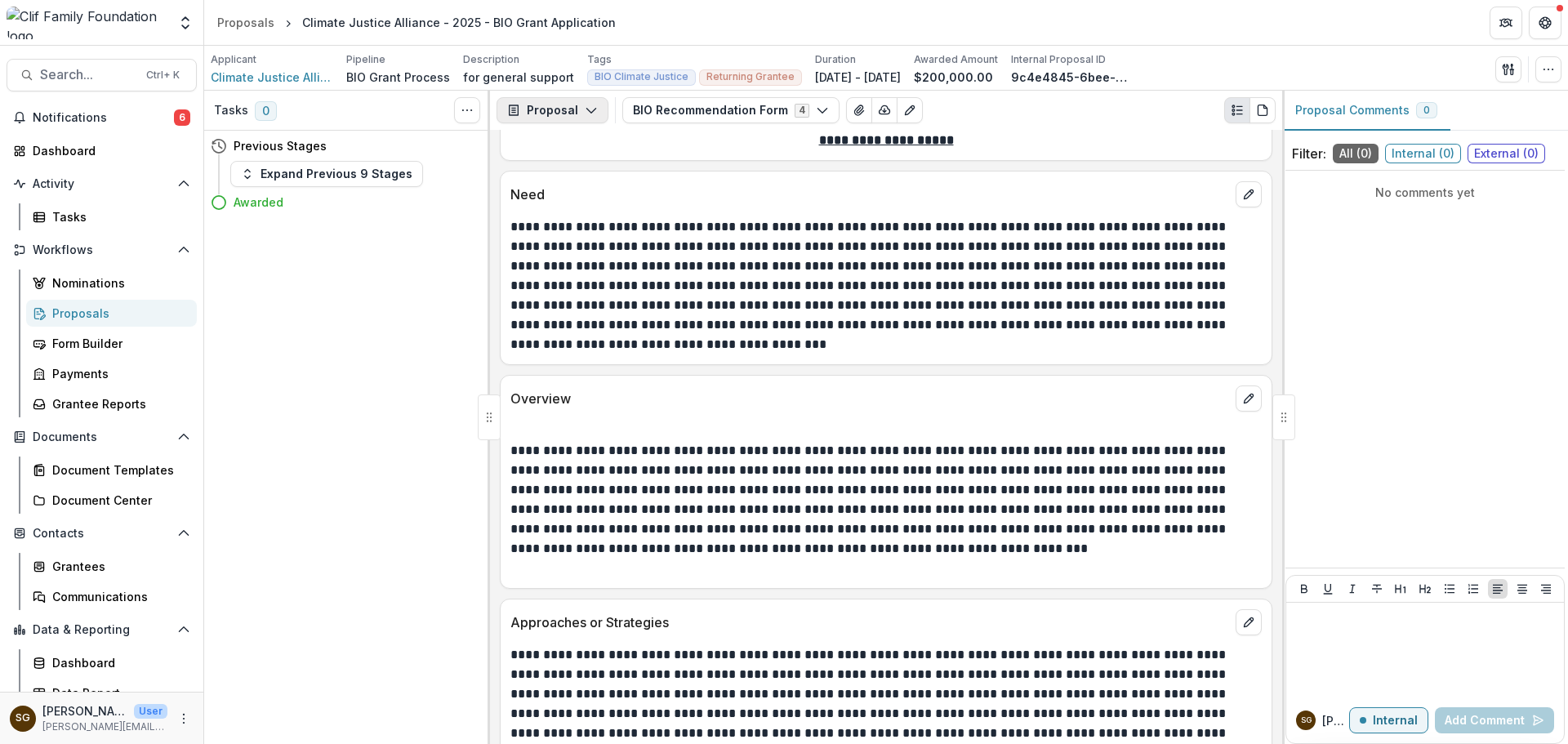
click at [557, 118] on button "Proposal" at bounding box center [552, 110] width 112 height 26
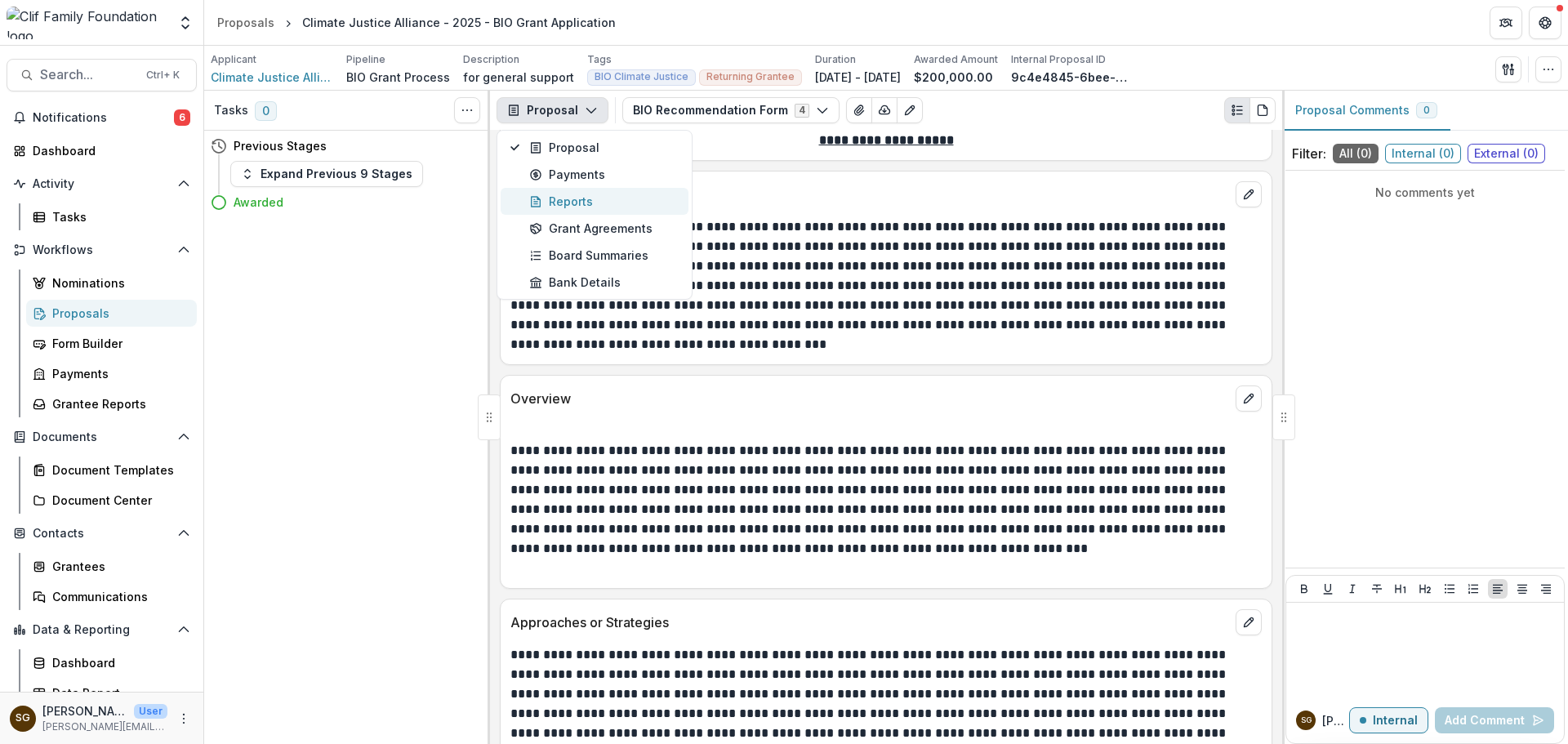
click at [572, 203] on div "Reports" at bounding box center [604, 201] width 150 height 17
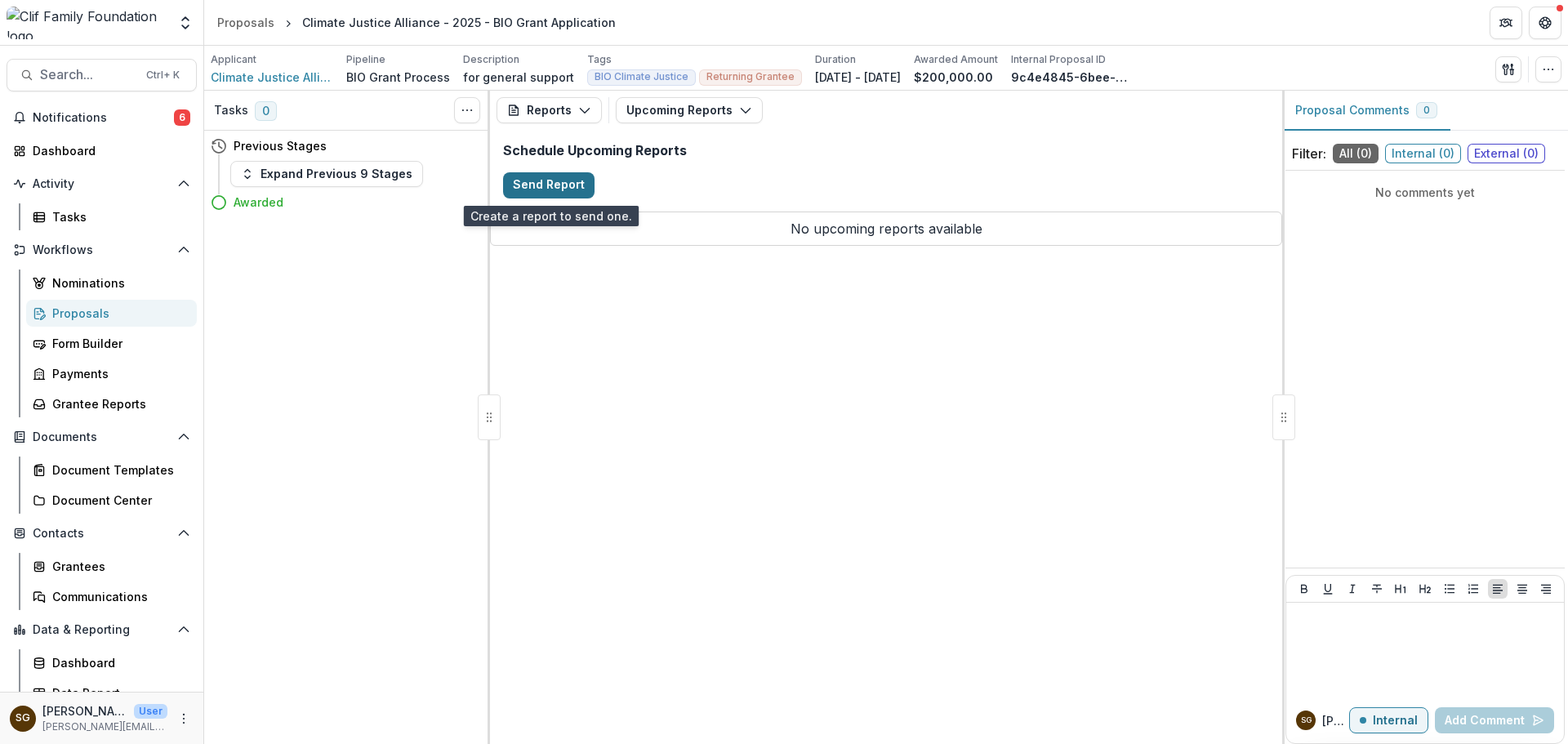
click at [572, 180] on button "Send Report" at bounding box center [549, 186] width 92 height 26
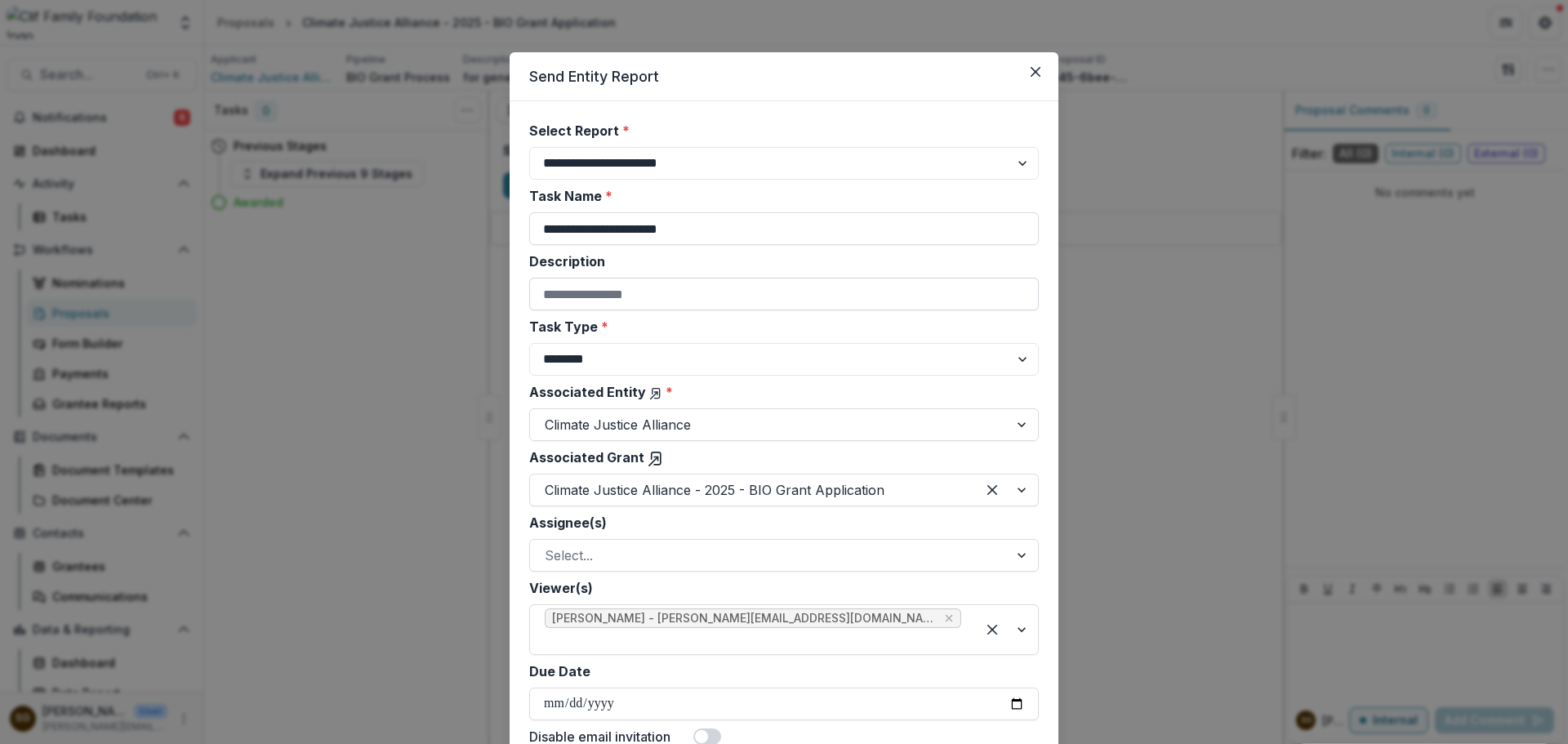
click at [676, 299] on input "Description" at bounding box center [784, 294] width 509 height 33
click at [584, 336] on div "Task Type * ******** ********" at bounding box center [784, 346] width 509 height 59
click at [633, 373] on select "******** ********" at bounding box center [784, 359] width 509 height 33
select select "********"
click at [530, 343] on select "******** ********" at bounding box center [784, 359] width 509 height 33
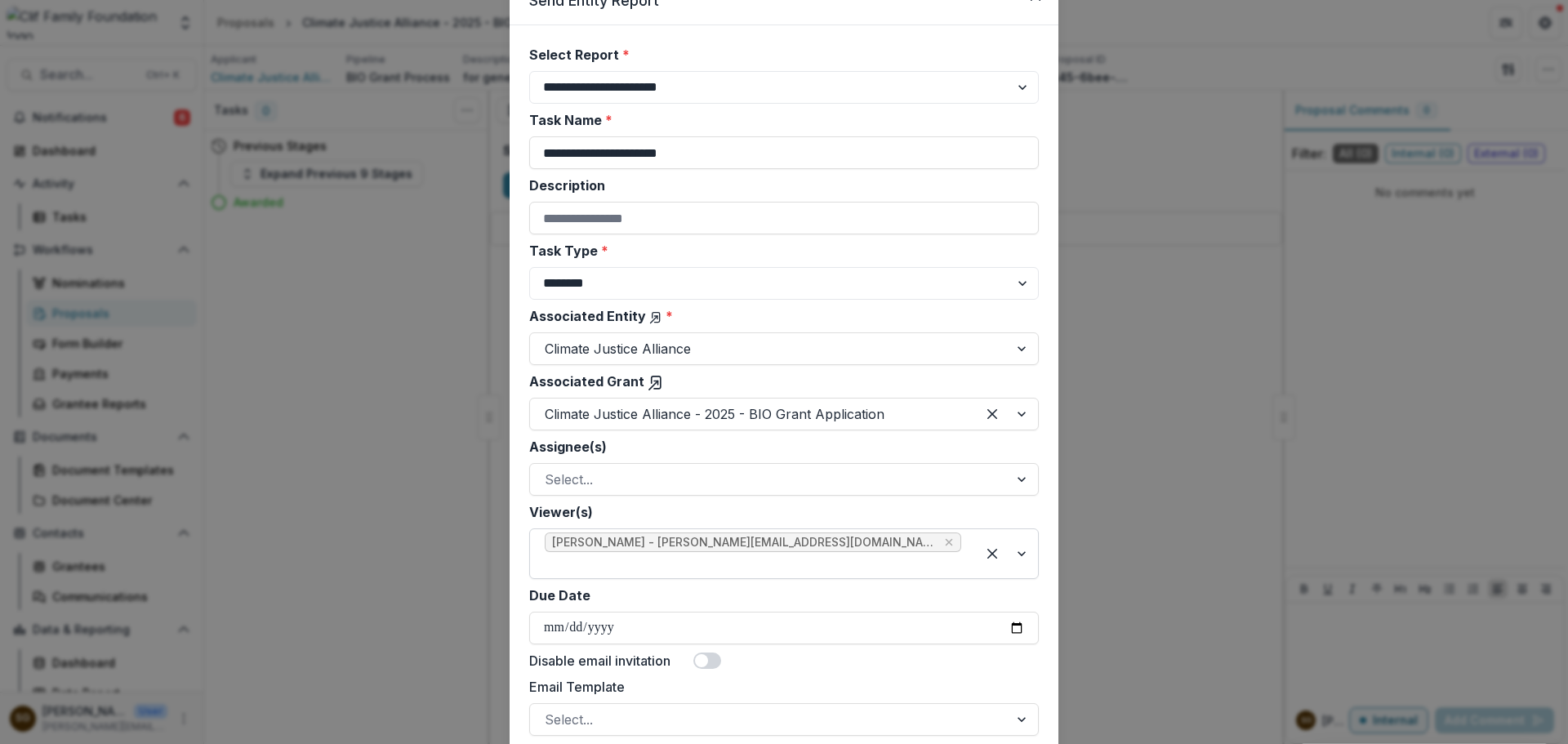
scroll to position [164, 0]
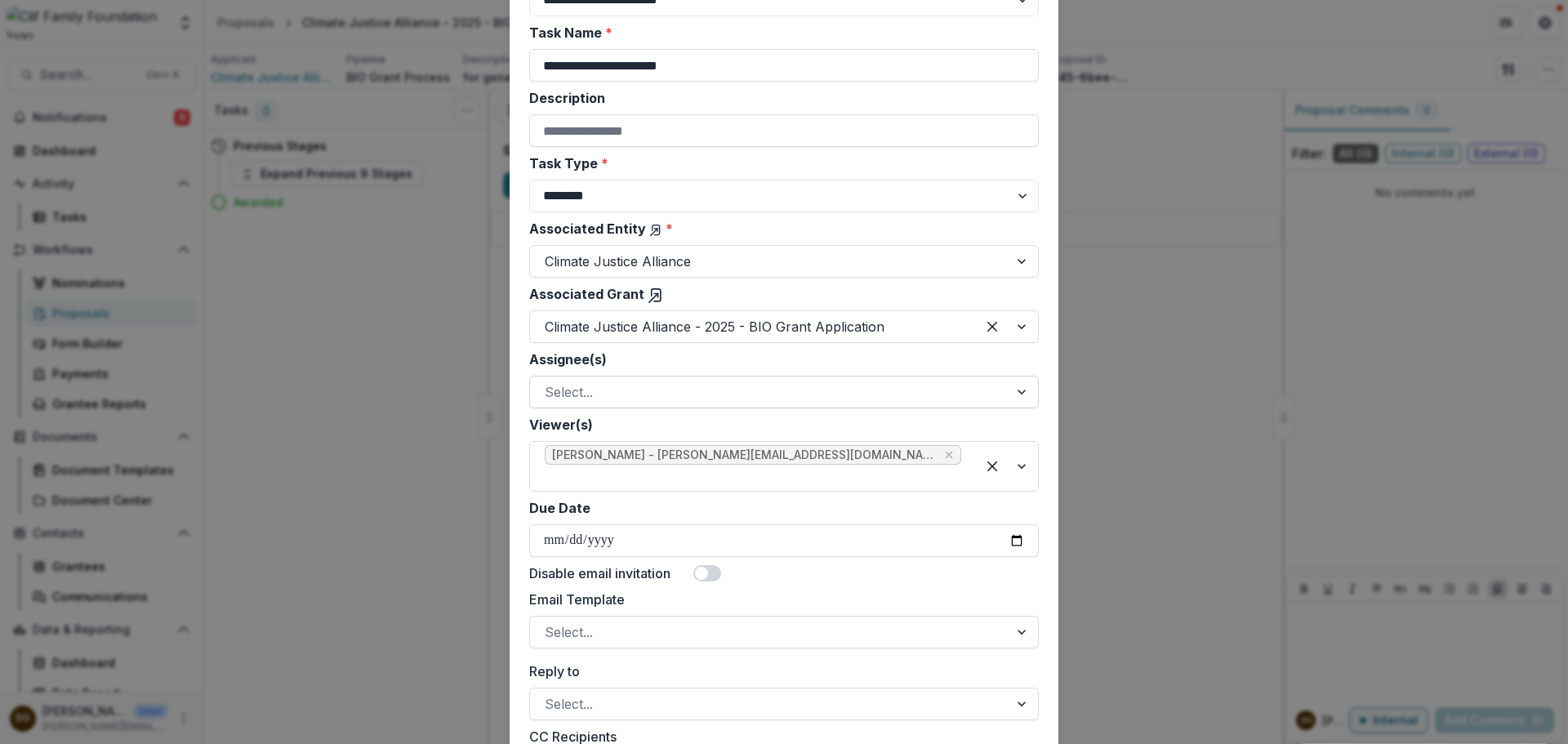
click at [620, 400] on div at bounding box center [769, 392] width 450 height 23
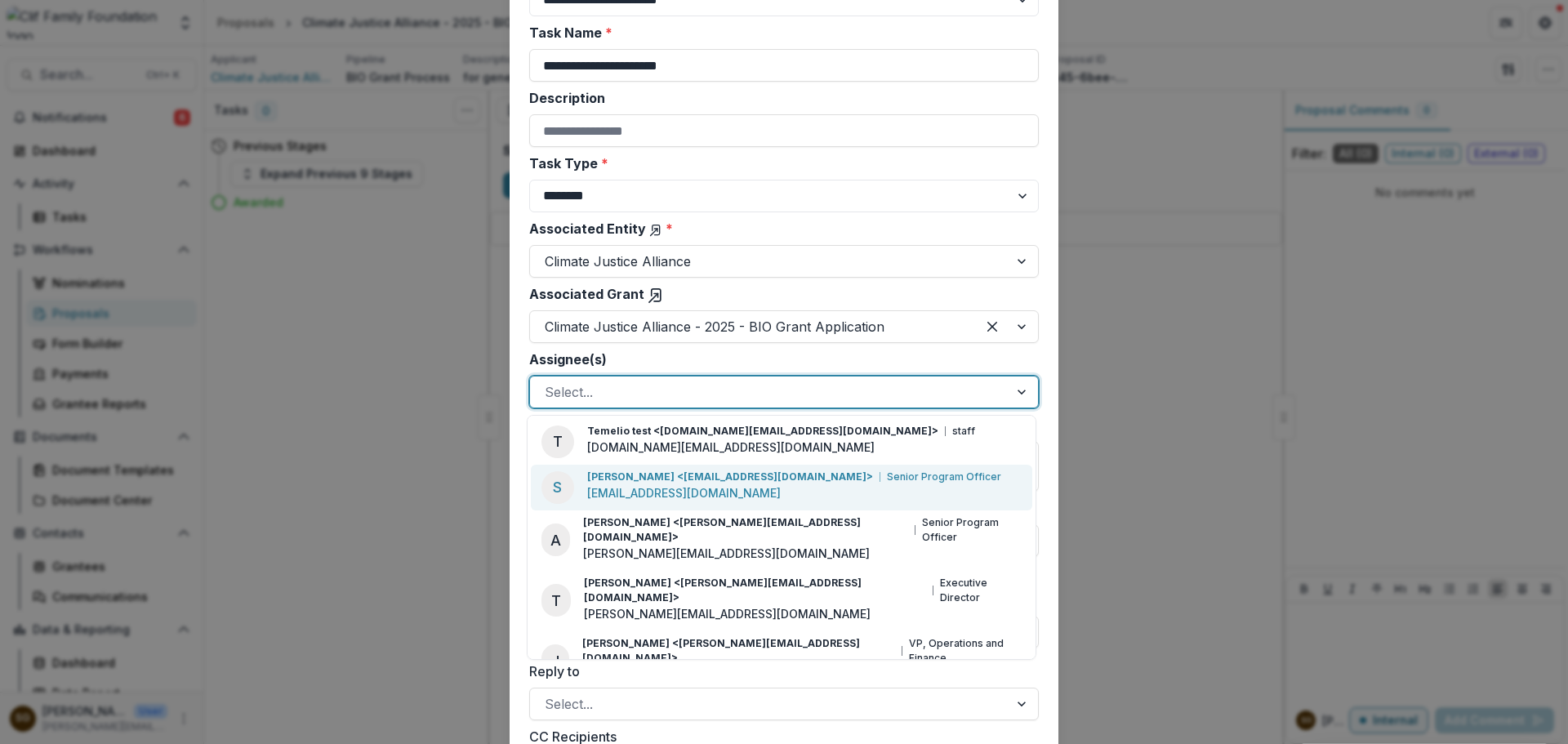
click at [641, 492] on p "[EMAIL_ADDRESS][DOMAIN_NAME]" at bounding box center [684, 492] width 194 height 17
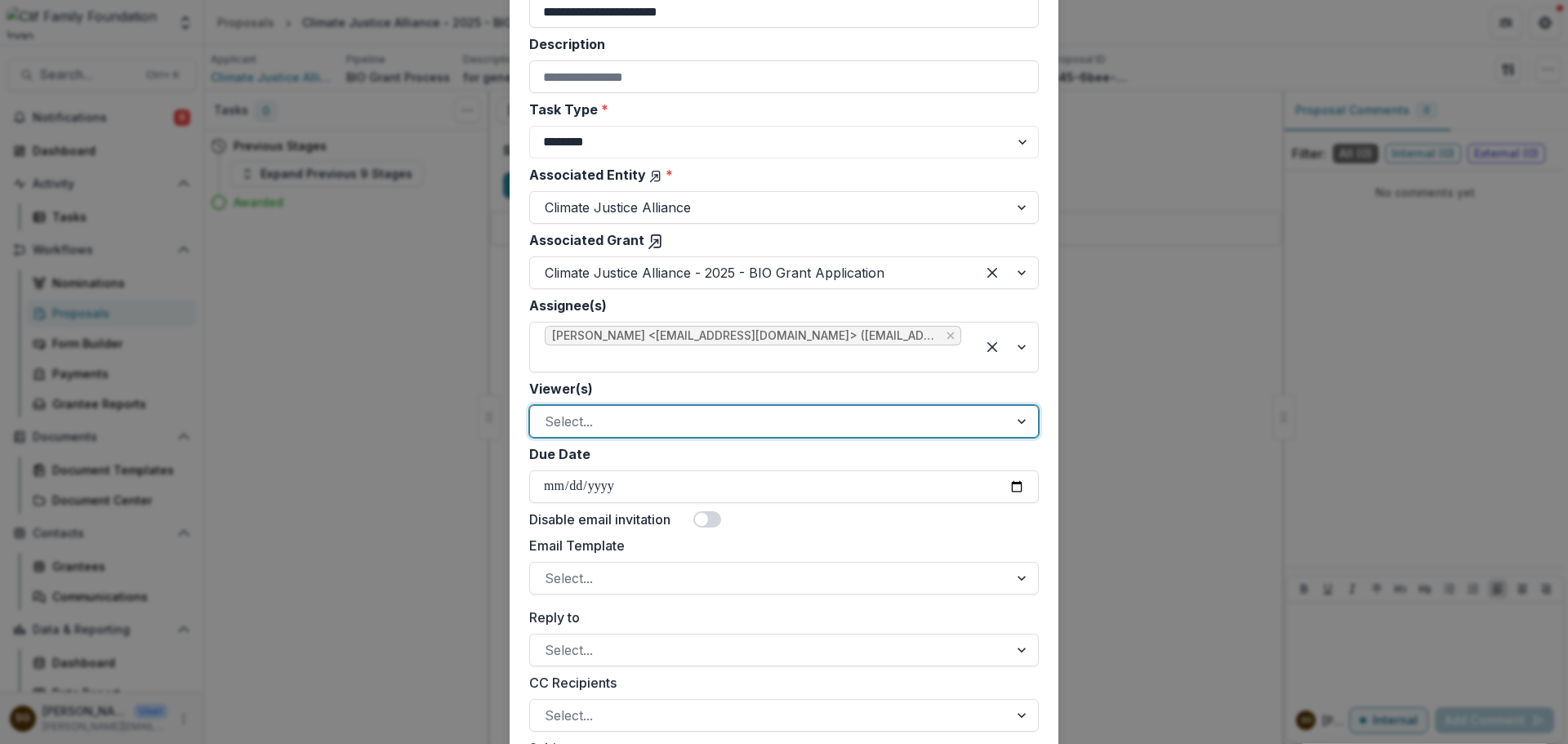
scroll to position [245, 0]
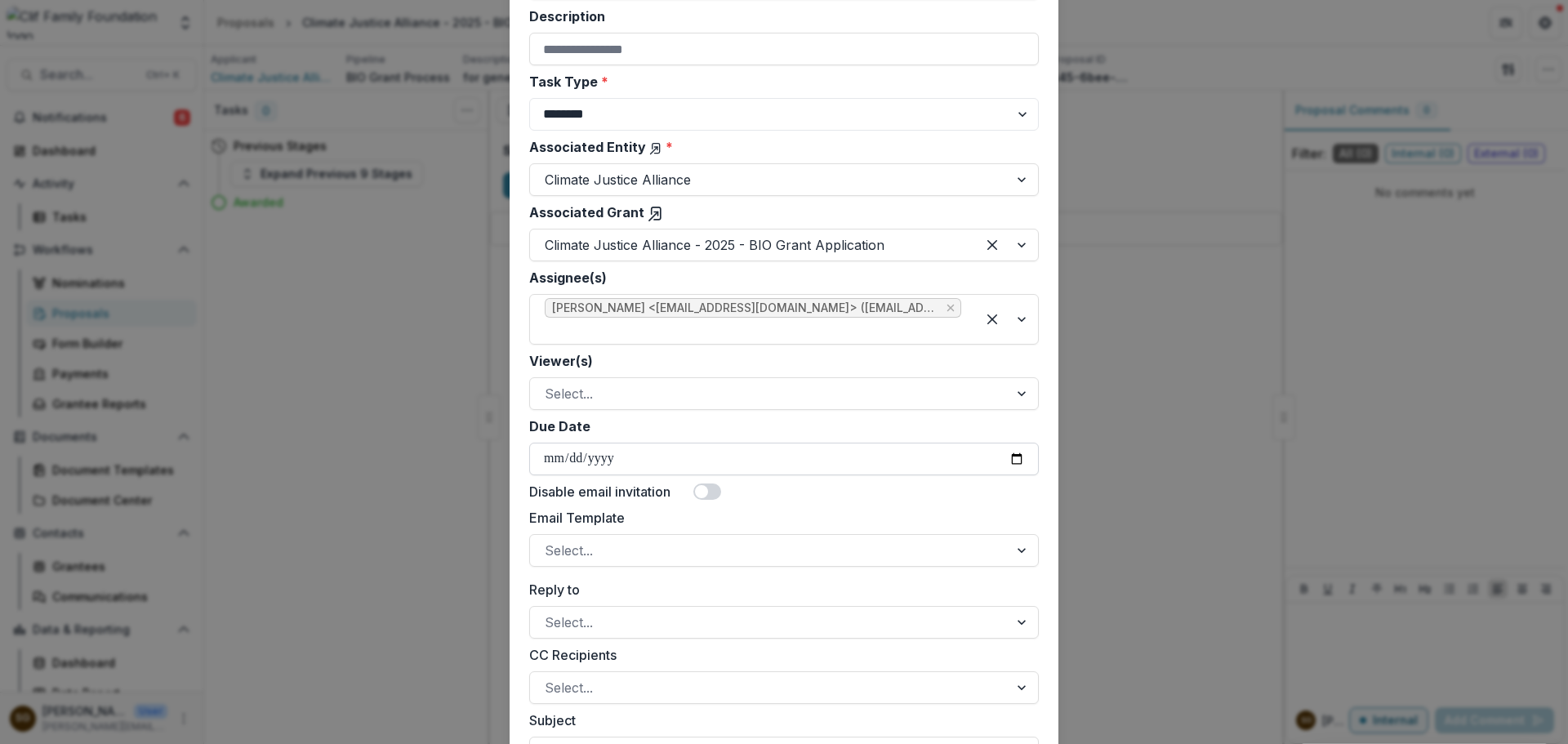
click at [1011, 458] on input "Due Date" at bounding box center [784, 458] width 509 height 33
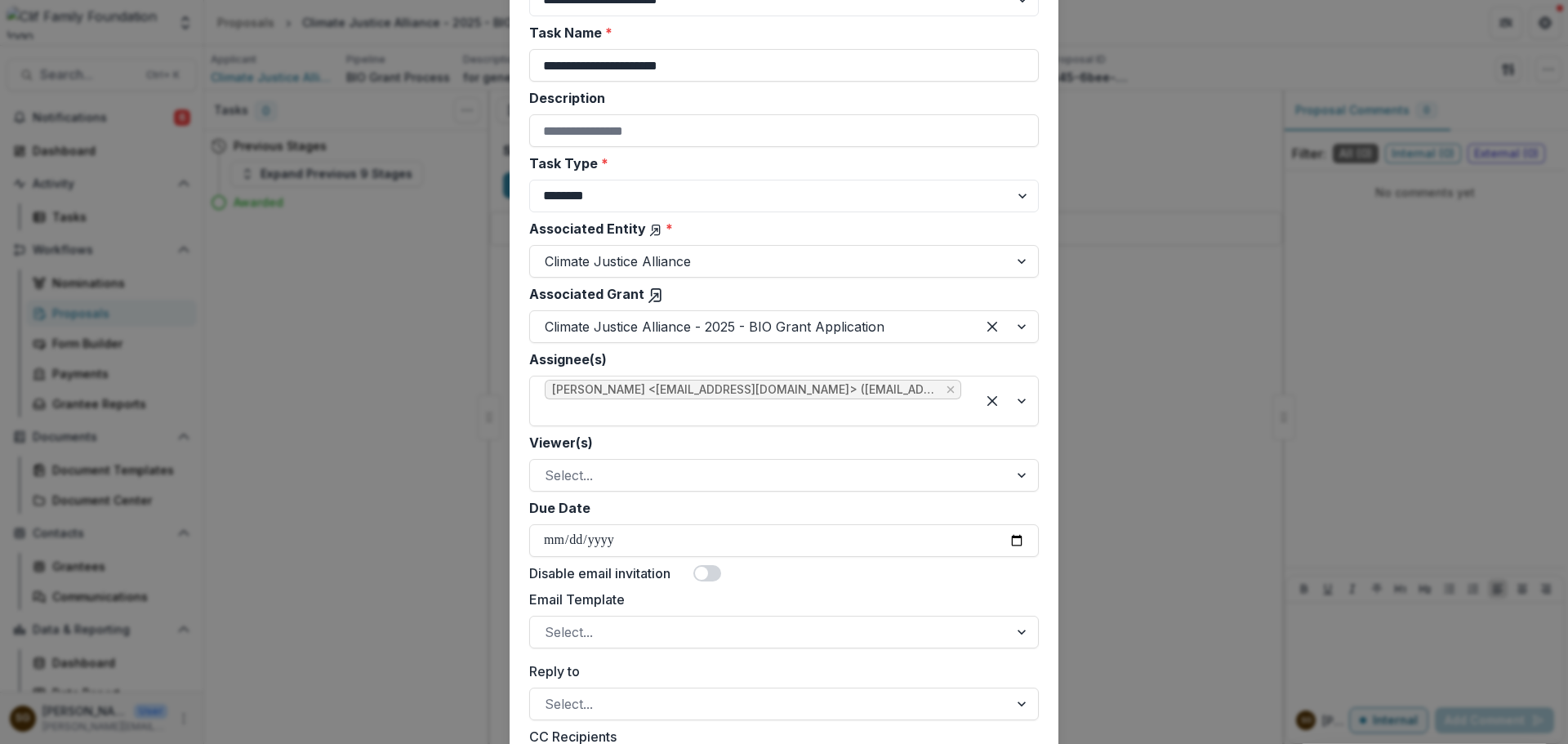
scroll to position [0, 0]
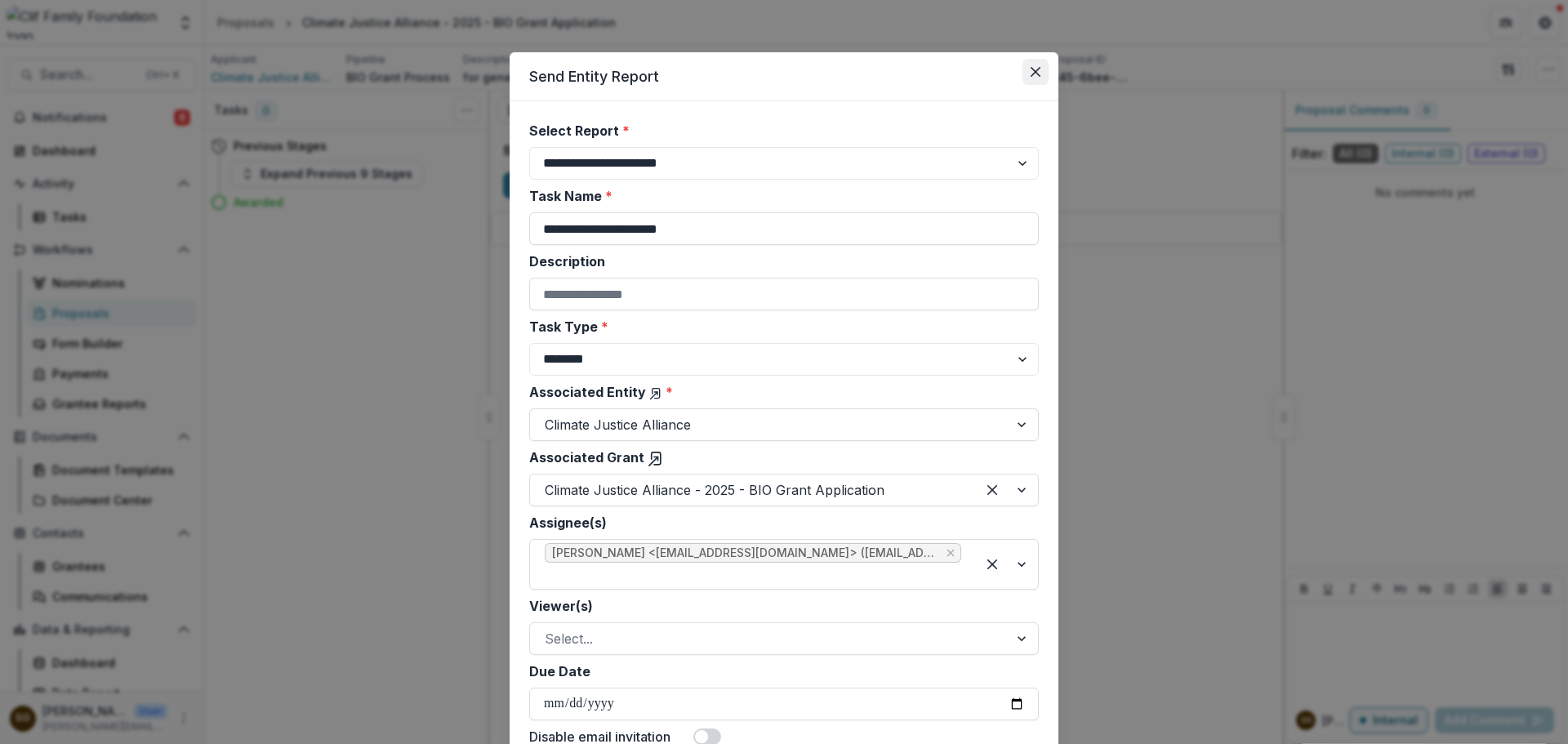
click at [1031, 60] on button "Close" at bounding box center [1036, 72] width 26 height 26
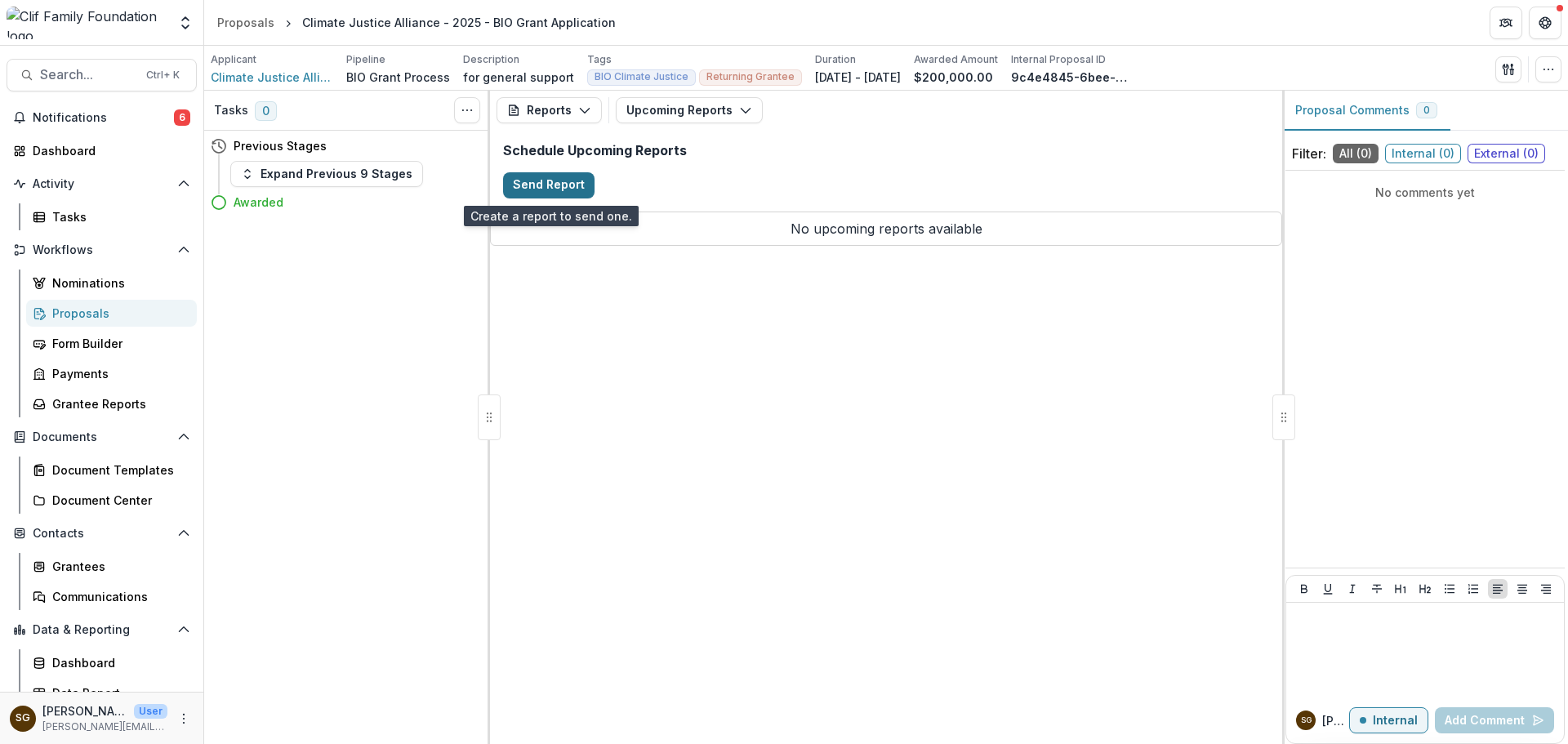
click at [539, 179] on button "Send Report" at bounding box center [549, 186] width 92 height 26
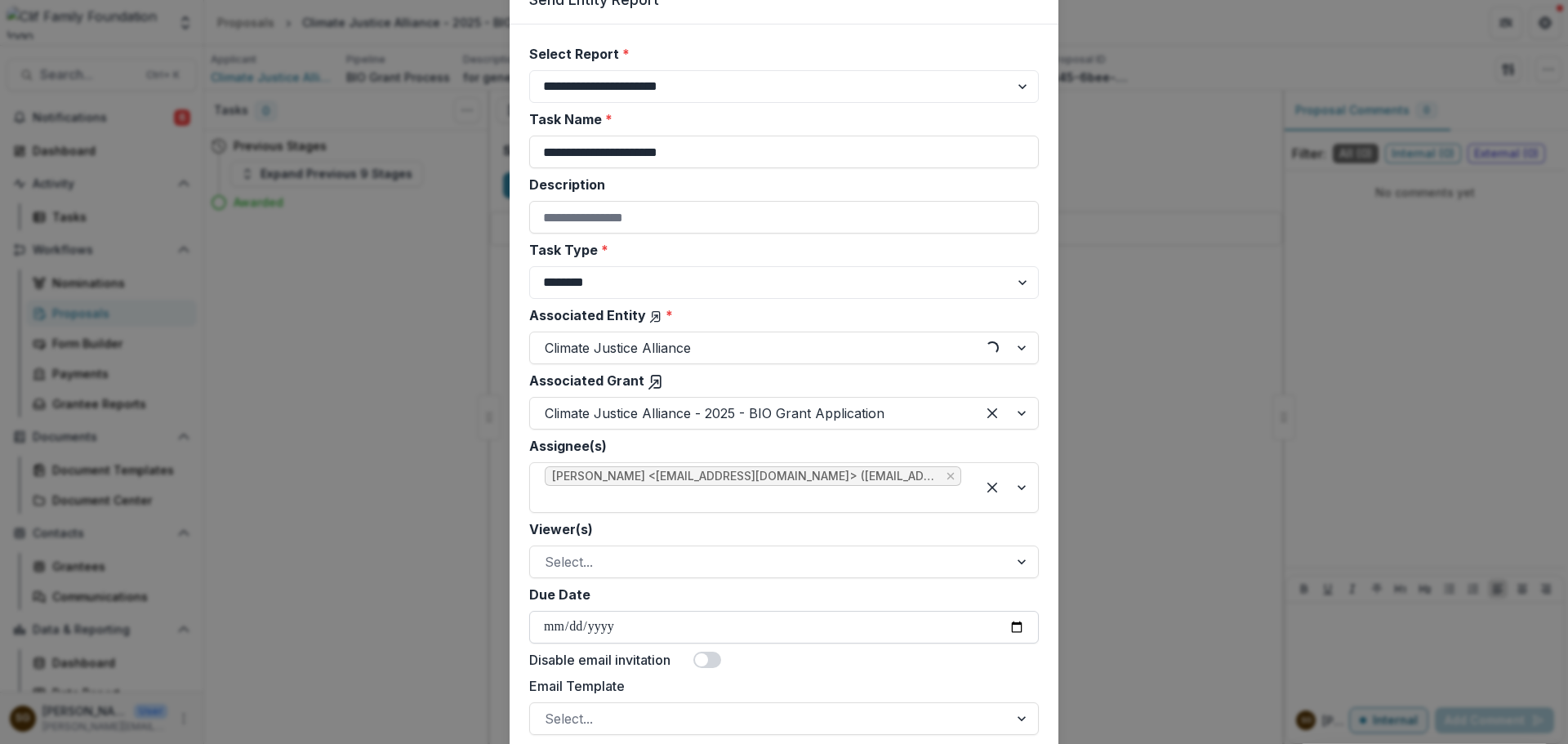
scroll to position [245, 0]
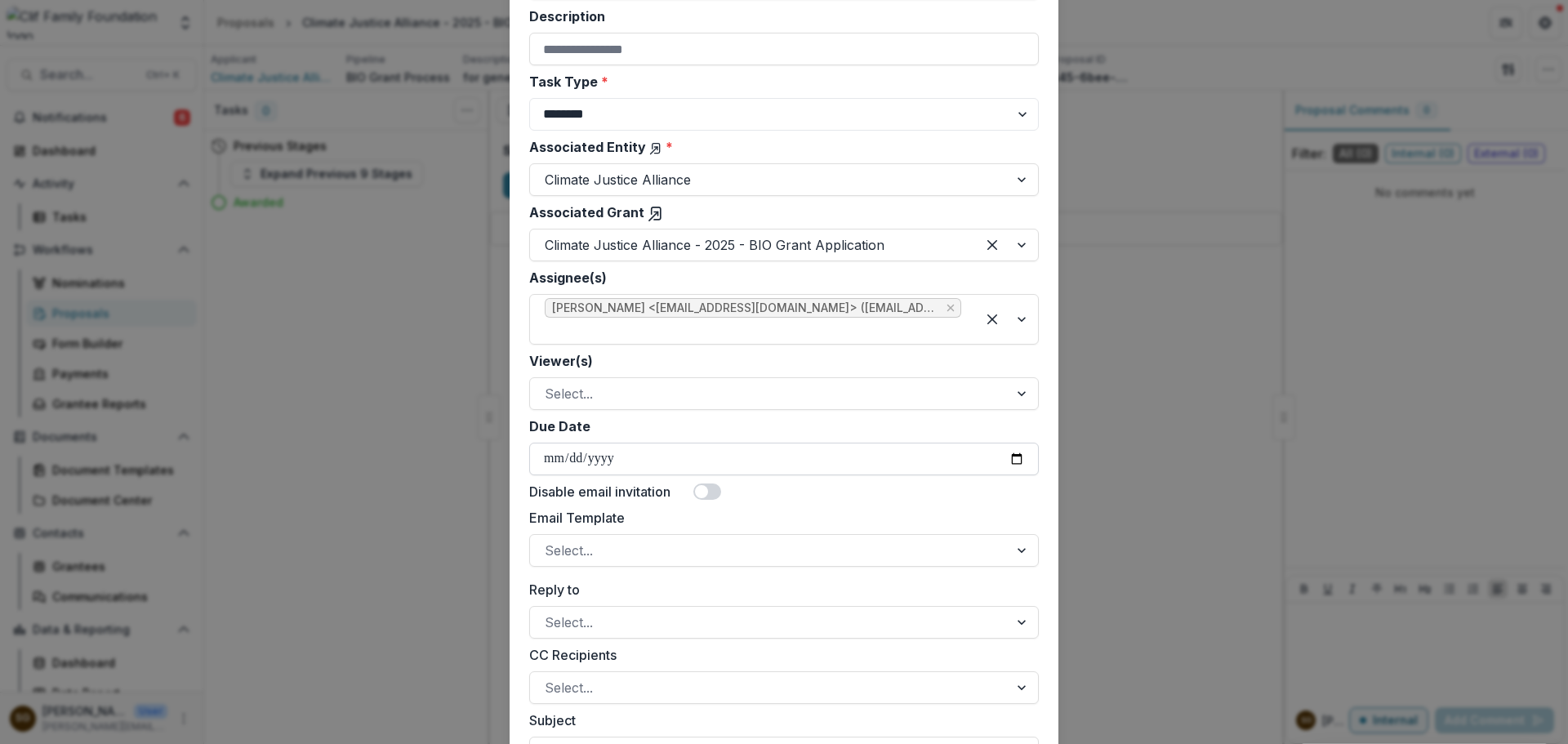
click at [997, 456] on input "Due Date" at bounding box center [784, 458] width 509 height 33
click at [1010, 456] on input "Due Date" at bounding box center [784, 458] width 509 height 33
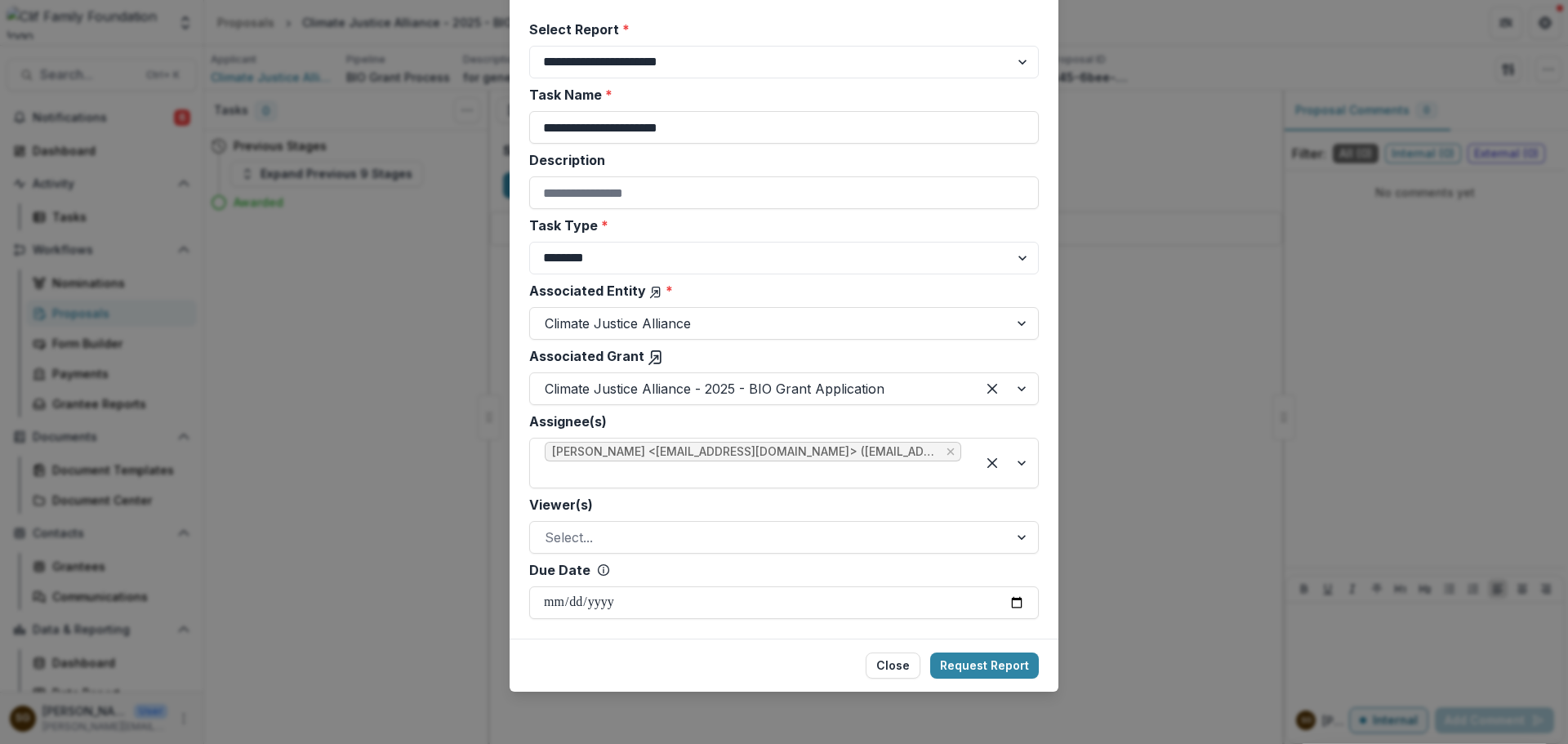
type input "**********"
click at [1021, 663] on button "Request Report" at bounding box center [984, 666] width 108 height 26
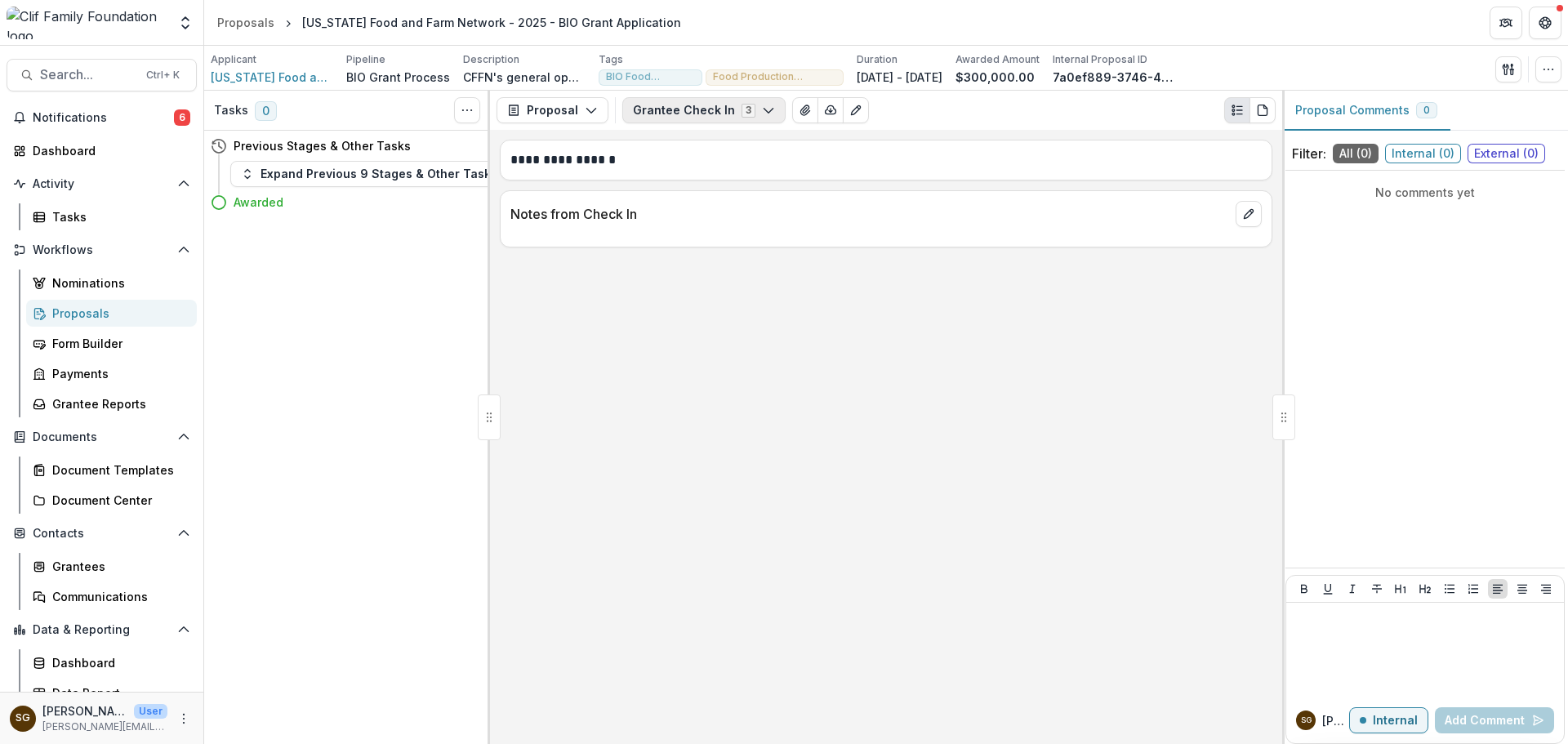
click at [678, 116] on button "Grantee Check In 3" at bounding box center [704, 110] width 164 height 26
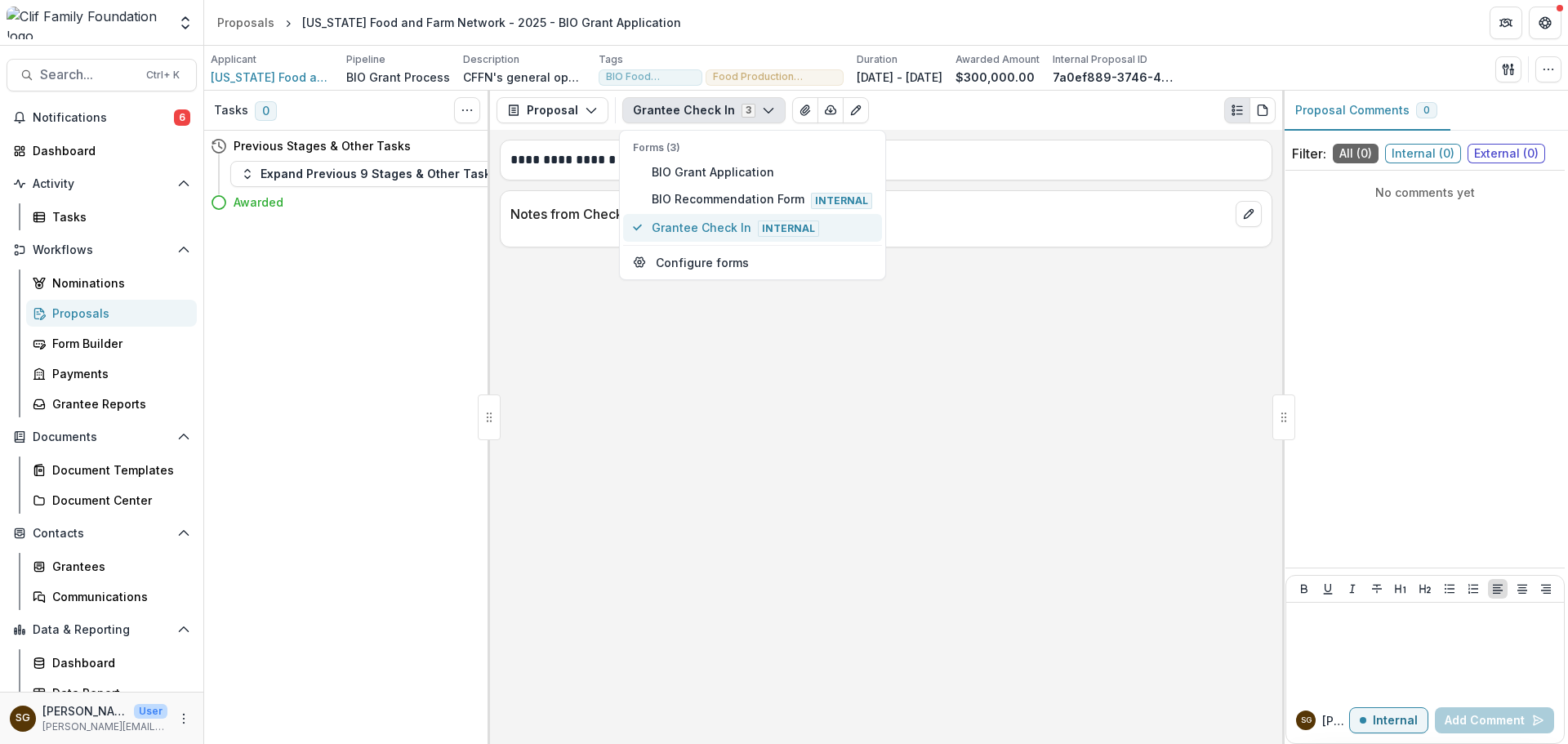
click at [686, 223] on span "Grantee Check In Internal" at bounding box center [762, 228] width 221 height 18
click at [752, 370] on div "**********" at bounding box center [886, 437] width 792 height 614
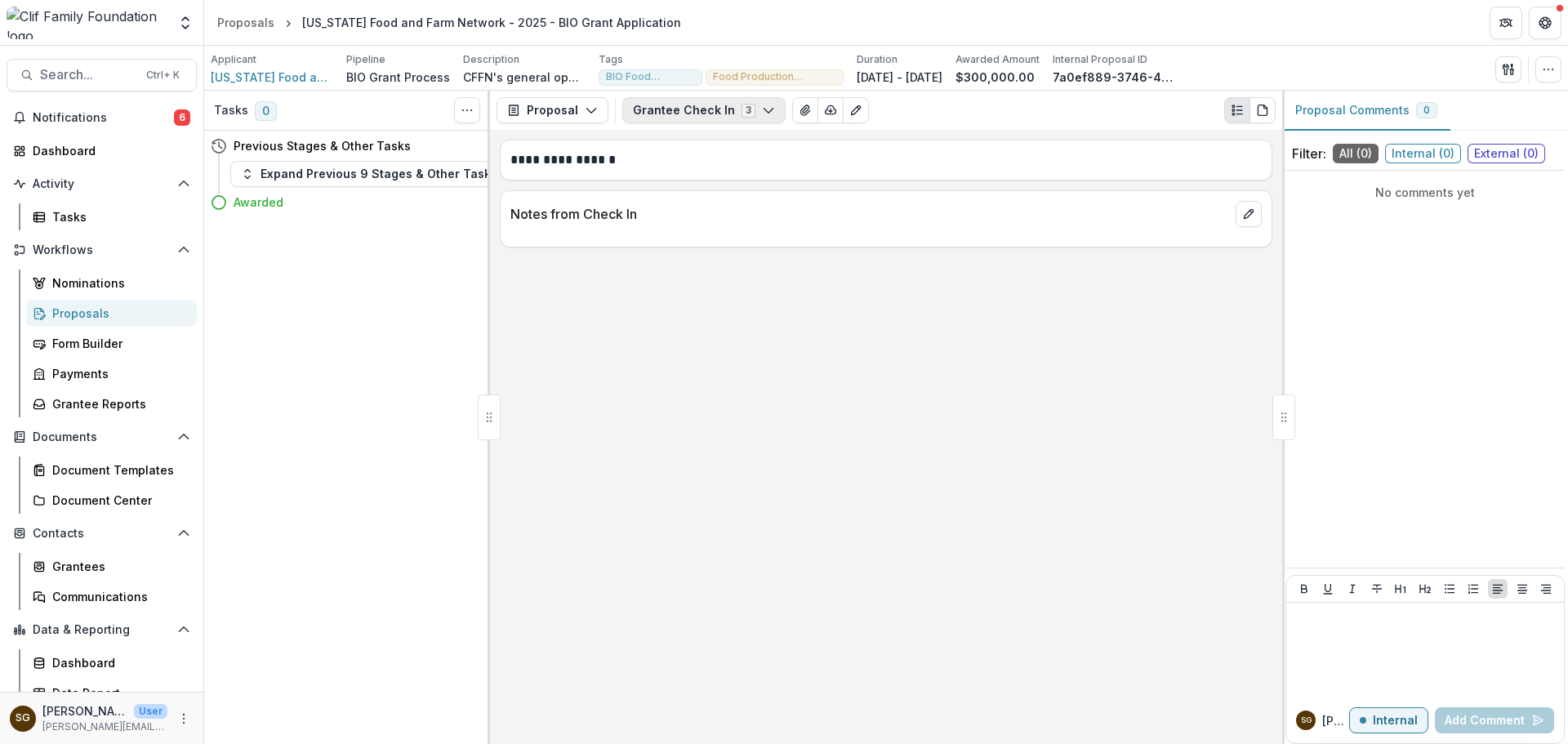
click at [729, 110] on button "Grantee Check In 3" at bounding box center [704, 110] width 164 height 26
click at [736, 262] on button "Configure forms" at bounding box center [752, 262] width 259 height 27
select select "****"
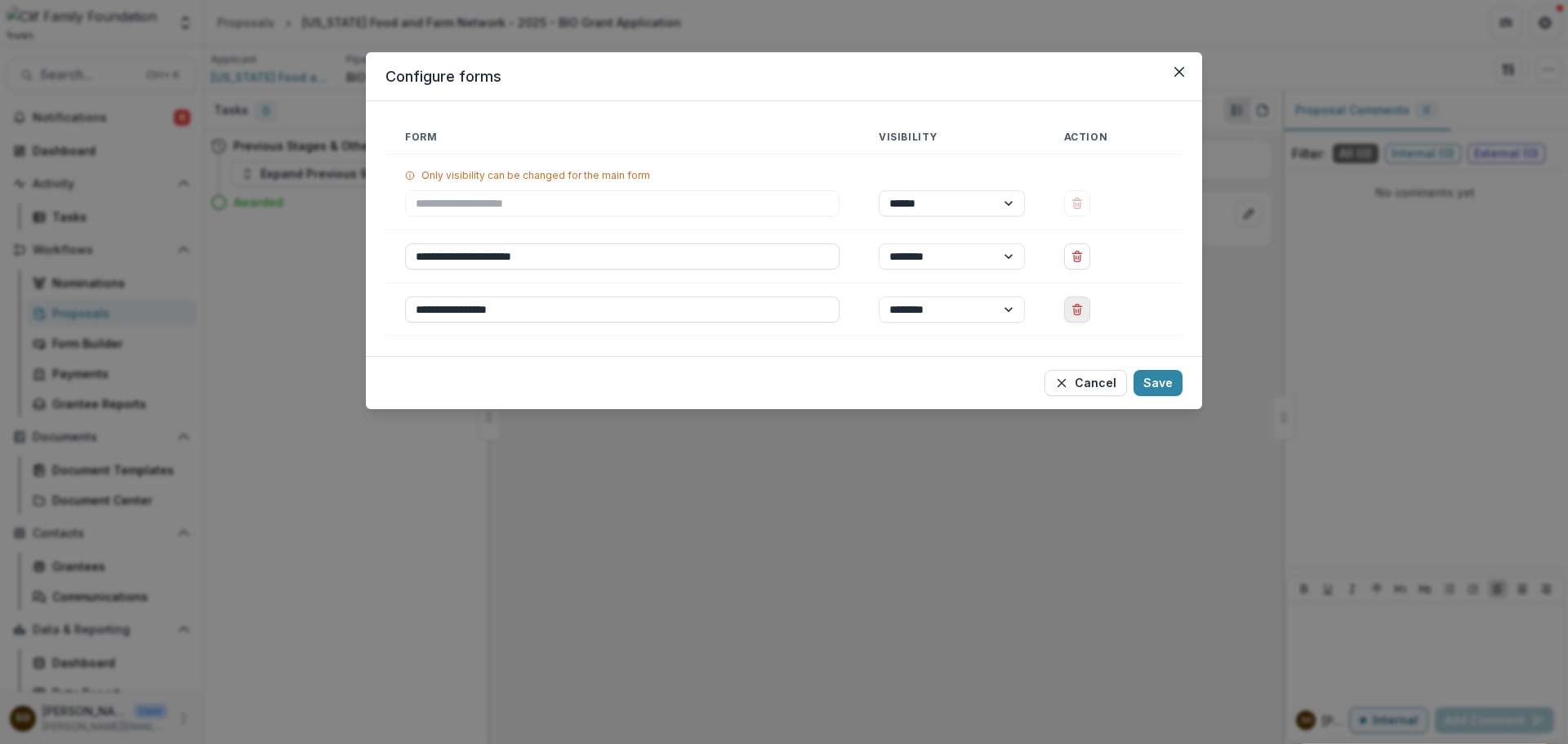
click at [1081, 313] on icon "Delete Grantee Check In" at bounding box center [1077, 310] width 6 height 6
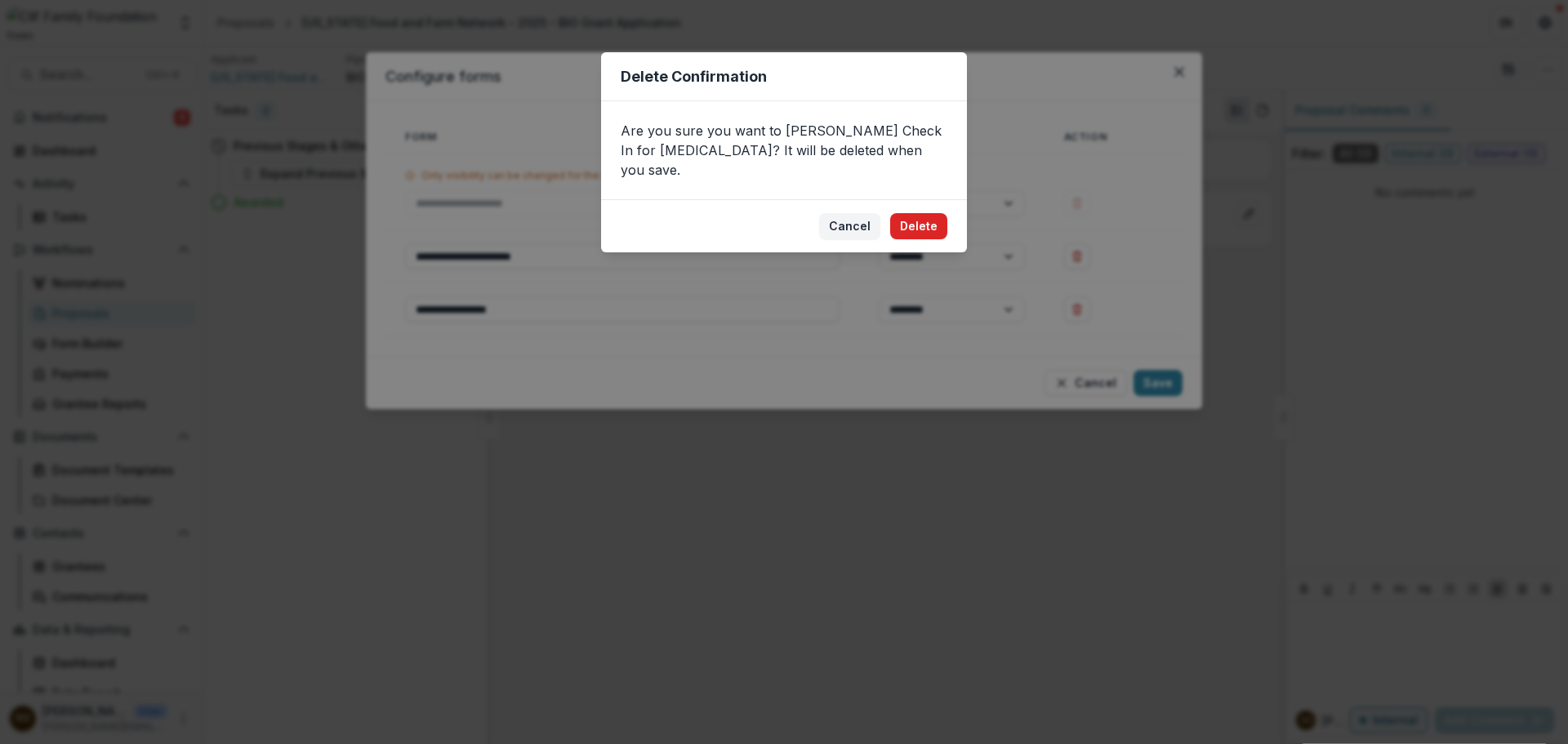
click at [934, 213] on button "Delete" at bounding box center [919, 226] width 57 height 26
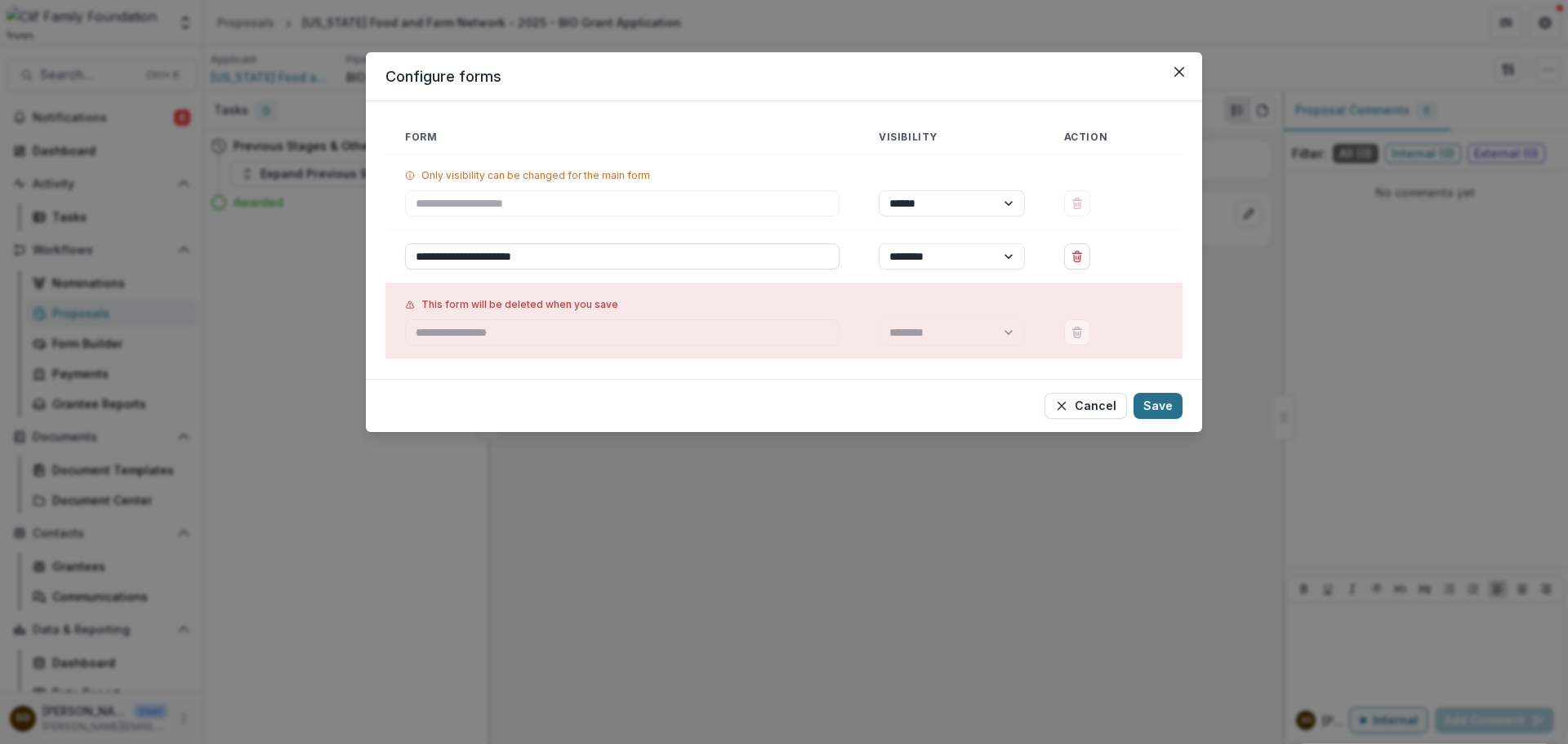
click at [1156, 404] on button "Save" at bounding box center [1159, 406] width 49 height 26
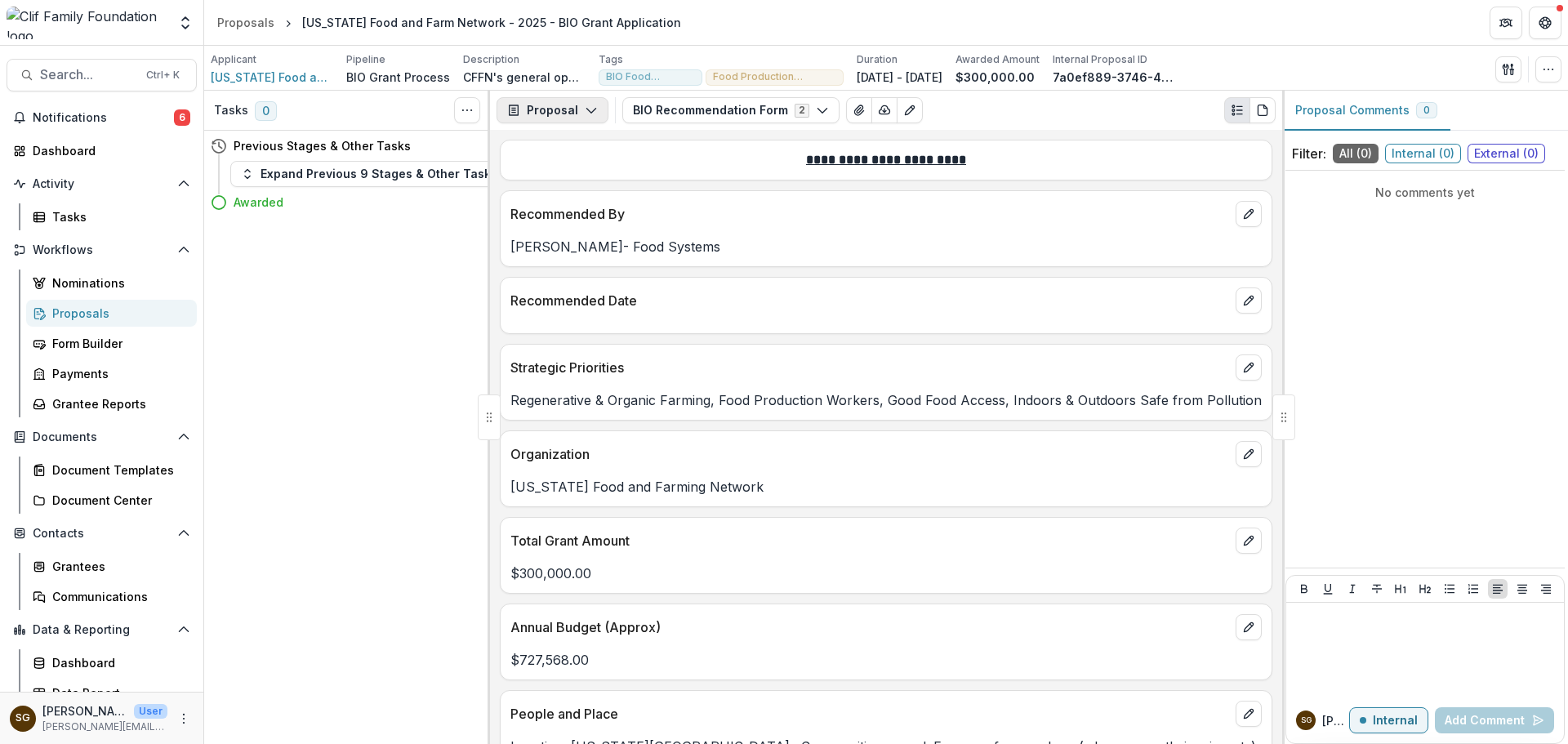
click at [587, 114] on icon "button" at bounding box center [591, 110] width 13 height 13
click at [581, 195] on div "Reports" at bounding box center [604, 201] width 150 height 17
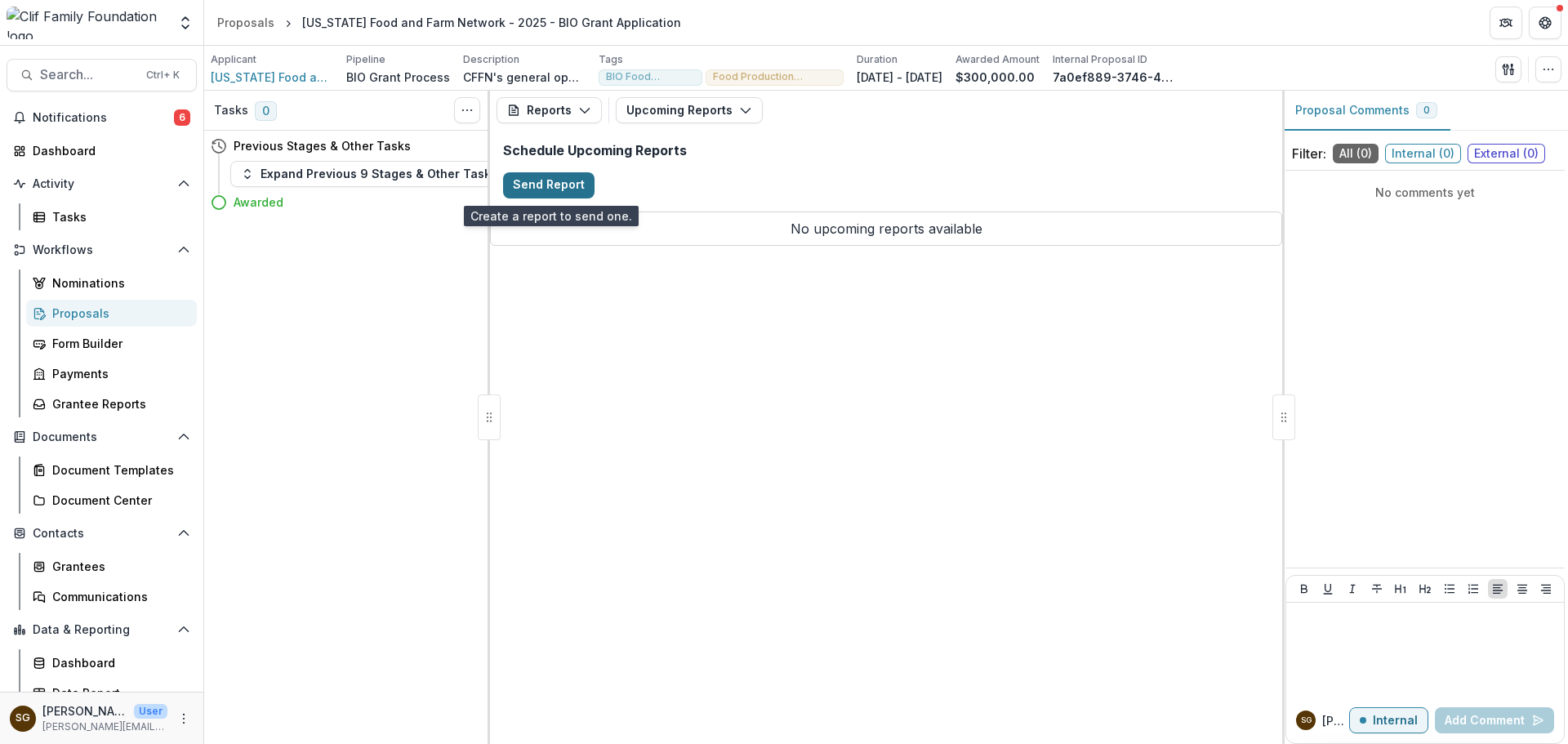
click at [539, 185] on button "Send Report" at bounding box center [549, 186] width 92 height 26
select select "********"
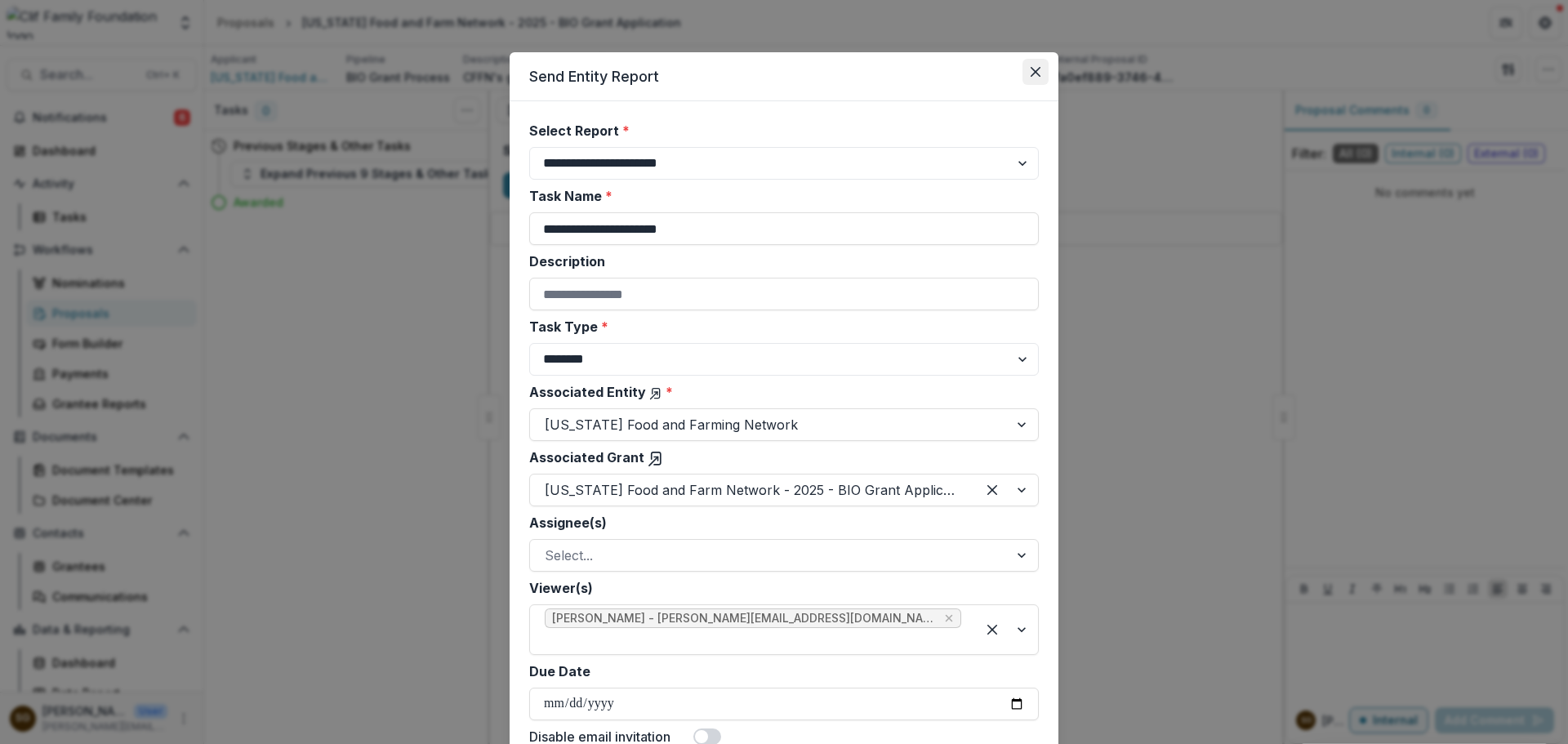
click at [1030, 62] on button "Close" at bounding box center [1036, 72] width 26 height 26
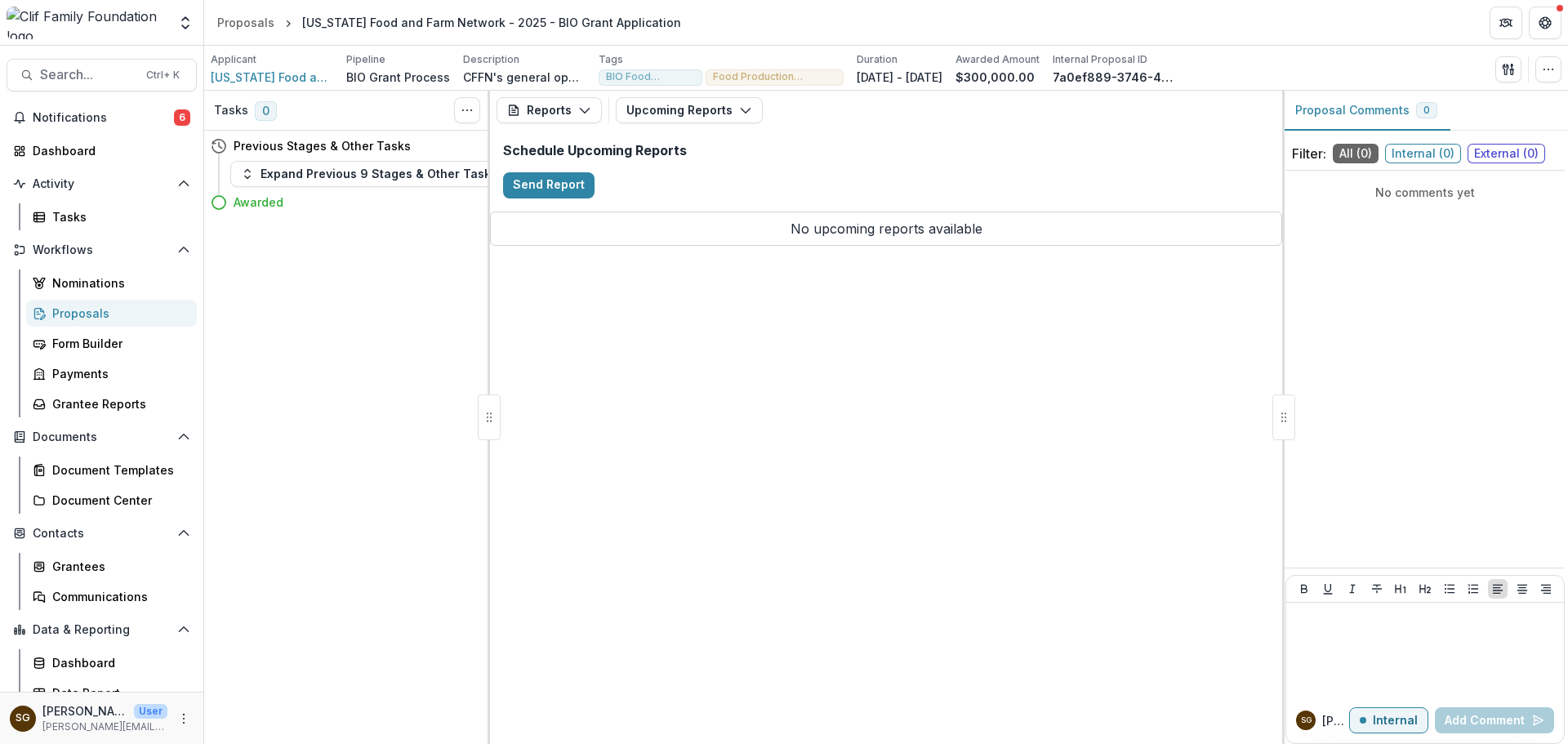
click at [576, 171] on div "Schedule Upcoming Reports Send Report" at bounding box center [886, 171] width 792 height 81
click at [575, 179] on button "Send Report" at bounding box center [549, 186] width 92 height 26
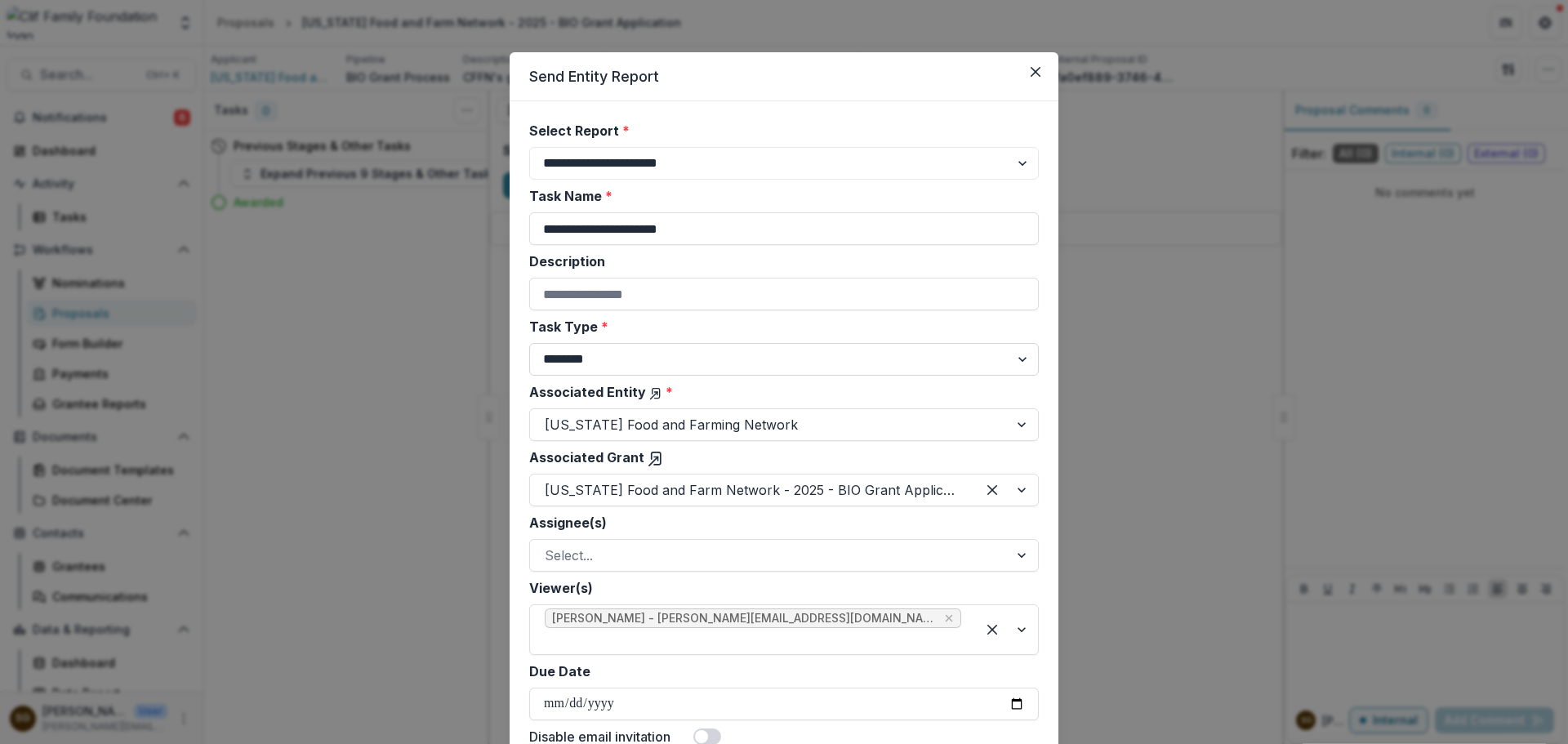
click at [645, 351] on select "******** ********" at bounding box center [784, 359] width 509 height 33
select select "********"
click at [530, 343] on select "******** ********" at bounding box center [784, 359] width 509 height 33
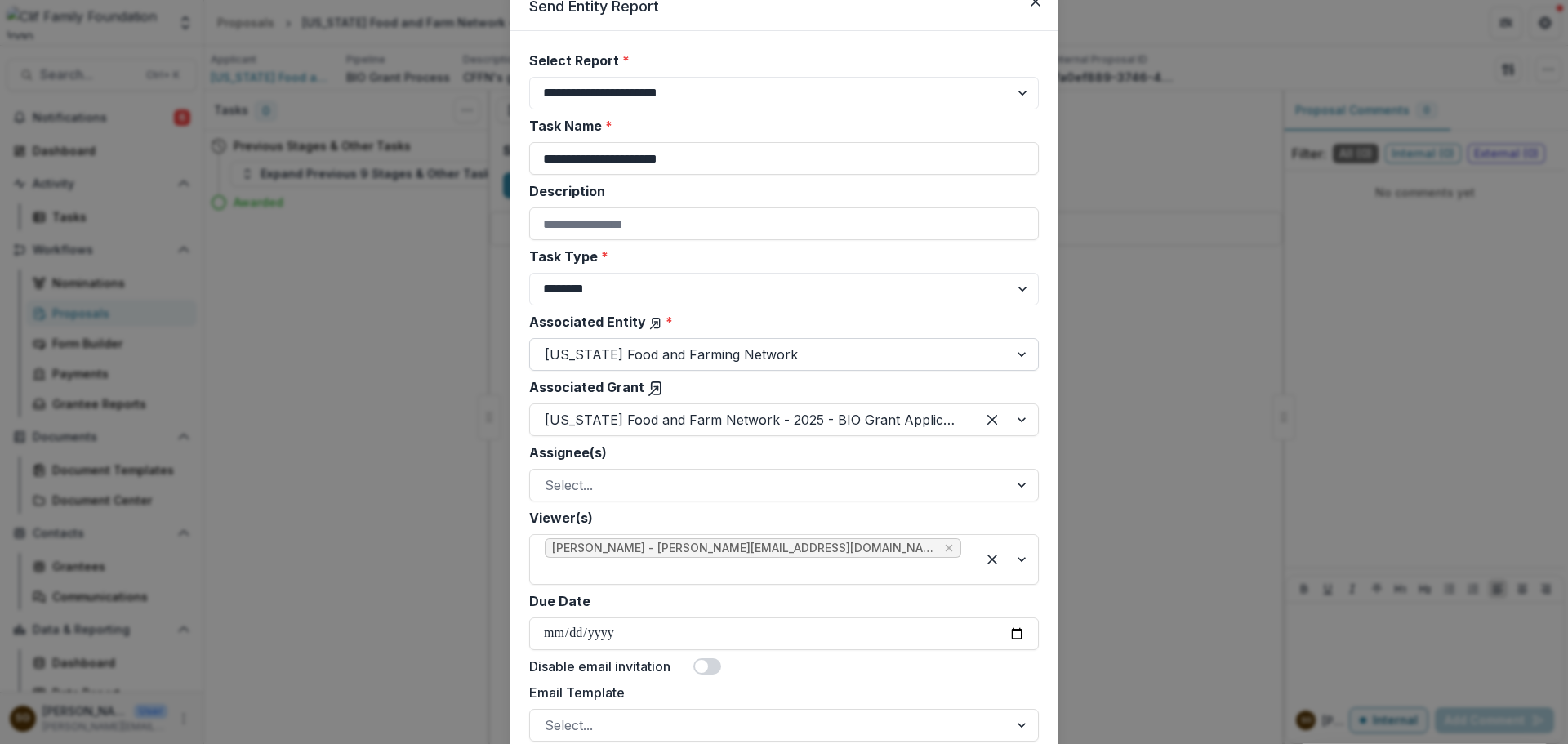
scroll to position [164, 0]
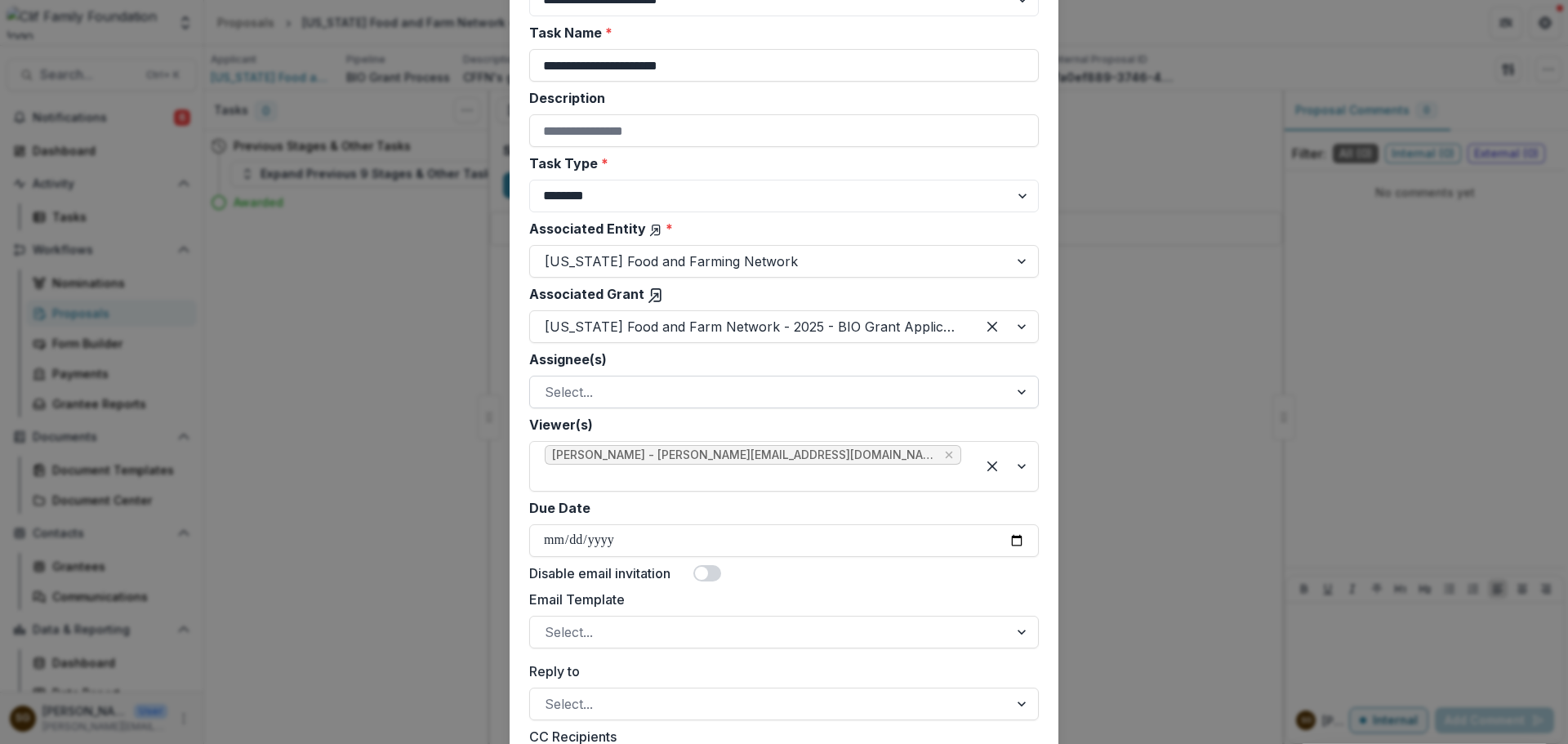
click at [652, 393] on div at bounding box center [769, 392] width 450 height 23
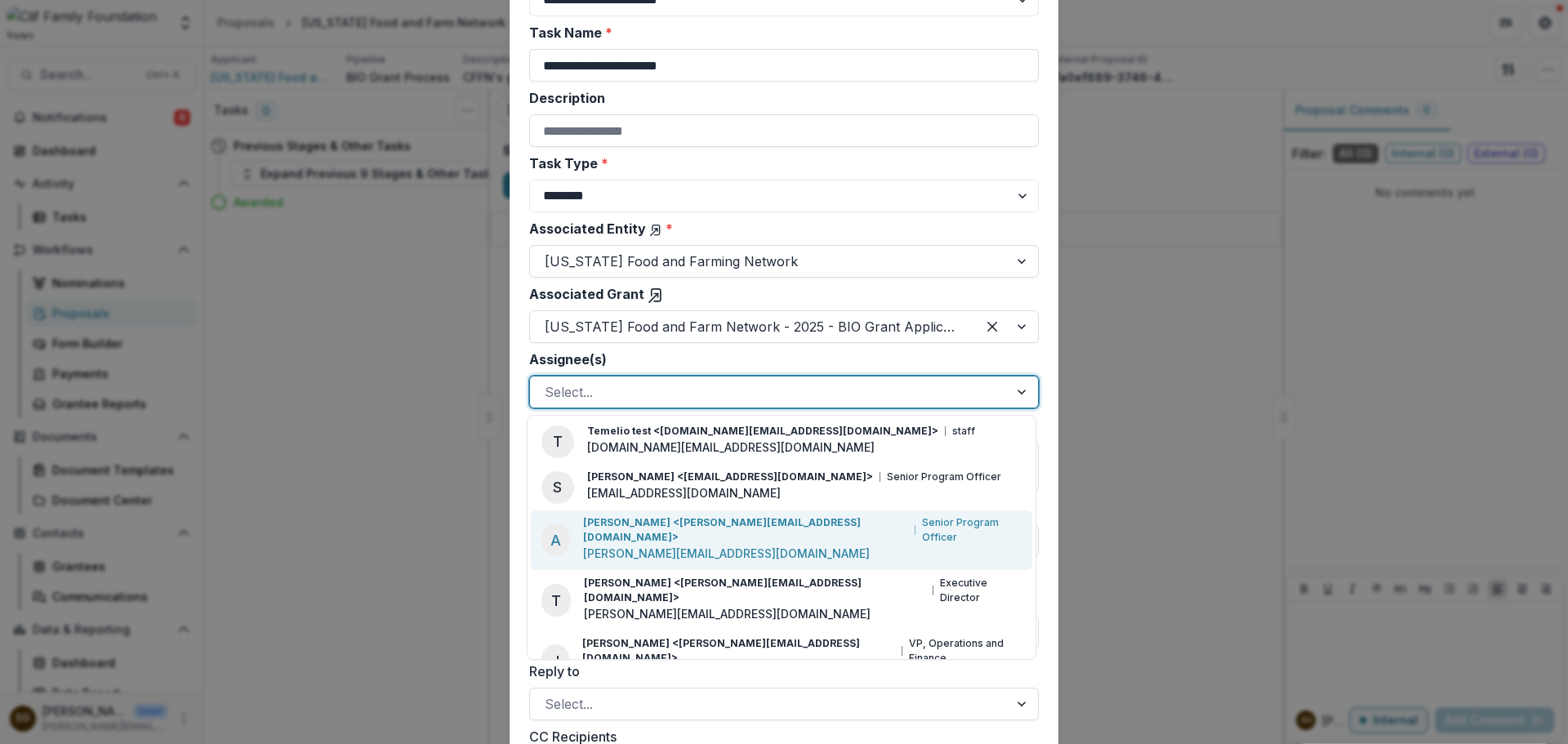
click at [674, 524] on p "[PERSON_NAME] <[PERSON_NAME][EMAIL_ADDRESS][DOMAIN_NAME]>" at bounding box center [745, 529] width 325 height 29
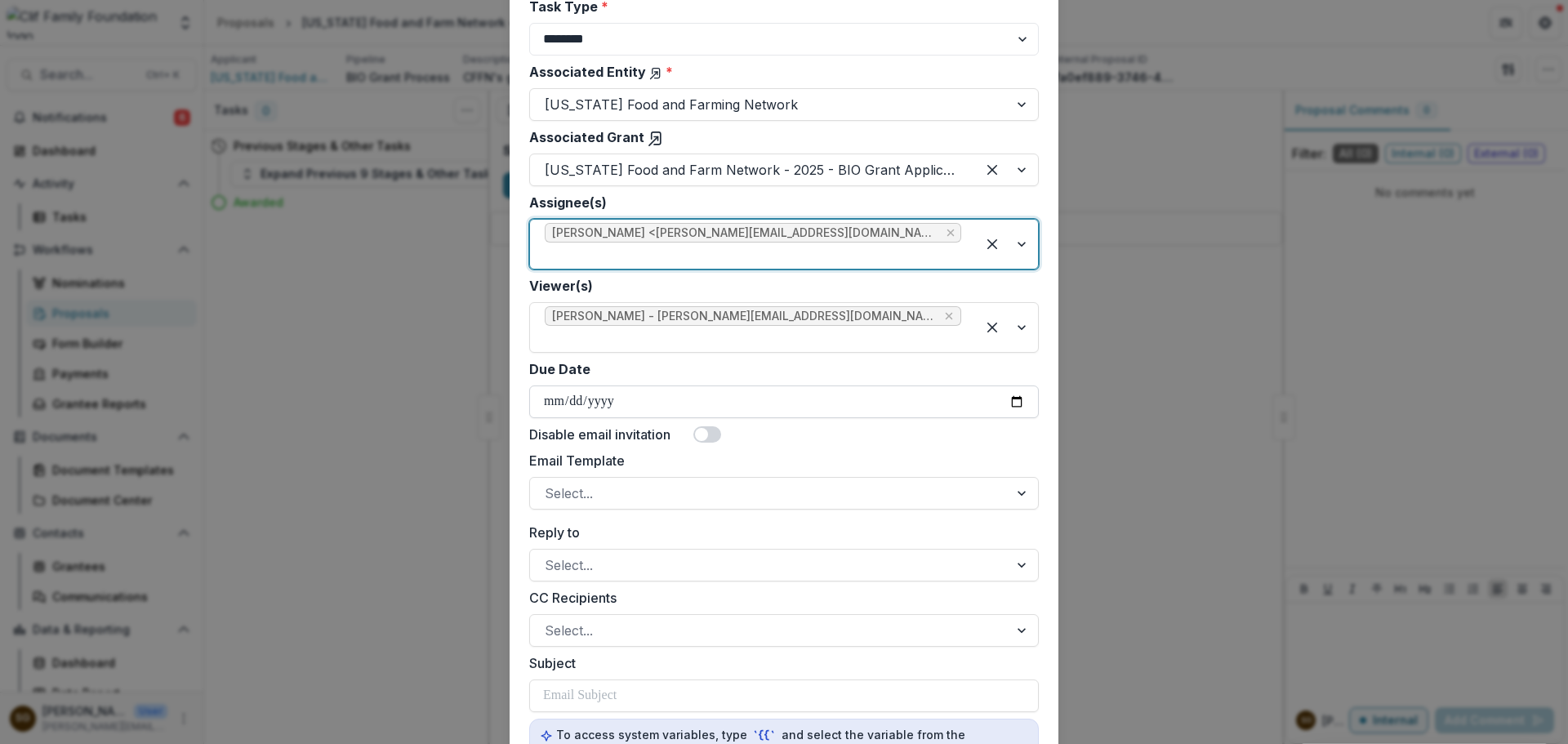
scroll to position [326, 0]
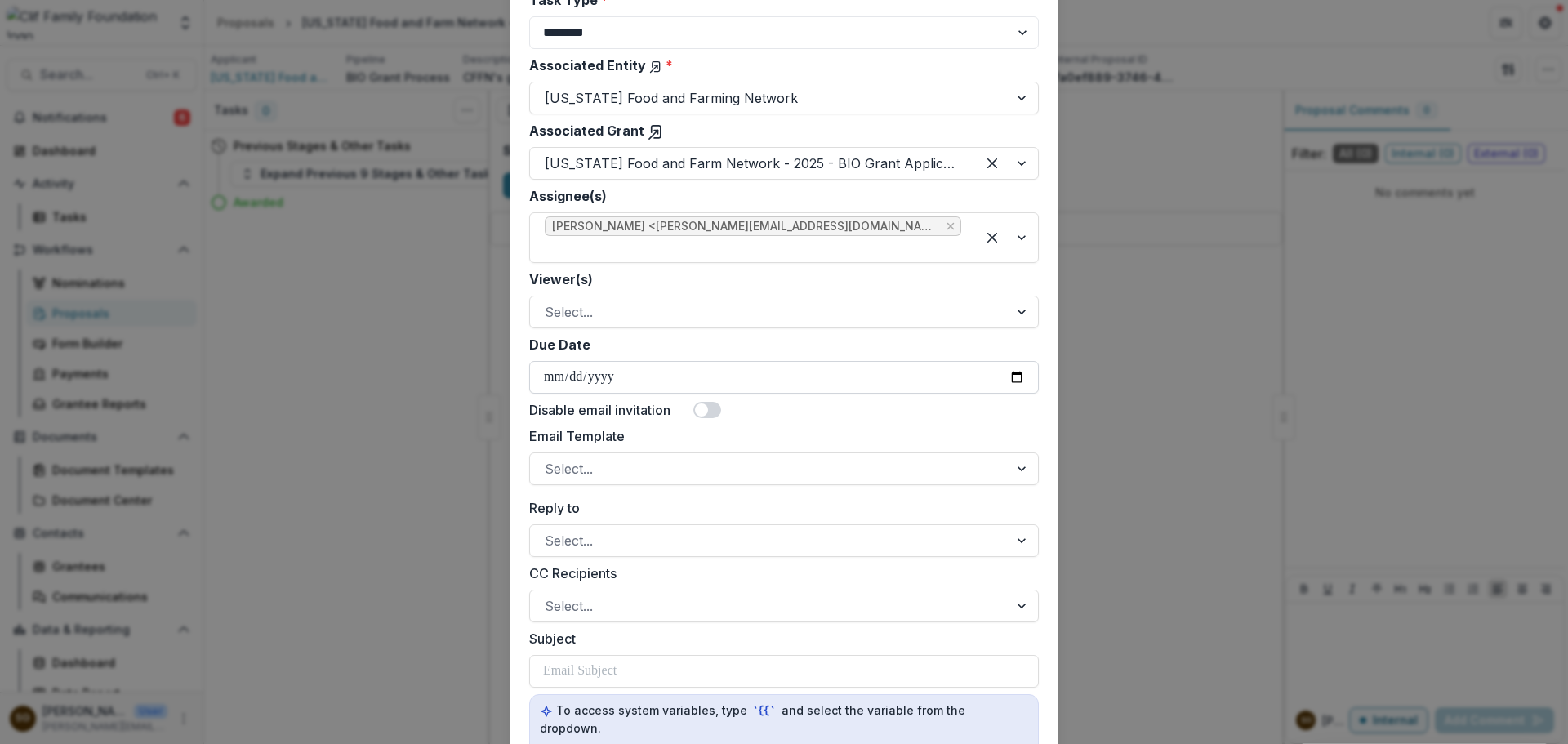
click at [1018, 377] on input "Due Date" at bounding box center [784, 376] width 509 height 33
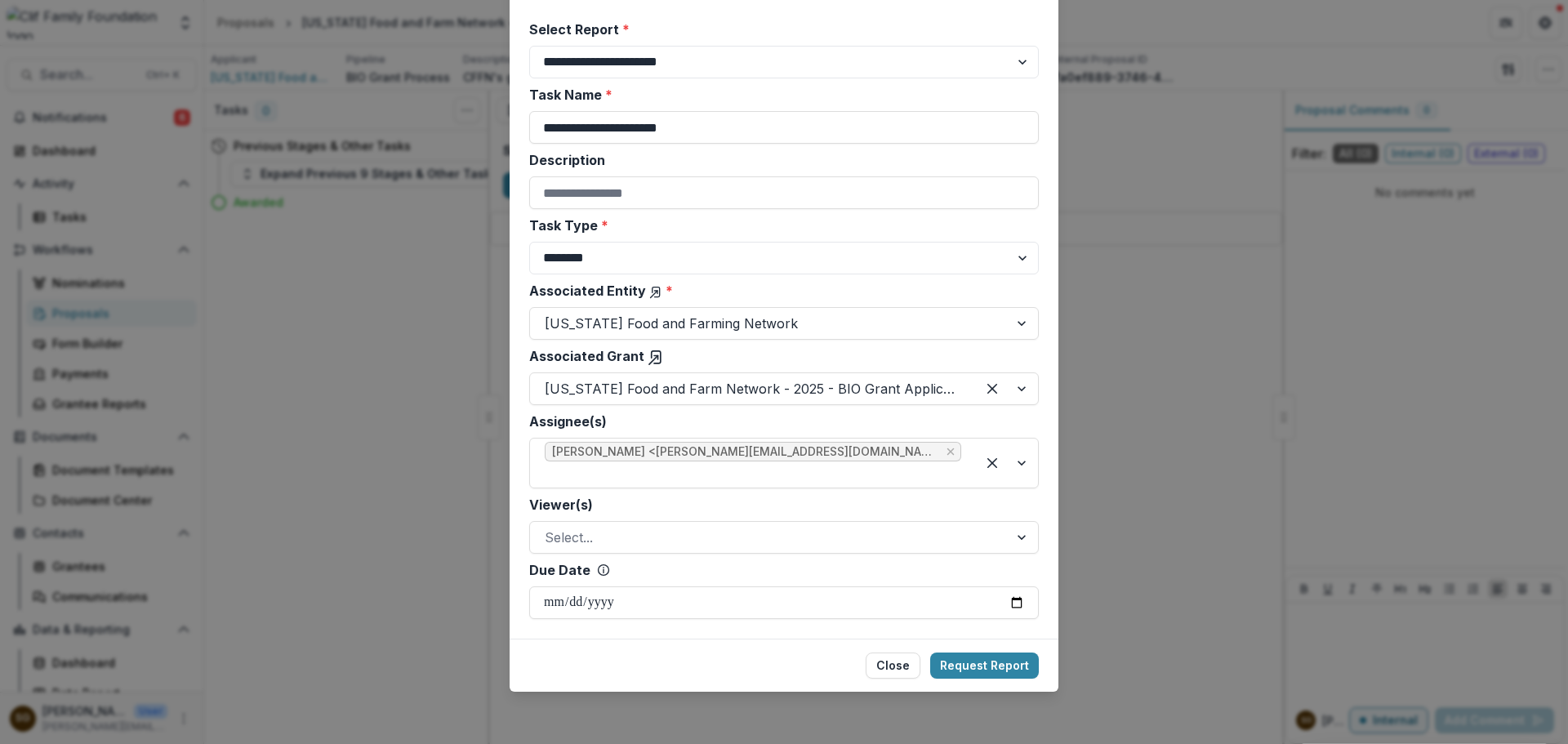
scroll to position [101, 0]
type input "**********"
click at [999, 674] on button "Request Report" at bounding box center [984, 666] width 108 height 26
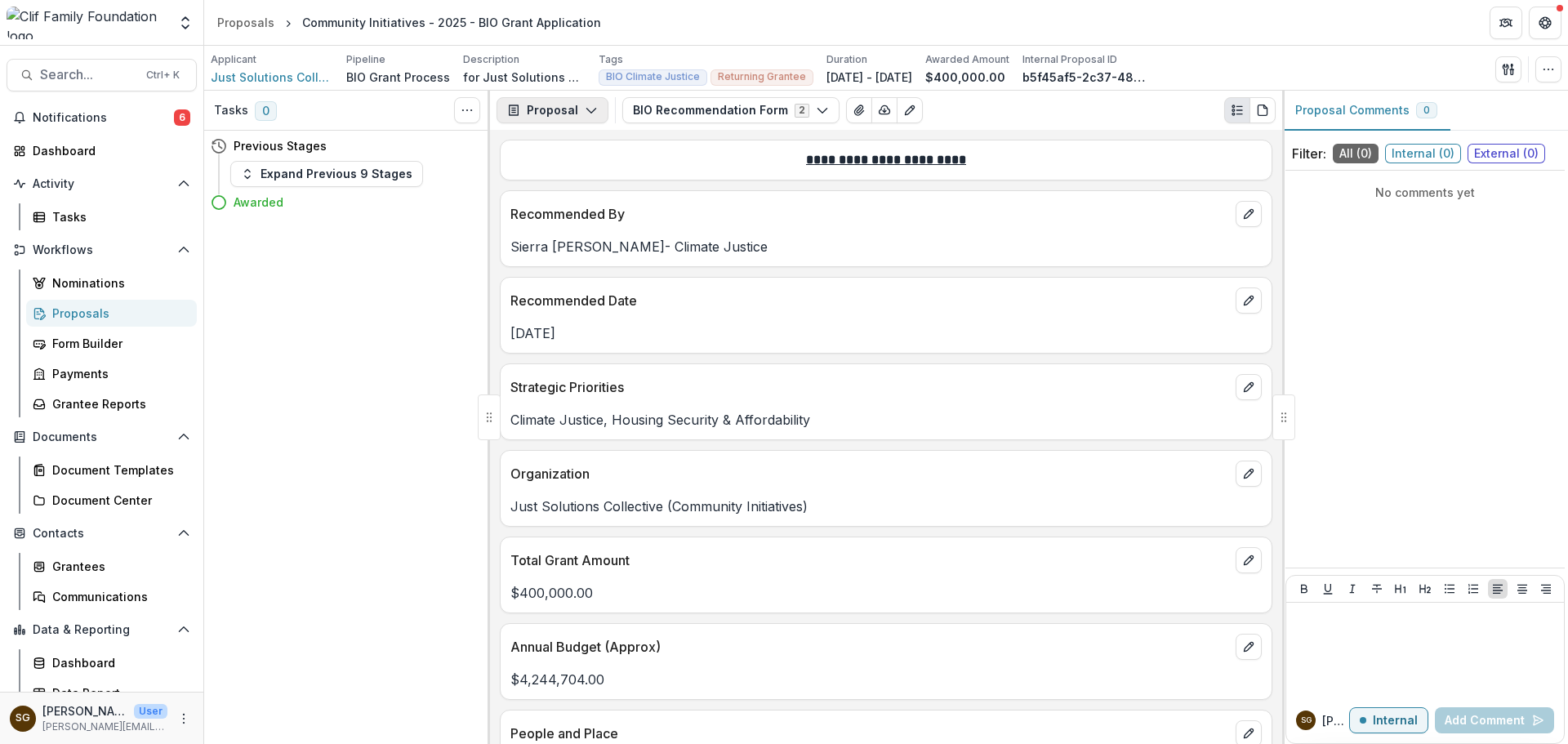
click at [575, 119] on button "Proposal" at bounding box center [552, 110] width 112 height 26
click at [574, 196] on div "Reports" at bounding box center [604, 201] width 150 height 17
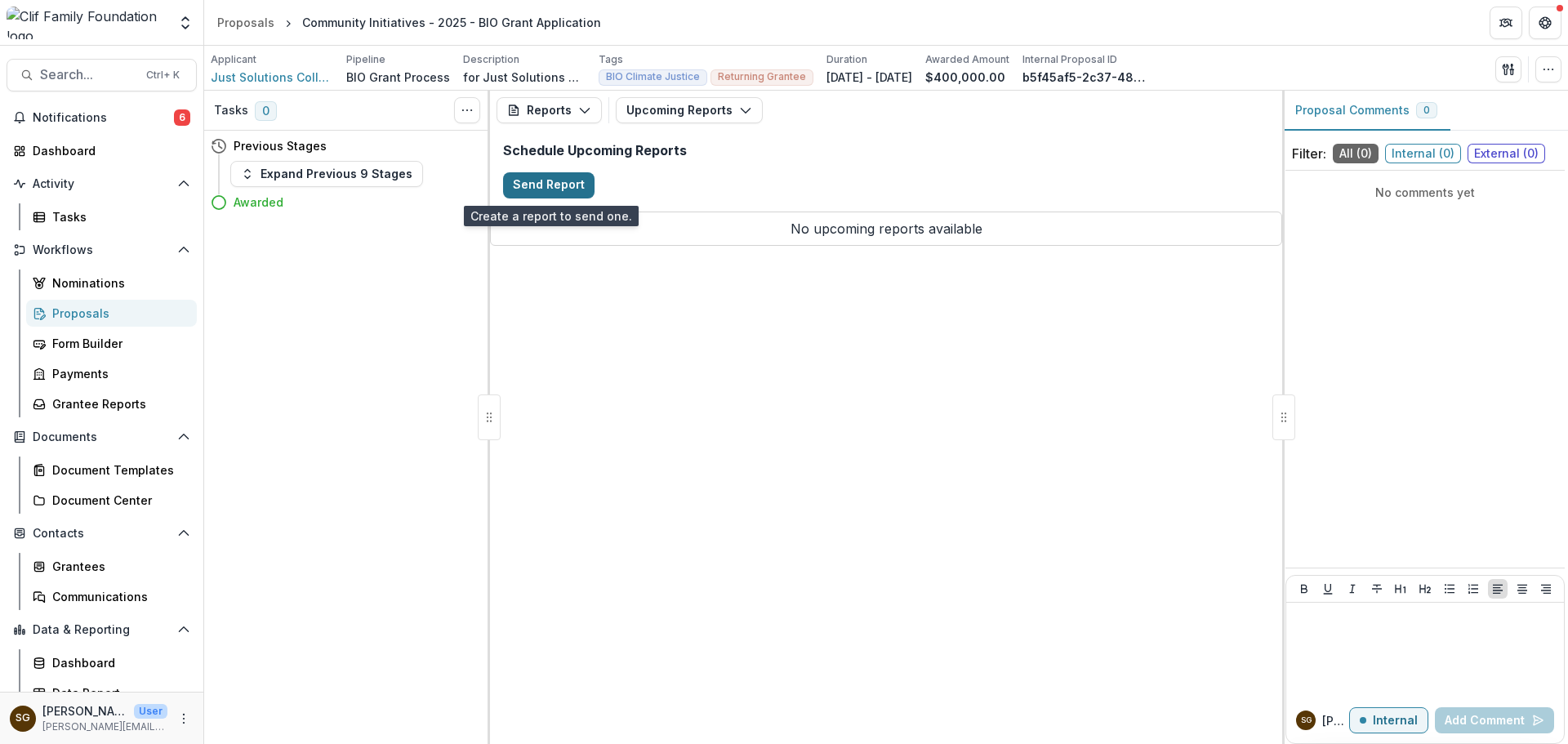
click at [551, 191] on button "Send Report" at bounding box center [549, 186] width 92 height 26
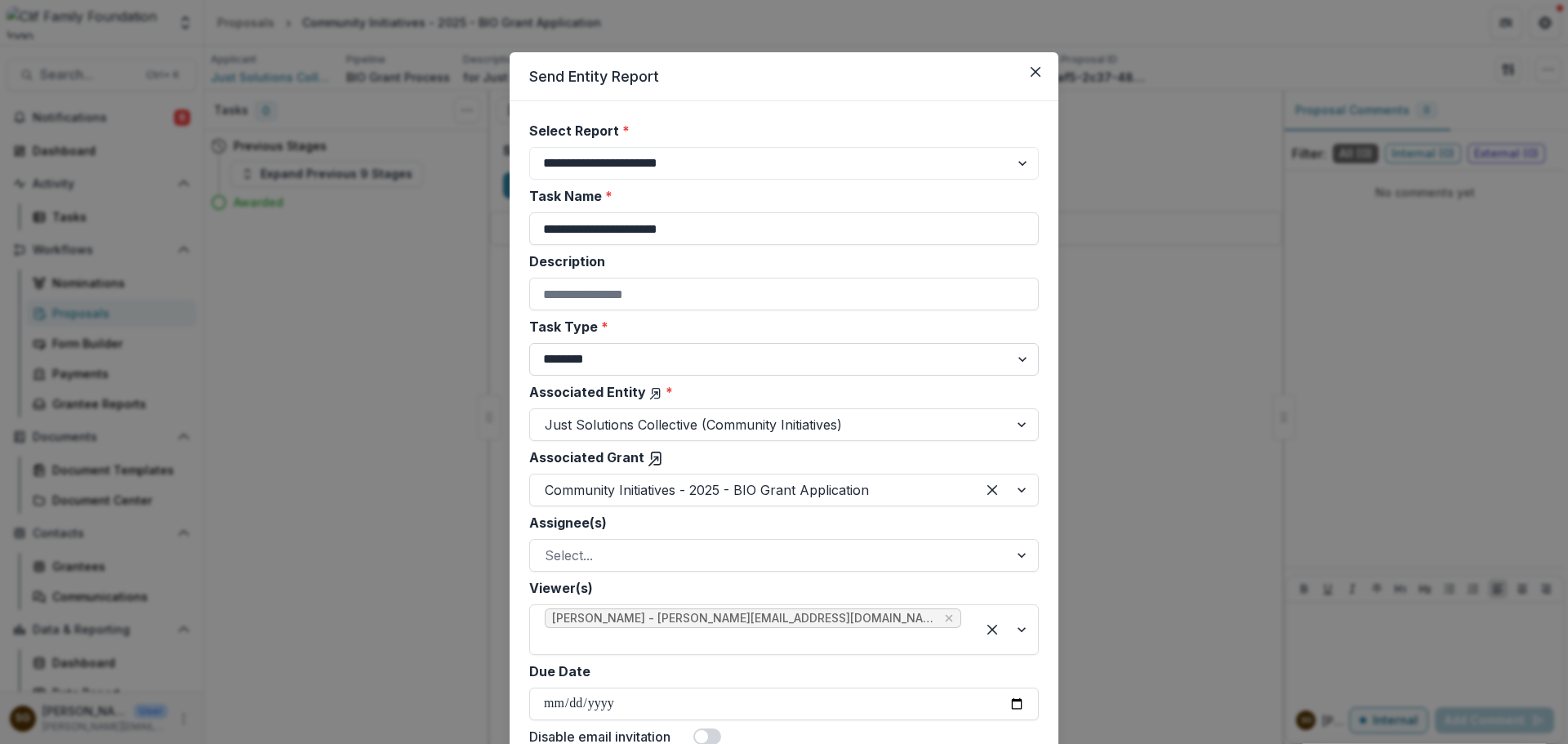
click at [633, 368] on select "******** ********" at bounding box center [784, 359] width 509 height 33
select select "********"
click at [530, 343] on select "******** ********" at bounding box center [784, 359] width 509 height 33
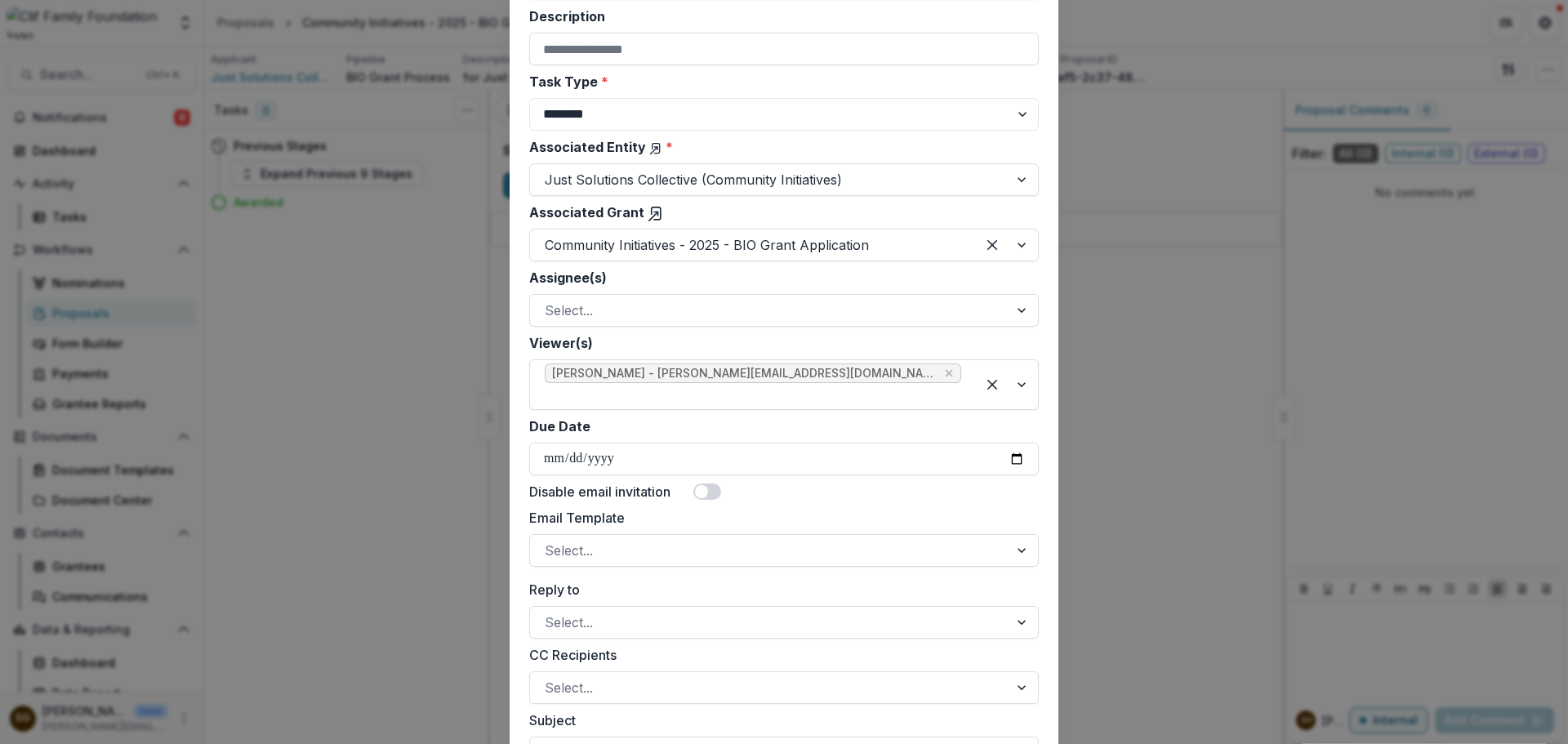
scroll to position [164, 0]
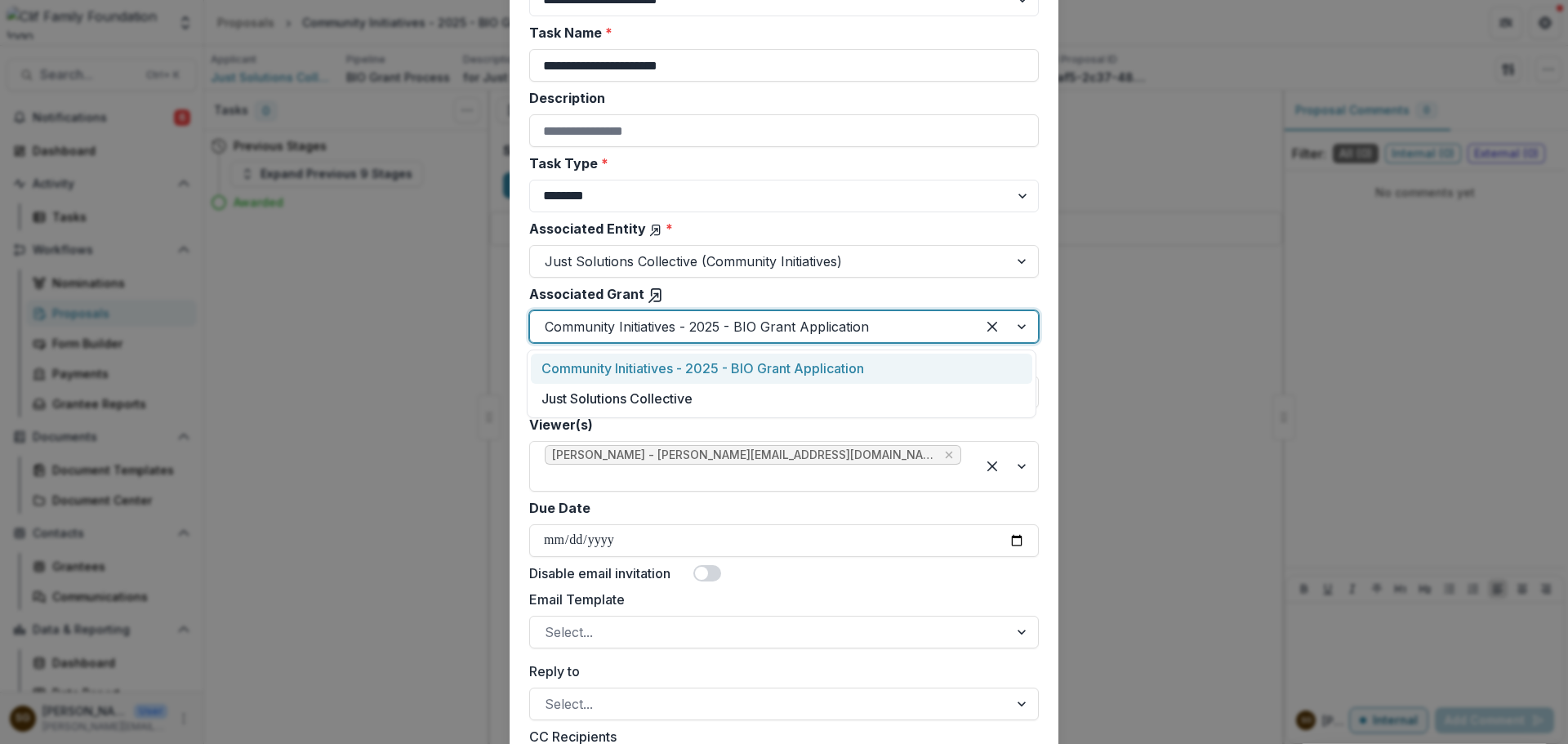
click at [644, 332] on div at bounding box center [752, 326] width 416 height 23
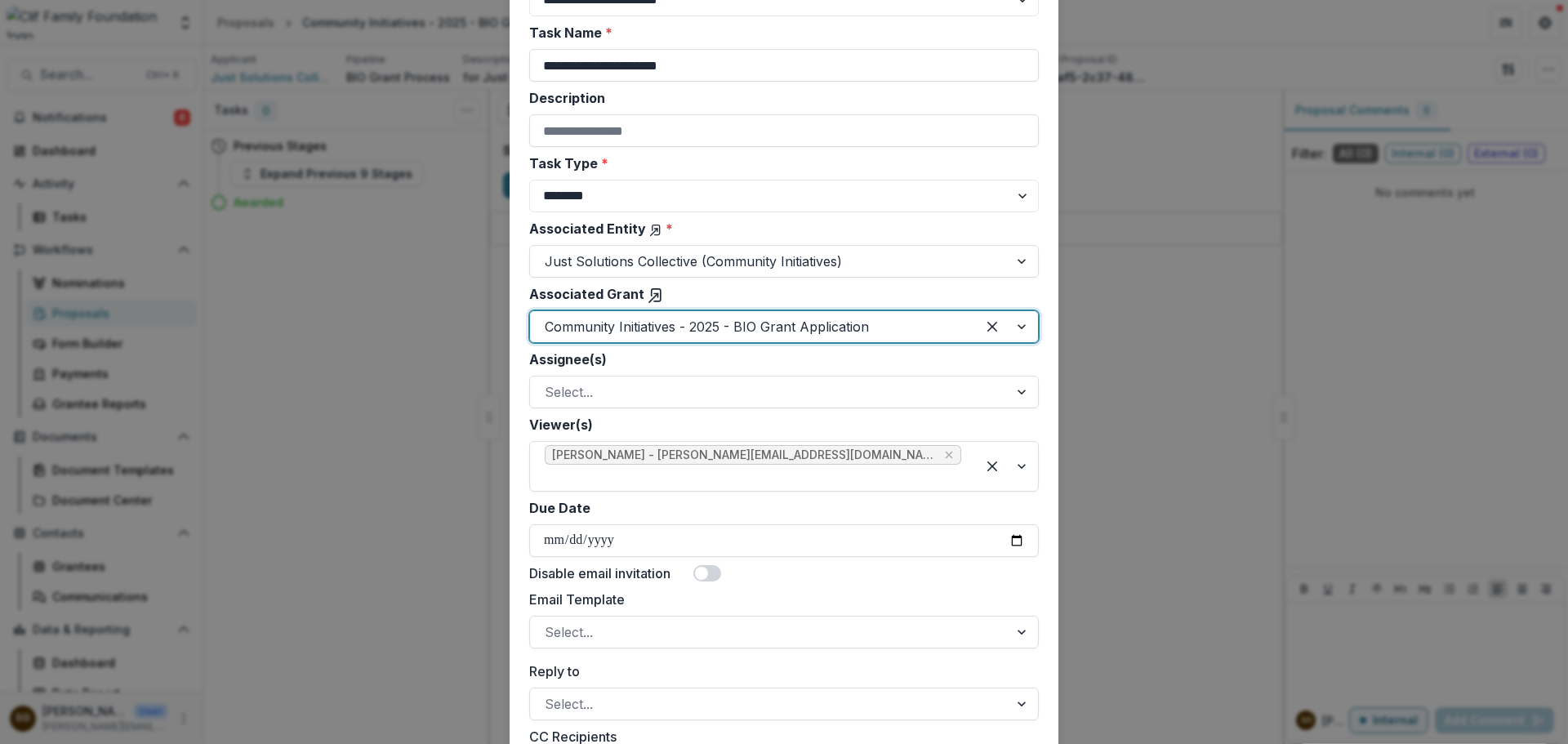
click at [644, 332] on div at bounding box center [752, 326] width 416 height 23
click at [631, 394] on div at bounding box center [769, 392] width 450 height 23
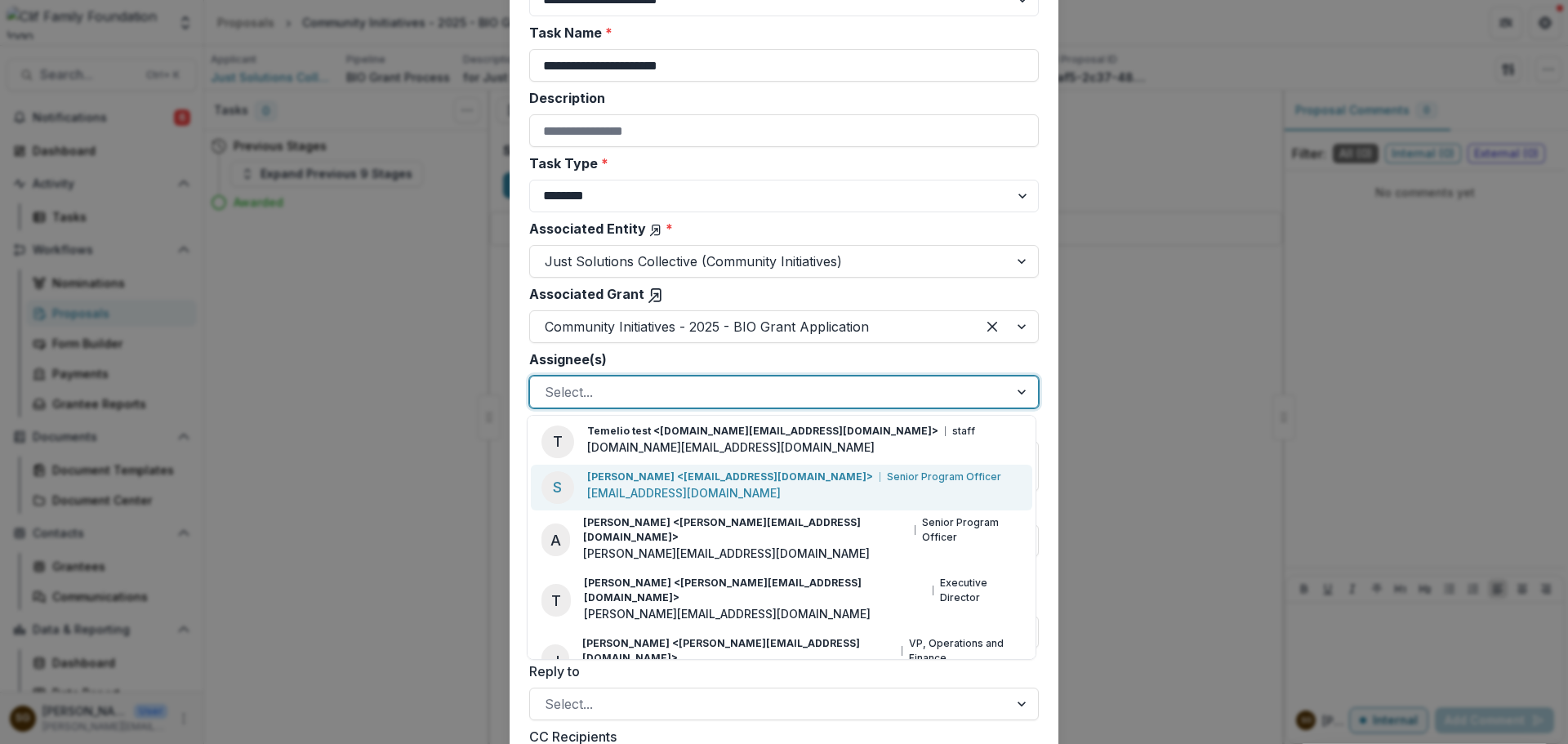
click at [645, 485] on p "[EMAIL_ADDRESS][DOMAIN_NAME]" at bounding box center [684, 492] width 194 height 17
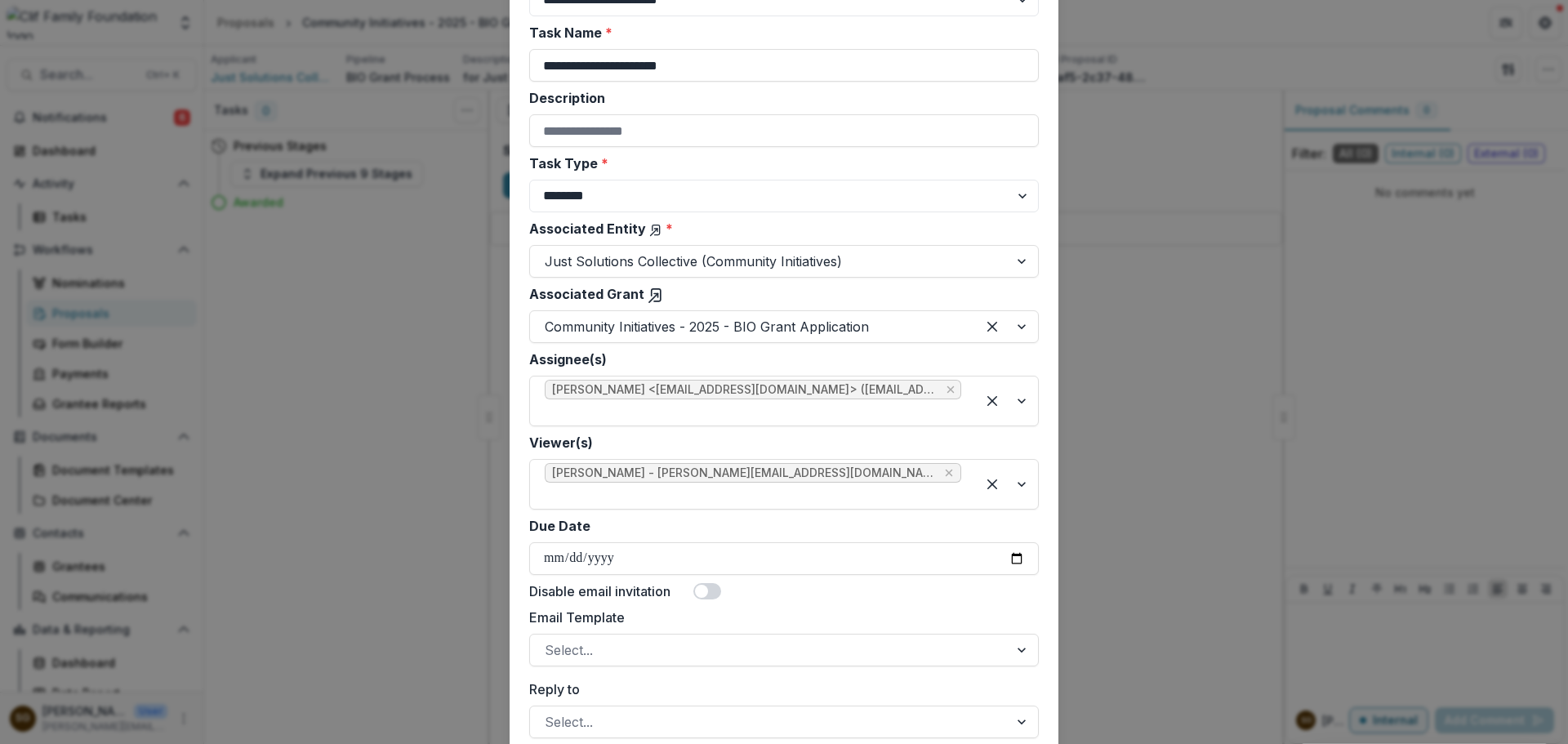
click at [644, 450] on label "Viewer(s)" at bounding box center [780, 442] width 500 height 19
click at [549, 485] on input "Viewer(s)" at bounding box center [546, 495] width 4 height 19
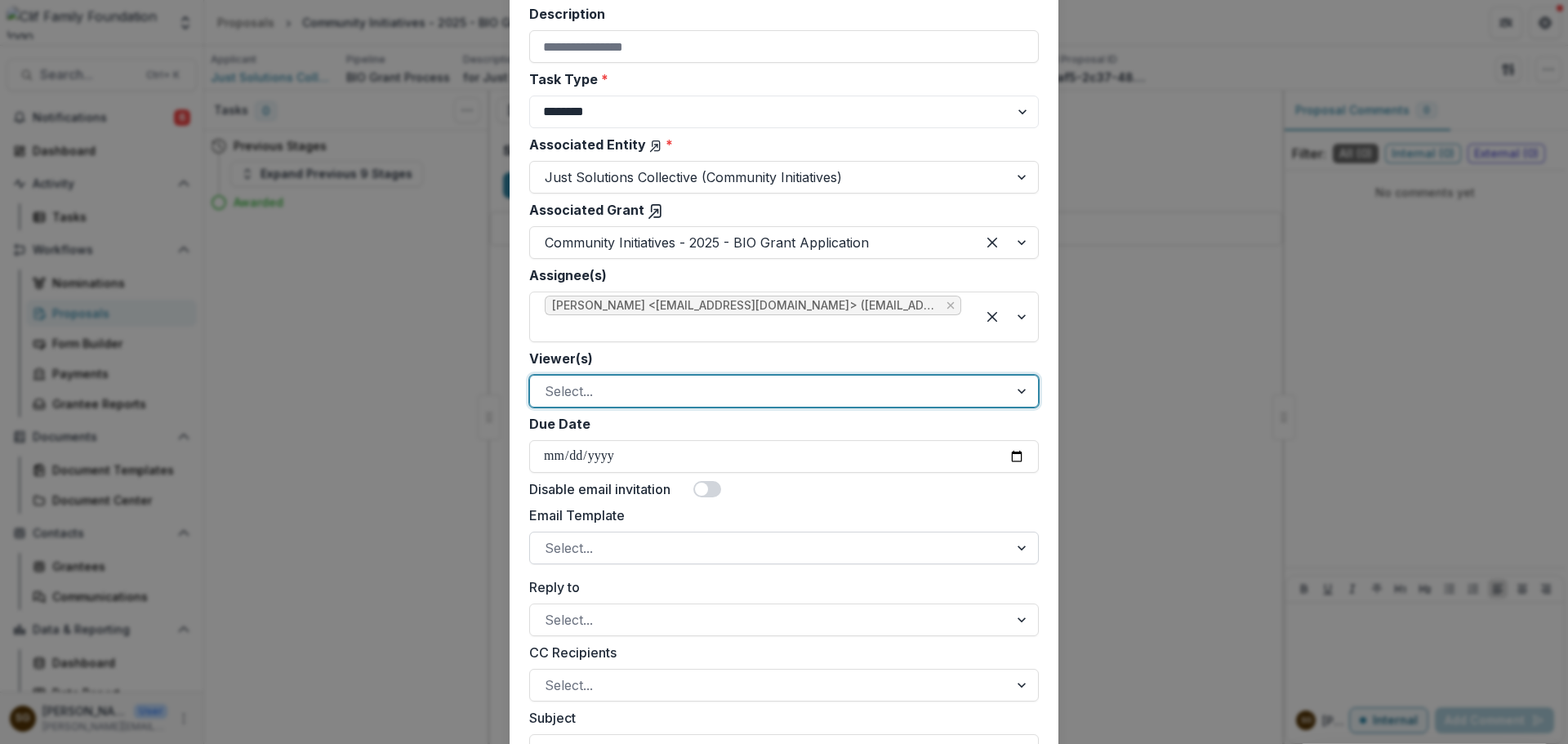
scroll to position [326, 0]
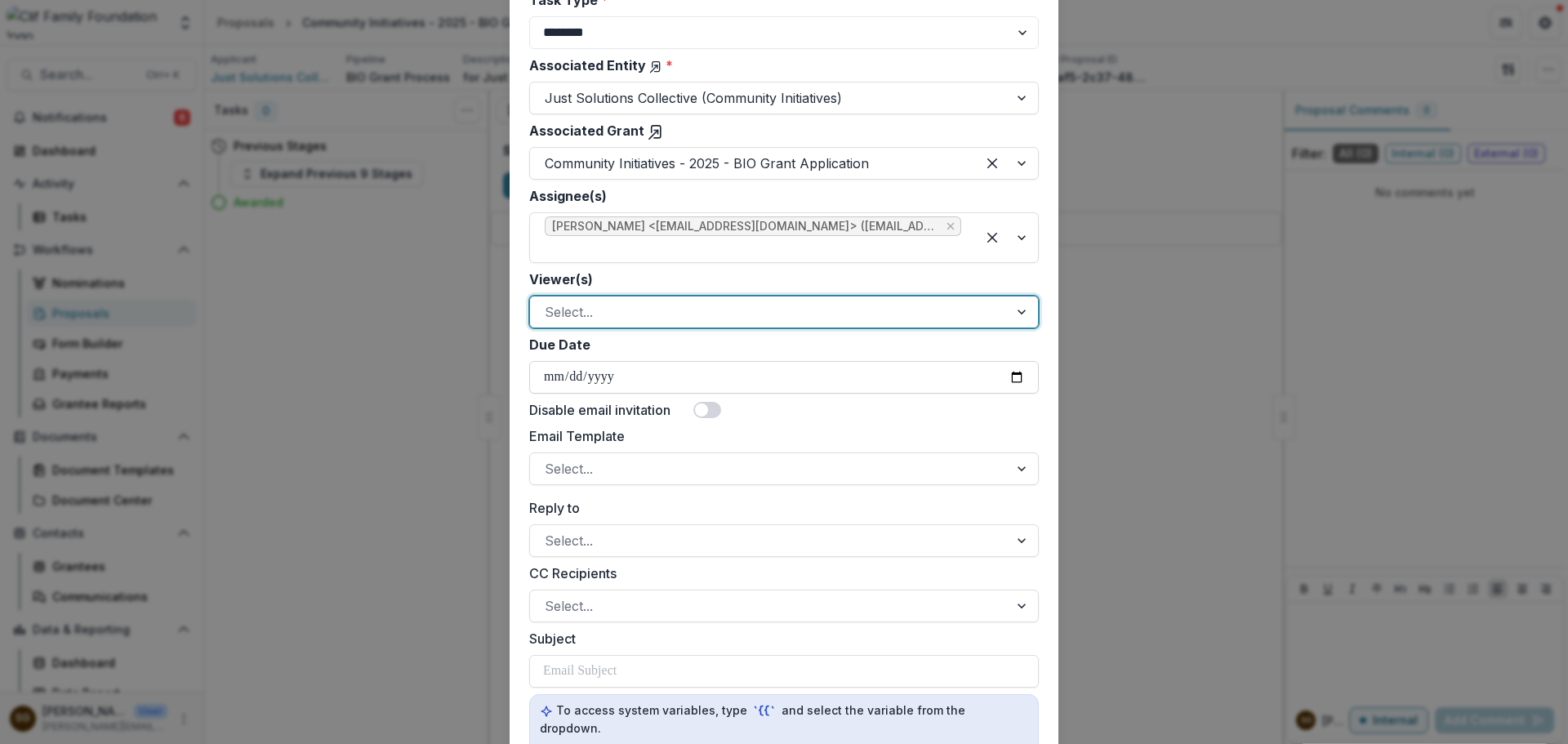
click at [1027, 376] on input "Due Date" at bounding box center [784, 376] width 509 height 33
click at [1018, 376] on input "Due Date" at bounding box center [784, 376] width 509 height 33
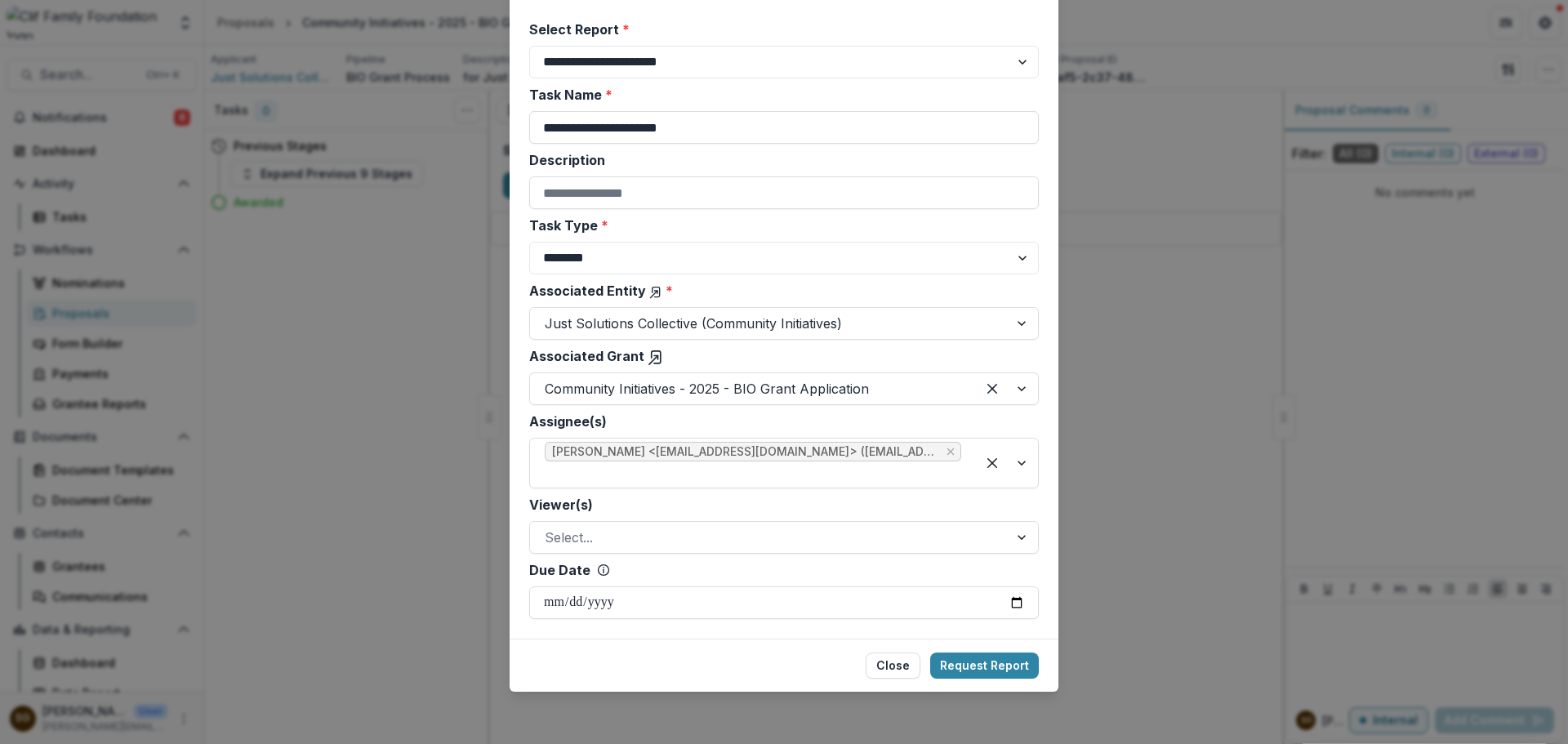
scroll to position [101, 0]
type input "**********"
click at [994, 663] on button "Request Report" at bounding box center [984, 666] width 108 height 26
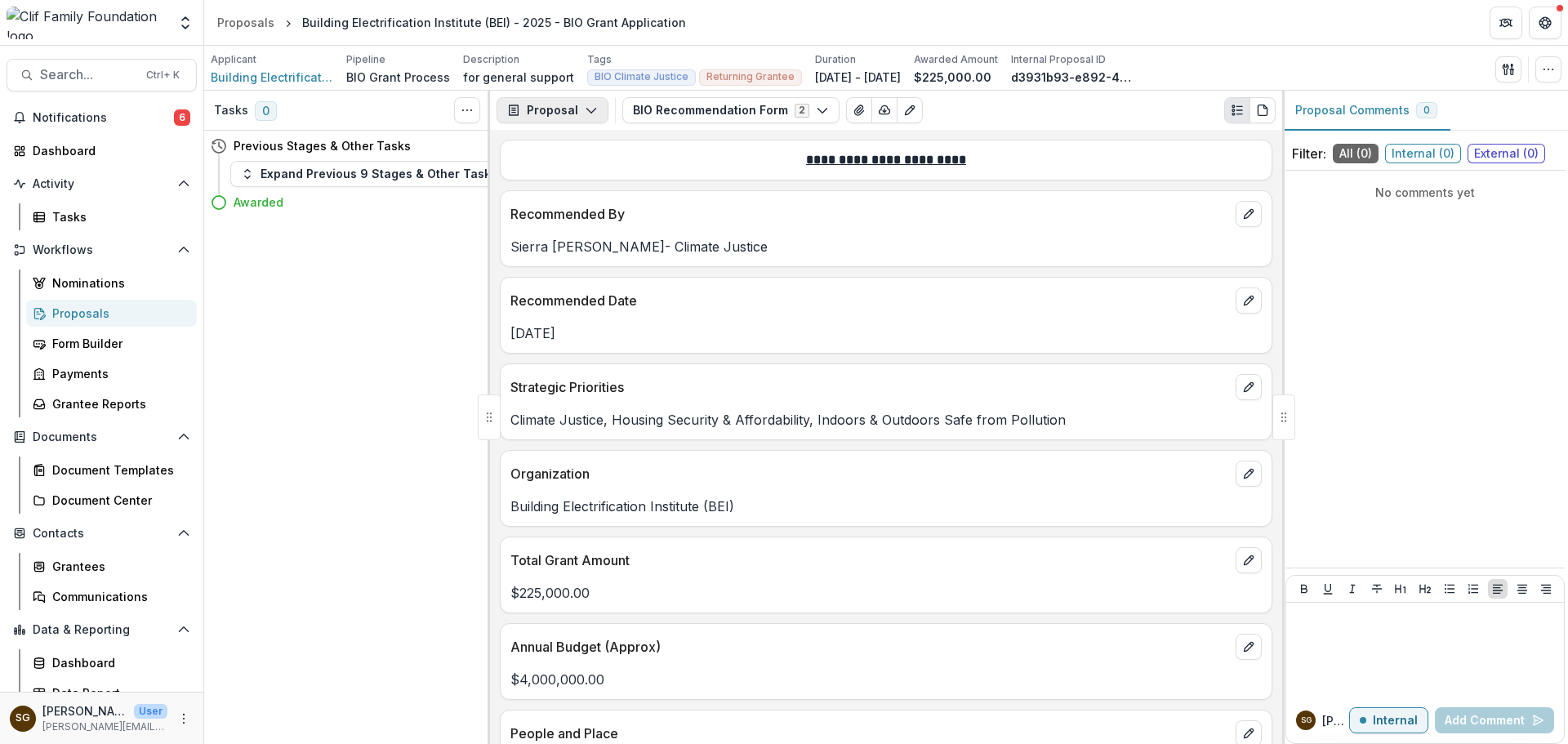
click at [552, 112] on button "Proposal" at bounding box center [552, 110] width 112 height 26
click at [557, 200] on div "Reports" at bounding box center [604, 201] width 150 height 17
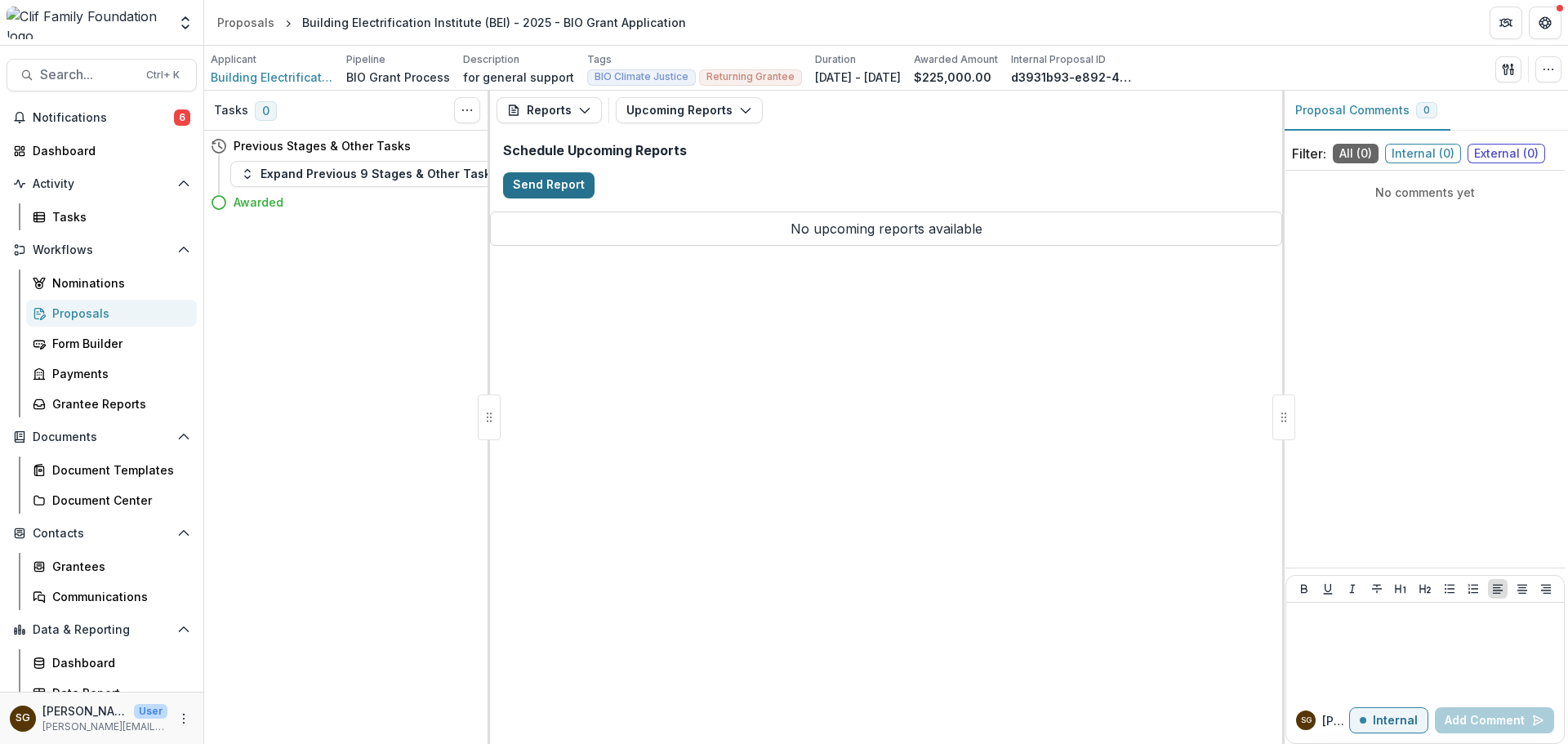
click at [539, 180] on button "Send Report" at bounding box center [549, 186] width 92 height 26
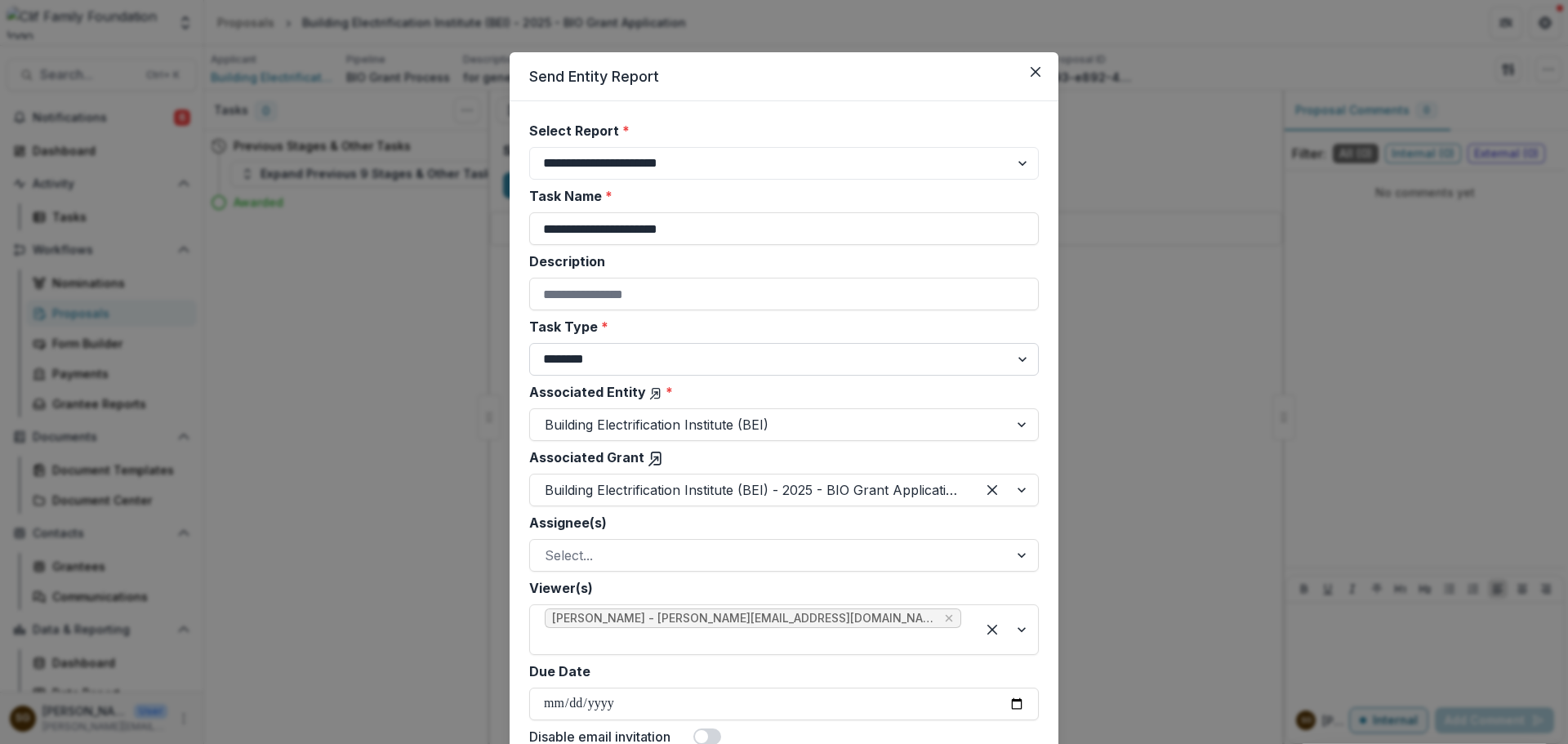
click at [683, 358] on select "******** ********" at bounding box center [784, 359] width 509 height 33
select select "********"
click at [530, 343] on select "******** ********" at bounding box center [784, 359] width 509 height 33
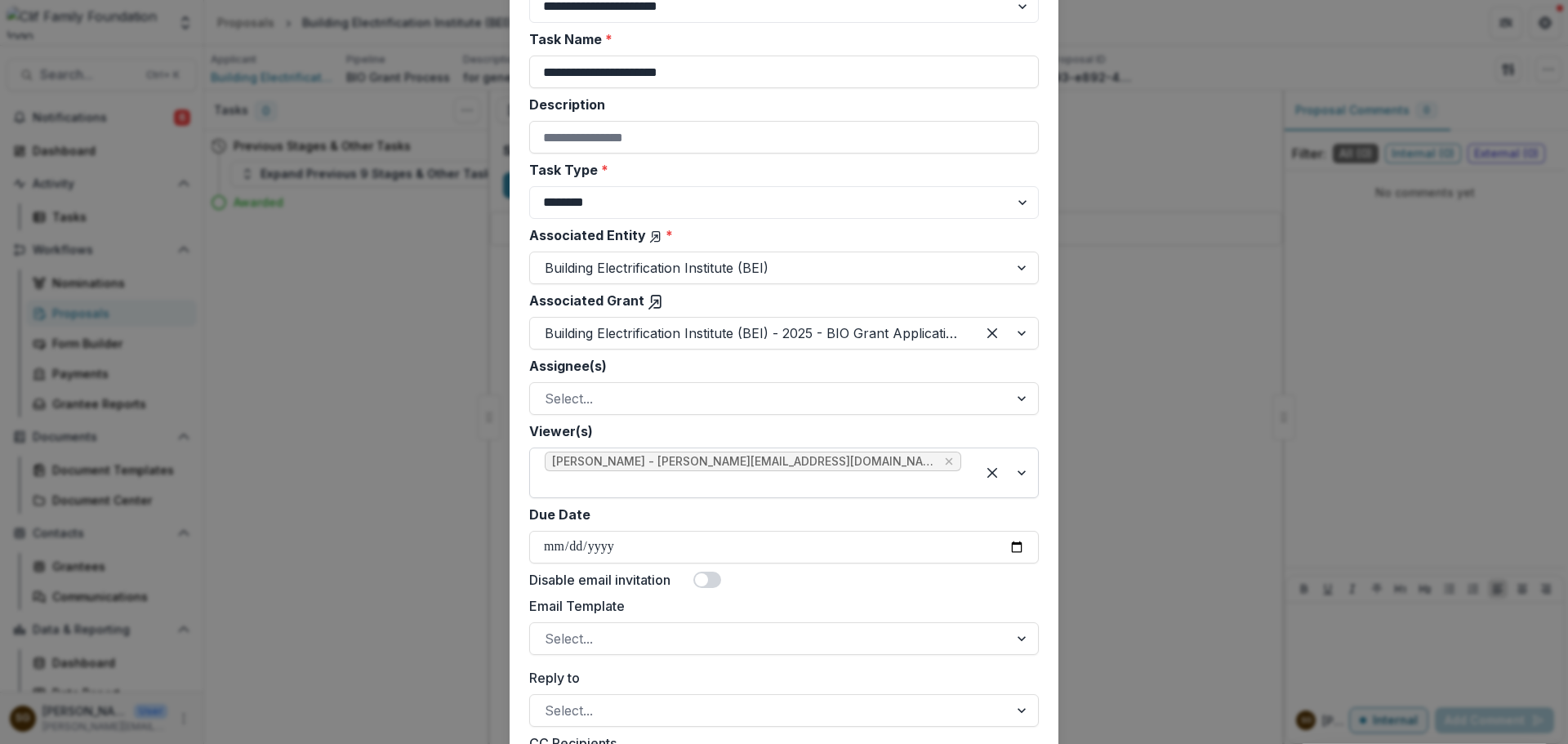
scroll to position [164, 0]
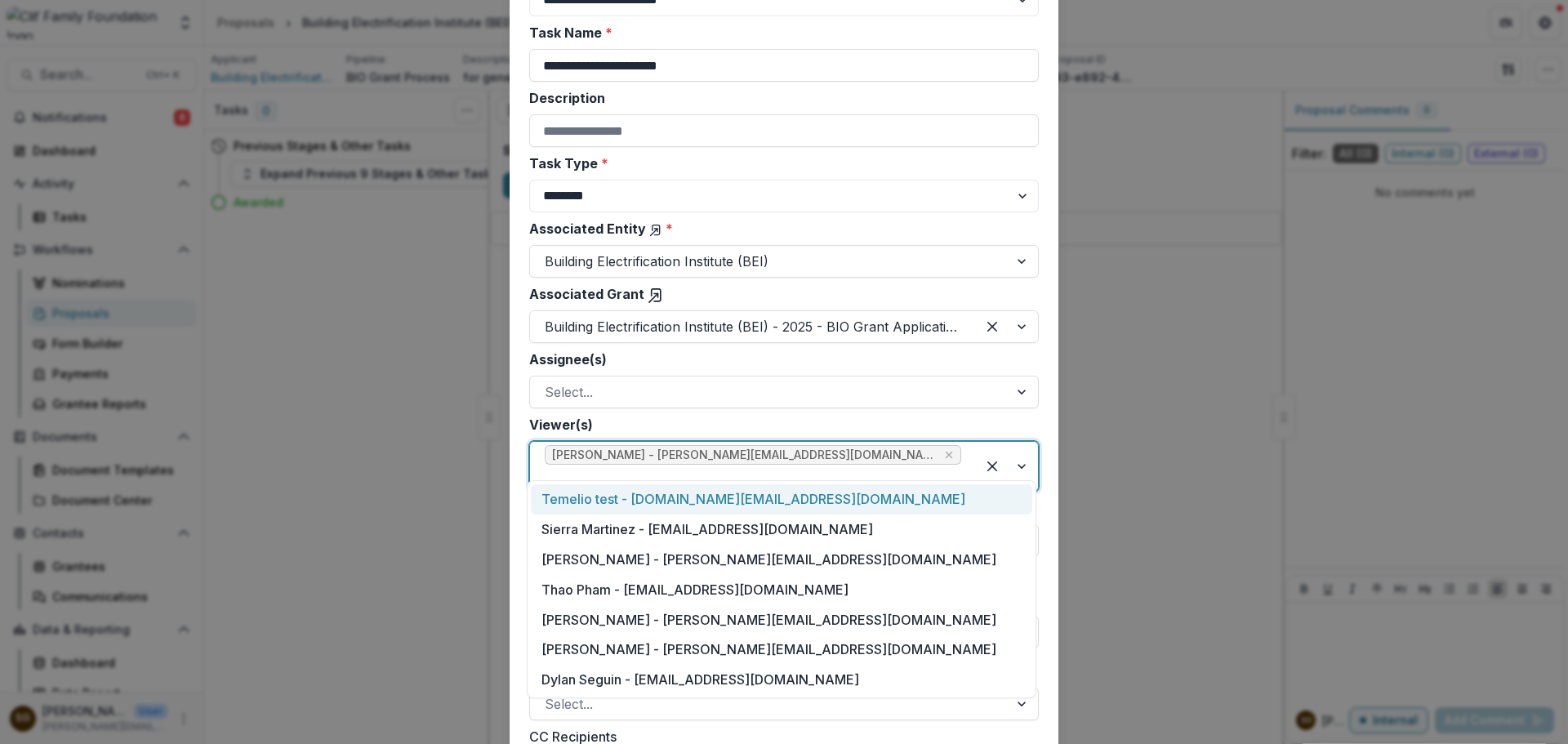
click at [822, 458] on span "[PERSON_NAME] - [PERSON_NAME][EMAIL_ADDRESS][DOMAIN_NAME]" at bounding box center [752, 455] width 416 height 19
click at [942, 461] on icon "Remove Sarah Grady - sarah@cliffamilyfoundation.org" at bounding box center [949, 455] width 13 height 13
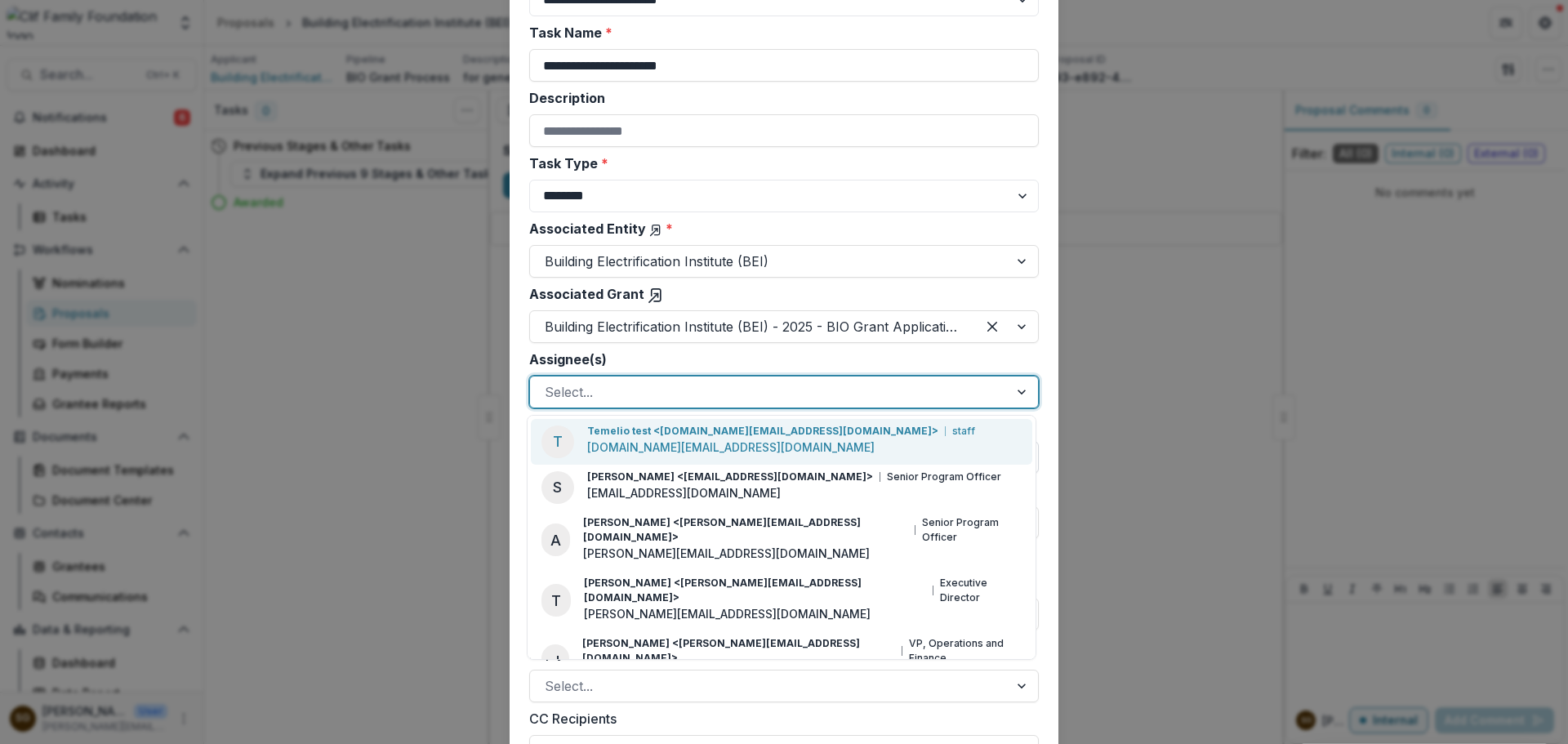
click at [782, 402] on div at bounding box center [769, 392] width 450 height 23
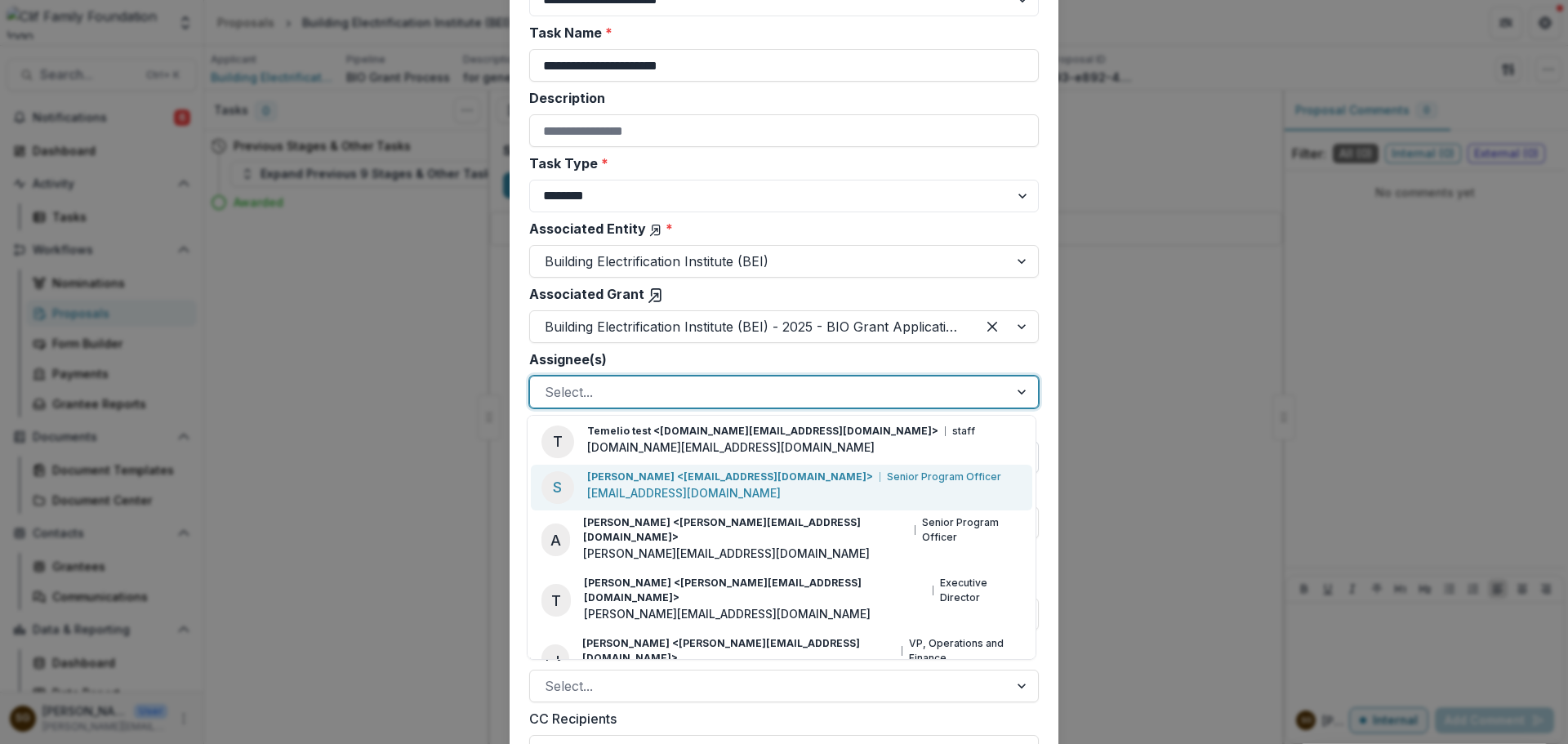
click at [780, 485] on div "Sierra Martinez <sierra@cliffamilyfoundation.org> Senior Program Officer sierra…" at bounding box center [794, 487] width 414 height 35
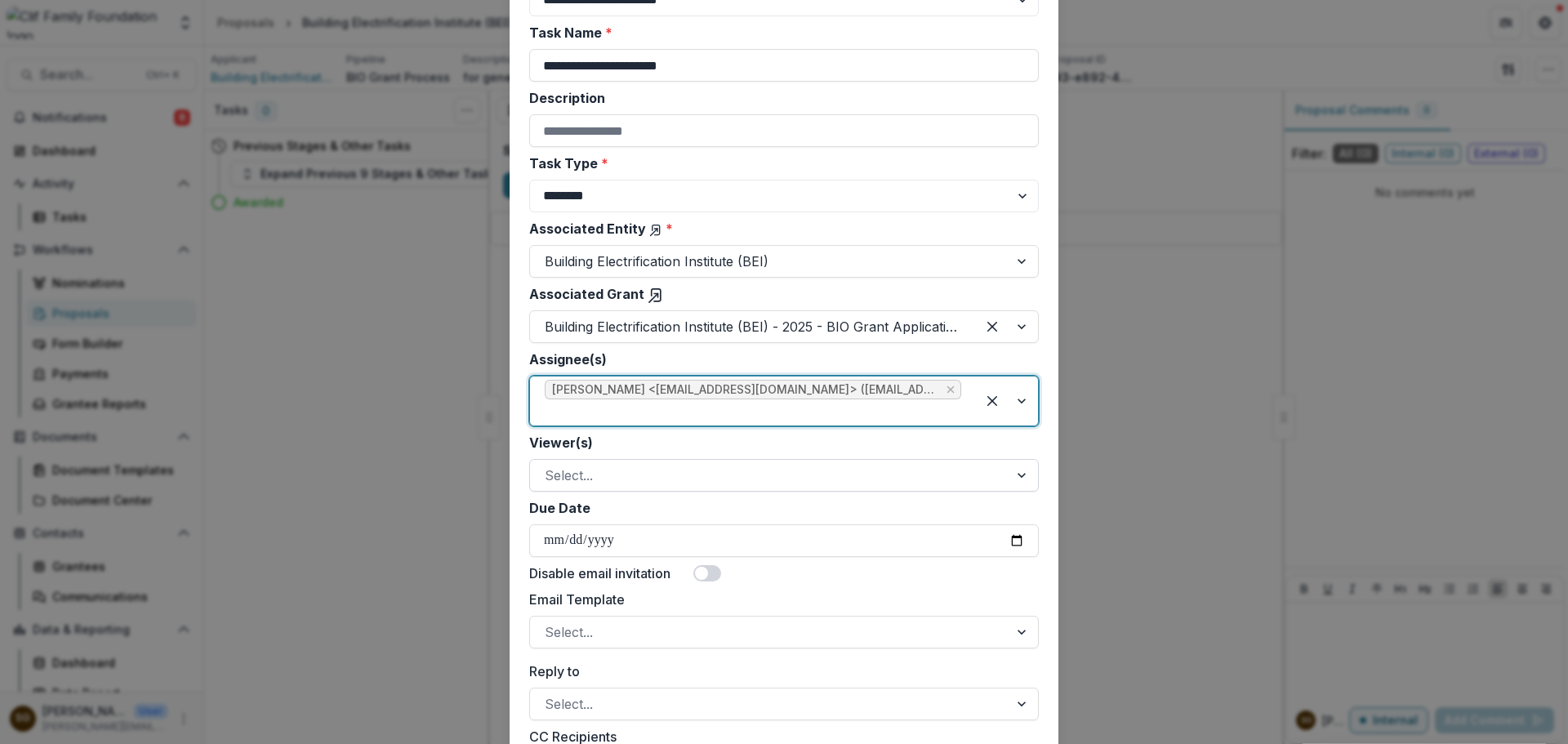
scroll to position [326, 0]
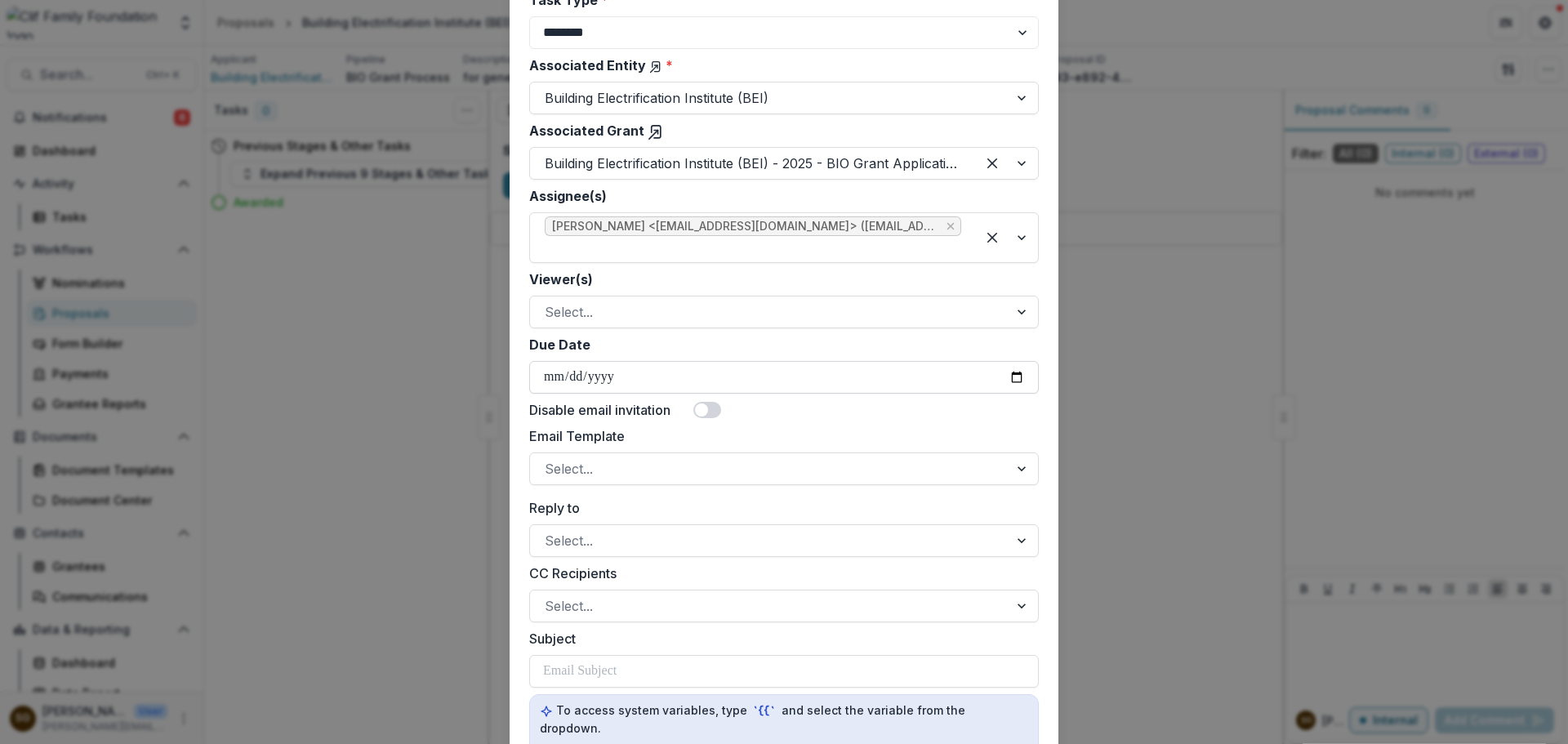
click at [637, 374] on input "Due Date" at bounding box center [784, 376] width 509 height 33
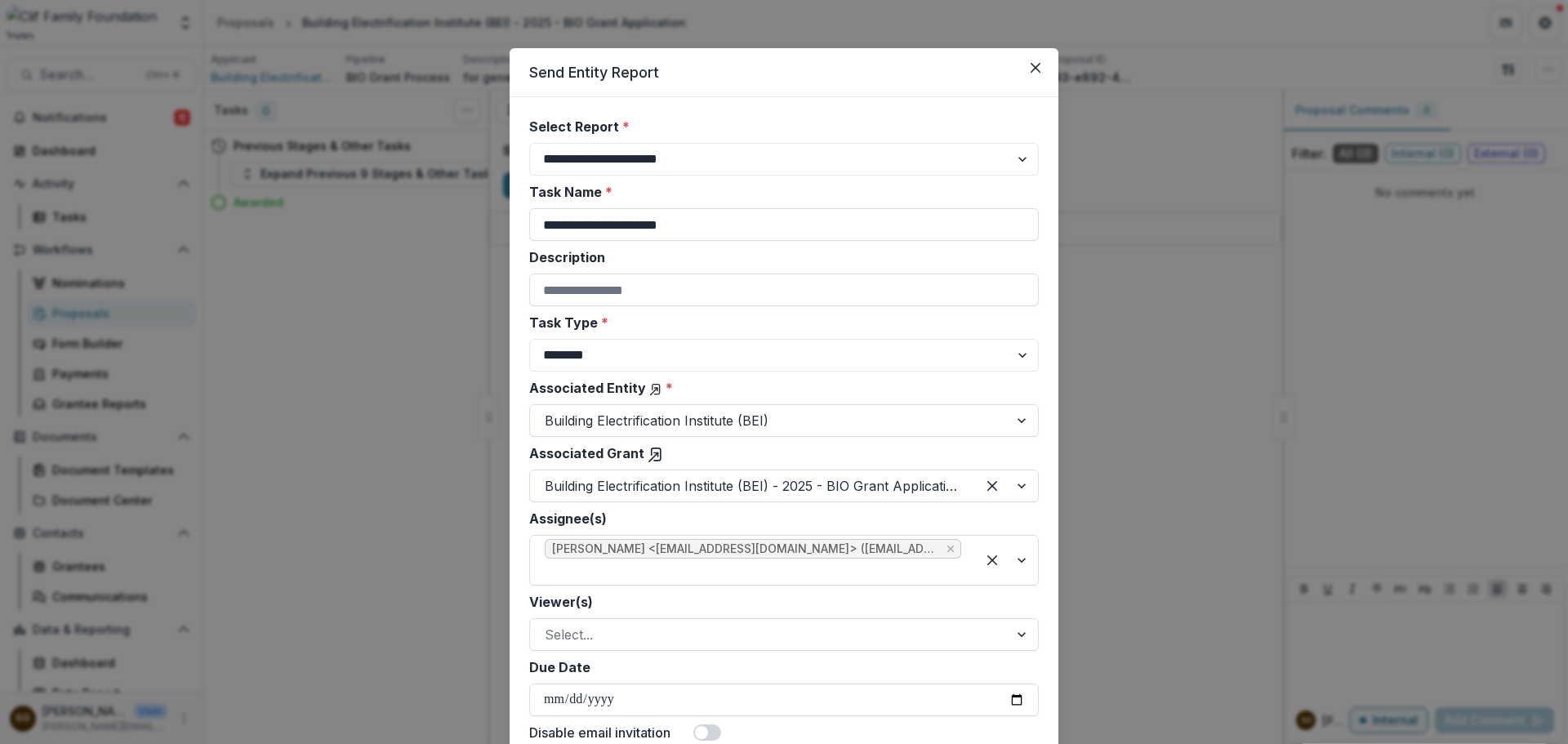
scroll to position [0, 0]
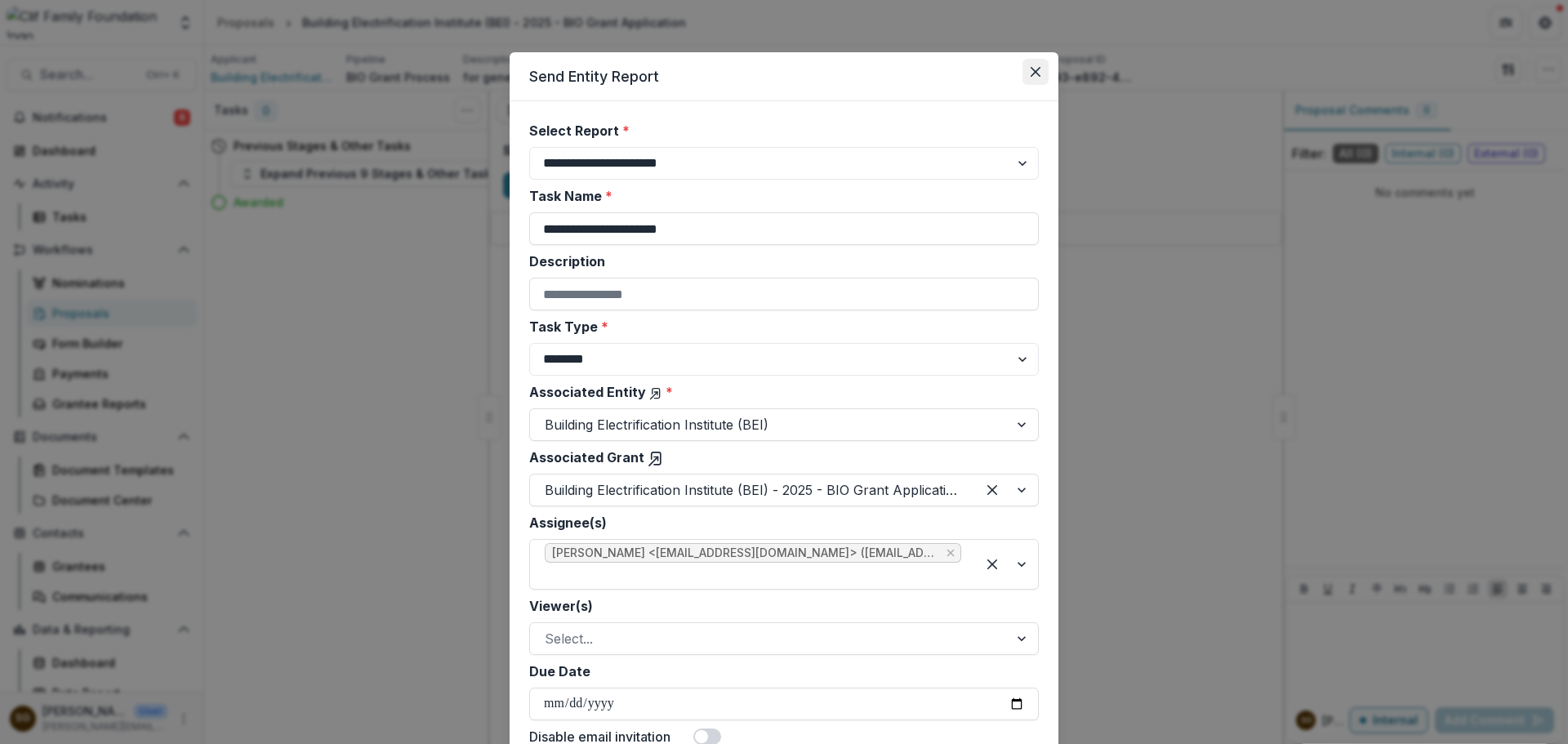
click at [1043, 69] on button "Close" at bounding box center [1036, 72] width 26 height 26
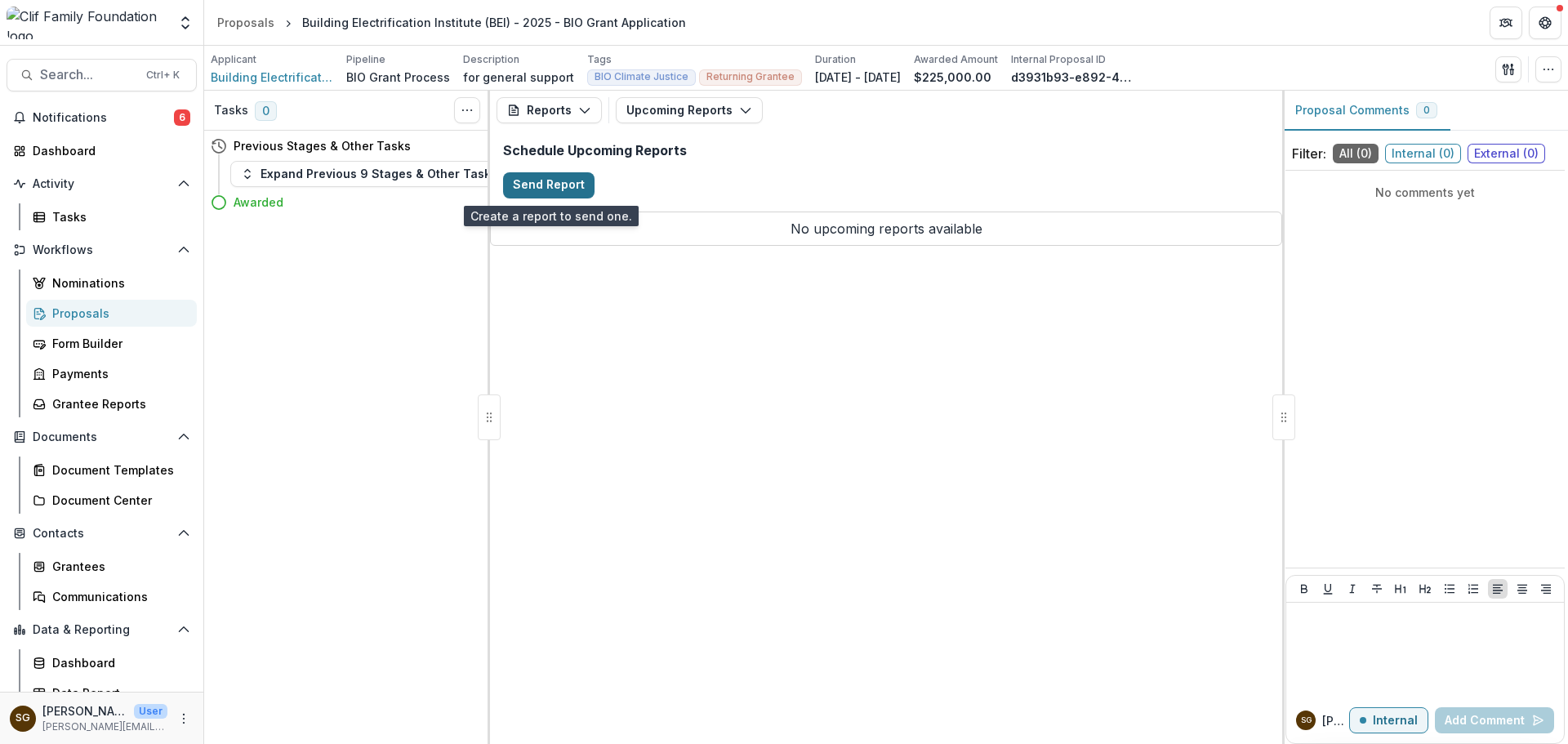
click at [567, 181] on button "Send Report" at bounding box center [549, 186] width 92 height 26
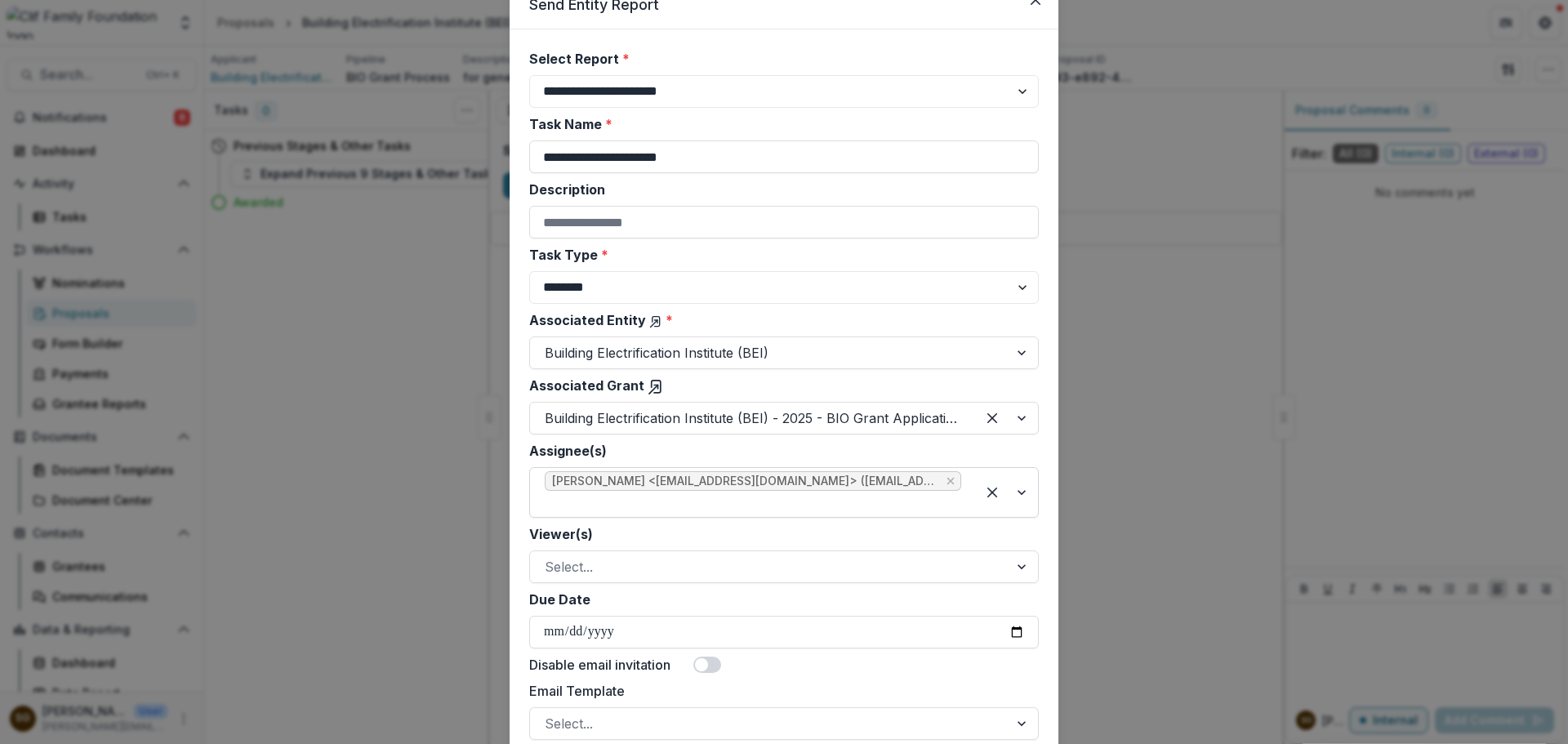
scroll to position [245, 0]
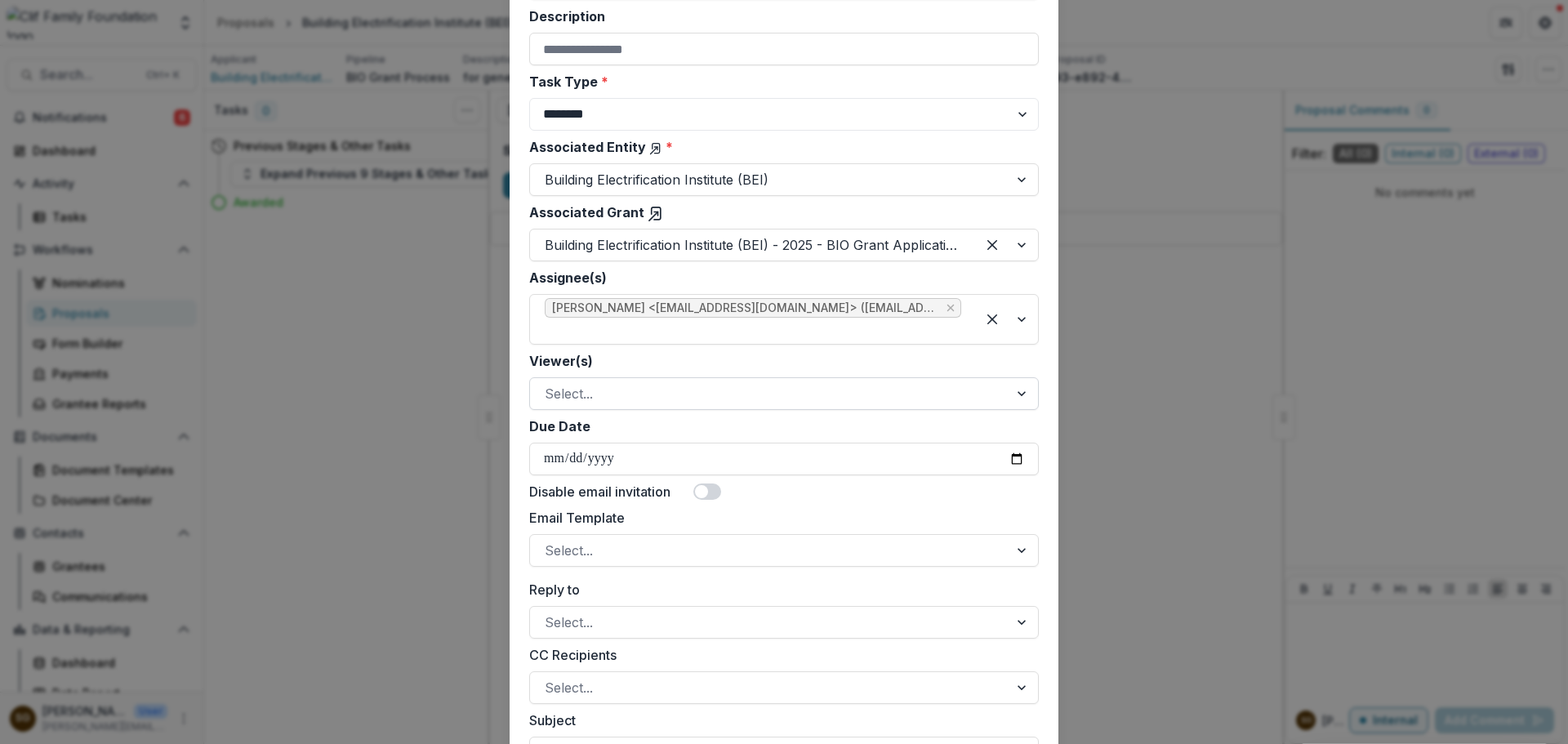
click at [639, 400] on div at bounding box center [769, 393] width 450 height 23
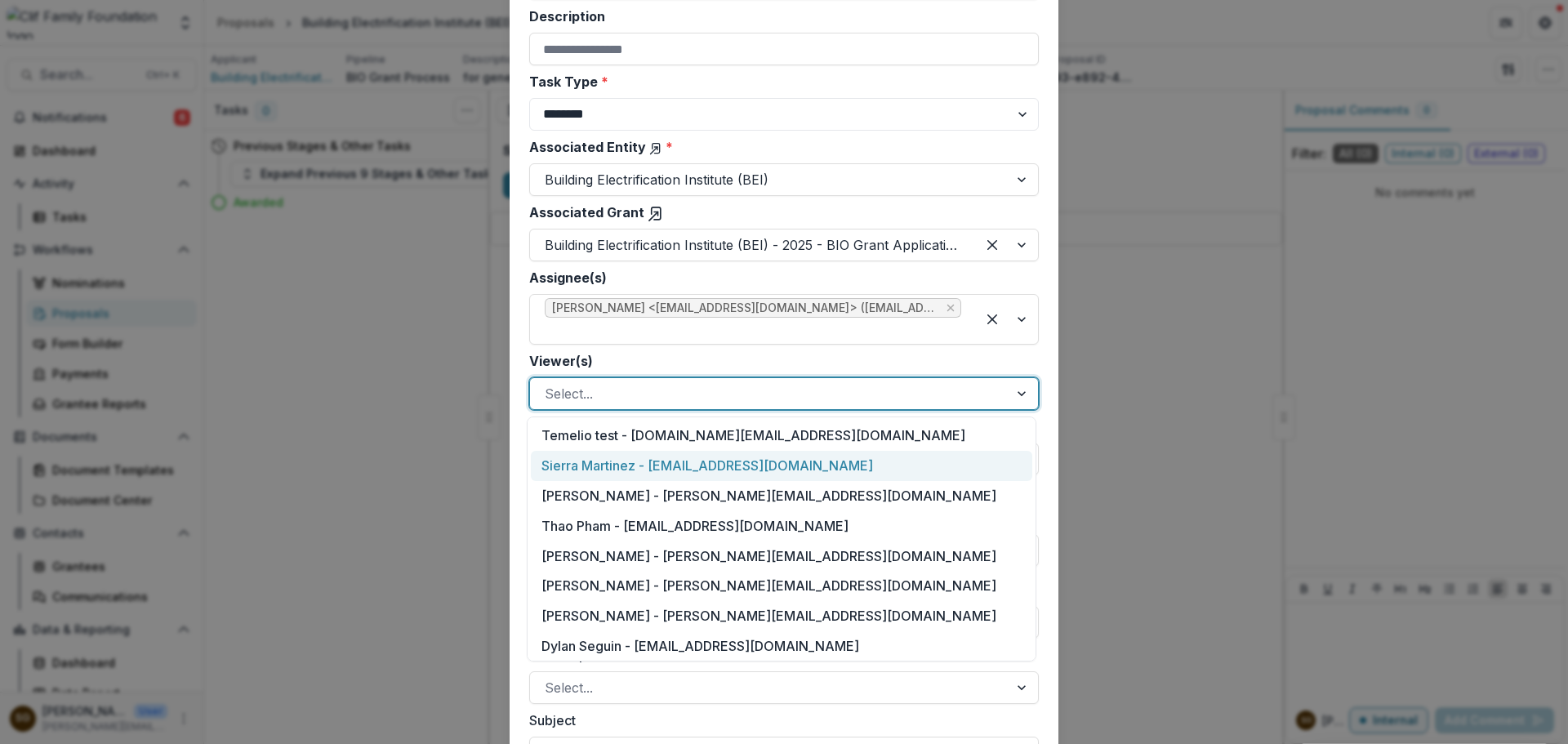
click at [694, 467] on div "Sierra Martinez - sierra@cliffamilyfoundation.org" at bounding box center [781, 465] width 502 height 30
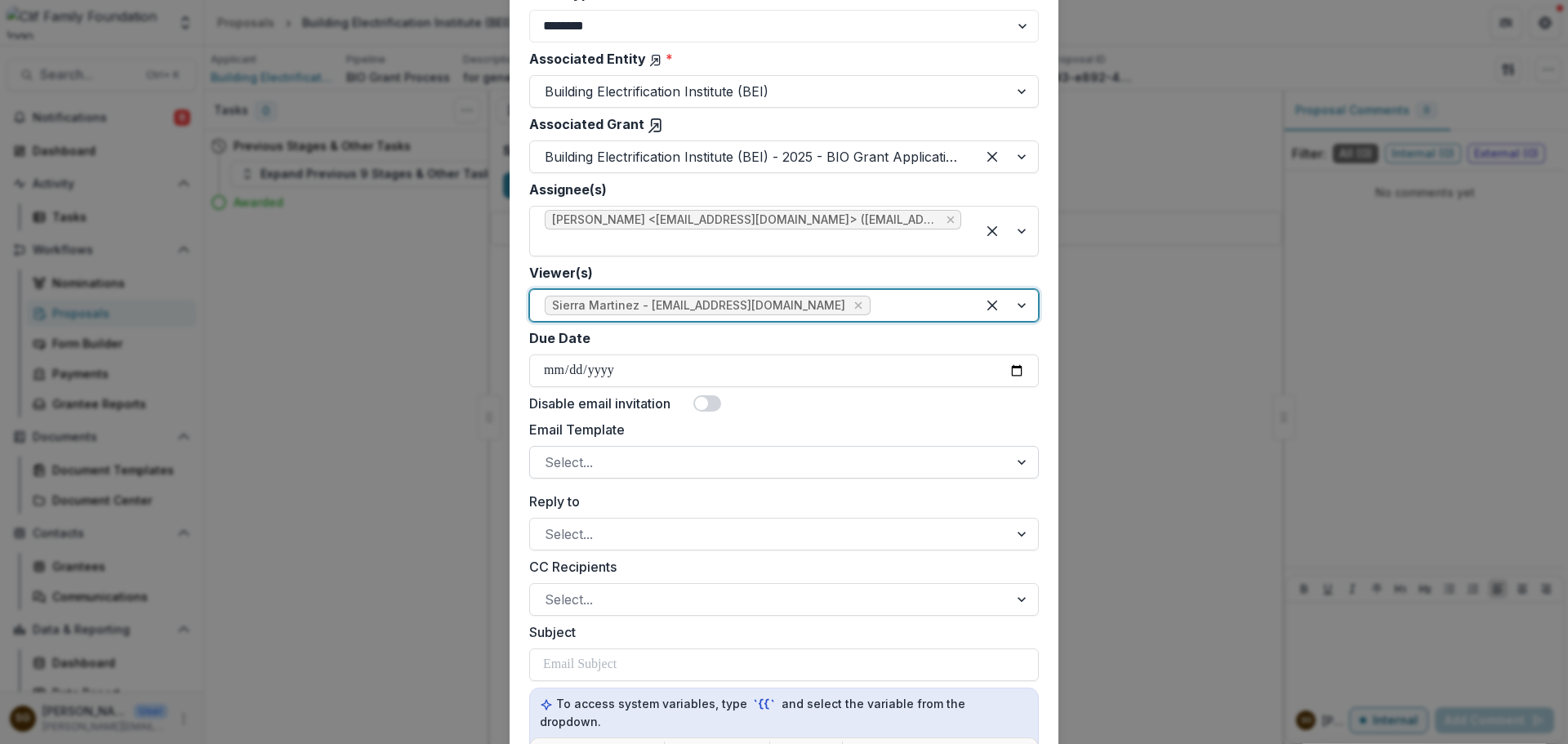
scroll to position [408, 0]
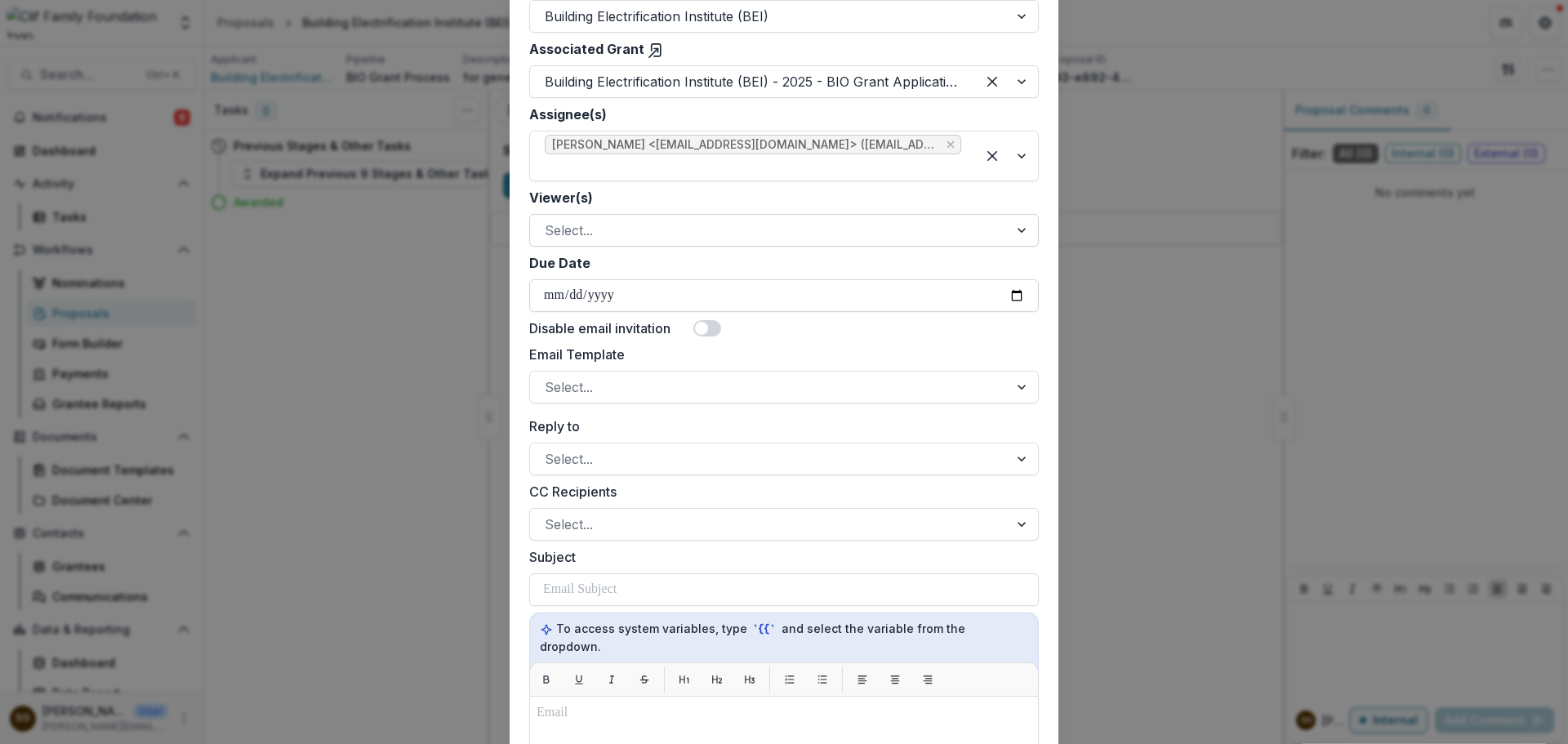
click at [1012, 301] on input "Due Date" at bounding box center [784, 295] width 509 height 33
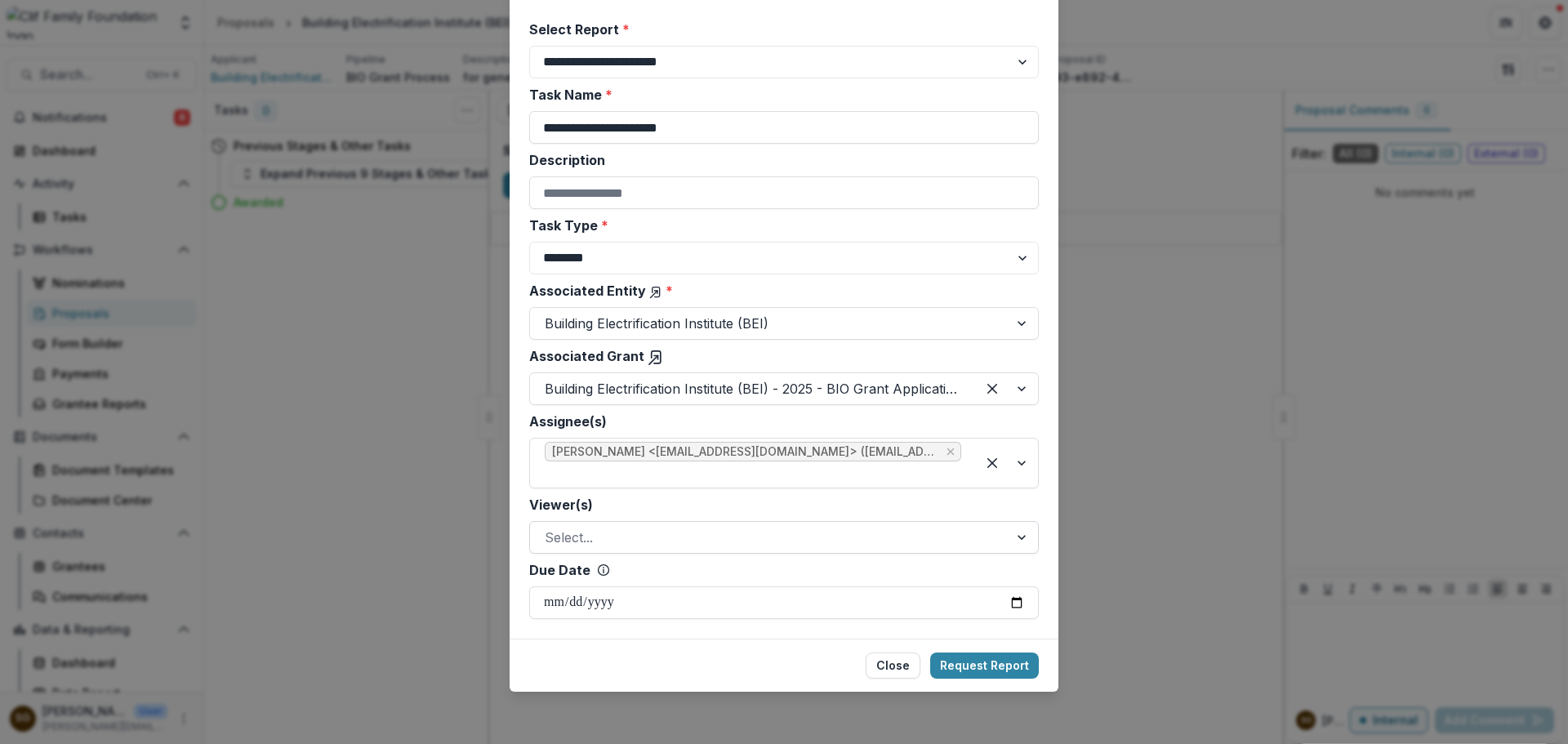
scroll to position [101, 0]
type input "**********"
click at [987, 666] on button "Request Report" at bounding box center [984, 666] width 108 height 26
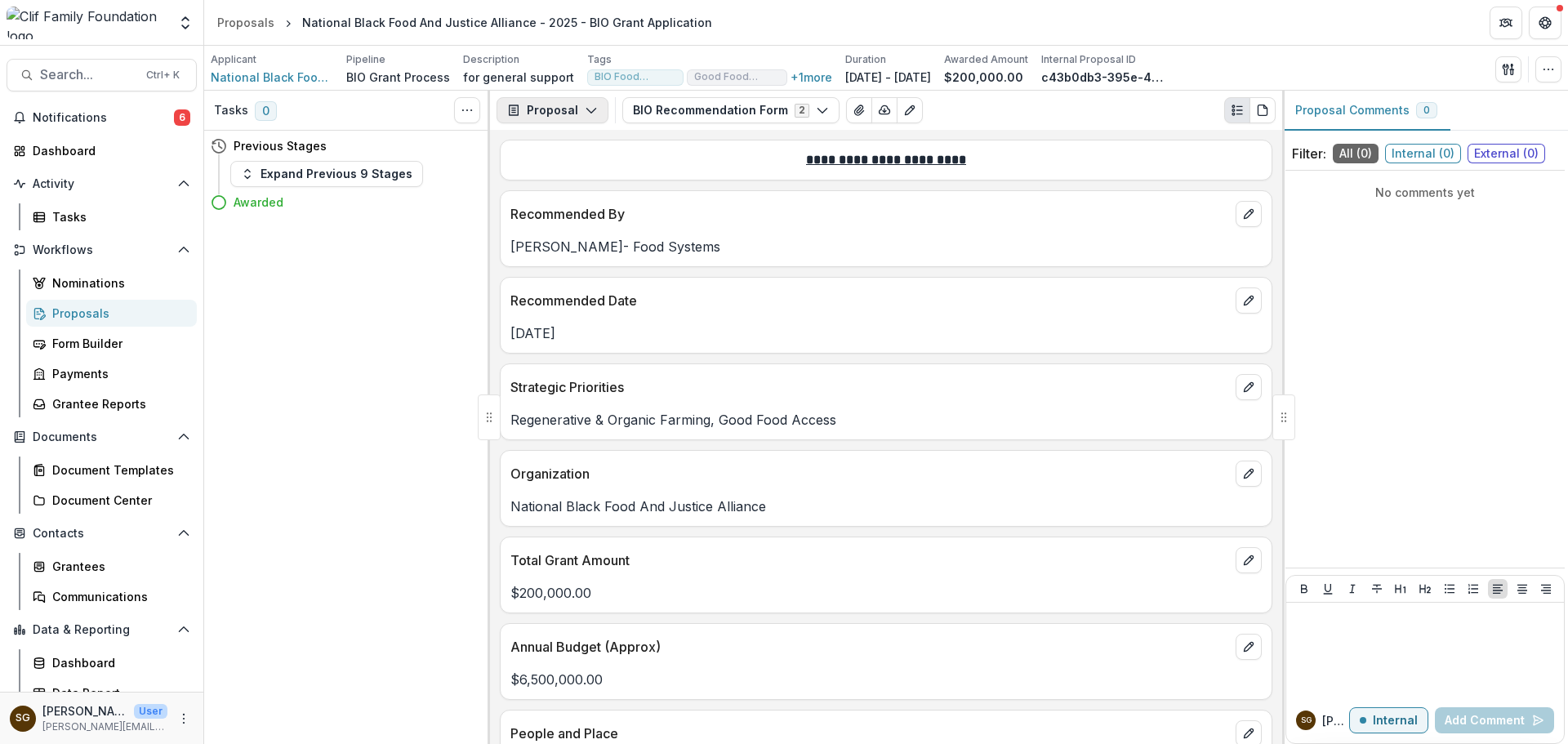
click at [592, 112] on icon "button" at bounding box center [591, 110] width 13 height 13
click at [592, 204] on div "Reports" at bounding box center [604, 201] width 150 height 17
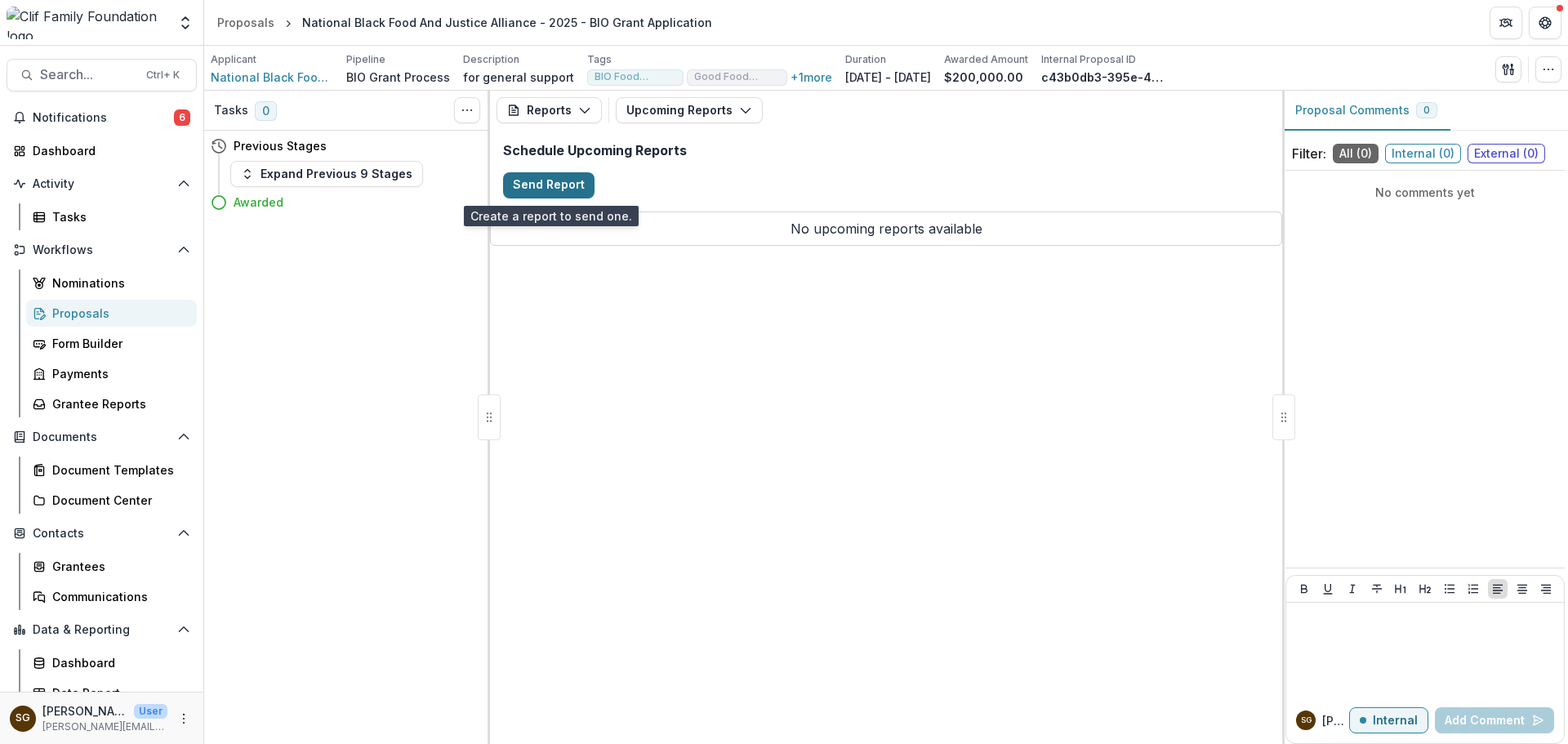
click at [539, 188] on button "Send Report" at bounding box center [549, 186] width 92 height 26
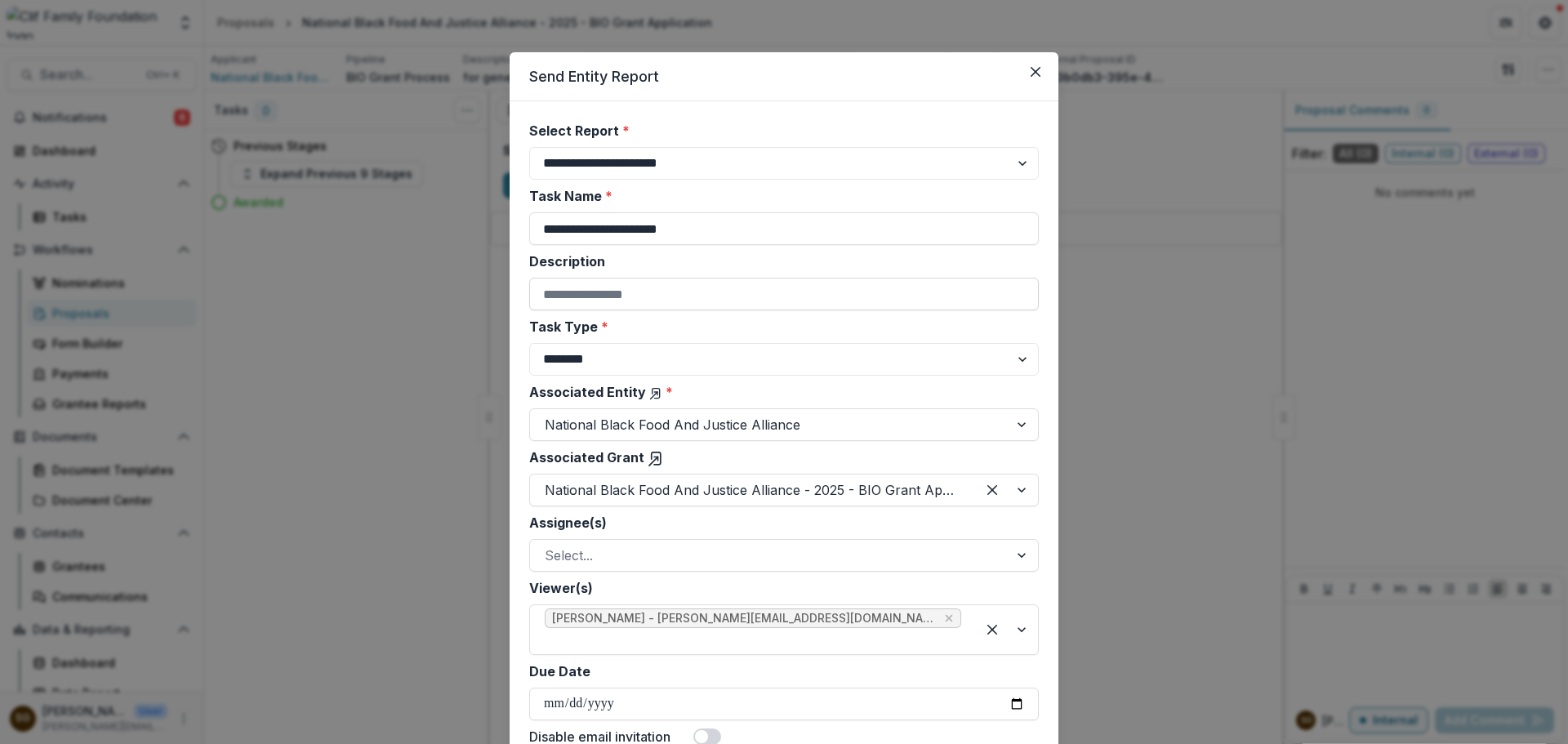
click at [631, 284] on input "Description" at bounding box center [784, 294] width 509 height 33
click at [751, 264] on label "Description" at bounding box center [780, 261] width 500 height 19
click at [751, 278] on input "Description" at bounding box center [784, 294] width 509 height 33
click at [685, 361] on select "******** ********" at bounding box center [784, 359] width 509 height 33
select select "********"
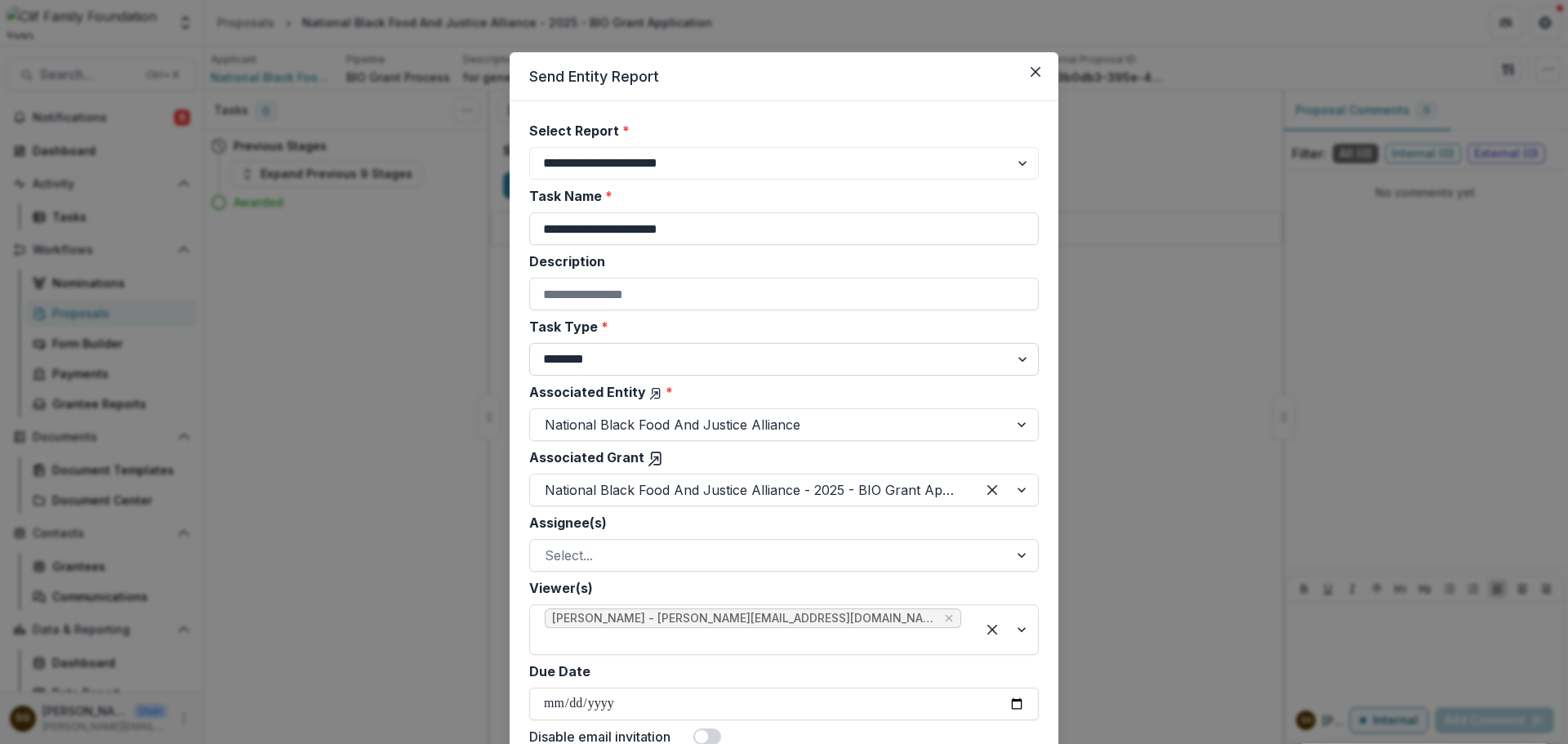
click at [530, 343] on select "******** ********" at bounding box center [784, 359] width 509 height 33
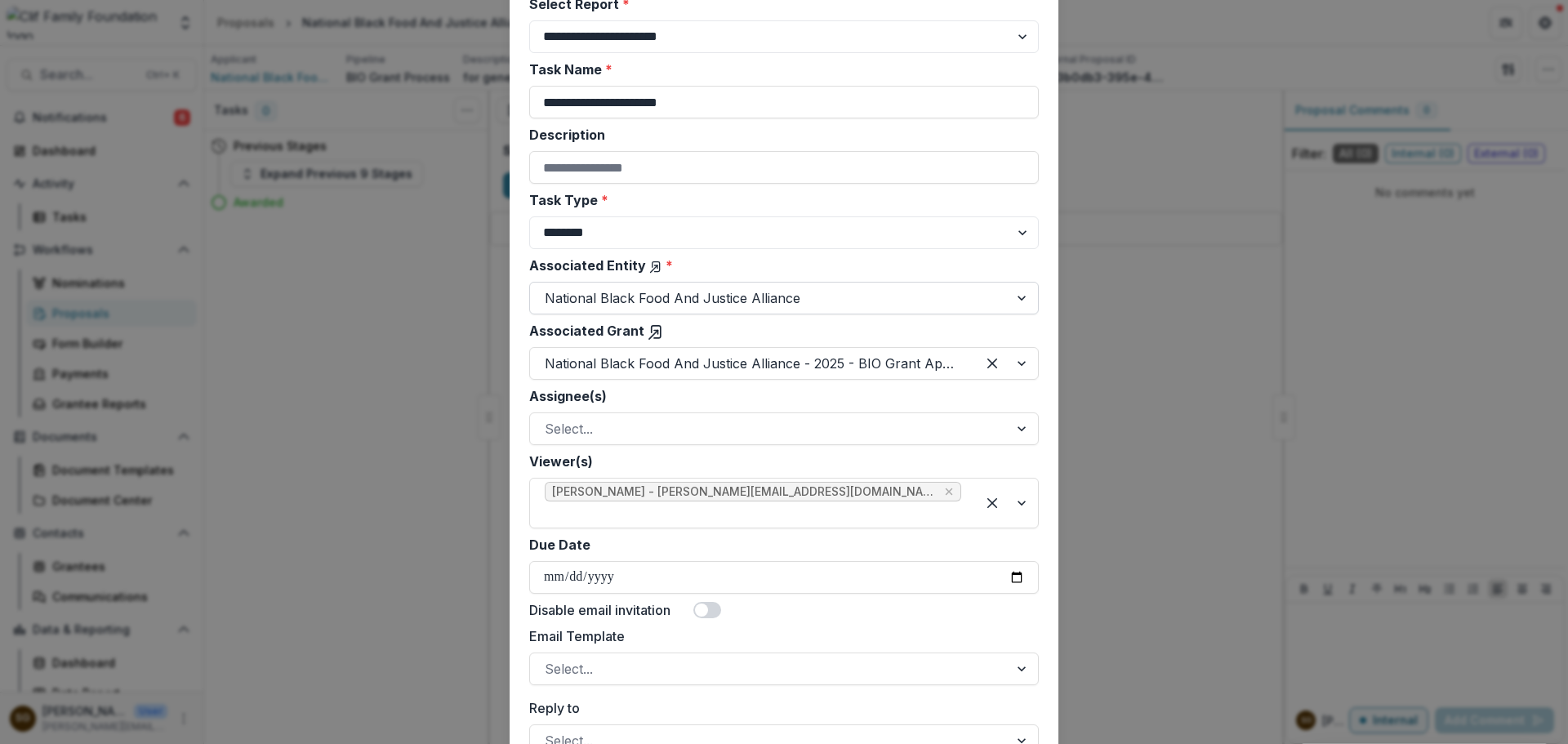
scroll to position [164, 0]
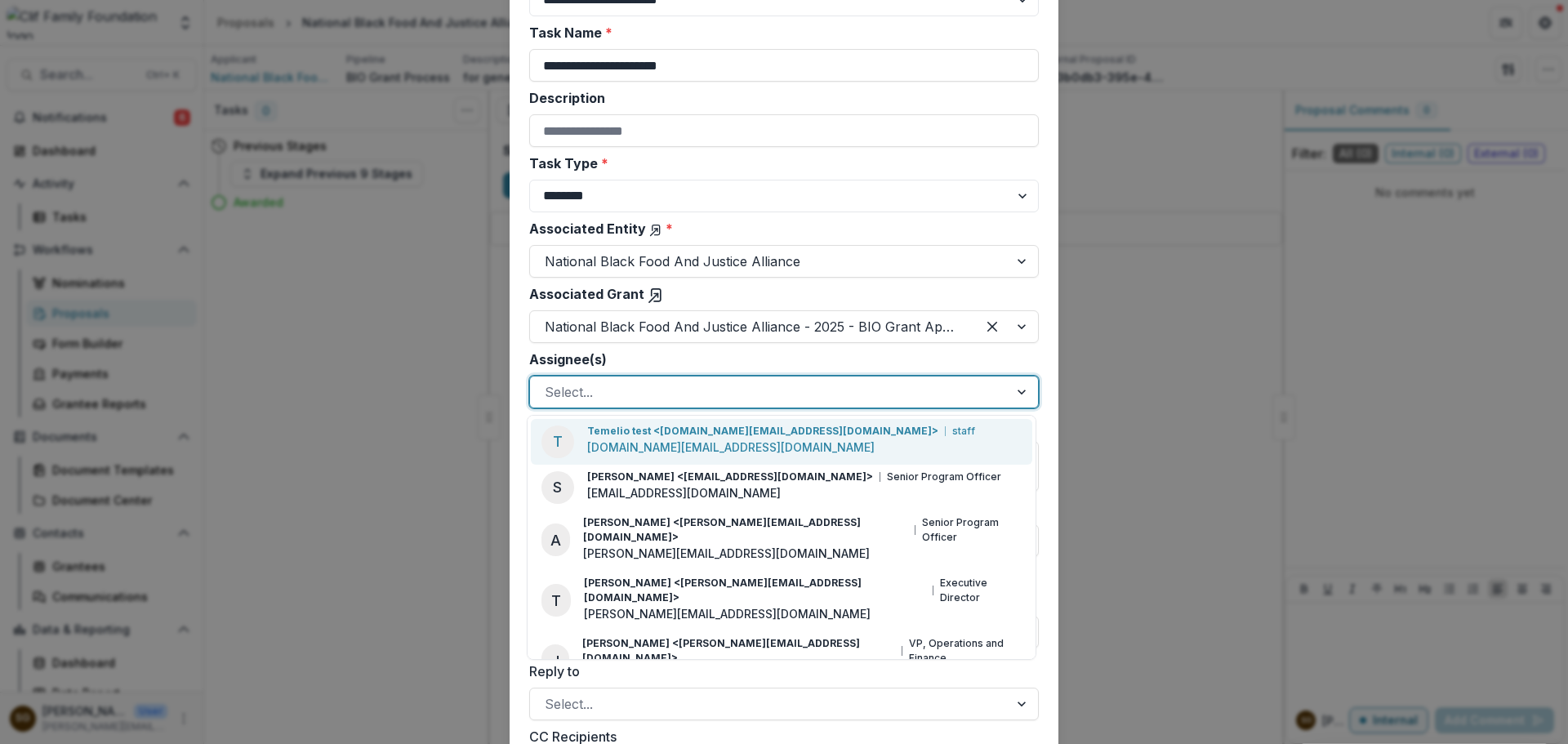
click at [653, 378] on div "Select..." at bounding box center [784, 391] width 509 height 33
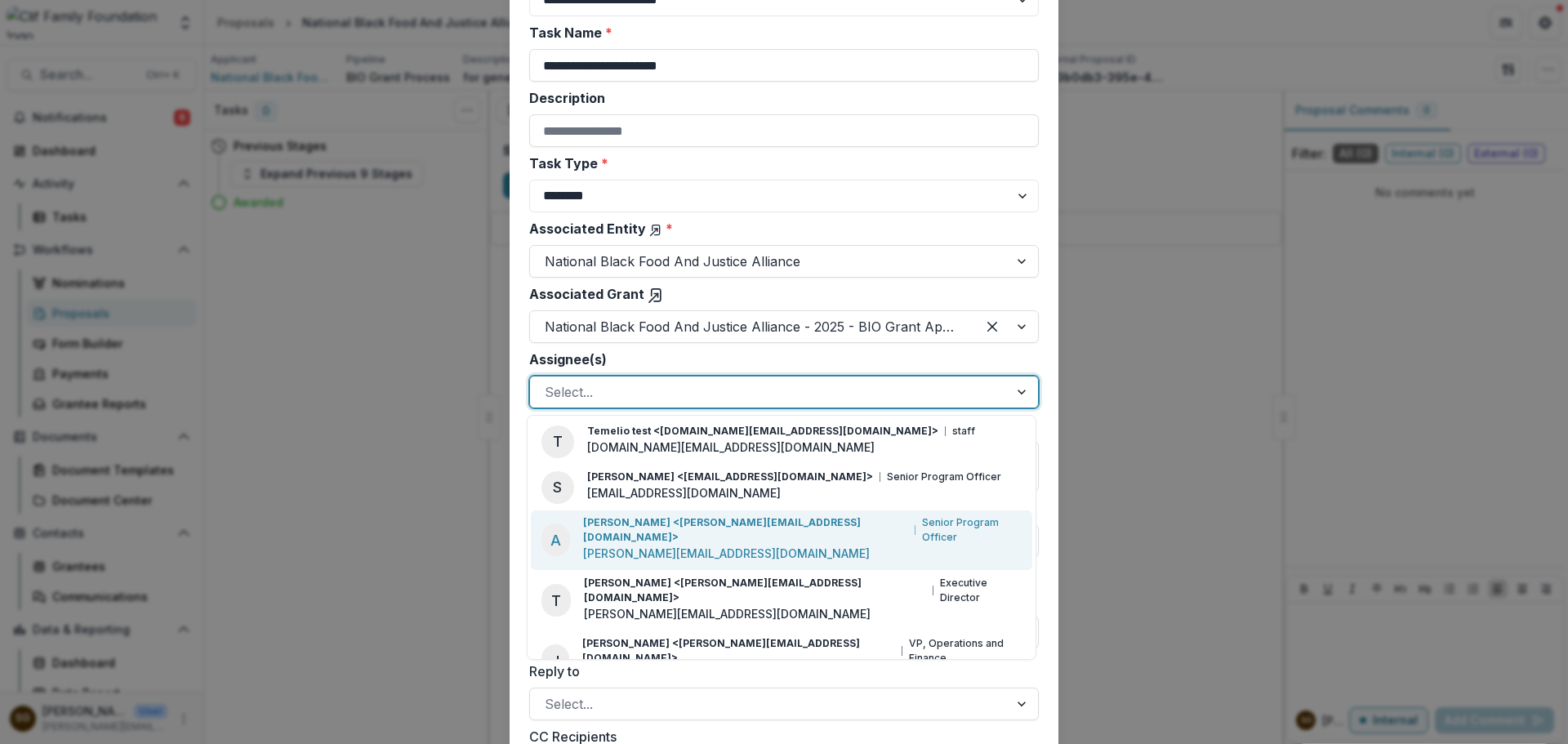
click at [668, 544] on p "[PERSON_NAME][EMAIL_ADDRESS][DOMAIN_NAME]" at bounding box center [727, 552] width 287 height 17
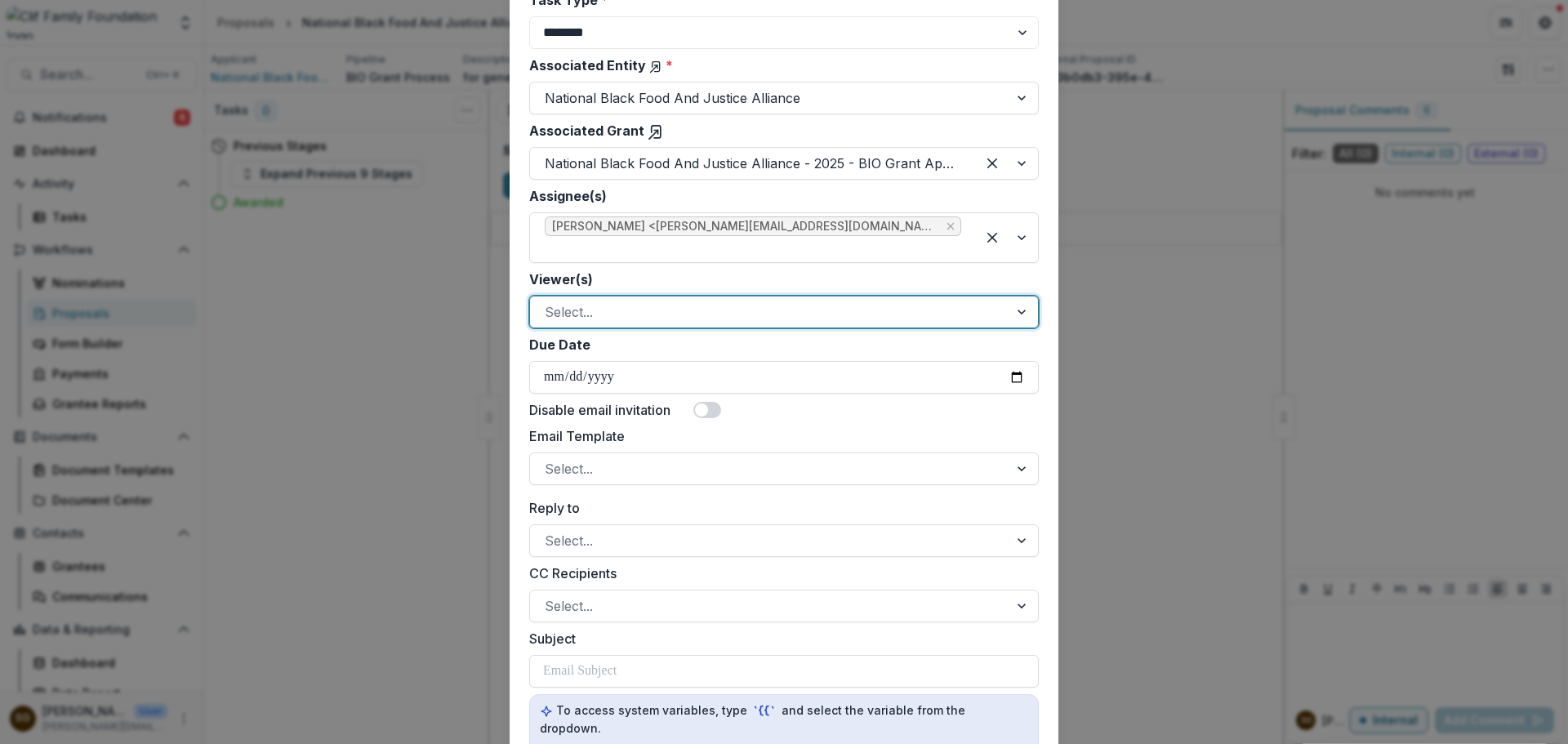
scroll to position [0, 0]
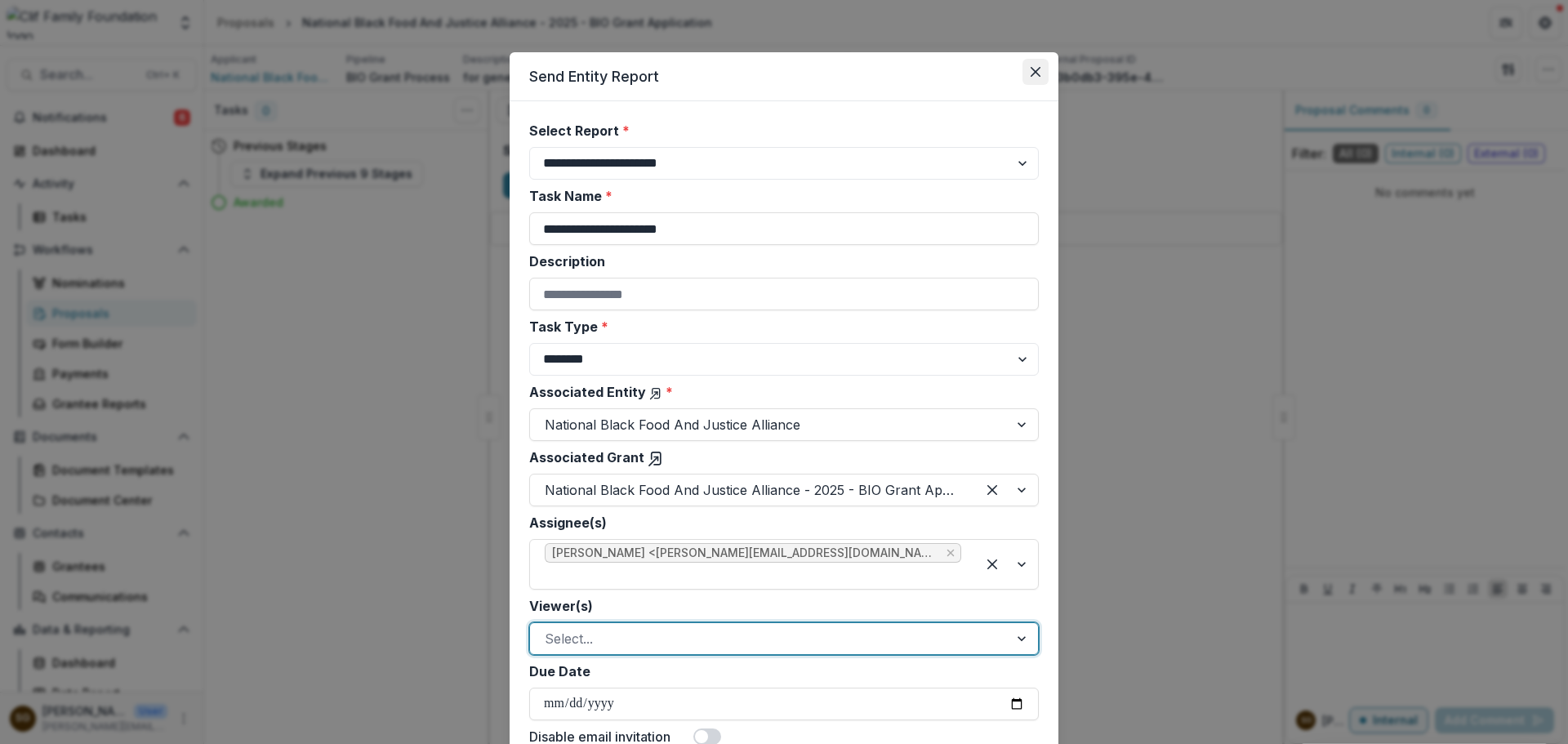
click at [1031, 67] on icon "Close" at bounding box center [1036, 71] width 10 height 10
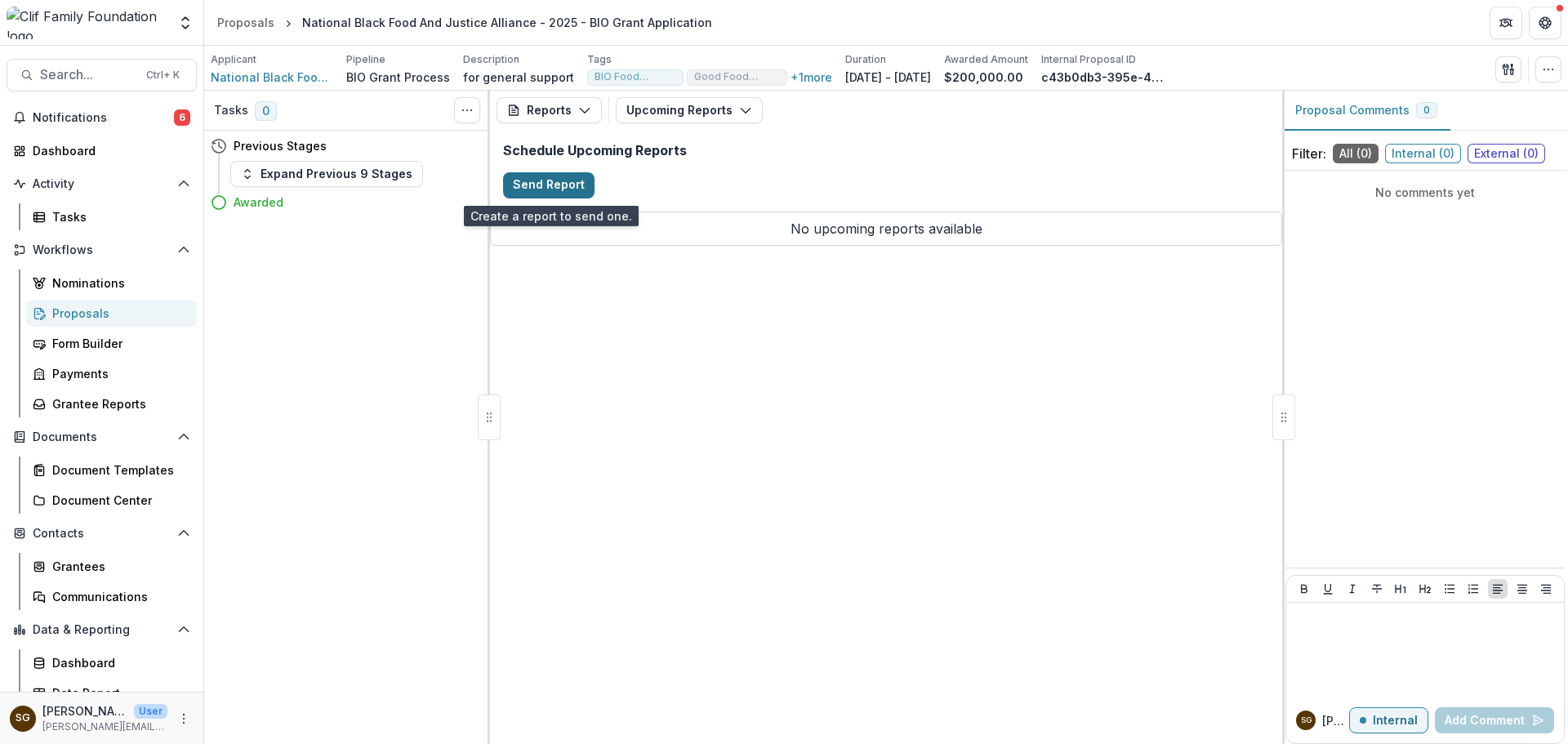
click at [561, 180] on button "Send Report" at bounding box center [549, 186] width 92 height 26
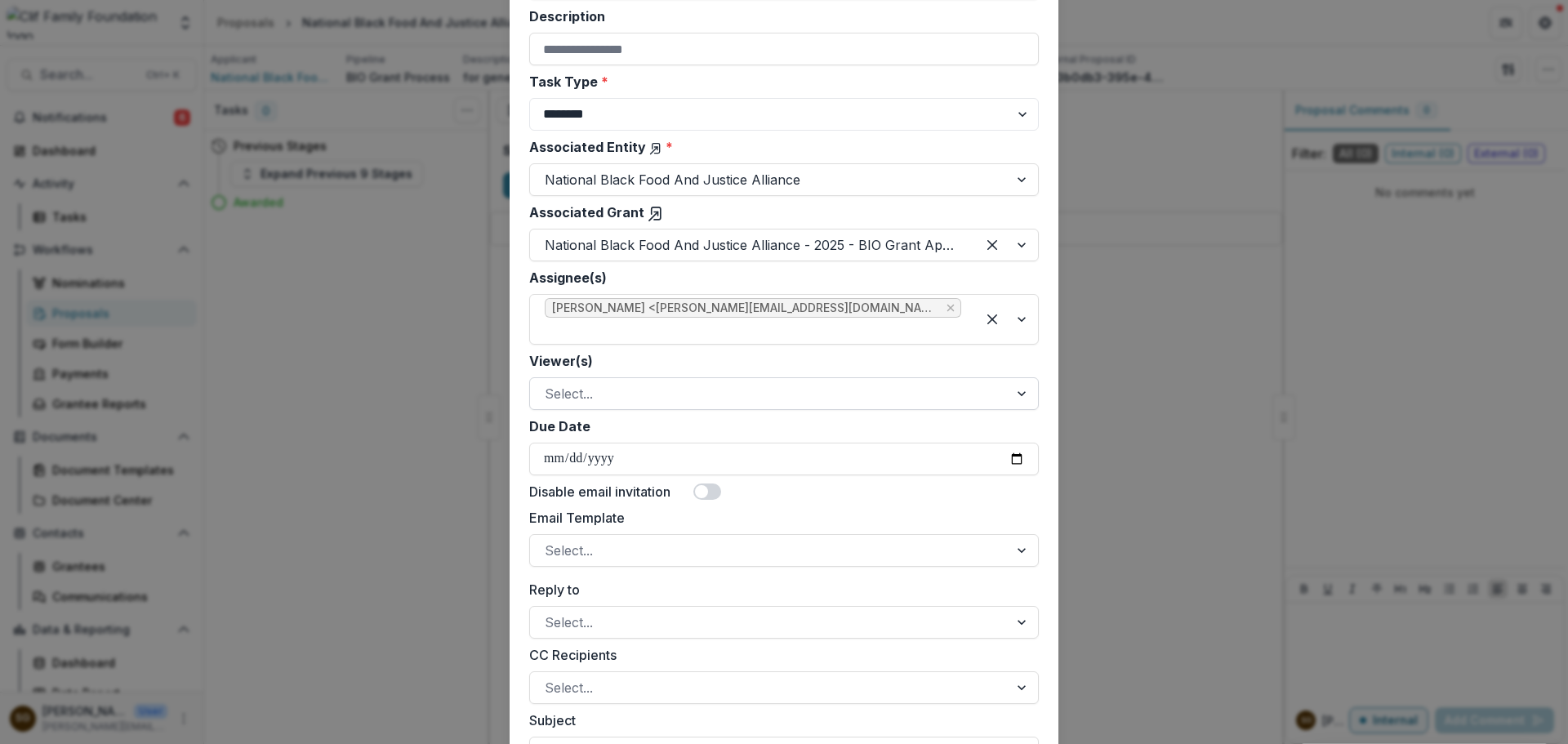
scroll to position [326, 0]
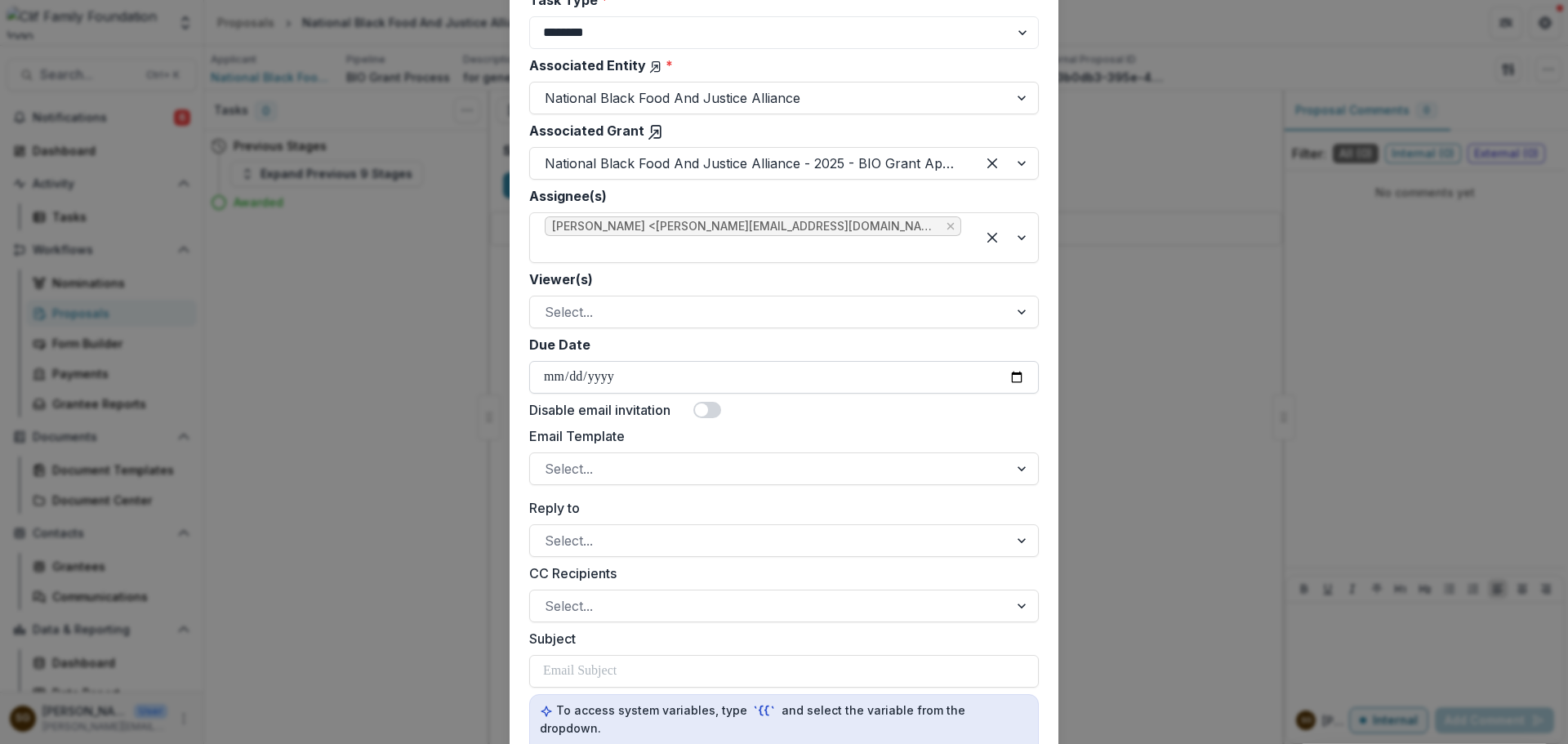
click at [640, 382] on input "Due Date" at bounding box center [784, 376] width 509 height 33
click at [1015, 373] on input "Due Date" at bounding box center [784, 376] width 509 height 33
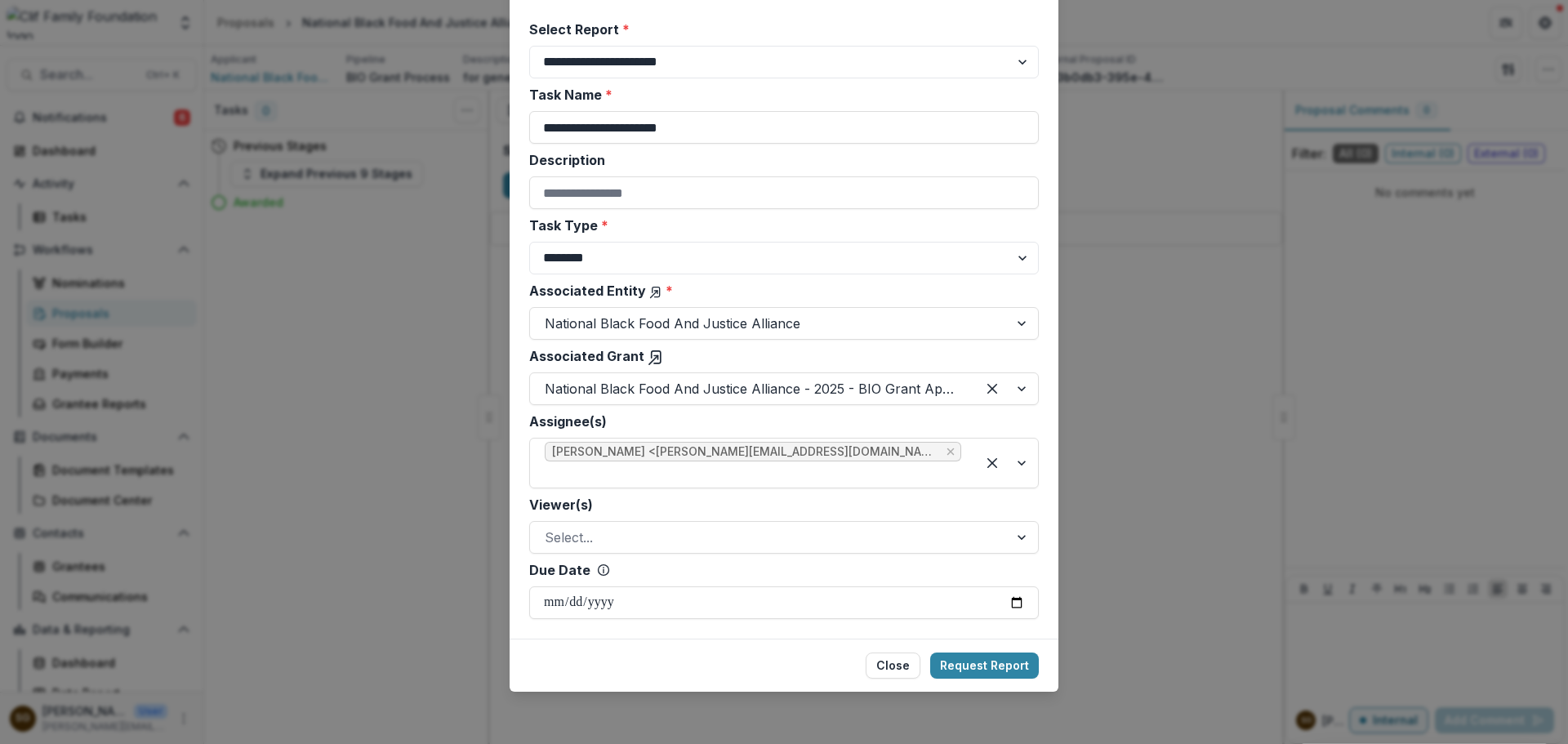
type input "**********"
click at [969, 659] on button "Request Report" at bounding box center [984, 666] width 108 height 26
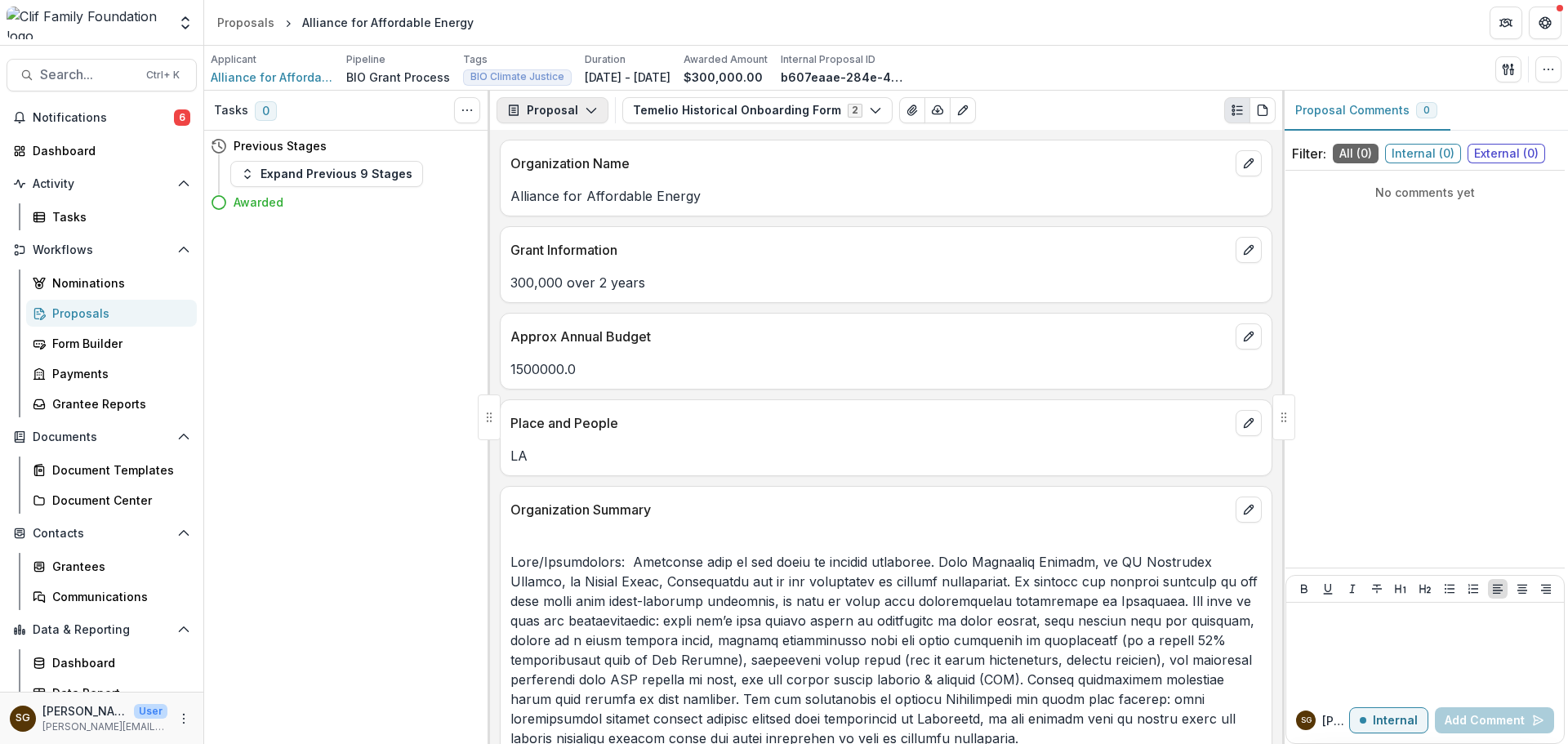
click at [524, 108] on button "Proposal" at bounding box center [552, 110] width 112 height 26
click at [558, 195] on div "Reports" at bounding box center [604, 201] width 150 height 17
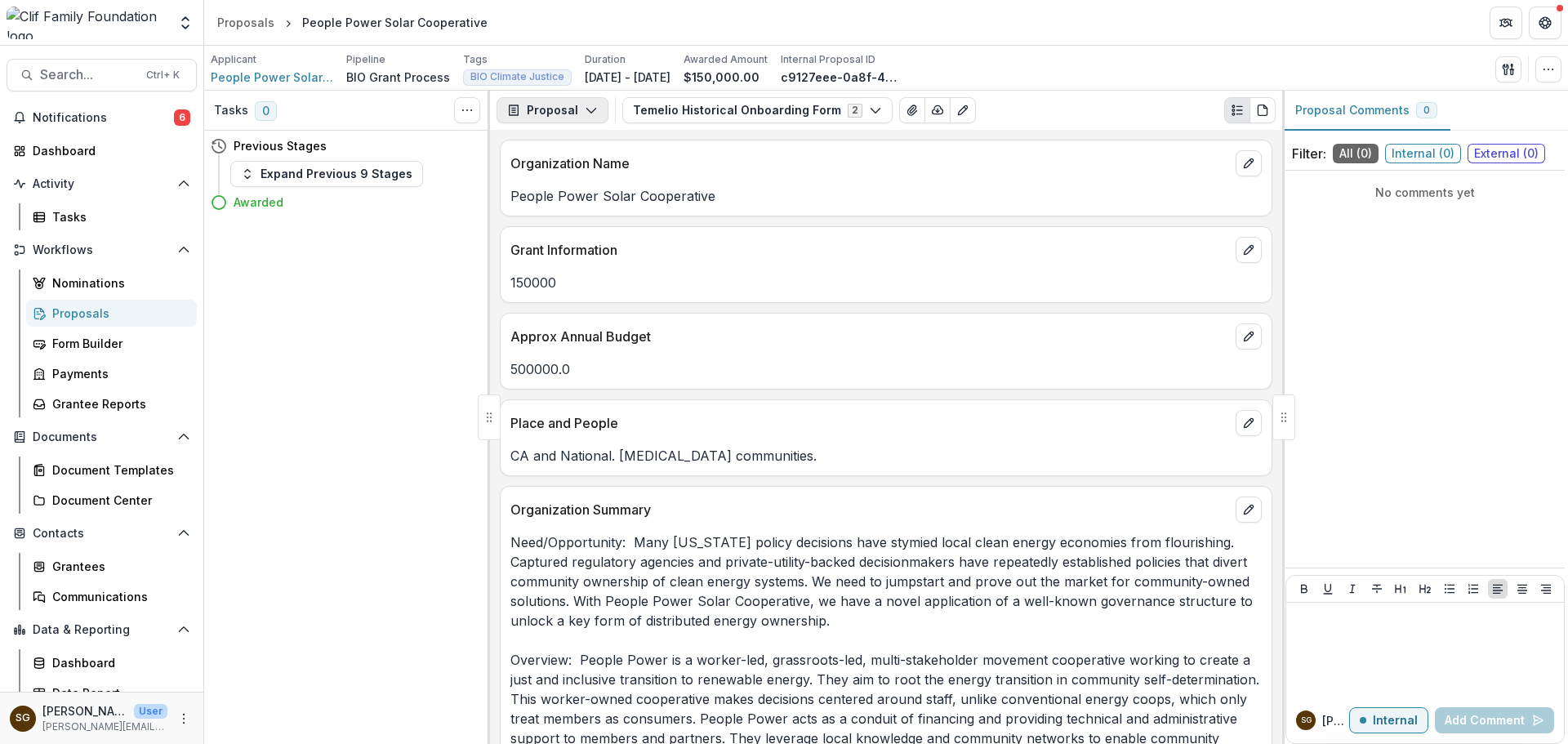
click at [590, 100] on button "Proposal" at bounding box center [552, 110] width 112 height 26
click at [583, 208] on div "Reports" at bounding box center [604, 201] width 150 height 17
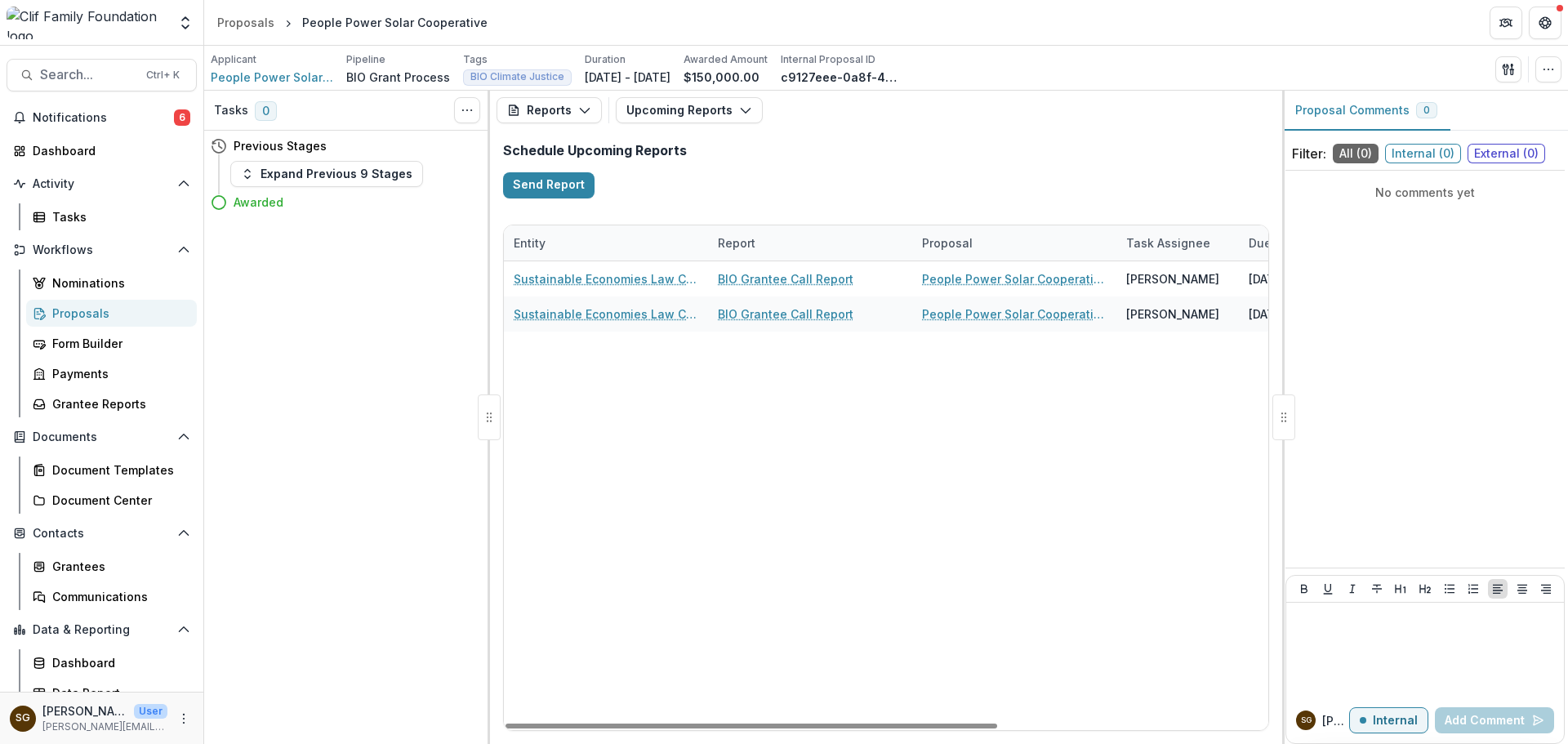
drag, startPoint x: 766, startPoint y: 719, endPoint x: 496, endPoint y: 681, distance: 272.7
click at [506, 724] on div at bounding box center [751, 726] width 492 height 5
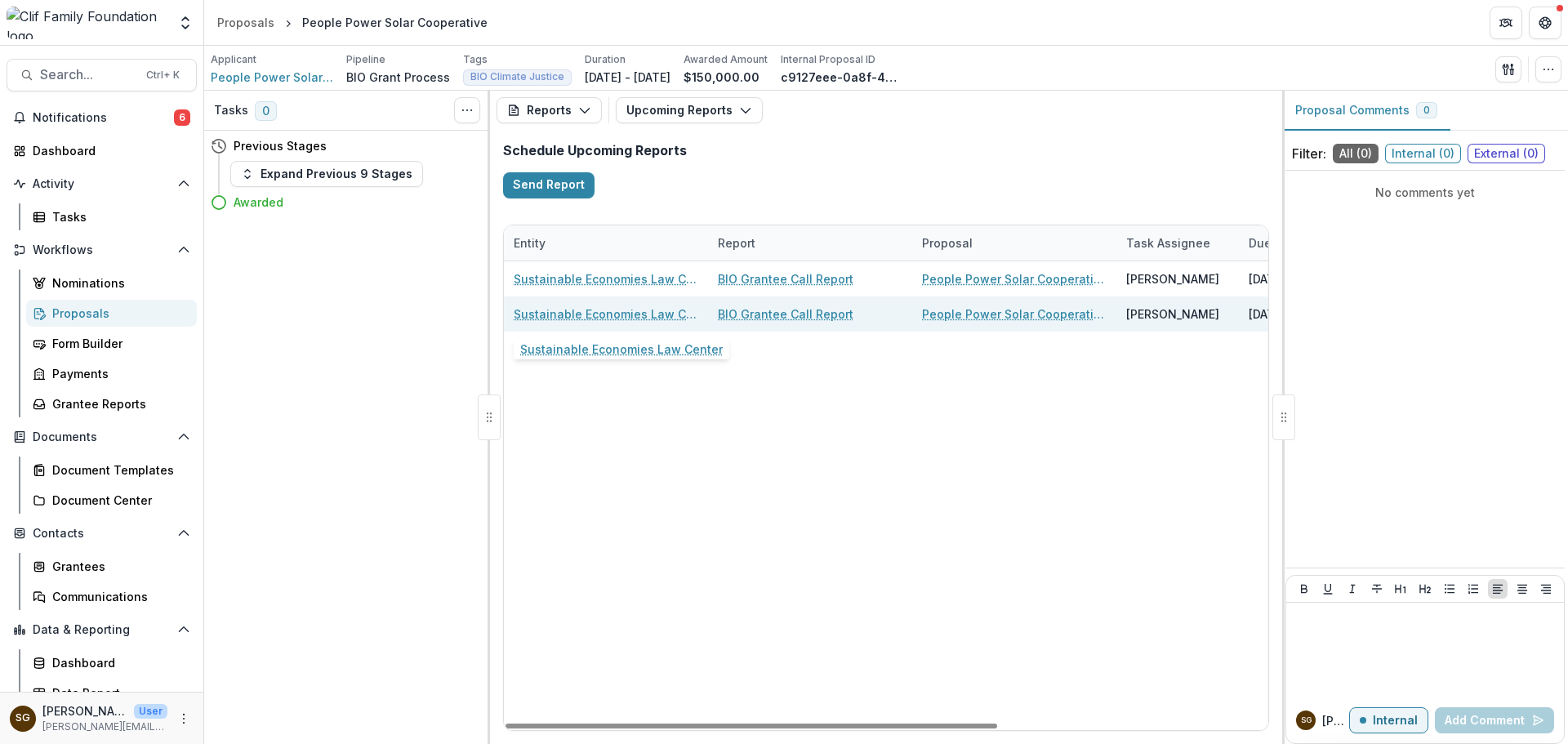
click at [575, 310] on link "Sustainable Economies Law Center" at bounding box center [606, 313] width 185 height 17
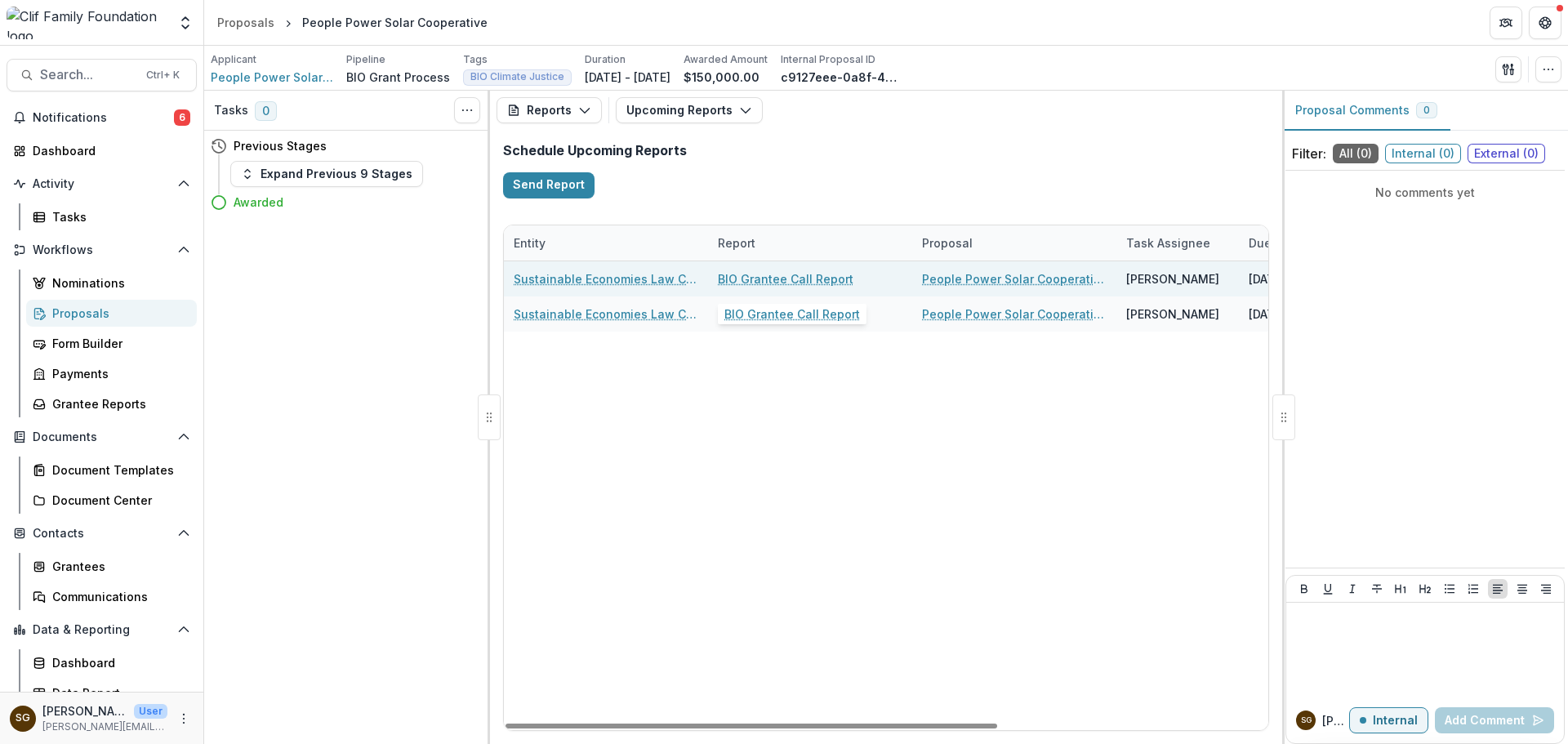
click at [846, 279] on link "BIO Grantee Call Report" at bounding box center [786, 278] width 136 height 17
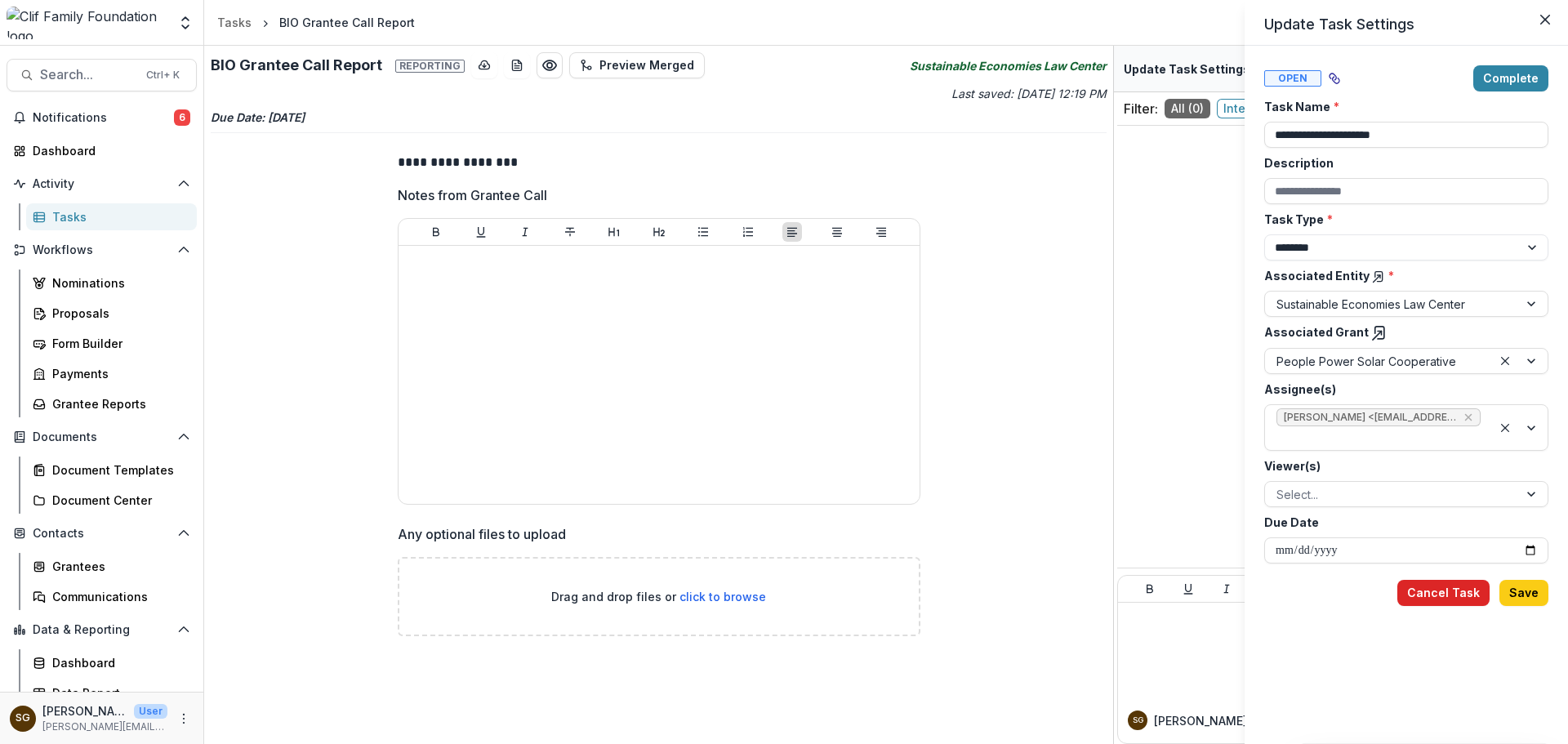
click at [1445, 591] on button "Cancel Task" at bounding box center [1443, 593] width 92 height 26
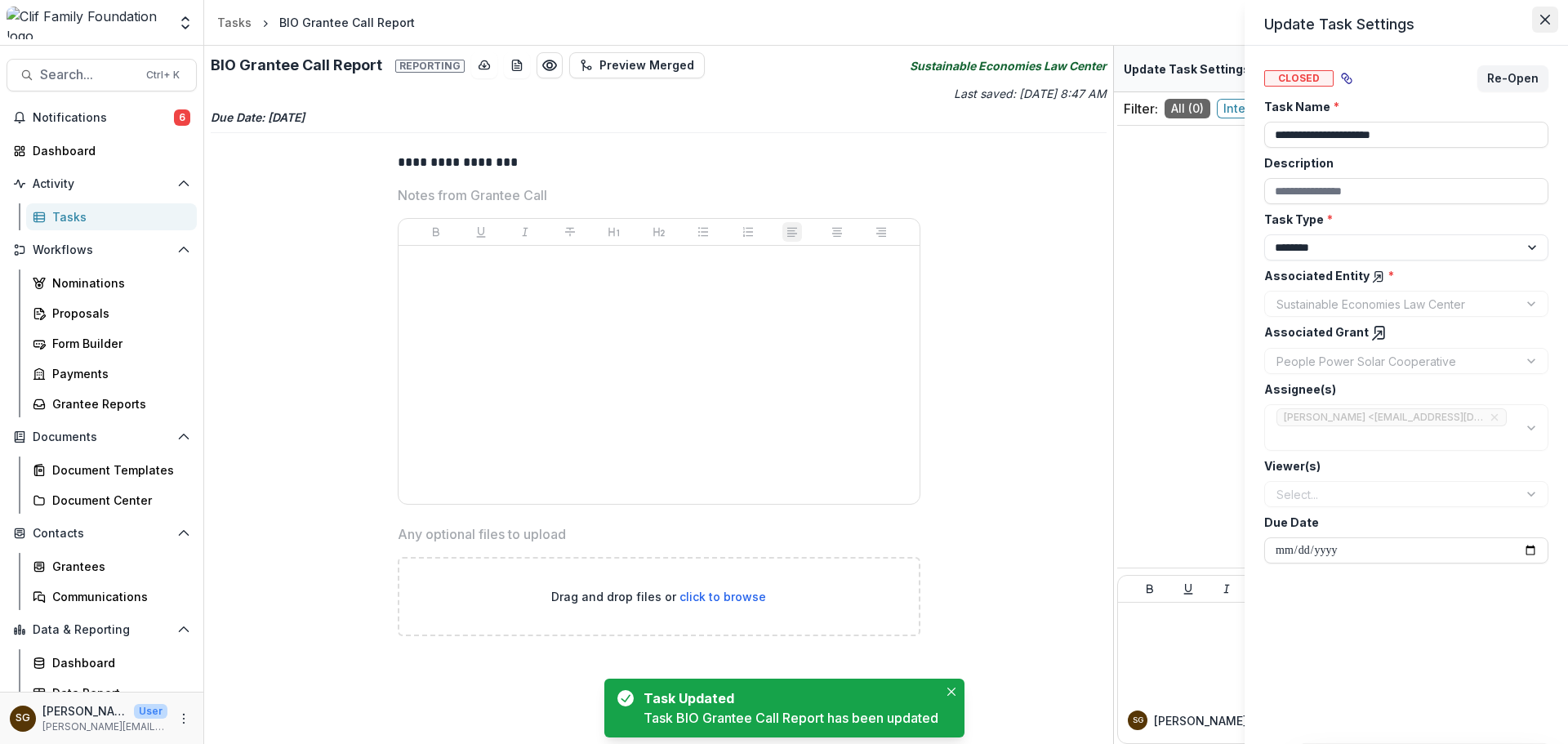
click at [1551, 16] on button "Close" at bounding box center [1546, 19] width 26 height 26
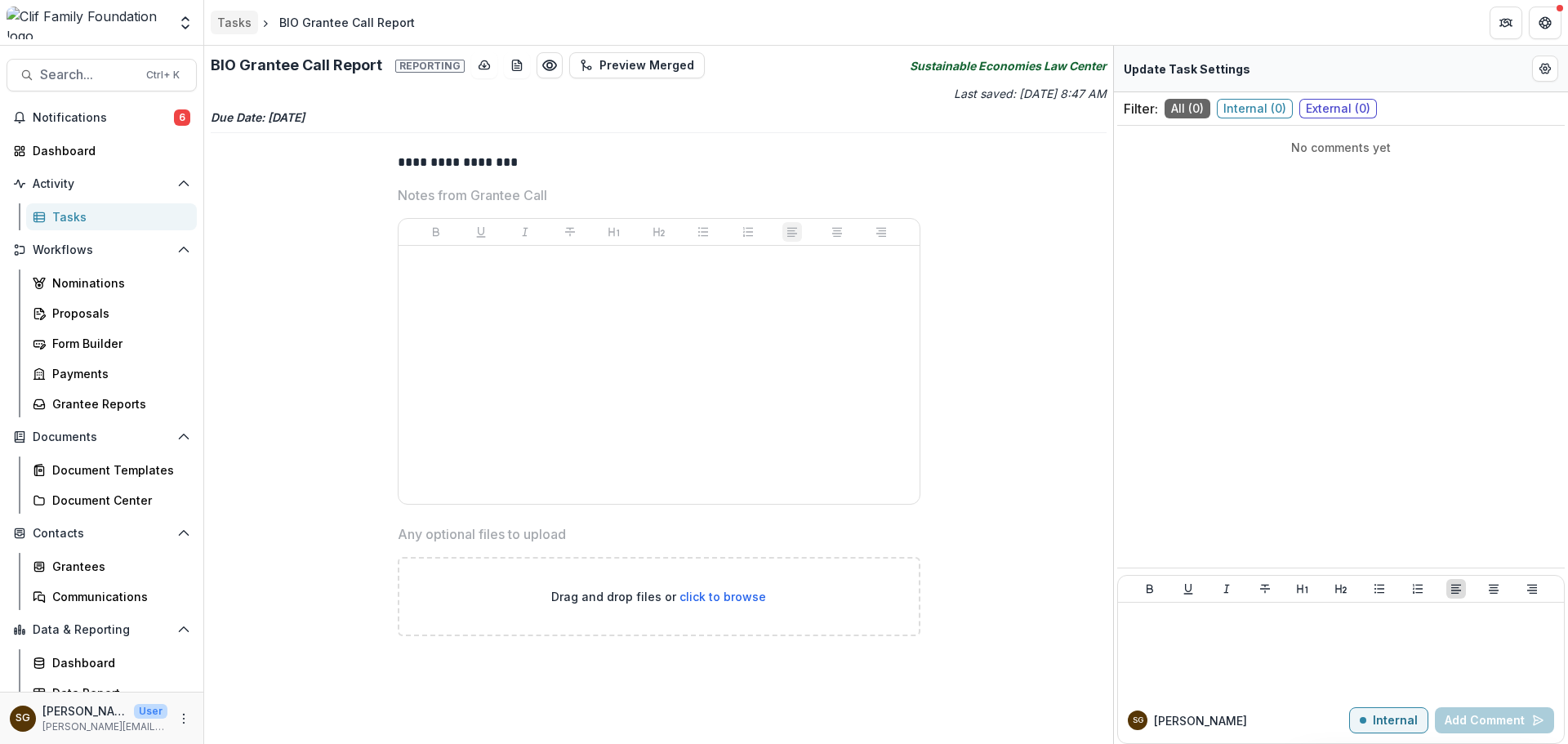
click at [246, 22] on div "Tasks" at bounding box center [234, 22] width 34 height 17
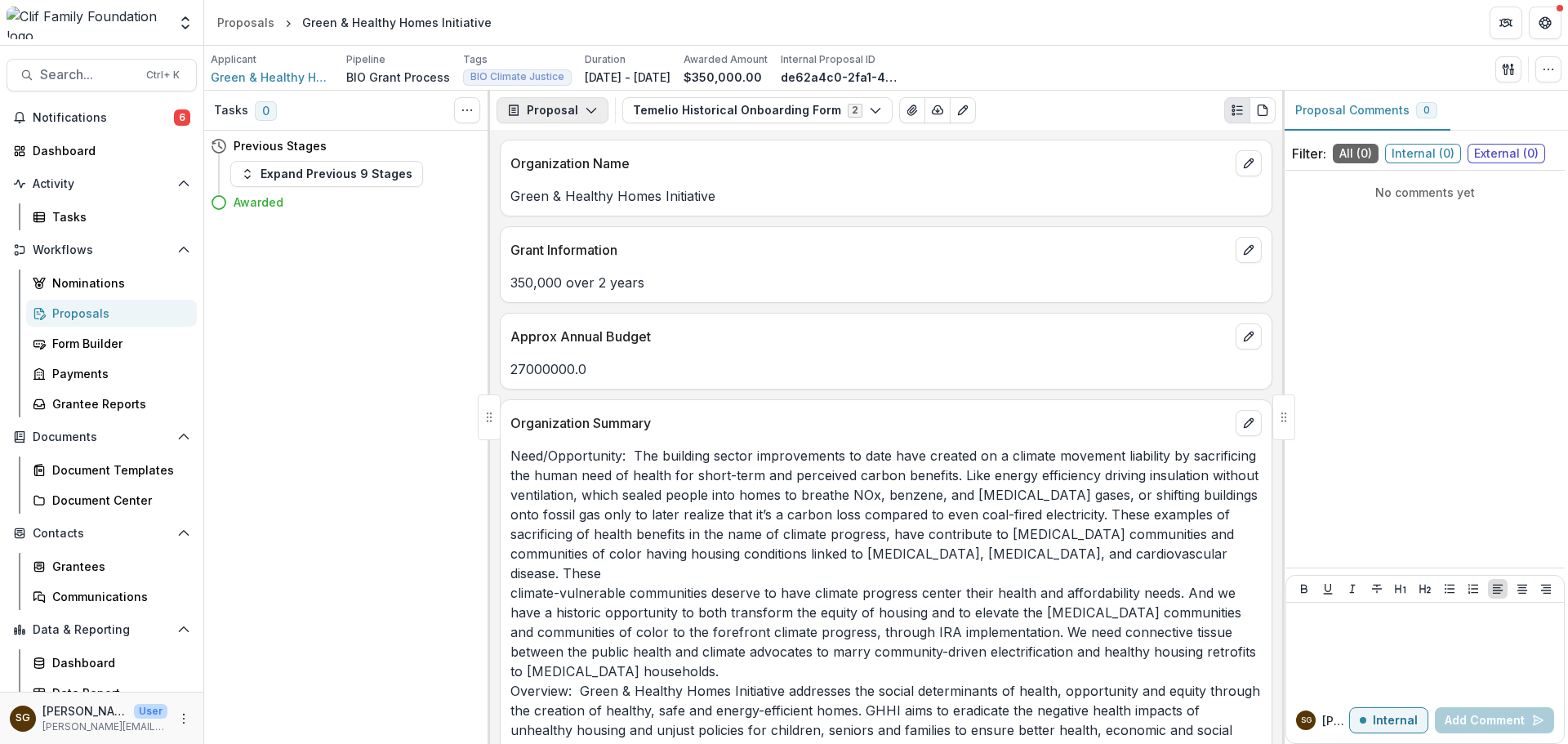
click at [528, 110] on button "Proposal" at bounding box center [552, 110] width 112 height 26
click at [545, 195] on div "Reports" at bounding box center [604, 201] width 150 height 17
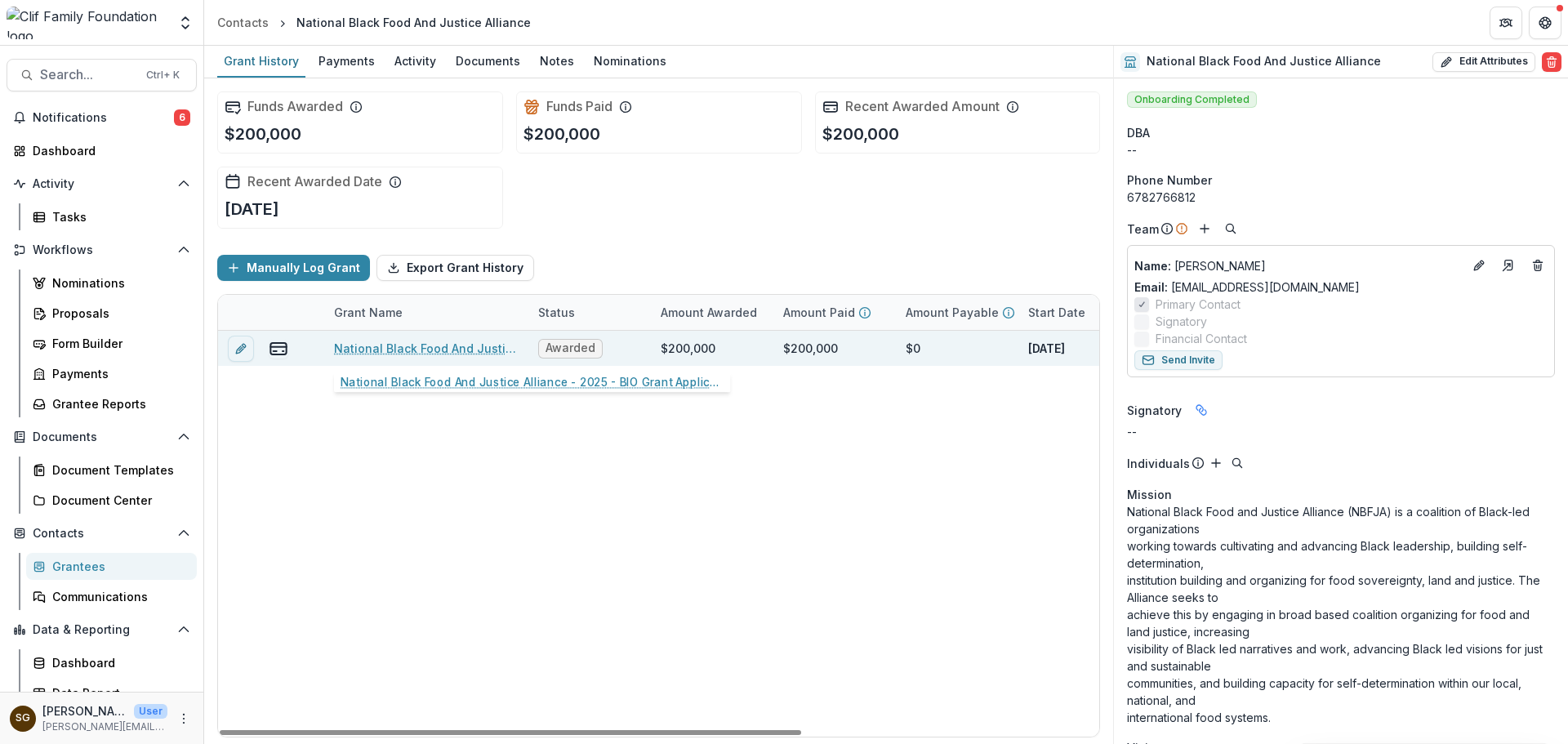
click at [427, 346] on link "National Black Food And Justice Alliance - 2025 - BIO Grant Application" at bounding box center [427, 347] width 185 height 17
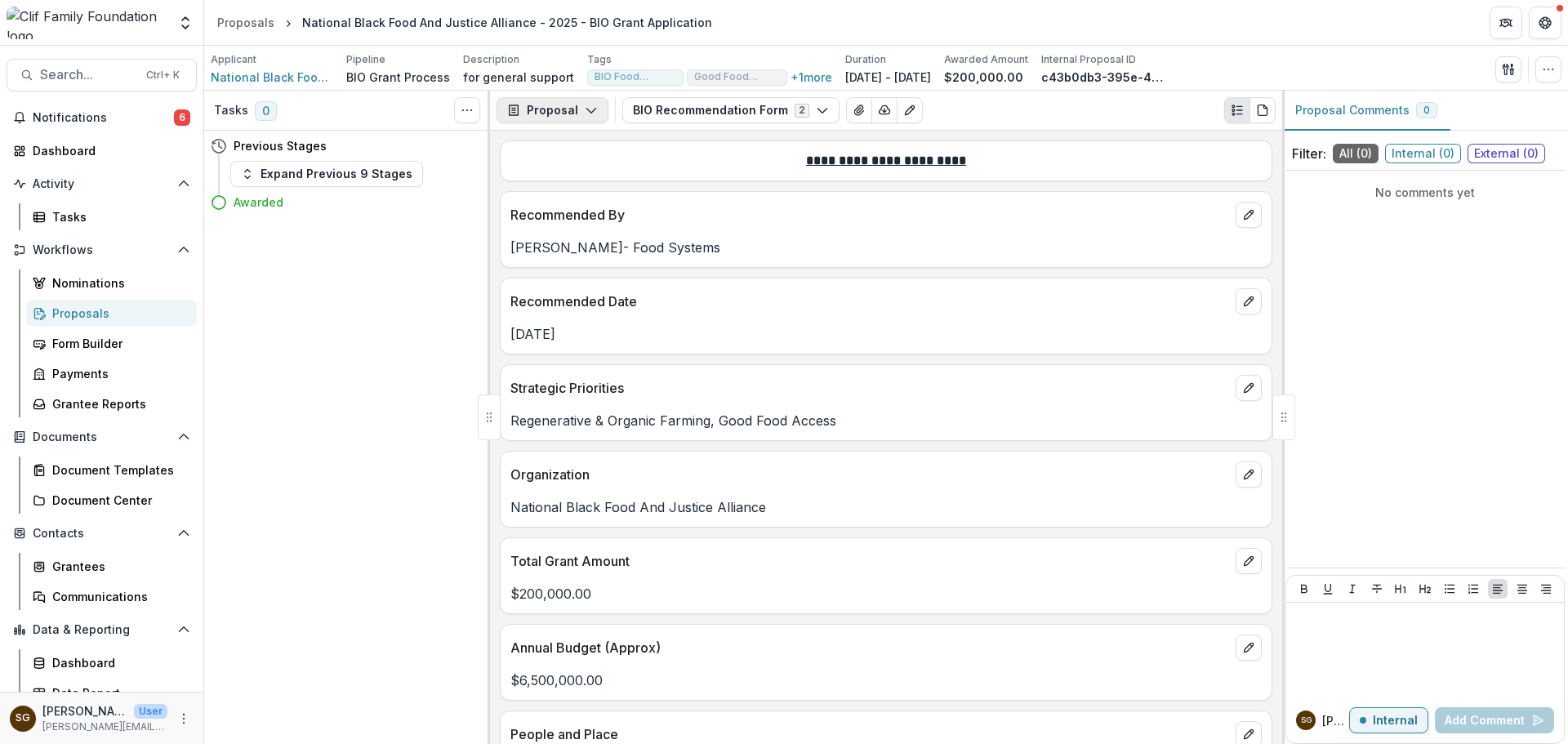
click at [591, 112] on icon "button" at bounding box center [591, 110] width 13 height 13
click at [575, 200] on div "Reports" at bounding box center [604, 201] width 150 height 17
